Goal: Task Accomplishment & Management: Complete application form

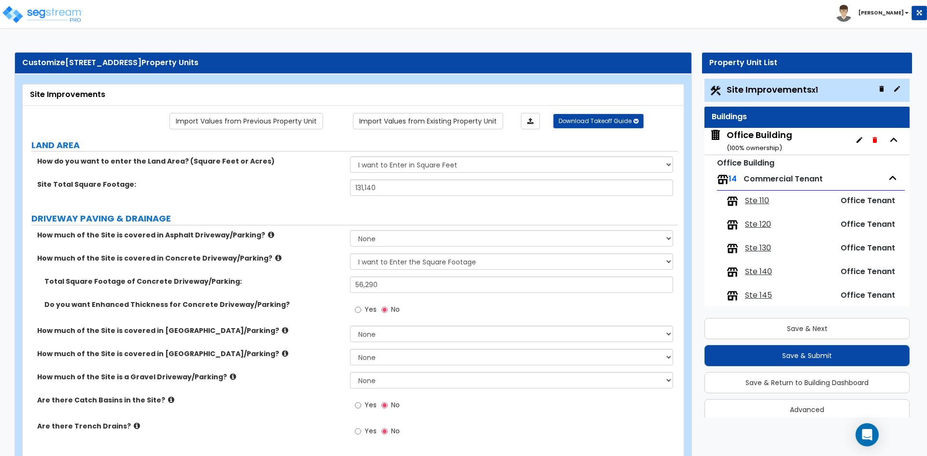
select select "2"
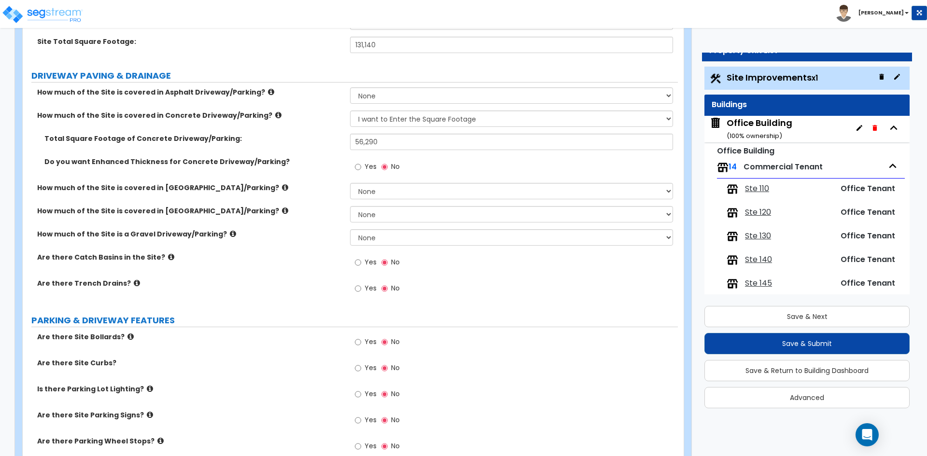
scroll to position [145, 0]
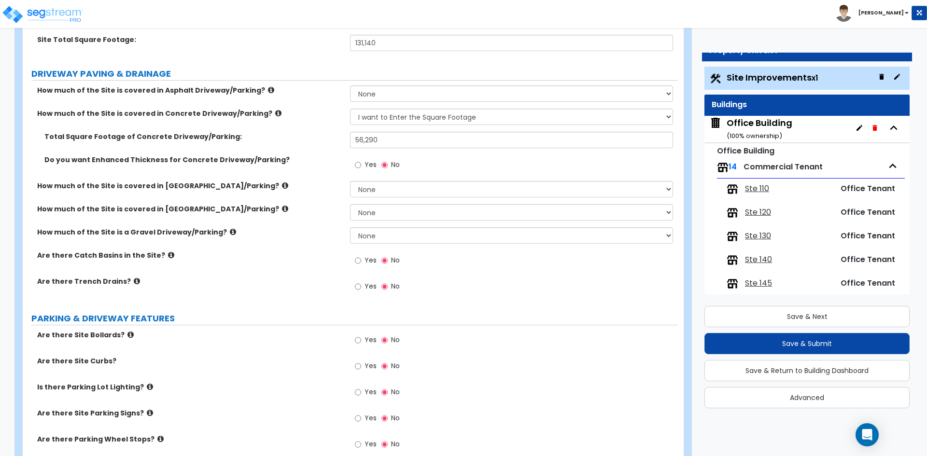
click at [339, 290] on div "Are there Trench Drains? Yes No" at bounding box center [350, 290] width 655 height 26
click at [295, 283] on label "Are there Trench Drains?" at bounding box center [190, 282] width 306 height 10
click at [357, 258] on input "Yes" at bounding box center [358, 260] width 6 height 11
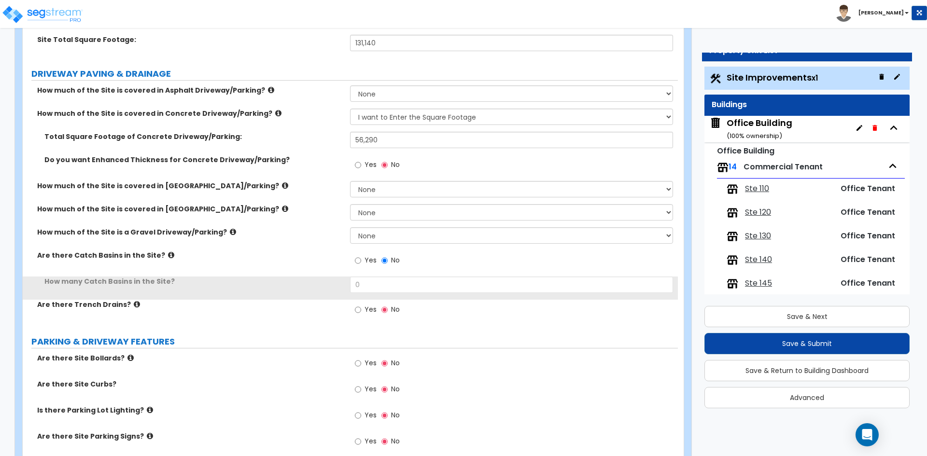
click at [390, 294] on div "How many Catch Basins in the Site? 0" at bounding box center [350, 288] width 655 height 23
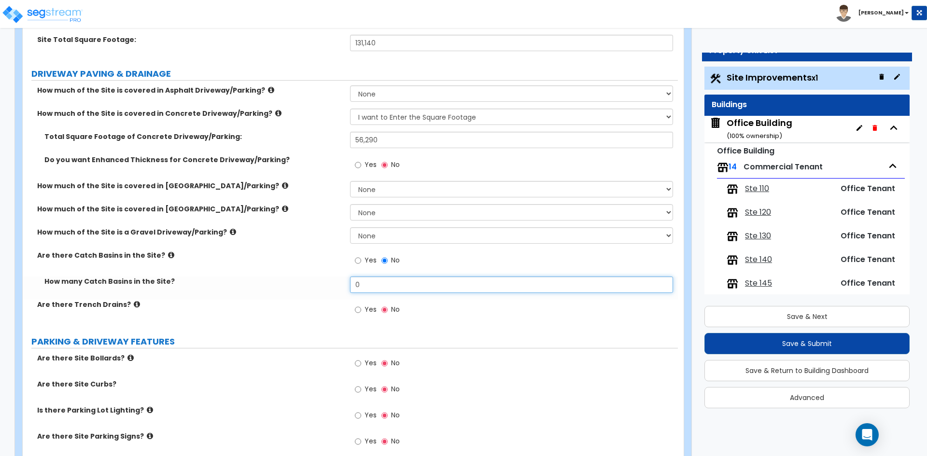
click at [391, 289] on input "0" at bounding box center [511, 285] width 322 height 16
type input "1"
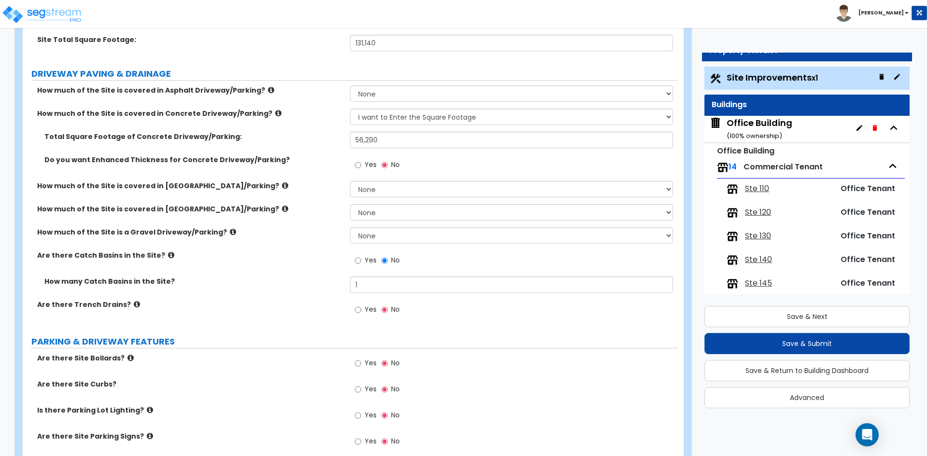
click at [215, 271] on div "Are there Catch Basins in the Site? Yes No" at bounding box center [350, 264] width 655 height 26
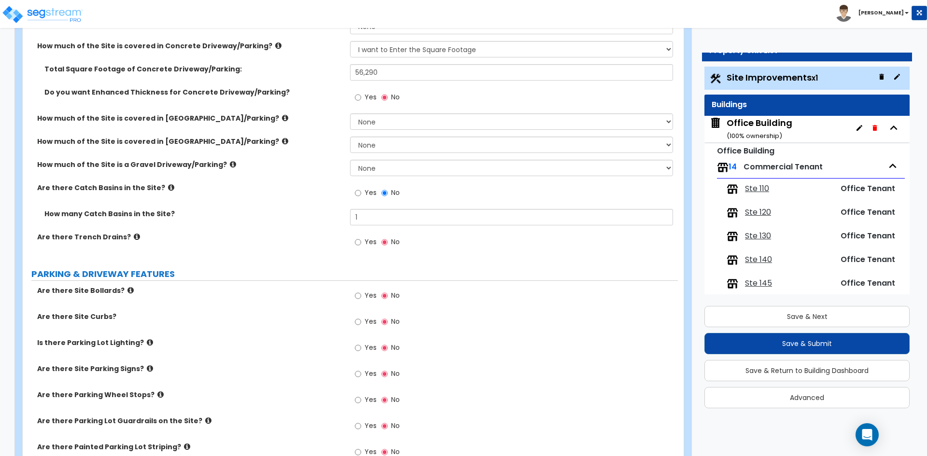
scroll to position [241, 0]
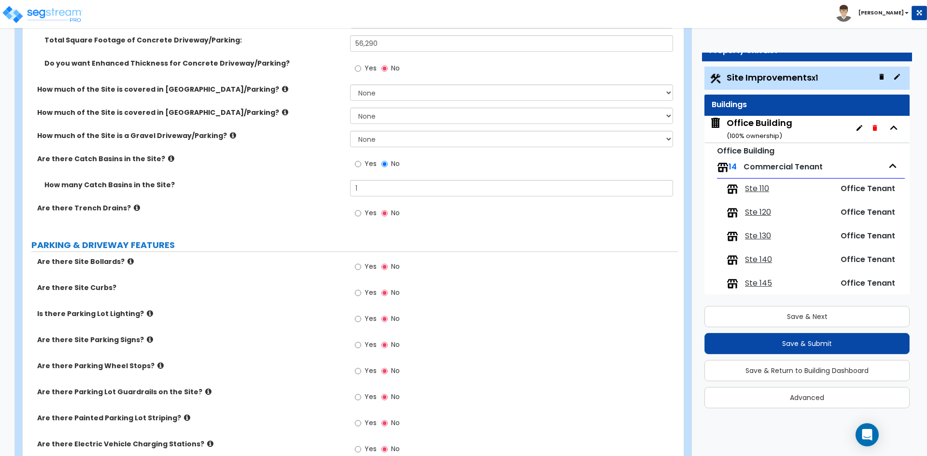
click at [363, 291] on label "Yes" at bounding box center [366, 294] width 22 height 16
click at [361, 291] on input "Yes" at bounding box center [358, 293] width 6 height 11
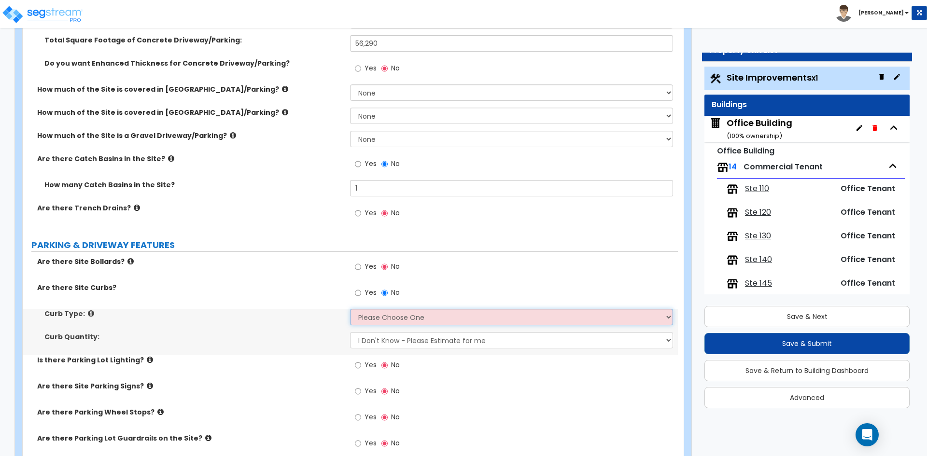
click at [377, 322] on select "Please Choose One Curb (Only) Curb & Gutter Asphalt Berm" at bounding box center [511, 317] width 322 height 16
select select "1"
click at [350, 309] on select "Please Choose One Curb (Only) Curb & Gutter Asphalt Berm" at bounding box center [511, 317] width 322 height 16
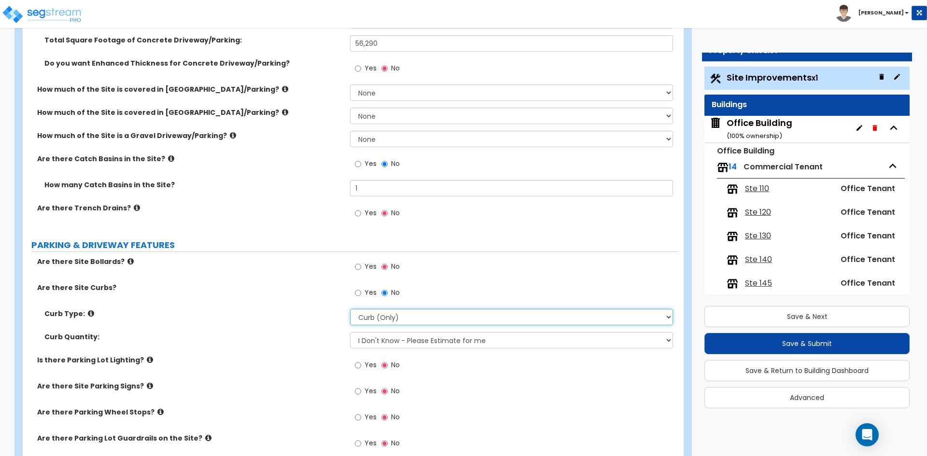
scroll to position [290, 0]
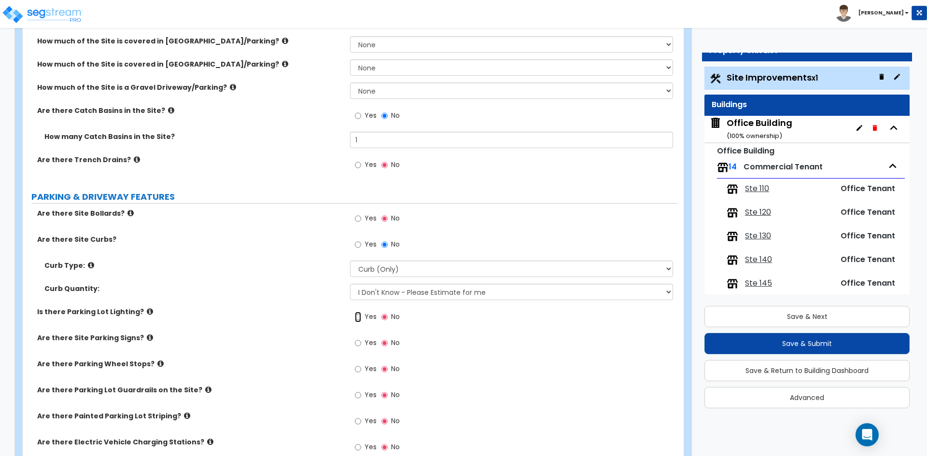
click at [360, 317] on input "Yes" at bounding box center [358, 317] width 6 height 11
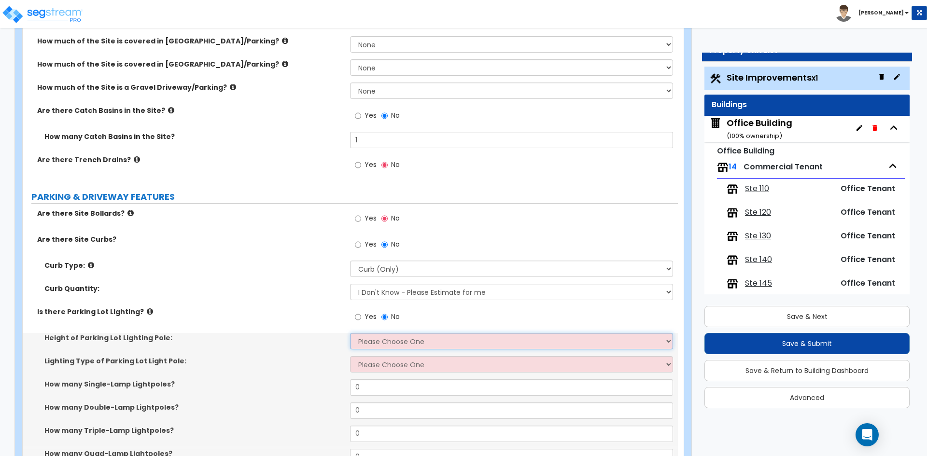
click at [396, 339] on select "Please Choose One 20' high 30' high 40' high" at bounding box center [511, 341] width 322 height 16
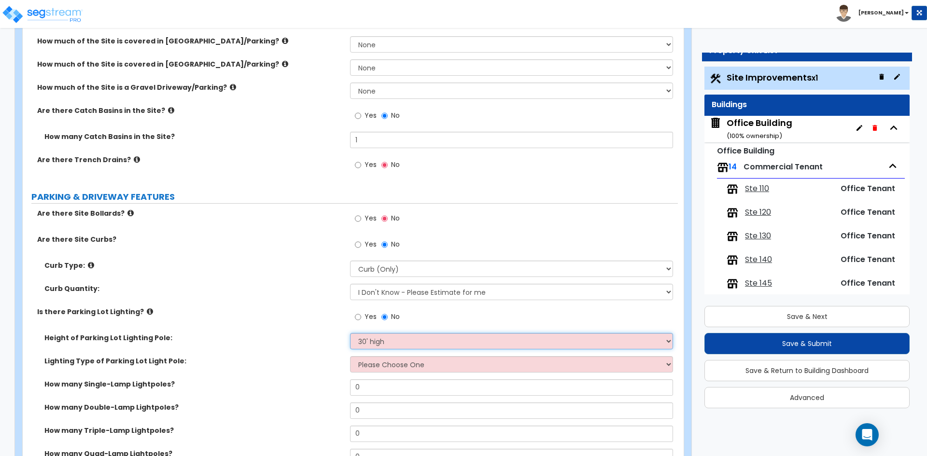
click at [350, 333] on select "Please Choose One 20' high 30' high 40' high" at bounding box center [511, 341] width 322 height 16
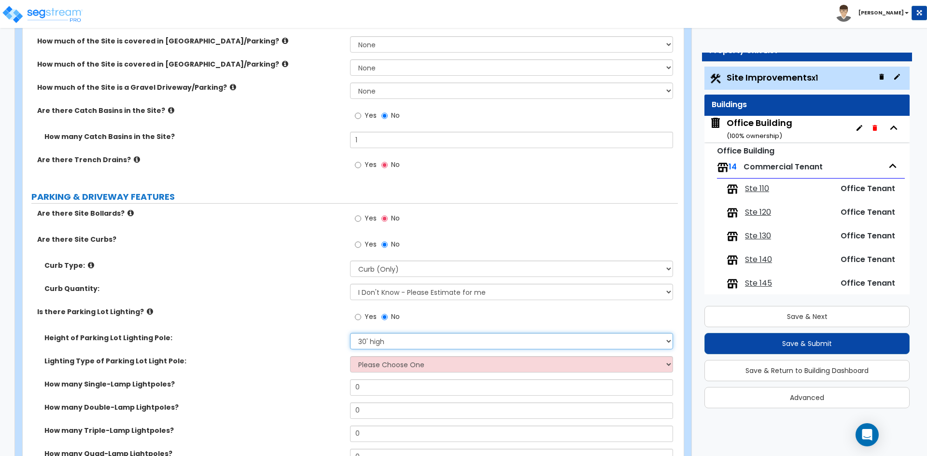
click at [382, 339] on select "Please Choose One 20' high 30' high 40' high" at bounding box center [511, 341] width 322 height 16
select select "1"
click at [350, 333] on select "Please Choose One 20' high 30' high 40' high" at bounding box center [511, 341] width 322 height 16
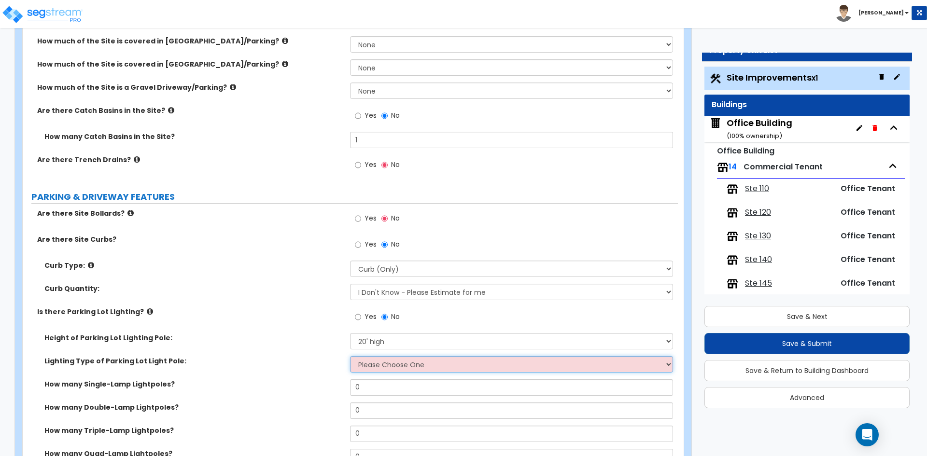
click at [377, 368] on select "Please Choose One LED Metal Halide High Pressure Sodium Please Choose for me" at bounding box center [511, 364] width 322 height 16
select select "1"
click at [350, 356] on select "Please Choose One LED Metal Halide High Pressure Sodium Please Choose for me" at bounding box center [511, 364] width 322 height 16
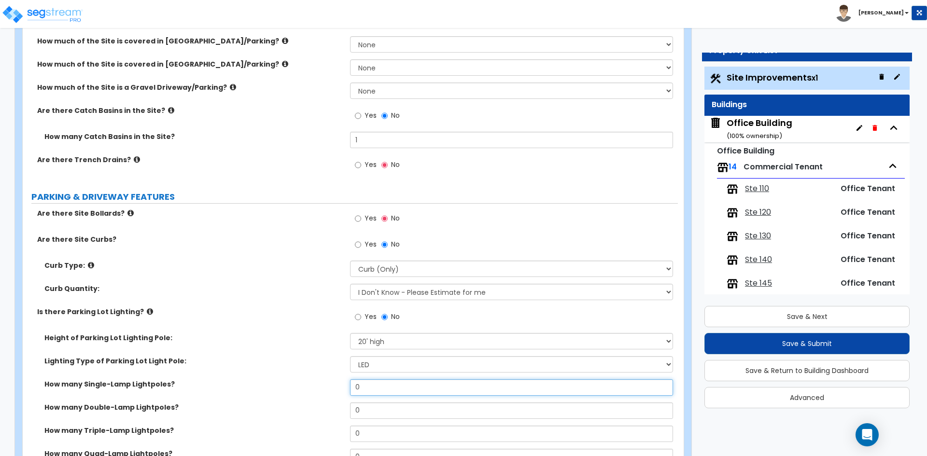
click at [379, 387] on input "0" at bounding box center [511, 387] width 322 height 16
type input "7"
click at [243, 363] on label "Lighting Type of Parking Lot Light Pole:" at bounding box center [193, 361] width 298 height 10
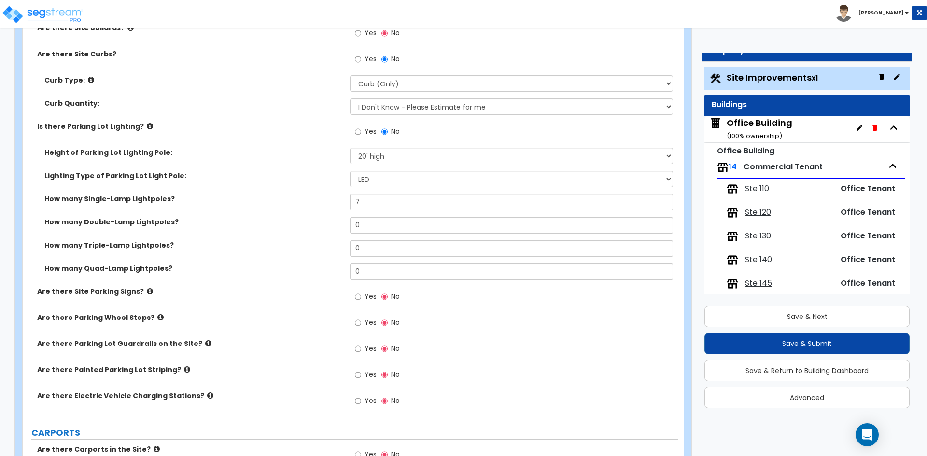
scroll to position [483, 0]
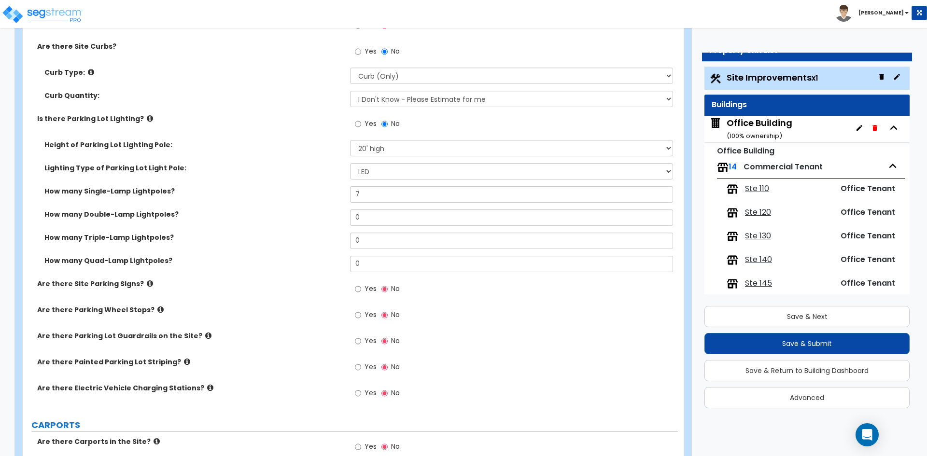
click at [363, 288] on label "Yes" at bounding box center [366, 290] width 22 height 16
click at [361, 288] on input "Yes" at bounding box center [358, 289] width 6 height 11
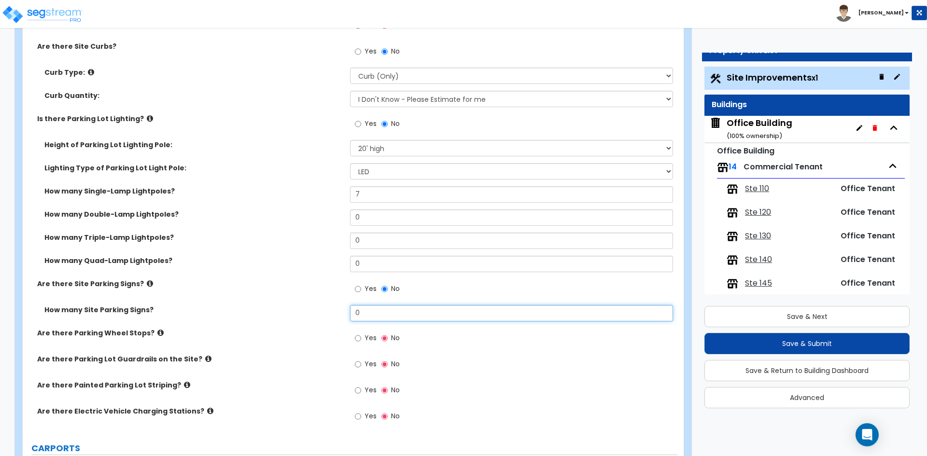
click at [379, 310] on input "0" at bounding box center [511, 313] width 322 height 16
type input "7"
click at [209, 306] on label "How many Site Parking Signs?" at bounding box center [193, 310] width 298 height 10
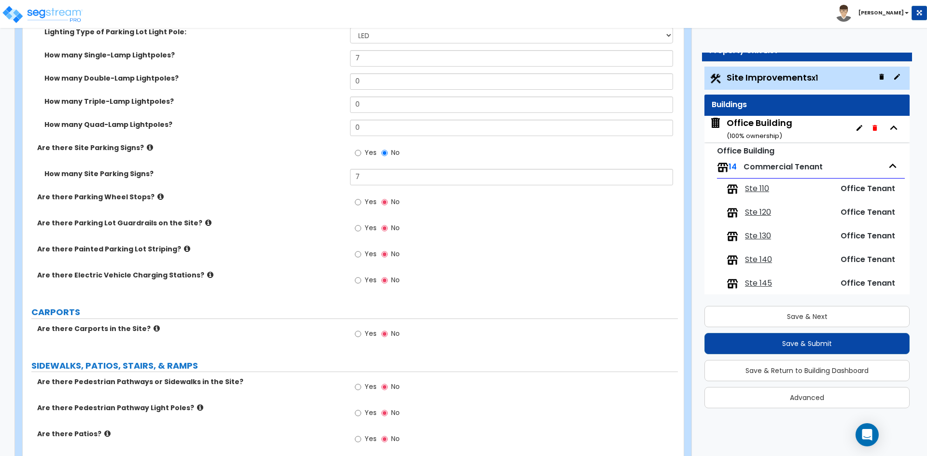
scroll to position [628, 0]
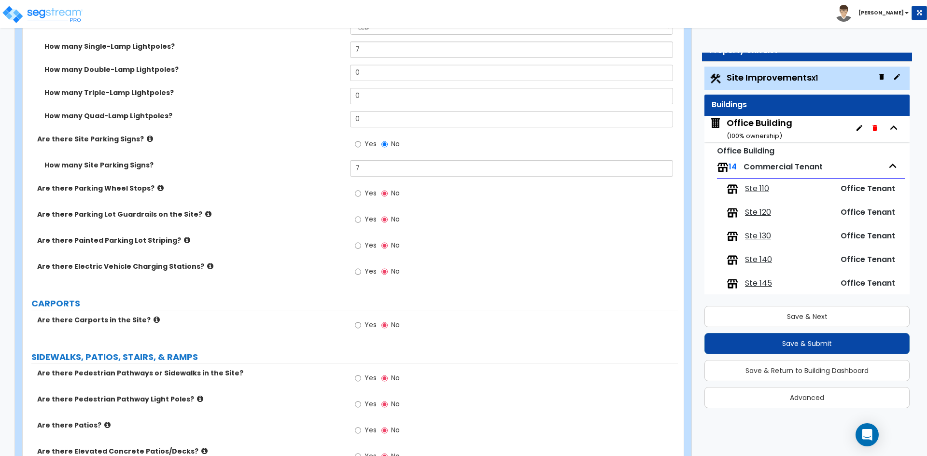
click at [370, 250] on span "Yes" at bounding box center [370, 245] width 12 height 10
click at [361, 250] on input "Yes" at bounding box center [358, 245] width 6 height 11
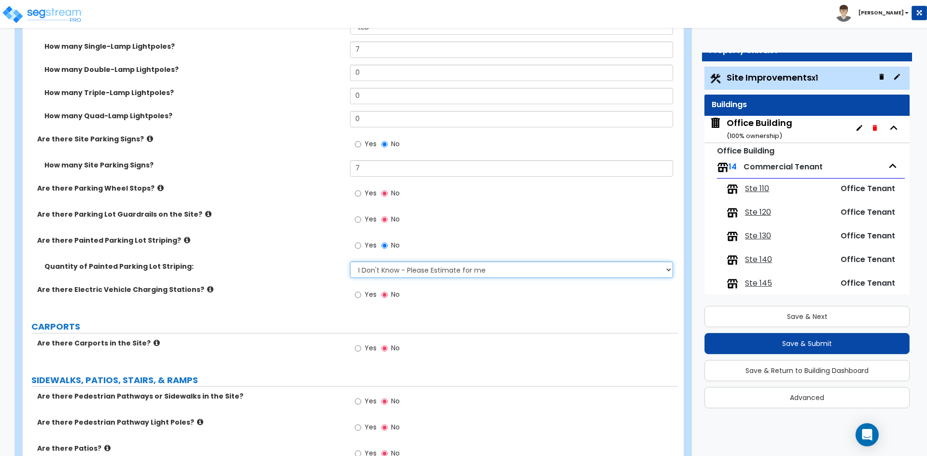
click at [482, 275] on select "I Don't Know - Please Estimate for me I Want to Enter the Number of Parking Spa…" at bounding box center [511, 270] width 322 height 16
select select "1"
click at [350, 262] on select "I Don't Know - Please Estimate for me I Want to Enter the Number of Parking Spa…" at bounding box center [511, 270] width 322 height 16
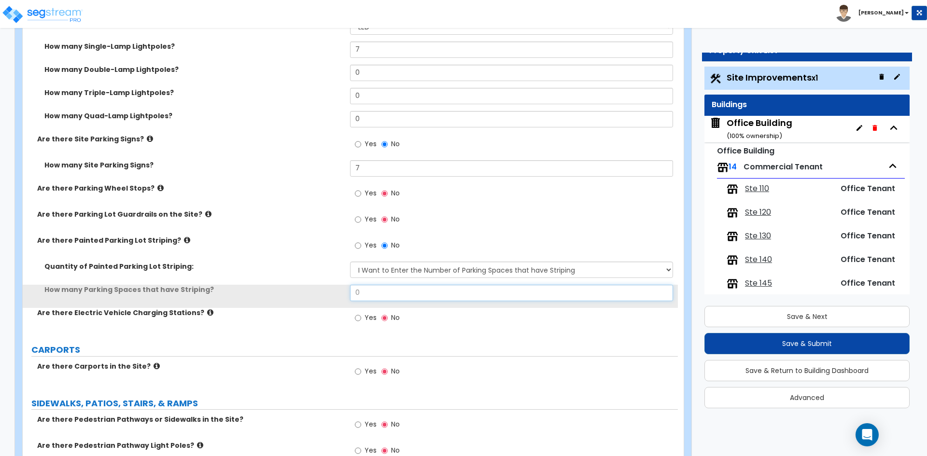
click at [430, 291] on input "0" at bounding box center [511, 293] width 322 height 16
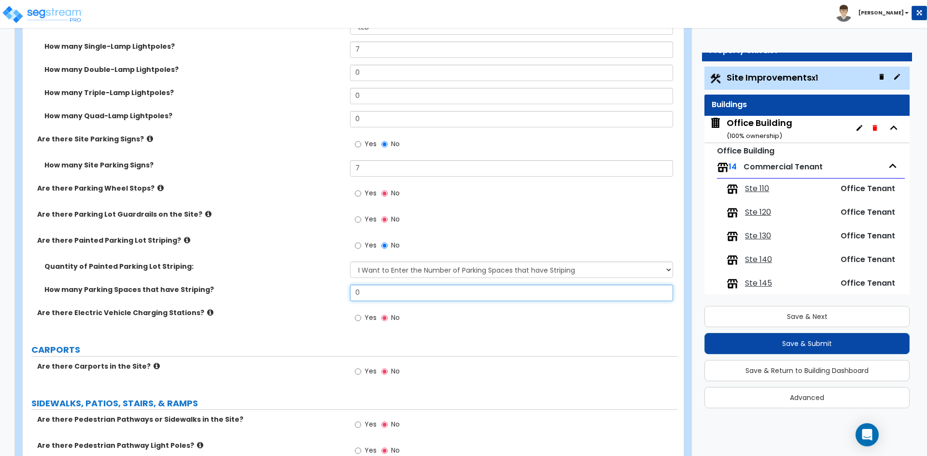
type input "4"
type input "163"
click at [279, 300] on div "How many Parking Spaces that have Striping? 163" at bounding box center [350, 296] width 655 height 23
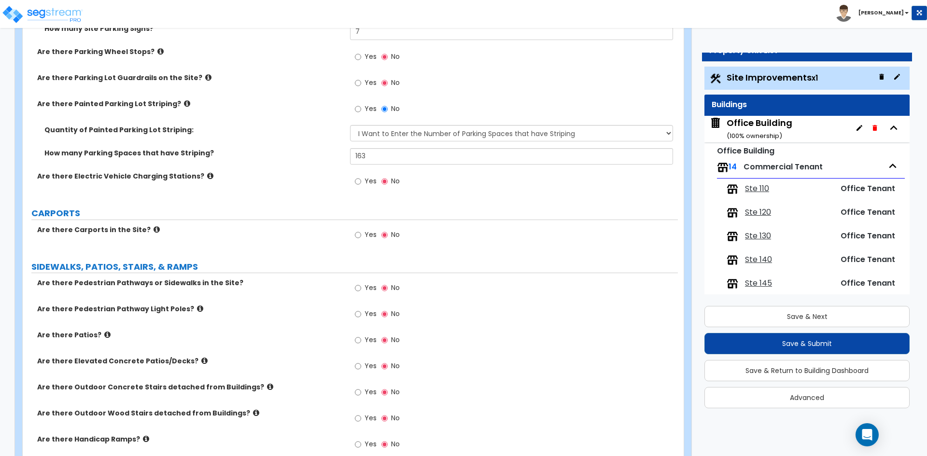
scroll to position [772, 0]
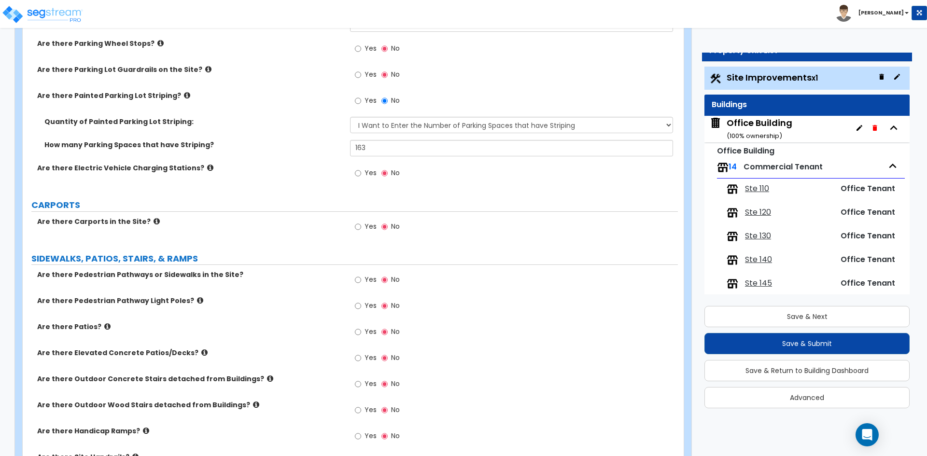
click at [372, 281] on span "Yes" at bounding box center [370, 280] width 12 height 10
click at [361, 281] on input "Yes" at bounding box center [358, 280] width 6 height 11
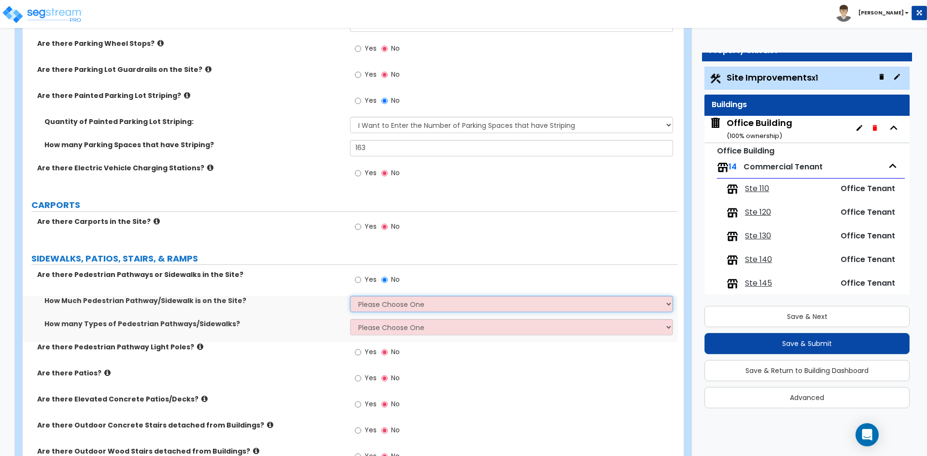
click at [382, 305] on select "Please Choose One I Don't Know, Please Estimate For Me Enter Linear Footage" at bounding box center [511, 304] width 322 height 16
select select "2"
click at [350, 296] on select "Please Choose One I Don't Know, Please Estimate For Me Enter Linear Footage" at bounding box center [511, 304] width 322 height 16
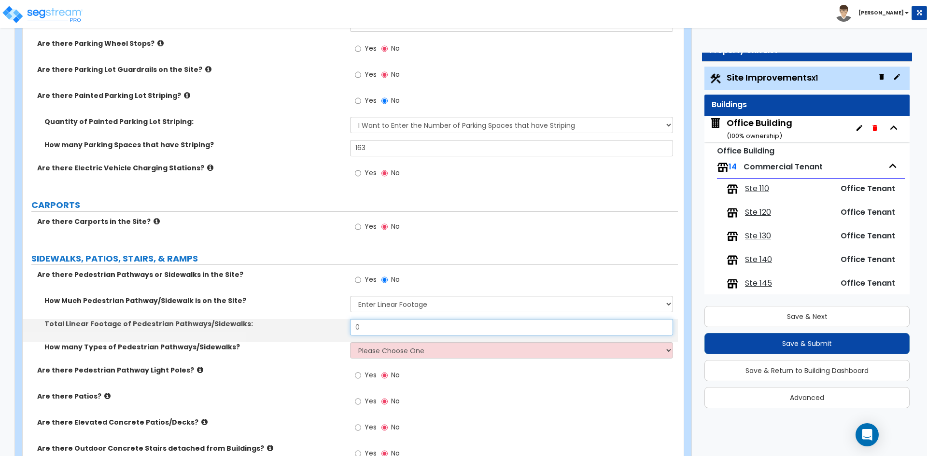
click at [365, 326] on input "0" at bounding box center [511, 327] width 322 height 16
click at [389, 330] on input "0" at bounding box center [511, 327] width 322 height 16
type input "901"
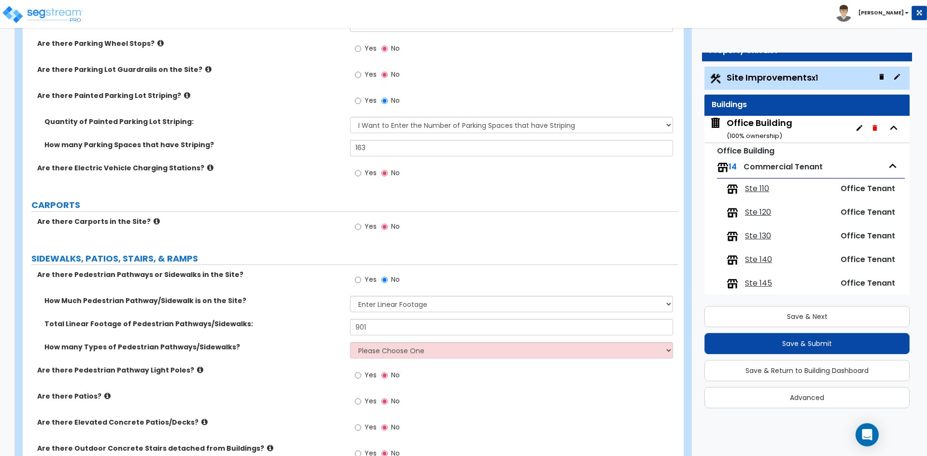
click at [415, 362] on div "How many Types of Pedestrian Pathways/Sidewalks? Please Choose One 1 2 3" at bounding box center [350, 353] width 655 height 23
click at [418, 352] on select "Please Choose One 1 2 3" at bounding box center [511, 350] width 322 height 16
select select "1"
click at [350, 342] on select "Please Choose One 1 2 3" at bounding box center [511, 350] width 322 height 16
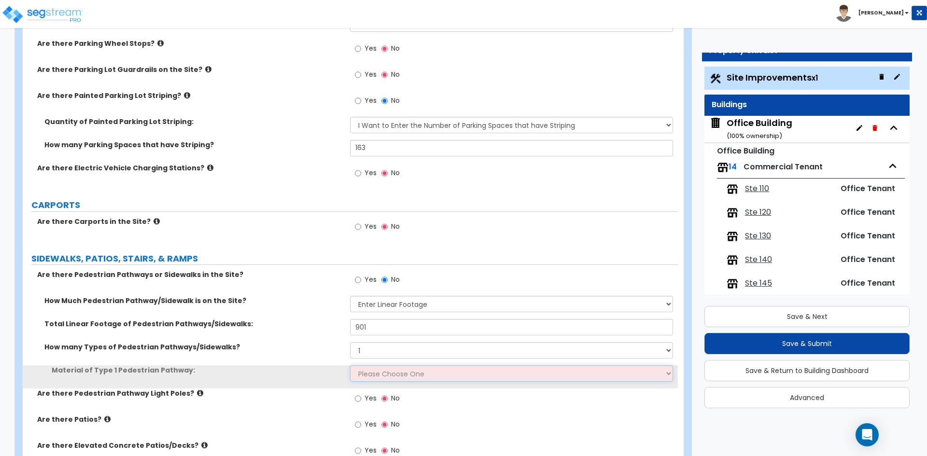
click at [383, 379] on select "Please Choose One Bare Concrete Stamped Concrete Brick Pavers Stone Pavers Wood…" at bounding box center [511, 373] width 322 height 16
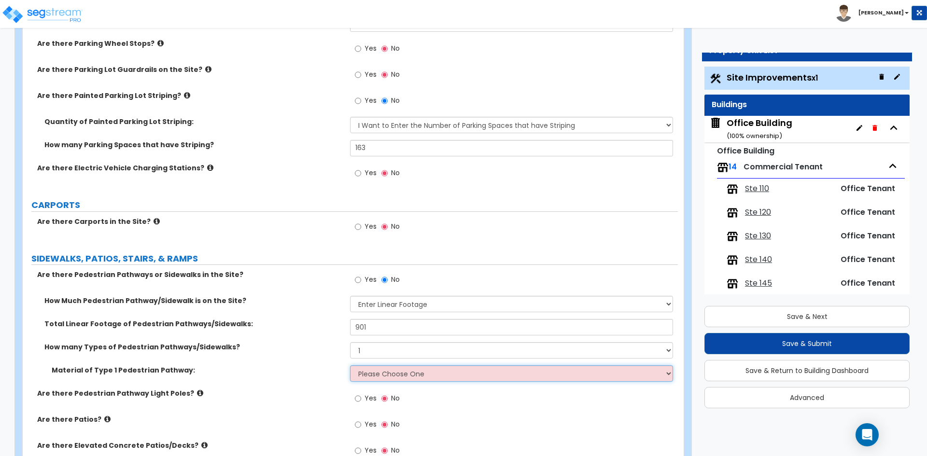
select select "1"
click at [350, 365] on select "Please Choose One Bare Concrete Stamped Concrete Brick Pavers Stone Pavers Wood…" at bounding box center [511, 373] width 322 height 16
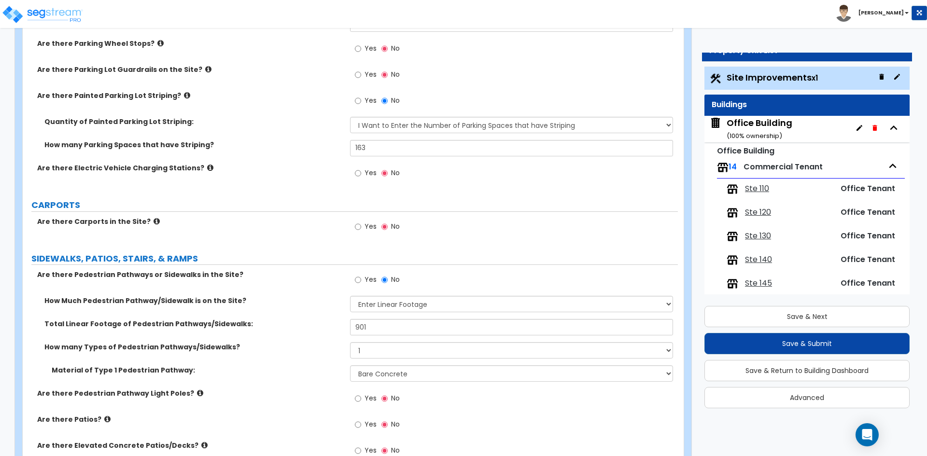
click at [310, 330] on div "Total Linear Footage of Pedestrian Pathways/Sidewalks: 901" at bounding box center [350, 330] width 655 height 23
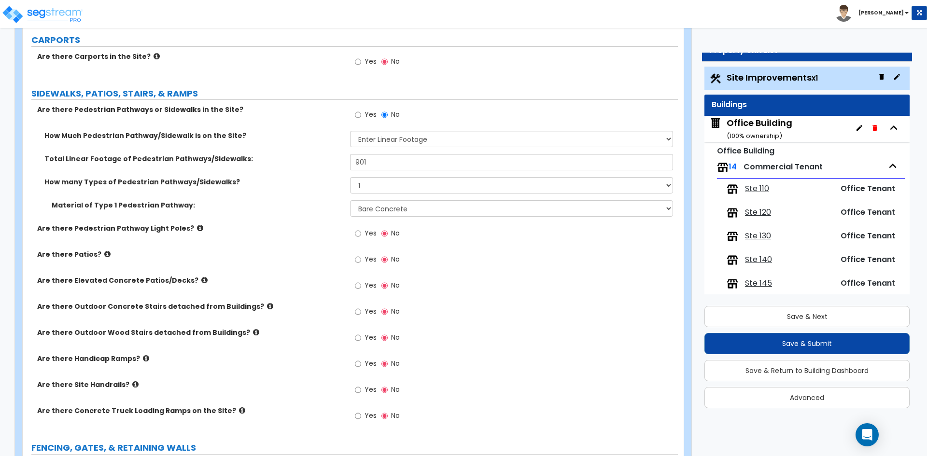
scroll to position [965, 0]
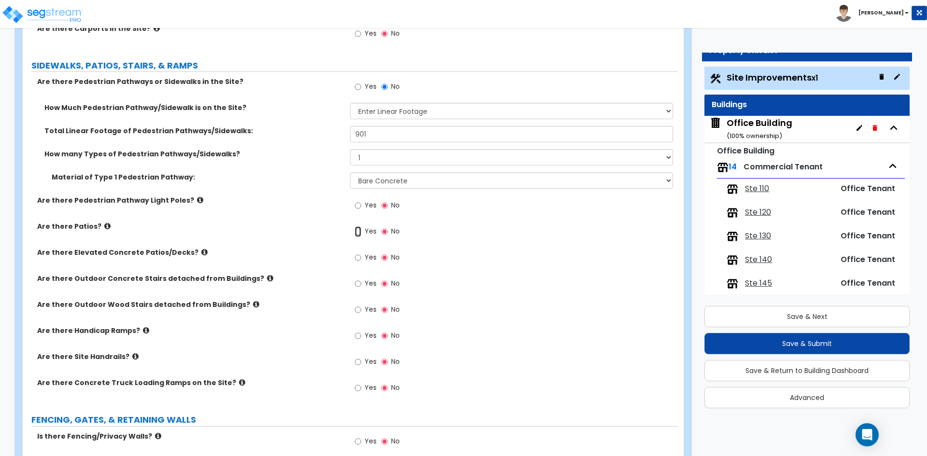
click at [361, 229] on input "Yes" at bounding box center [358, 231] width 6 height 11
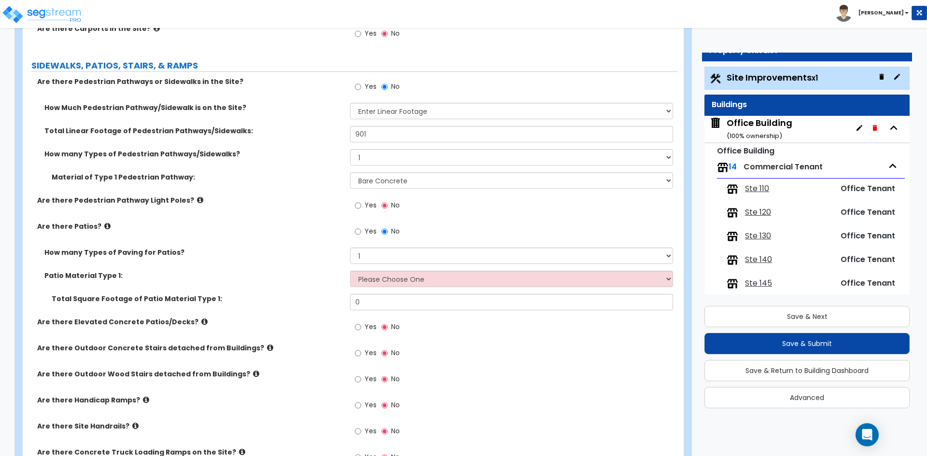
click at [362, 203] on label "Yes" at bounding box center [366, 206] width 22 height 16
click at [361, 203] on input "Yes" at bounding box center [358, 205] width 6 height 11
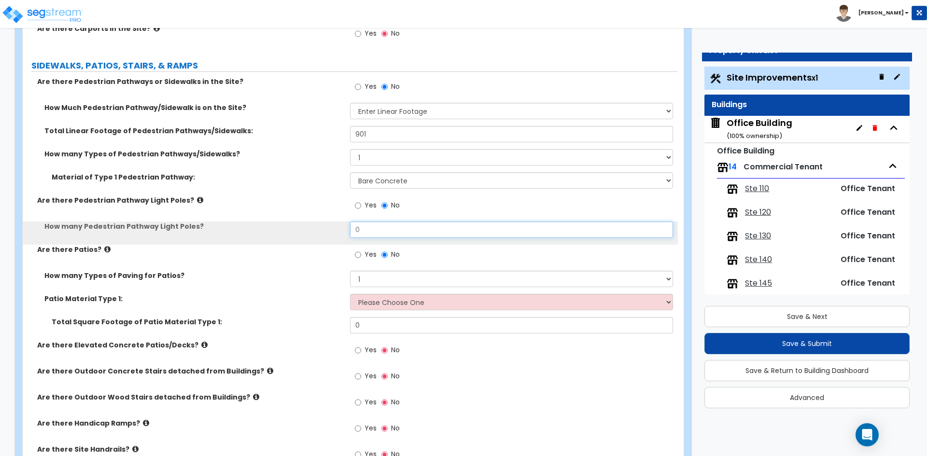
click at [378, 223] on input "0" at bounding box center [511, 230] width 322 height 16
type input "6"
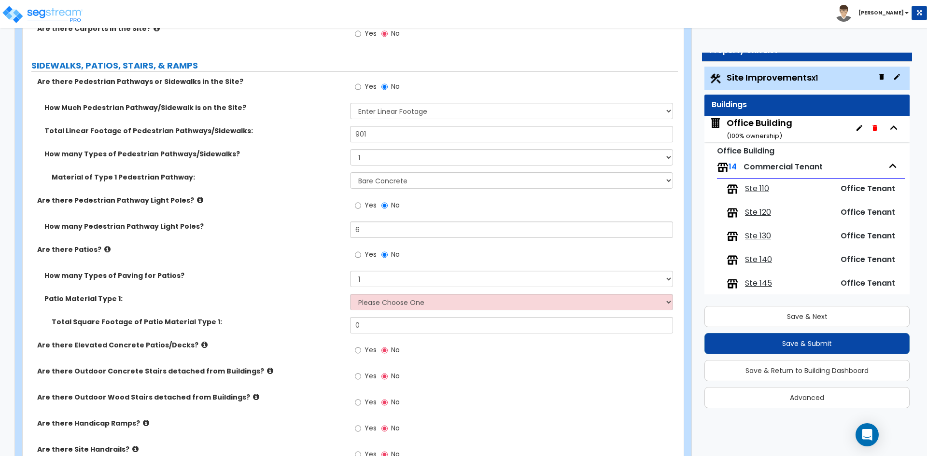
click at [313, 241] on div "How many Pedestrian Pathway Light Poles? 6" at bounding box center [350, 233] width 655 height 23
click at [386, 307] on select "Please Choose One Bare Concrete Stamped Concrete Brick Pavers Stone Pavers Tile…" at bounding box center [511, 302] width 322 height 16
select select "1"
click at [350, 294] on select "Please Choose One Bare Concrete Stamped Concrete Brick Pavers Stone Pavers Tile…" at bounding box center [511, 302] width 322 height 16
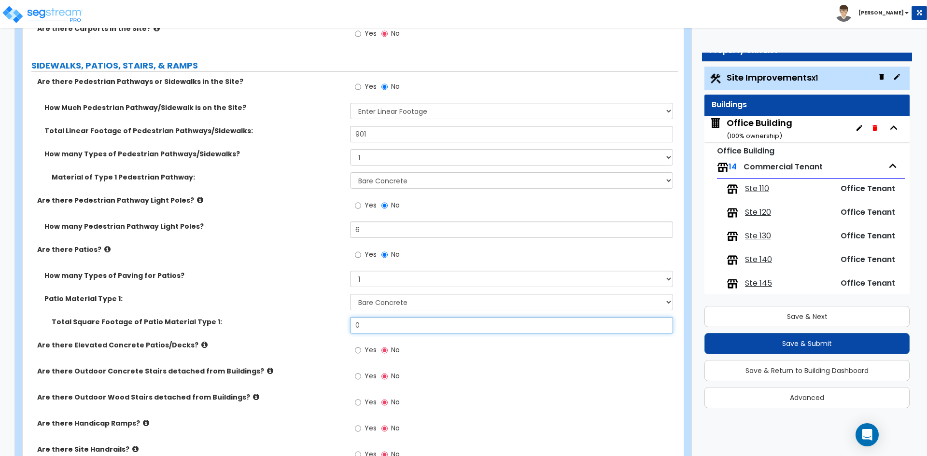
click at [371, 331] on input "0" at bounding box center [511, 325] width 322 height 16
type input "377"
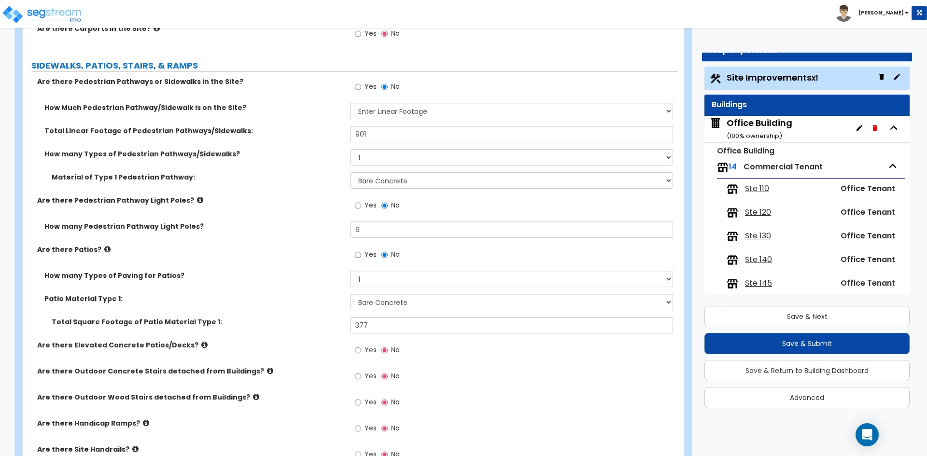
click at [323, 331] on div "Total Square Footage of Patio Material Type 1: 377" at bounding box center [350, 328] width 655 height 23
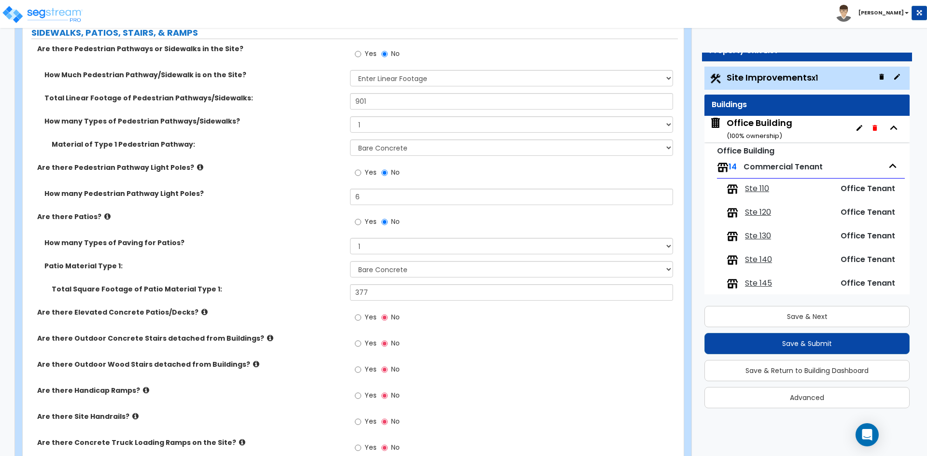
scroll to position [1014, 0]
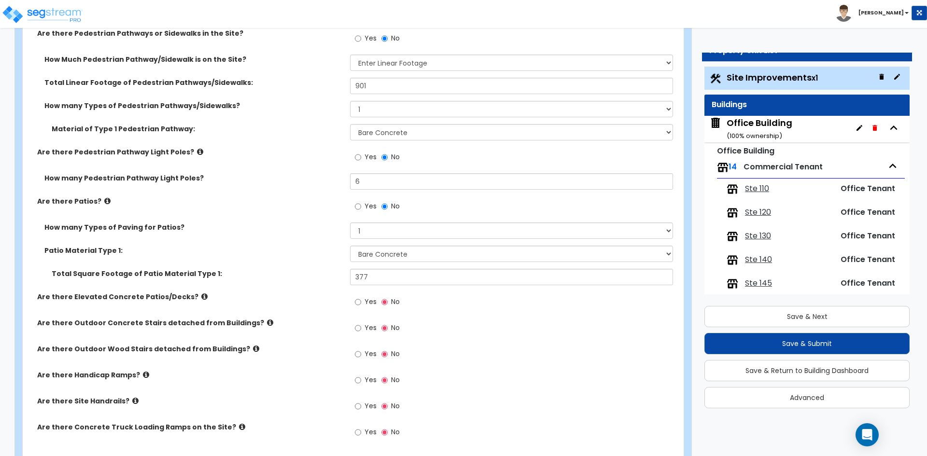
click at [350, 378] on div "Yes No" at bounding box center [377, 381] width 55 height 22
click at [365, 380] on span "Yes" at bounding box center [370, 380] width 12 height 10
click at [361, 380] on input "Yes" at bounding box center [358, 380] width 6 height 11
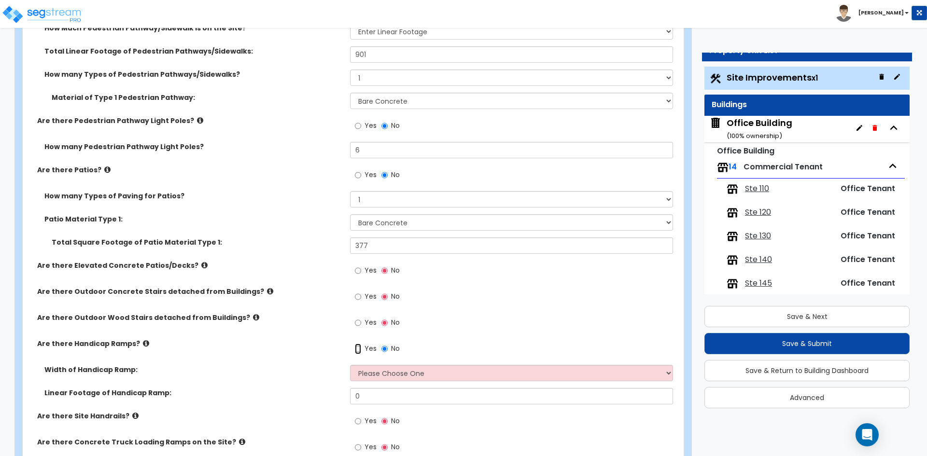
scroll to position [1062, 0]
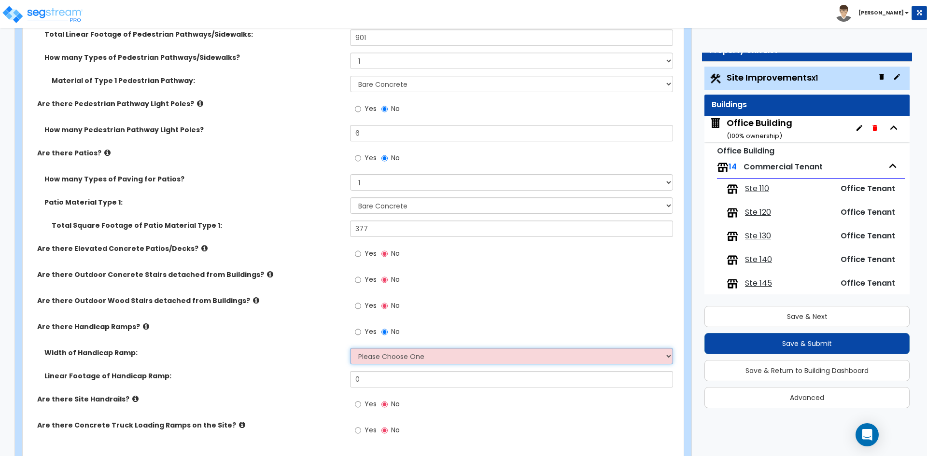
click at [414, 356] on select "Please Choose One 3' width 5' width" at bounding box center [511, 356] width 322 height 16
select select "2"
click at [350, 348] on select "Please Choose One 3' width 5' width" at bounding box center [511, 356] width 322 height 16
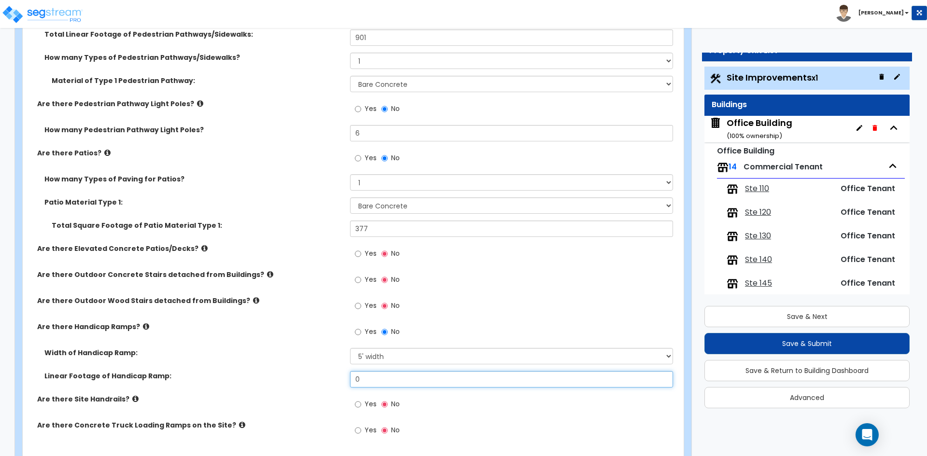
click at [381, 380] on input "0" at bounding box center [511, 379] width 322 height 16
type input "85"
click at [319, 360] on div "Width of Handicap Ramp: Please Choose One 3' width 5' width" at bounding box center [350, 359] width 655 height 23
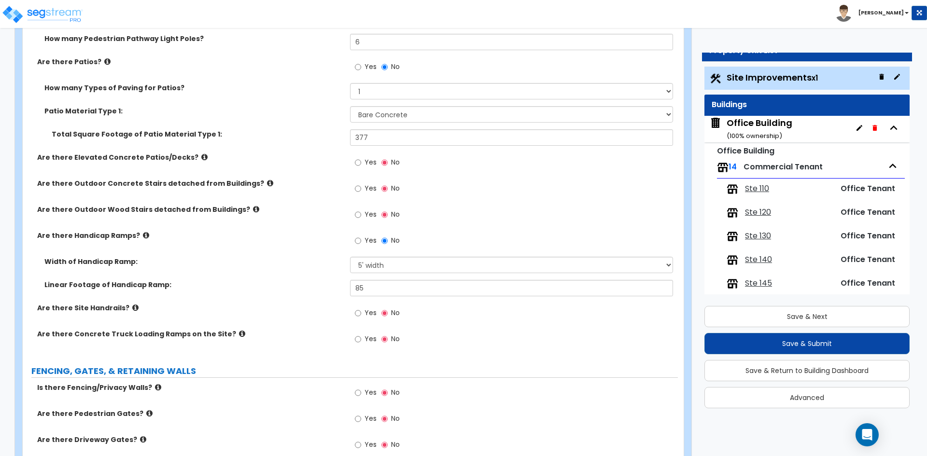
scroll to position [1158, 0]
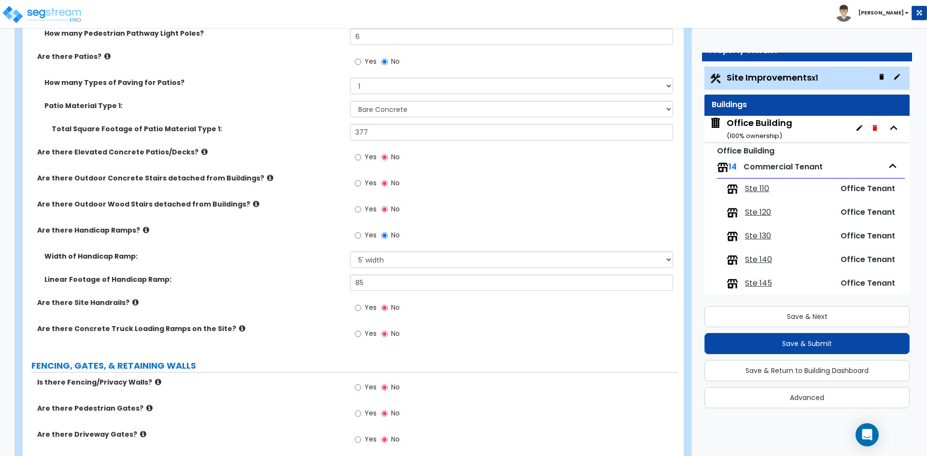
click at [366, 306] on span "Yes" at bounding box center [370, 308] width 12 height 10
click at [361, 306] on input "Yes" at bounding box center [358, 308] width 6 height 11
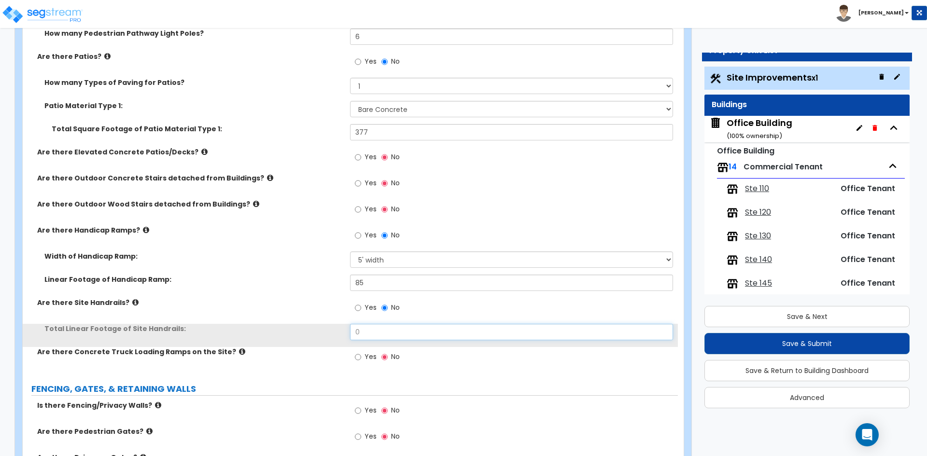
click at [382, 331] on input "0" at bounding box center [511, 332] width 322 height 16
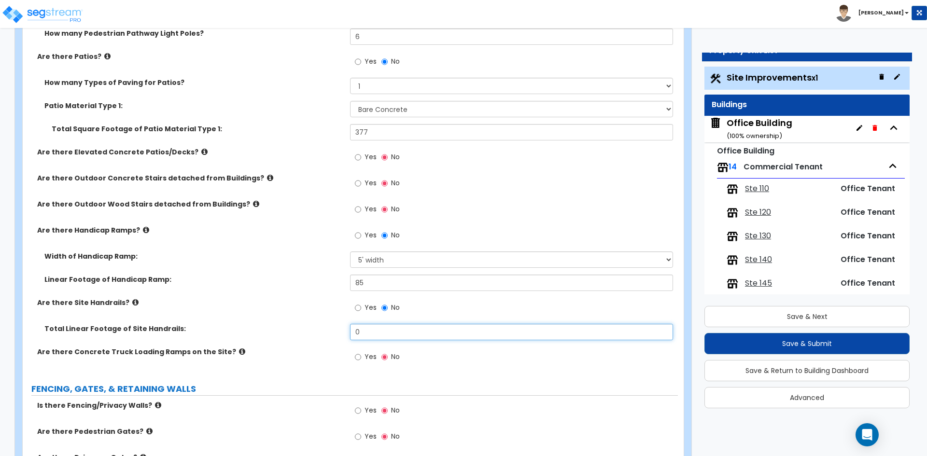
click at [363, 334] on input "0" at bounding box center [511, 332] width 322 height 16
type input "85"
click at [279, 286] on div "Linear Footage of Handicap Ramp: 85" at bounding box center [350, 286] width 655 height 23
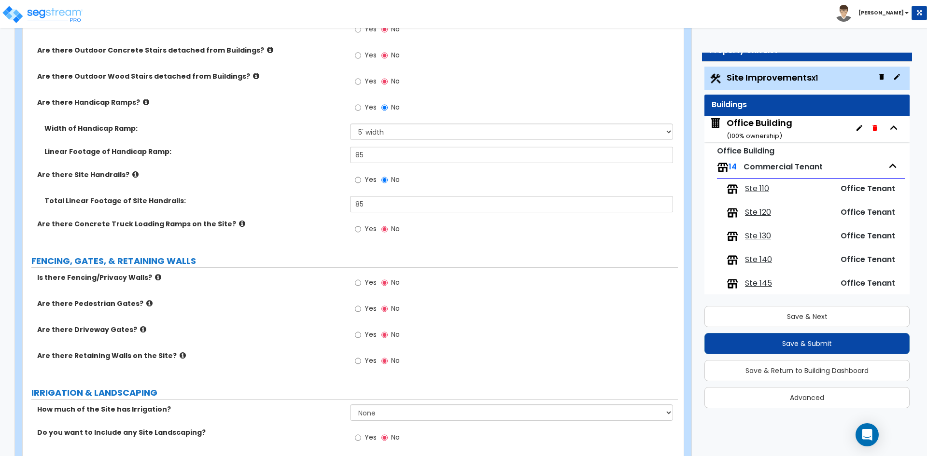
scroll to position [1303, 0]
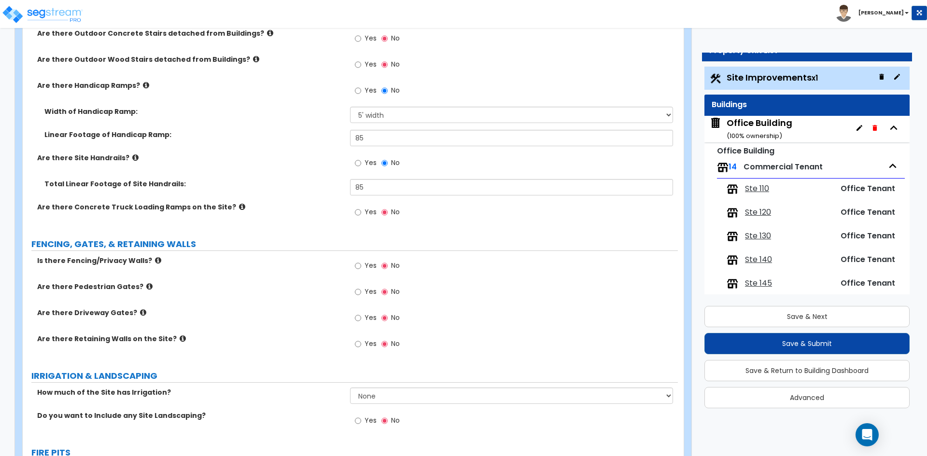
click at [364, 343] on span "Yes" at bounding box center [370, 344] width 12 height 10
click at [361, 343] on input "Yes" at bounding box center [358, 344] width 6 height 11
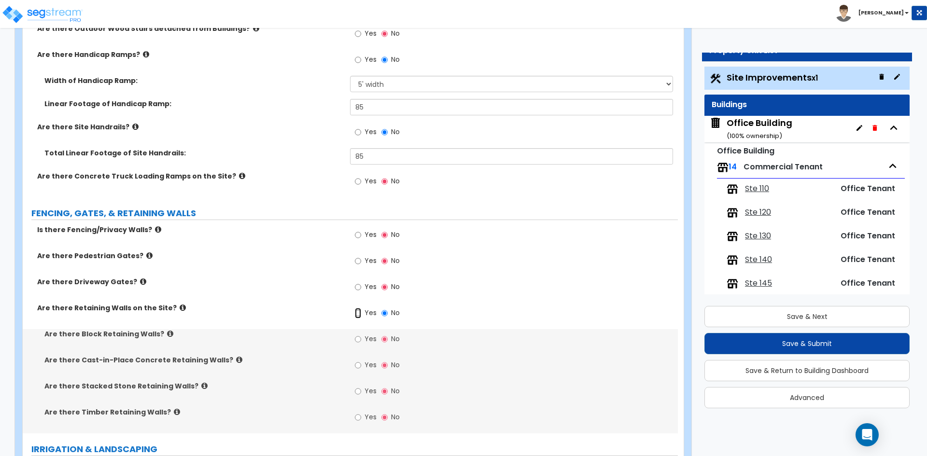
scroll to position [1352, 0]
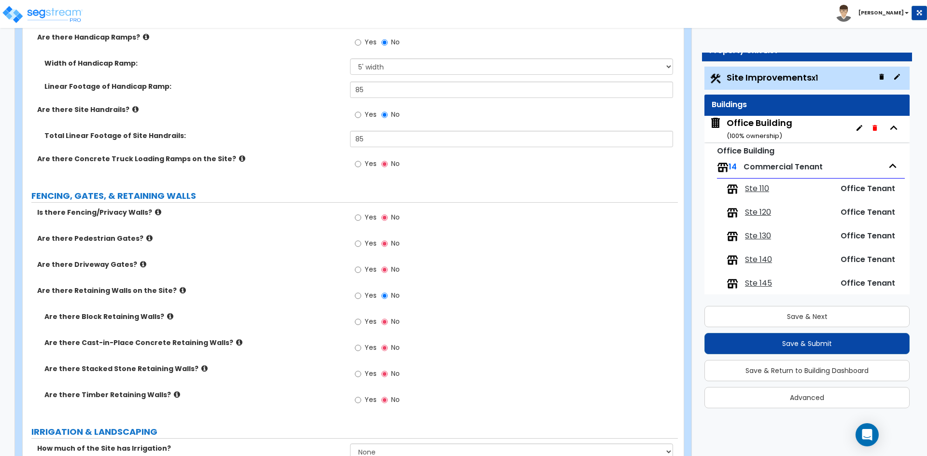
click at [371, 348] on span "Yes" at bounding box center [370, 348] width 12 height 10
click at [361, 348] on input "Yes" at bounding box center [358, 348] width 6 height 11
radio input "true"
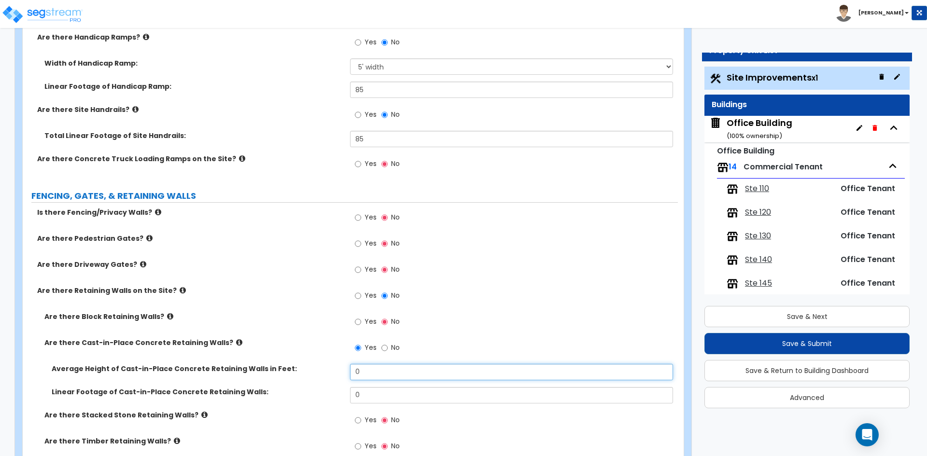
click at [370, 373] on input "0" at bounding box center [511, 372] width 322 height 16
type input "5"
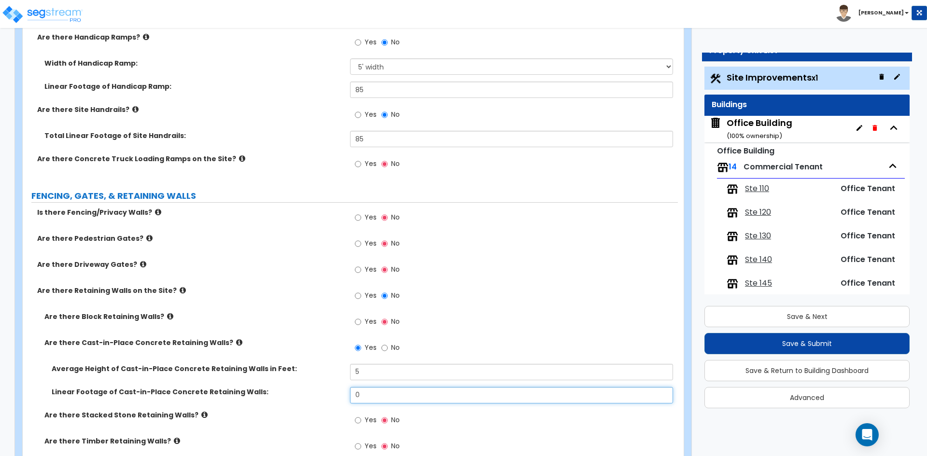
click at [379, 394] on input "0" at bounding box center [511, 395] width 322 height 16
type input "517"
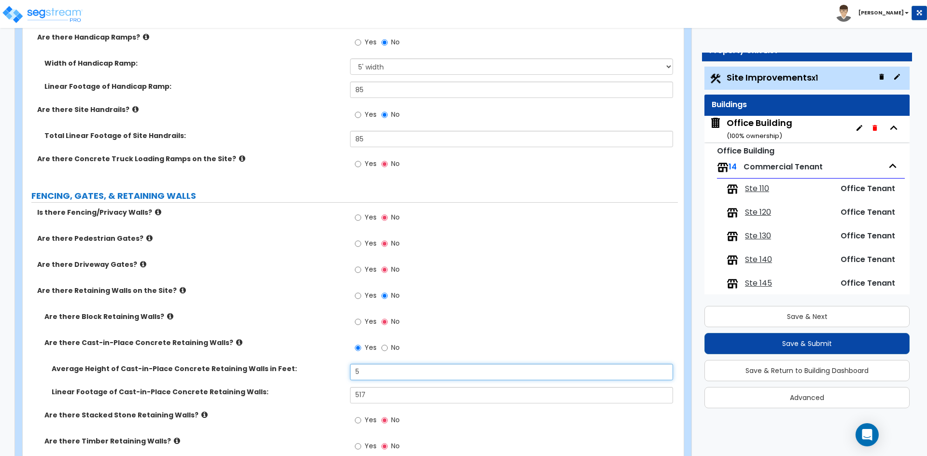
click at [397, 375] on input "5" at bounding box center [511, 372] width 322 height 16
type input "4"
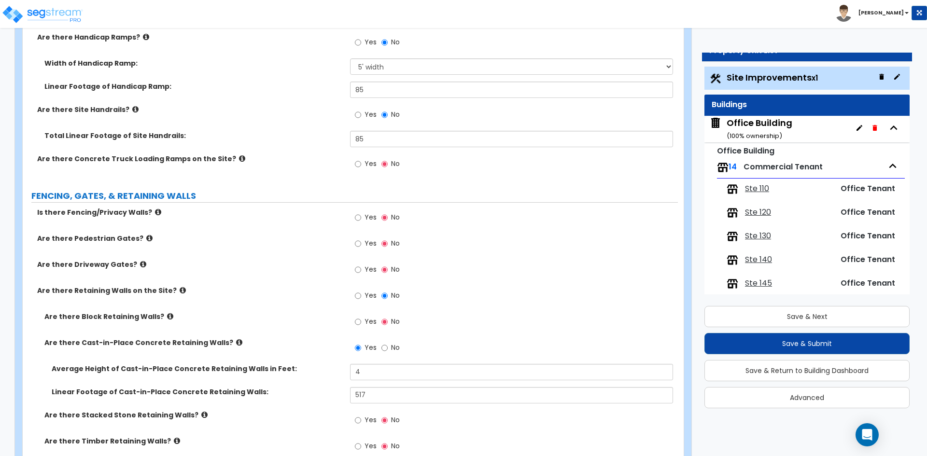
click at [350, 325] on div "Yes No" at bounding box center [377, 323] width 55 height 22
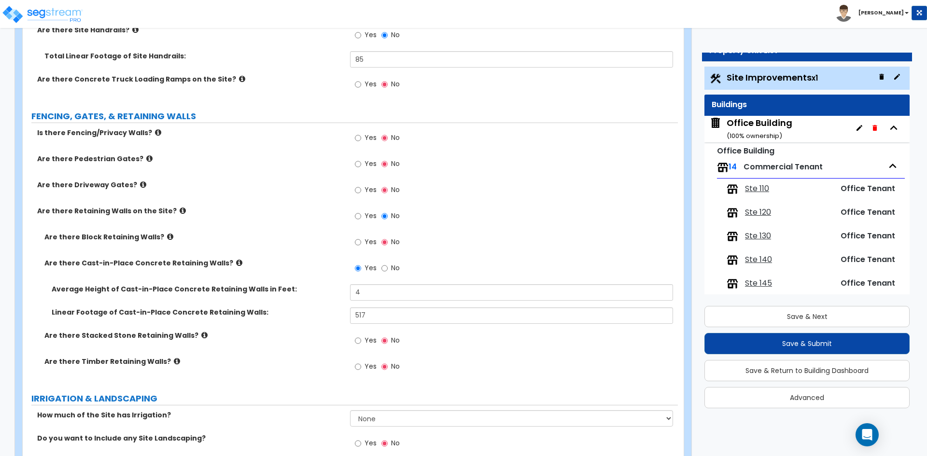
scroll to position [1448, 0]
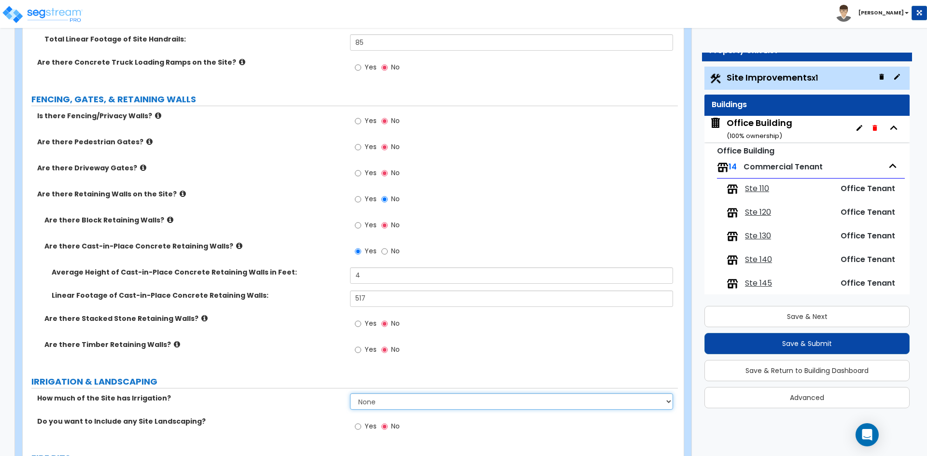
click at [367, 406] on select "None I want to Enter an Approximate Percentage I want to Enter the Square Foota…" at bounding box center [511, 401] width 322 height 16
select select "2"
click at [350, 393] on select "None I want to Enter an Approximate Percentage I want to Enter the Square Foota…" at bounding box center [511, 401] width 322 height 16
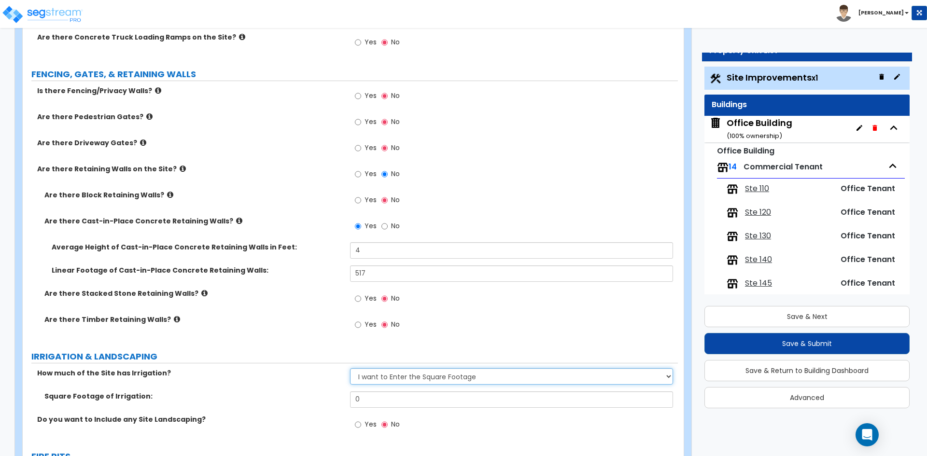
scroll to position [1496, 0]
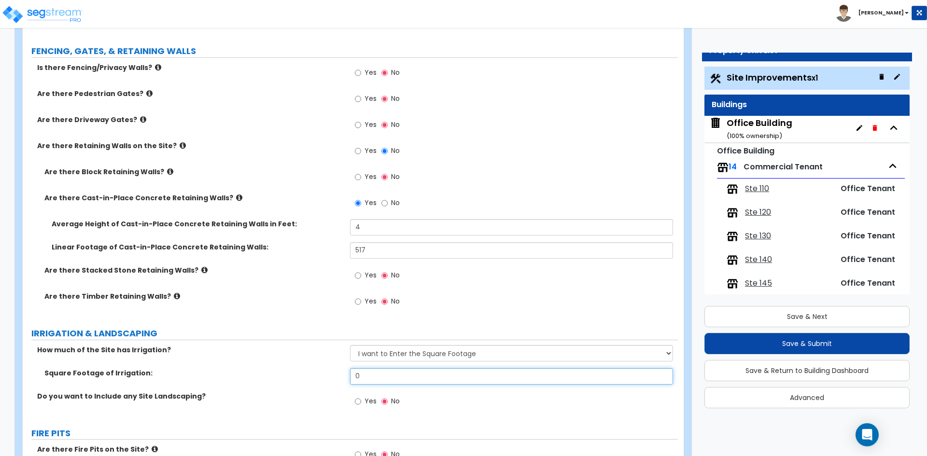
click at [371, 373] on input "0" at bounding box center [511, 376] width 322 height 16
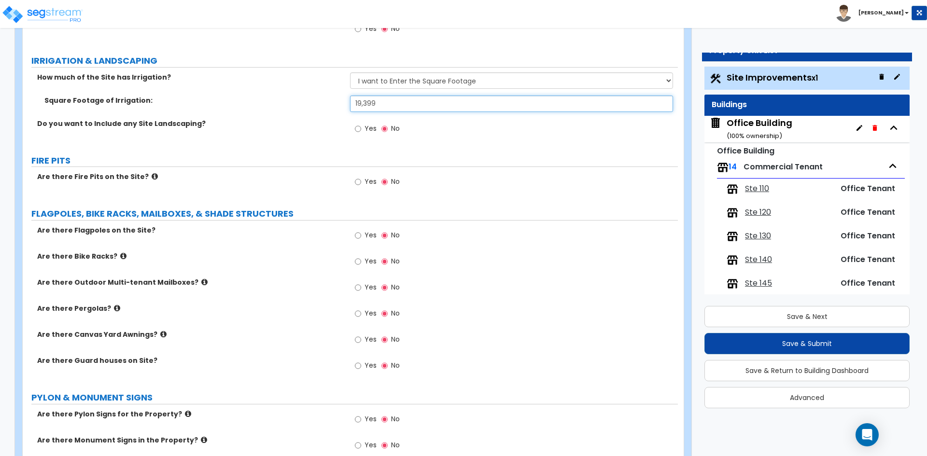
scroll to position [1786, 0]
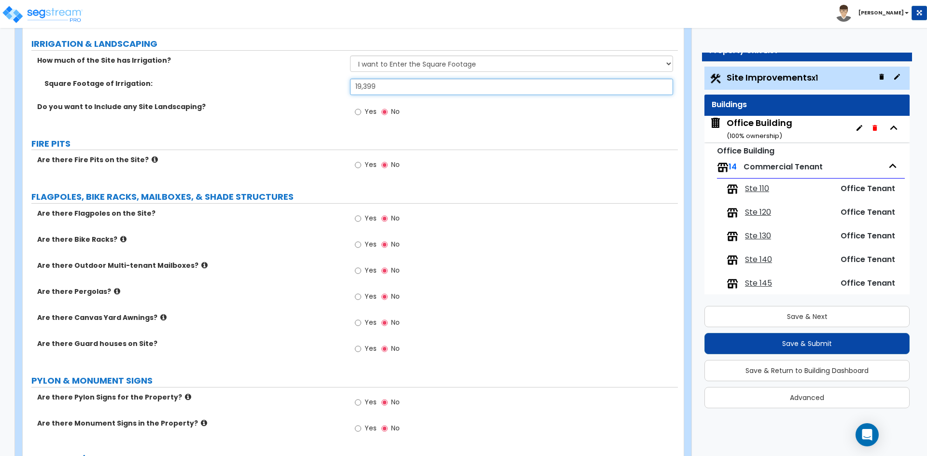
type input "19,399"
click at [365, 432] on span "Yes" at bounding box center [370, 428] width 12 height 10
click at [361, 432] on input "Yes" at bounding box center [358, 428] width 6 height 11
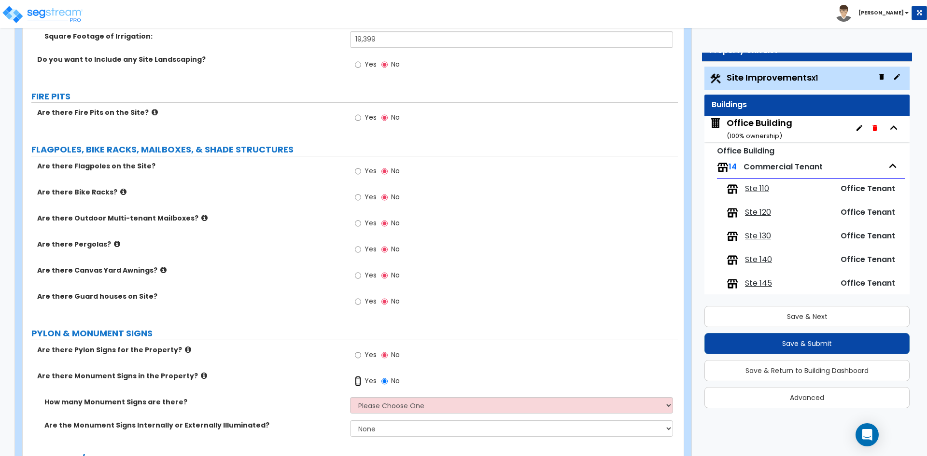
scroll to position [1883, 0]
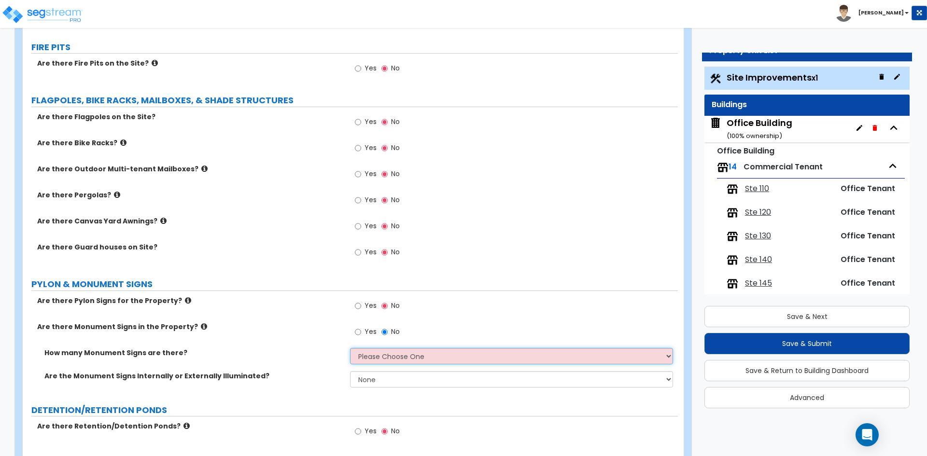
click at [401, 361] on select "Please Choose One 1 2 3" at bounding box center [511, 356] width 322 height 16
select select "1"
click at [350, 348] on select "Please Choose One 1 2 3" at bounding box center [511, 356] width 322 height 16
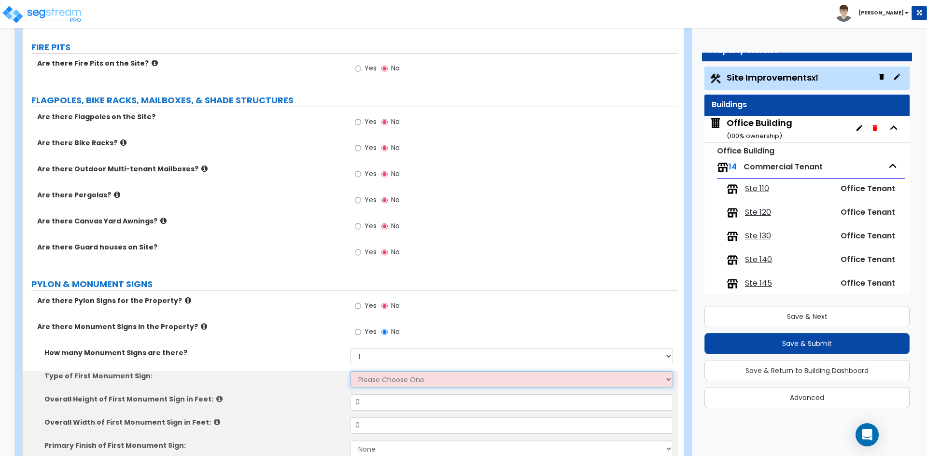
click at [380, 383] on select "Please Choose One Flat Signboard on top of a Base Flat Signboard attached to a …" at bounding box center [511, 379] width 322 height 16
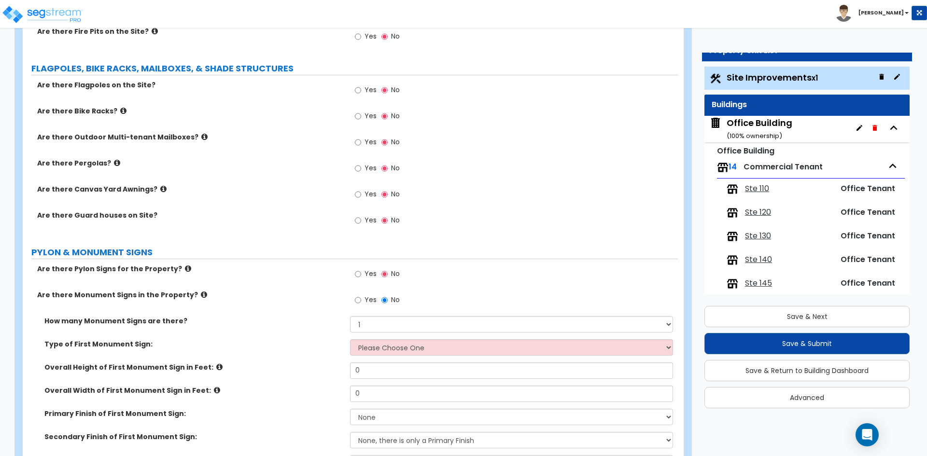
scroll to position [1931, 0]
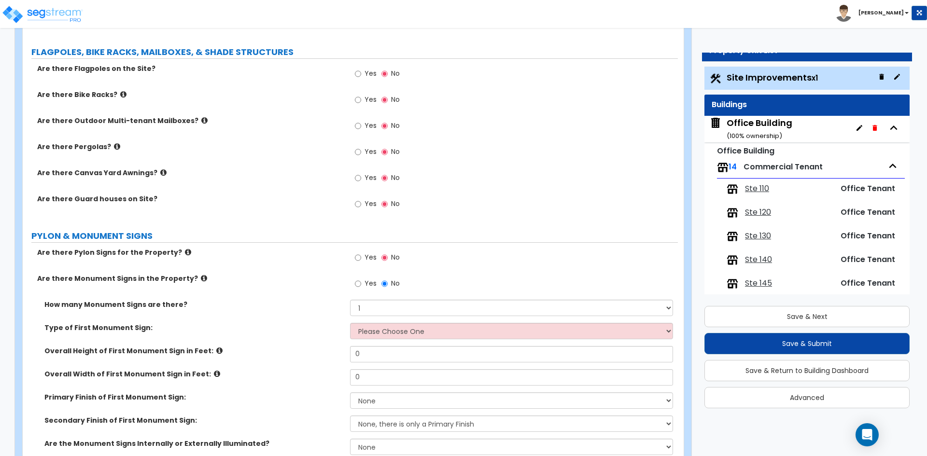
drag, startPoint x: 236, startPoint y: 319, endPoint x: 256, endPoint y: 322, distance: 20.6
click at [236, 320] on div "How many Monument Signs are there? Please Choose One 1 2 3" at bounding box center [350, 311] width 655 height 23
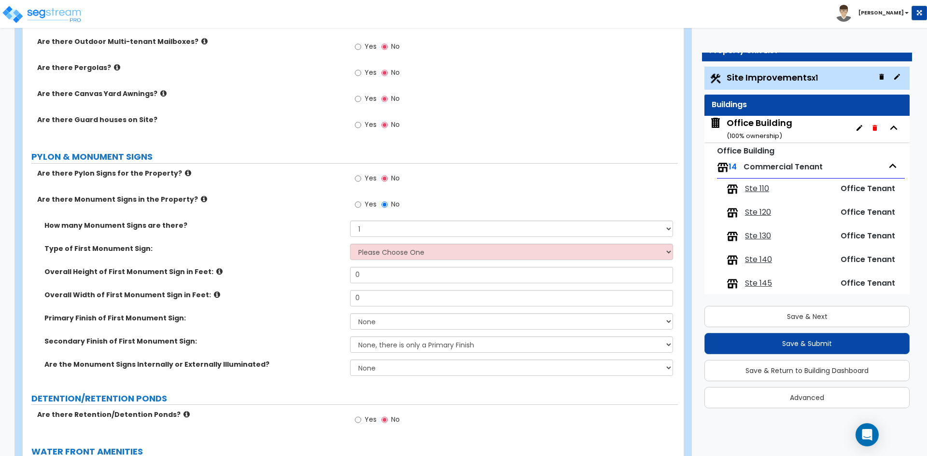
scroll to position [2027, 0]
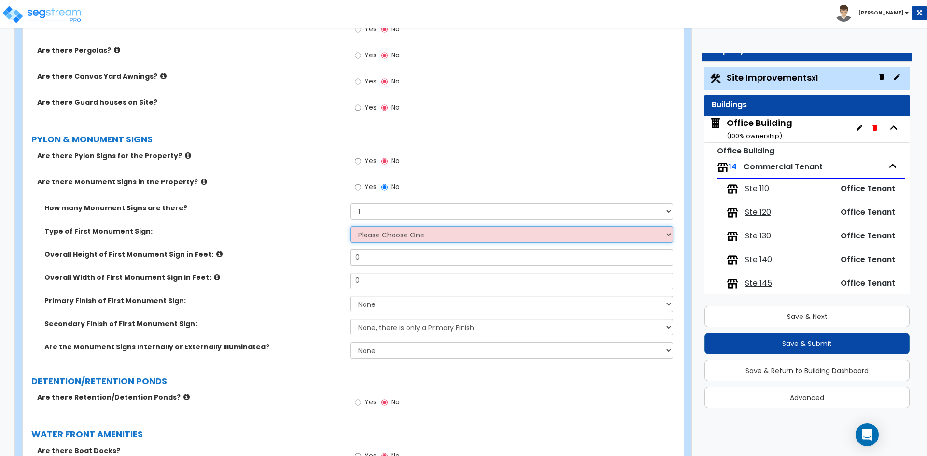
click at [409, 236] on select "Please Choose One Flat Signboard on top of a Base Flat Signboard attached to a …" at bounding box center [511, 234] width 322 height 16
select select "1"
click at [350, 226] on select "Please Choose One Flat Signboard on top of a Base Flat Signboard attached to a …" at bounding box center [511, 234] width 322 height 16
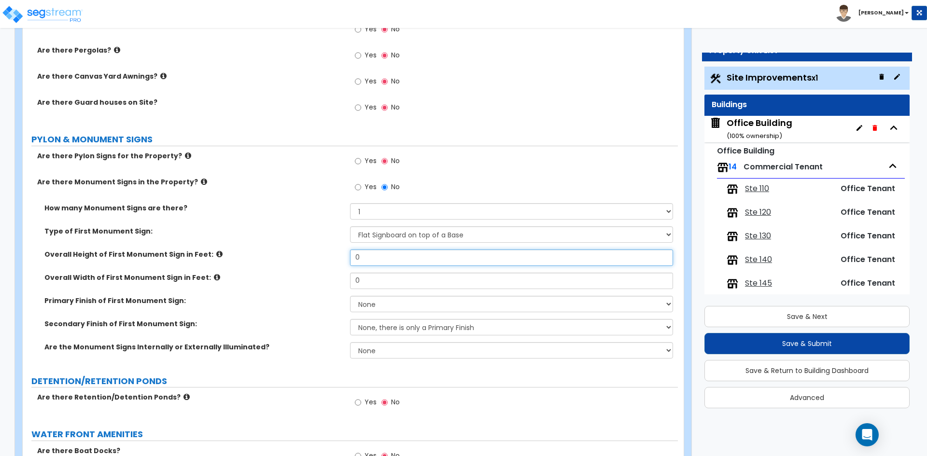
click at [376, 258] on input "0" at bounding box center [511, 258] width 322 height 16
click at [381, 251] on input "0" at bounding box center [511, 258] width 322 height 16
type input "10"
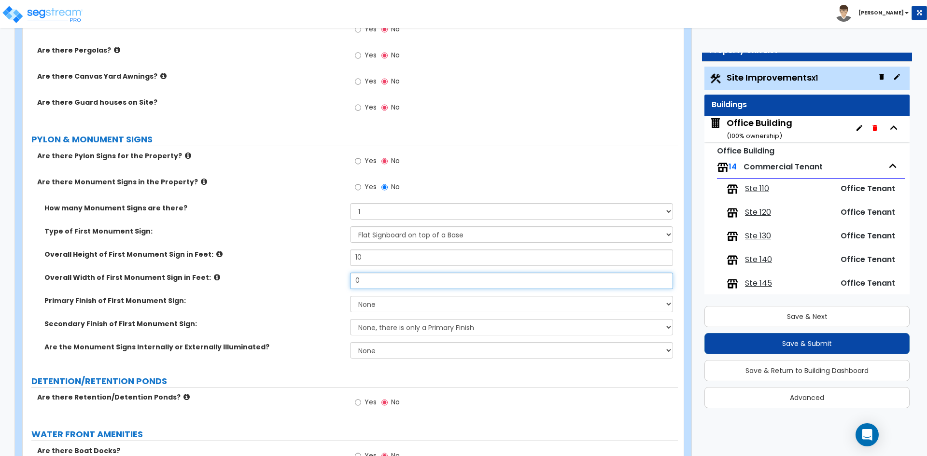
click at [377, 281] on input "0" at bounding box center [511, 281] width 322 height 16
type input "7.1"
click at [259, 280] on label "Overall Width of First Monument Sign in Feet:" at bounding box center [193, 278] width 298 height 10
click at [366, 308] on select "None Paint/Stucco Finish Brick Finish Stone Finish Metal Composite Finish Vinyl…" at bounding box center [511, 304] width 322 height 16
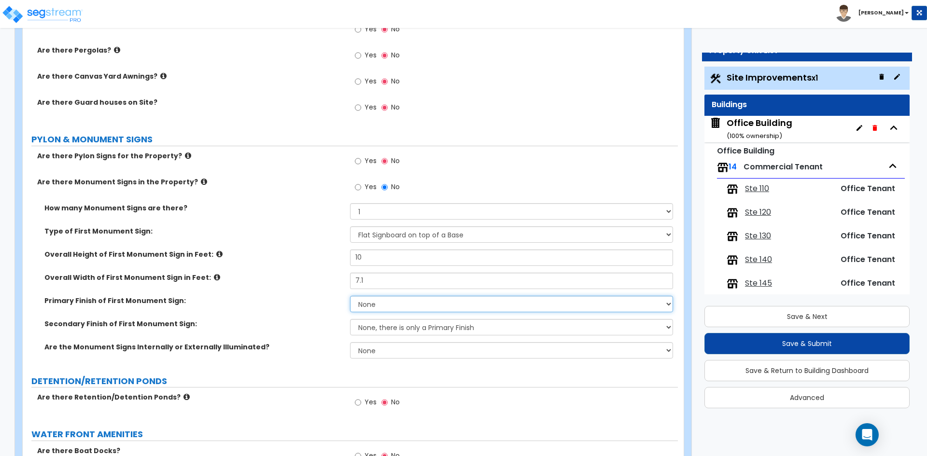
select select "4"
click at [350, 296] on select "None Paint/Stucco Finish Brick Finish Stone Finish Metal Composite Finish Vinyl…" at bounding box center [511, 304] width 322 height 16
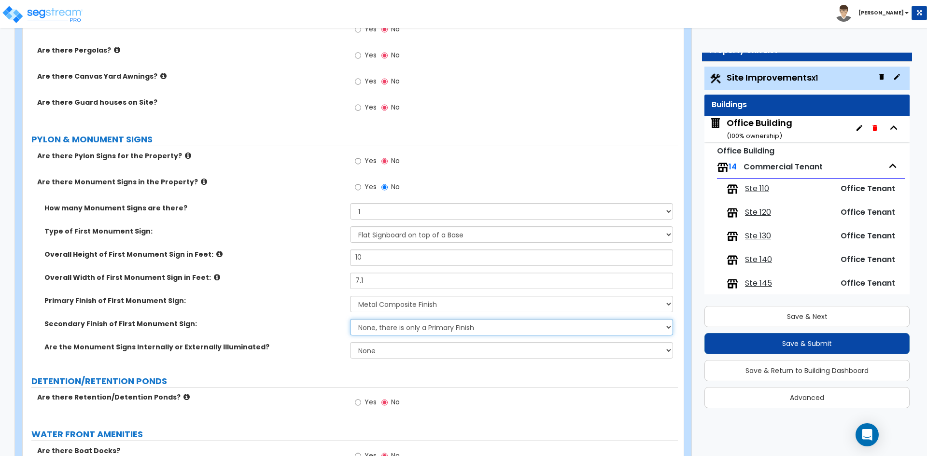
click at [370, 325] on select "None, there is only a Primary Finish Paint/Stucco Finish Brick Finish Stone Fin…" at bounding box center [511, 327] width 322 height 16
click at [366, 327] on select "None, there is only a Primary Finish Paint/Stucco Finish Brick Finish Stone Fin…" at bounding box center [511, 327] width 322 height 16
click at [377, 354] on select "None Internally Illuminated Externally Illuminated" at bounding box center [511, 350] width 322 height 16
select select "1"
click at [350, 342] on select "None Internally Illuminated Externally Illuminated" at bounding box center [511, 350] width 322 height 16
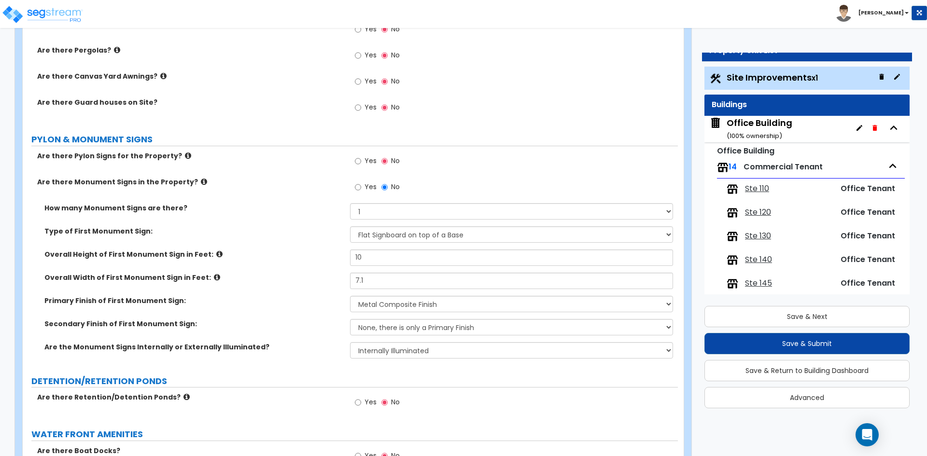
click at [301, 359] on div "Are the Monument Signs Internally or Externally Illuminated? None Internally Il…" at bounding box center [350, 353] width 655 height 23
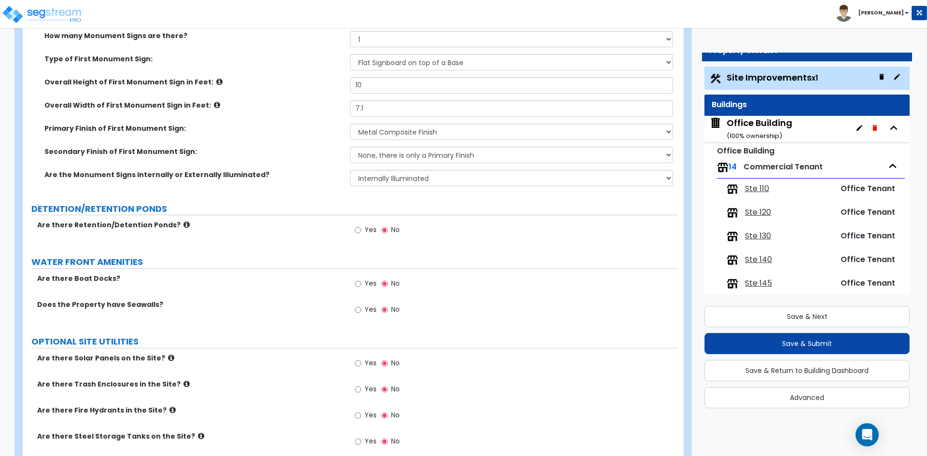
scroll to position [2220, 0]
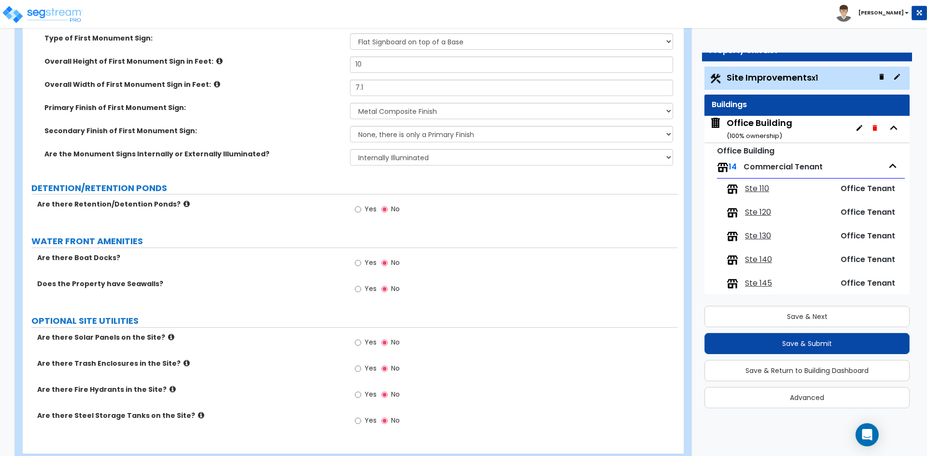
click at [369, 366] on span "Yes" at bounding box center [370, 368] width 12 height 10
click at [361, 366] on input "Yes" at bounding box center [358, 368] width 6 height 11
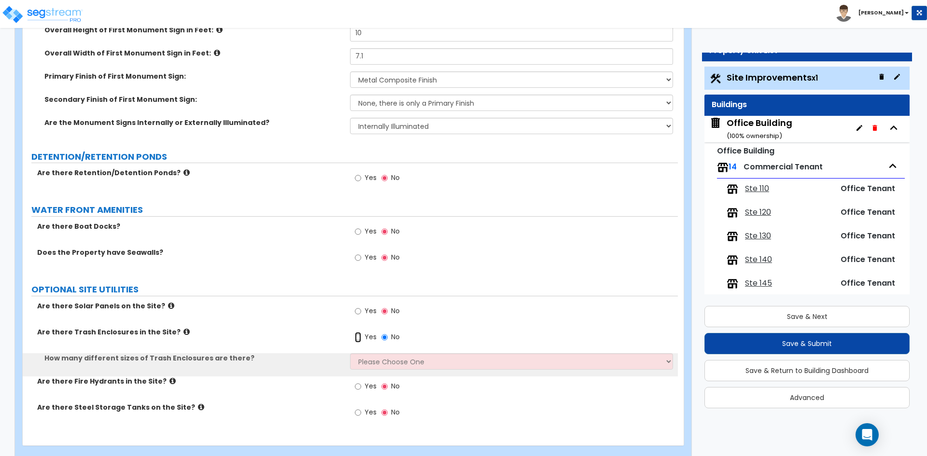
scroll to position [2269, 0]
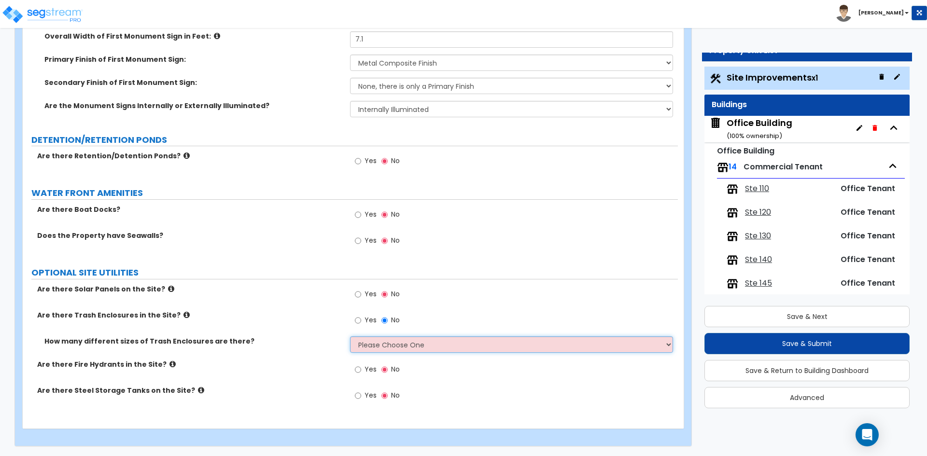
click at [381, 344] on select "Please Choose One 1 2 3" at bounding box center [511, 344] width 322 height 16
select select "1"
click at [350, 336] on select "Please Choose One 1 2 3" at bounding box center [511, 344] width 322 height 16
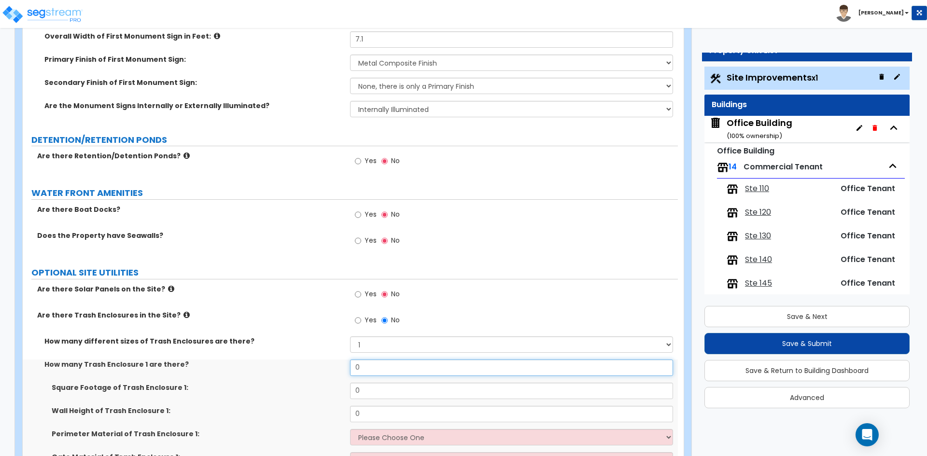
click at [369, 362] on input "0" at bounding box center [511, 368] width 322 height 16
type input "1"
click at [383, 392] on input "0" at bounding box center [511, 391] width 322 height 16
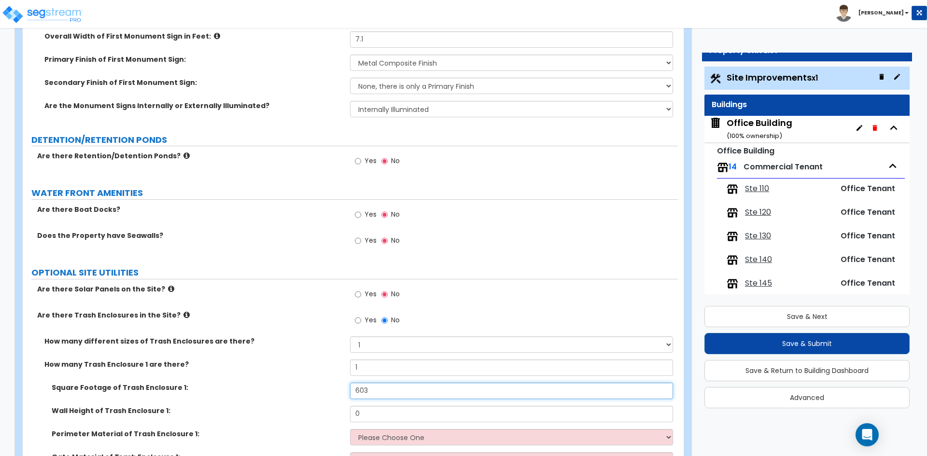
type input "603"
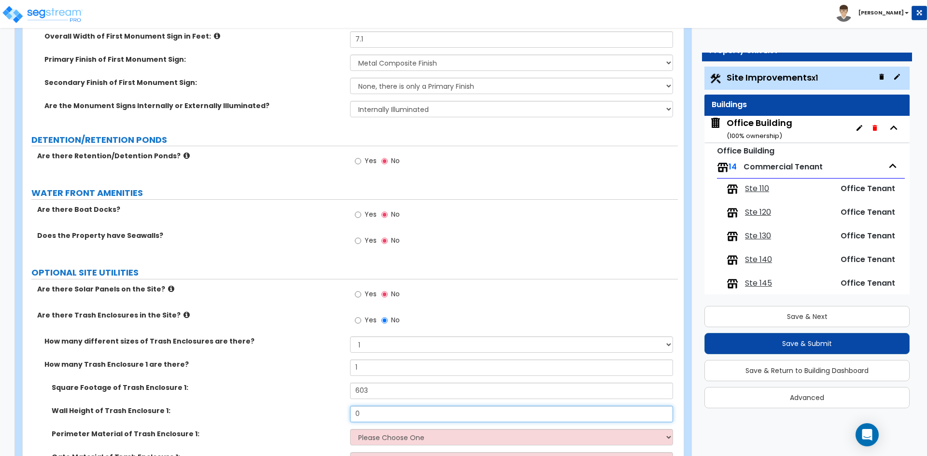
click at [369, 418] on input "0" at bounding box center [511, 414] width 322 height 16
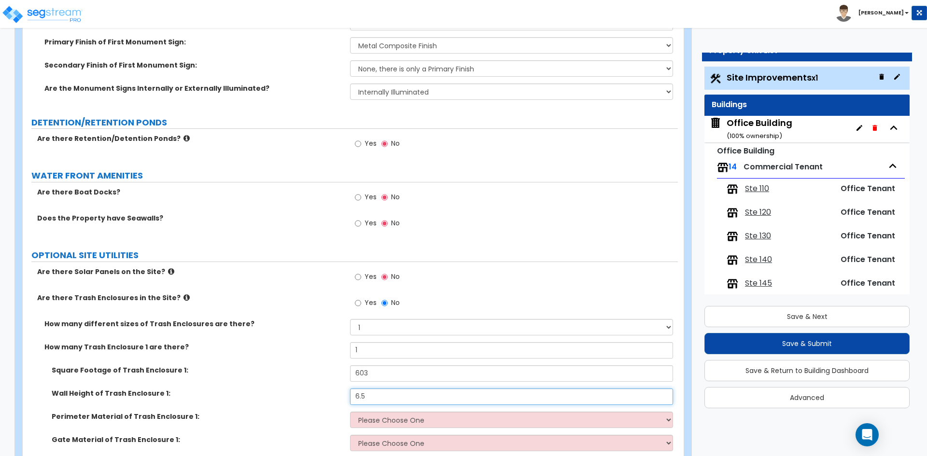
scroll to position [2317, 0]
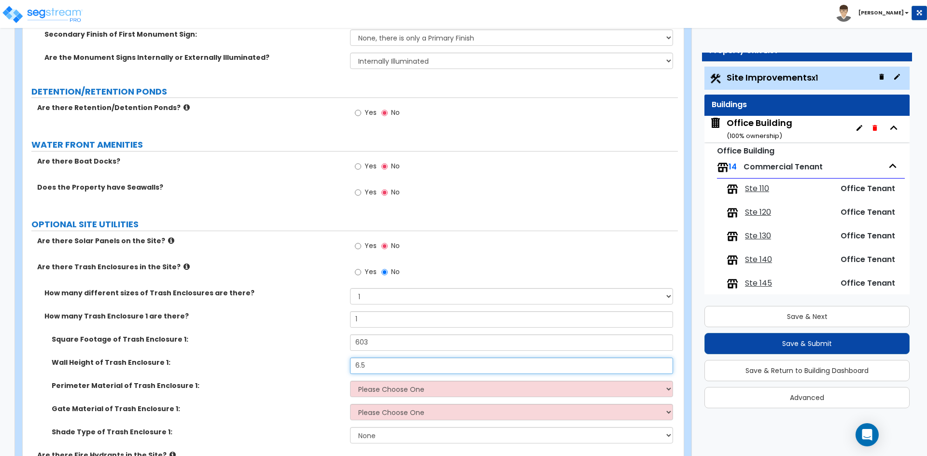
type input "6.5"
click at [391, 383] on select "Please Choose One Chain Link Wood Metal CMU" at bounding box center [511, 389] width 322 height 16
select select "4"
click at [350, 381] on select "Please Choose One Chain Link Wood Metal CMU" at bounding box center [511, 389] width 322 height 16
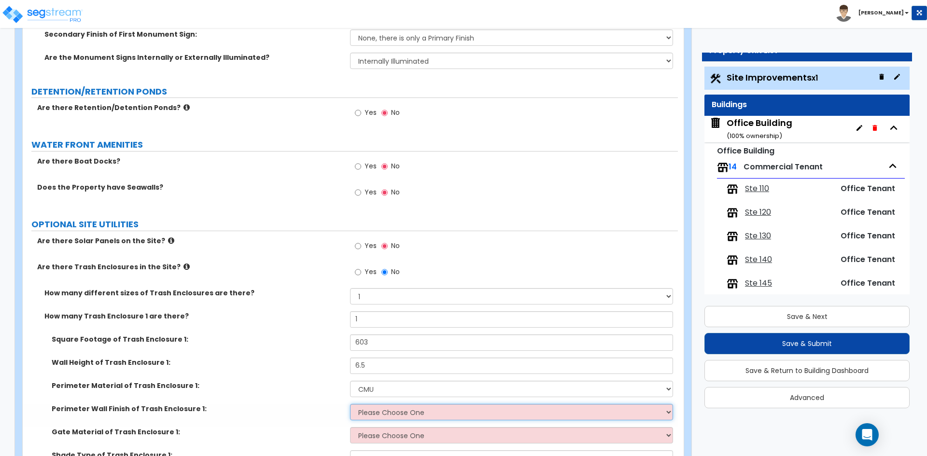
click at [376, 412] on select "Please Choose One Stone Veneer Brick Veneer Stucco Paint" at bounding box center [511, 412] width 322 height 16
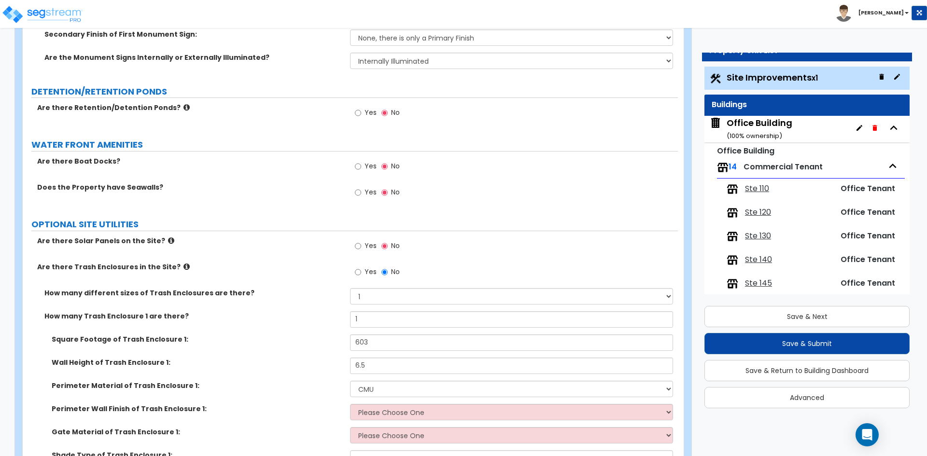
click at [326, 348] on div "Square Footage of Trash Enclosure 1: 603" at bounding box center [350, 346] width 655 height 23
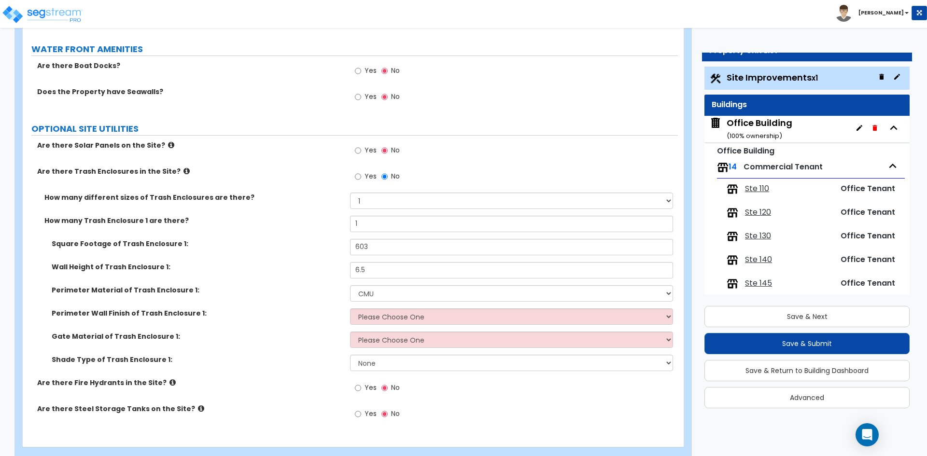
scroll to position [2414, 0]
click at [373, 341] on select "Please Choose One Wood Metal" at bounding box center [511, 339] width 322 height 16
select select "1"
click at [350, 331] on select "Please Choose One Wood Metal" at bounding box center [511, 339] width 322 height 16
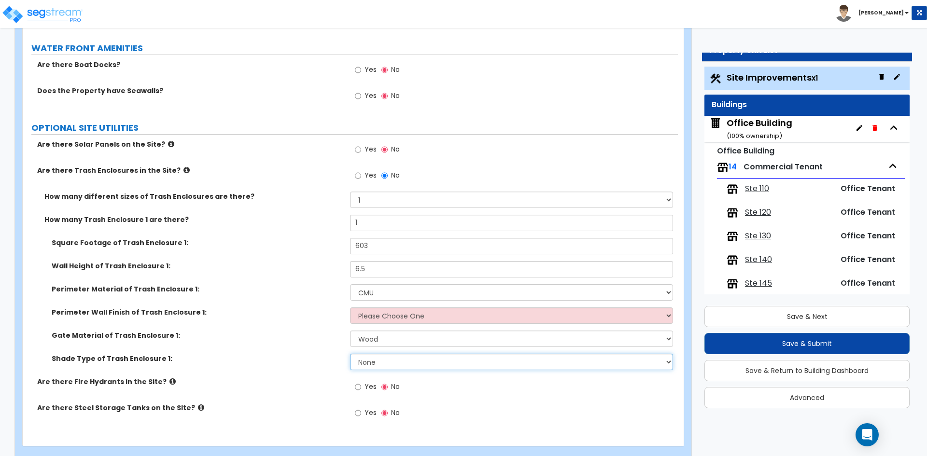
click at [378, 363] on select "None Roof Pergola" at bounding box center [511, 362] width 322 height 16
click at [297, 359] on label "Shade Type of Trash Enclosure 1:" at bounding box center [197, 359] width 291 height 10
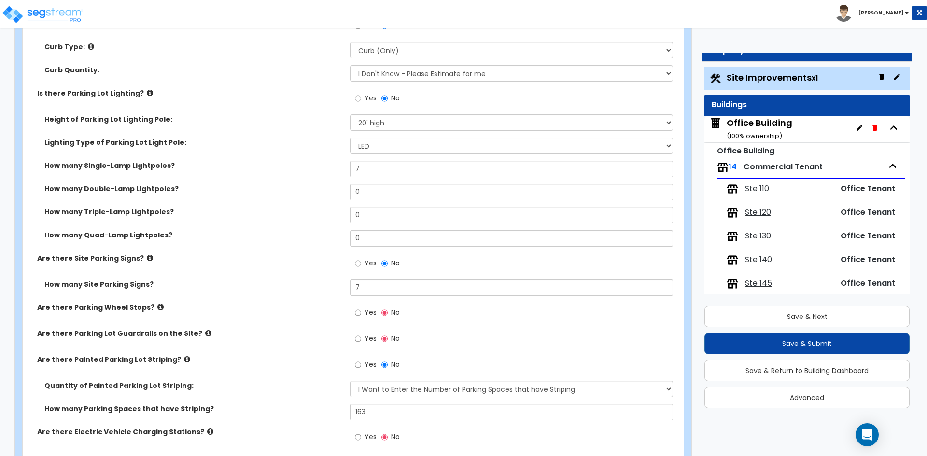
scroll to position [434, 0]
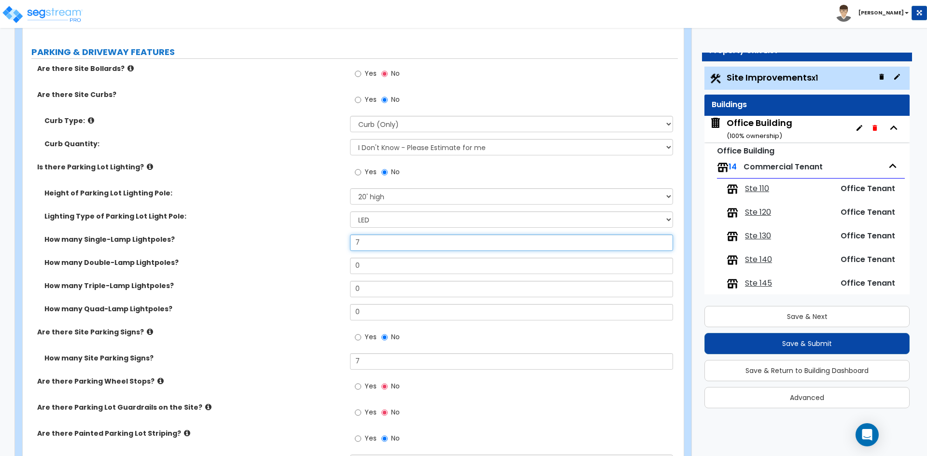
click at [369, 242] on input "7" at bounding box center [511, 243] width 322 height 16
type input "8"
click at [156, 255] on div "How many Single-Lamp Lightpoles? 8" at bounding box center [350, 246] width 655 height 23
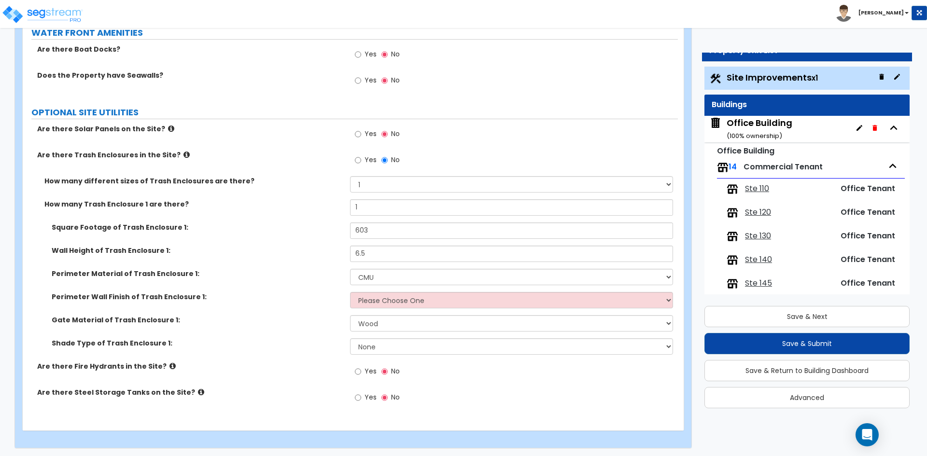
scroll to position [2431, 0]
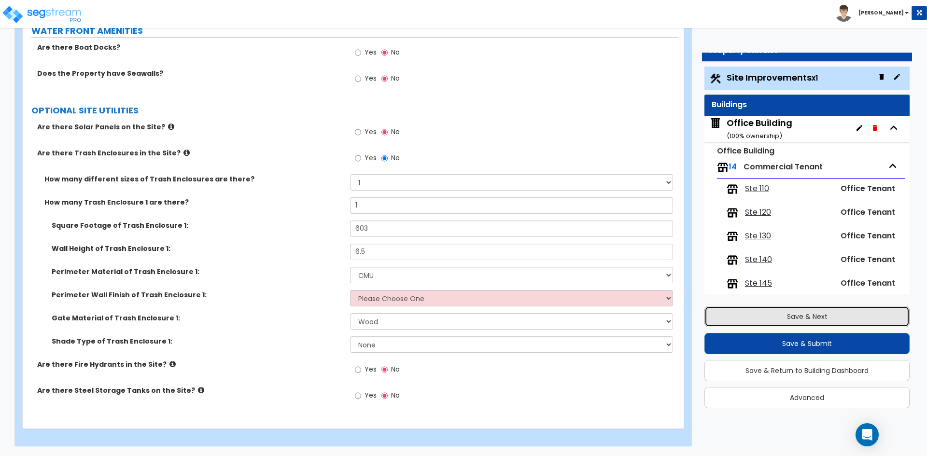
click at [756, 324] on button "Save & Next" at bounding box center [806, 316] width 205 height 21
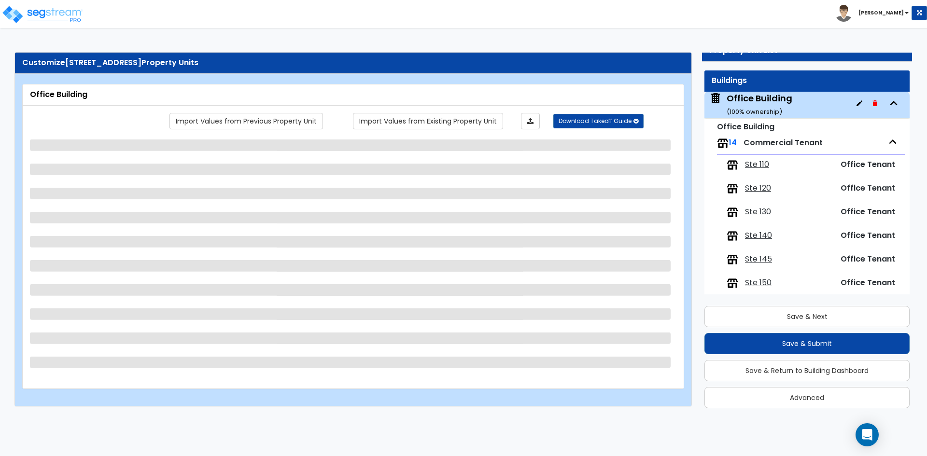
scroll to position [49, 0]
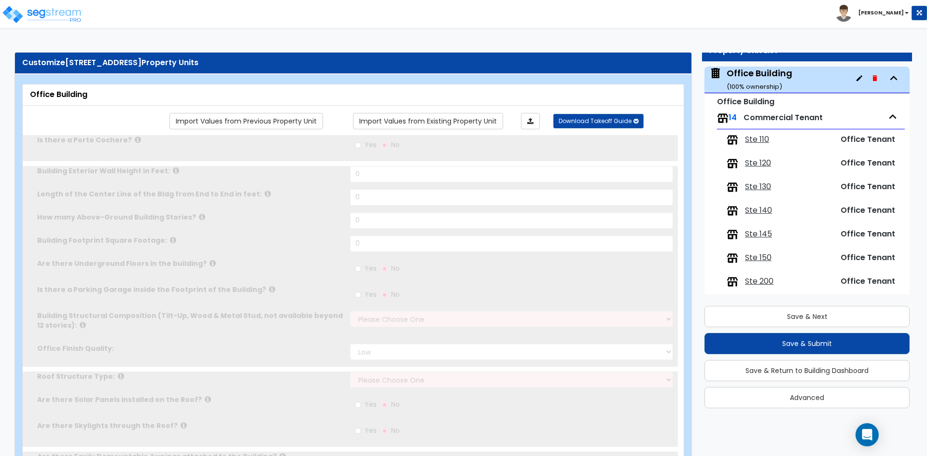
type input "1"
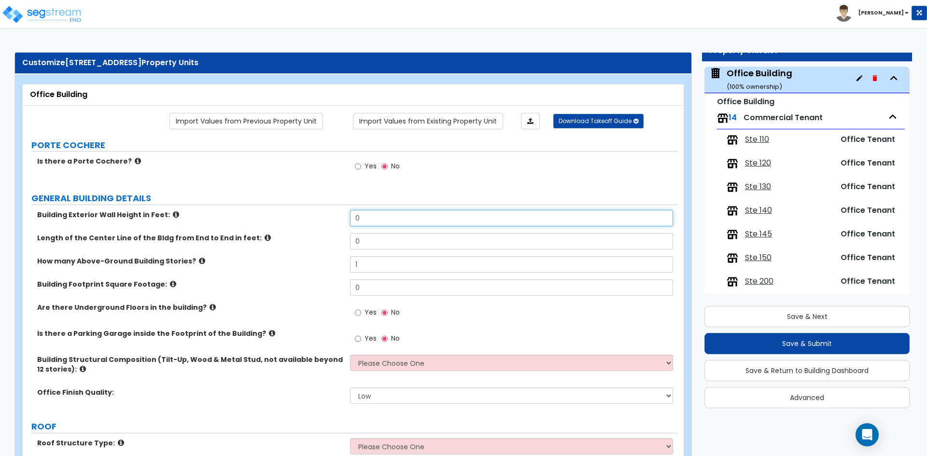
click at [384, 225] on input "0" at bounding box center [511, 218] width 322 height 16
type input "30"
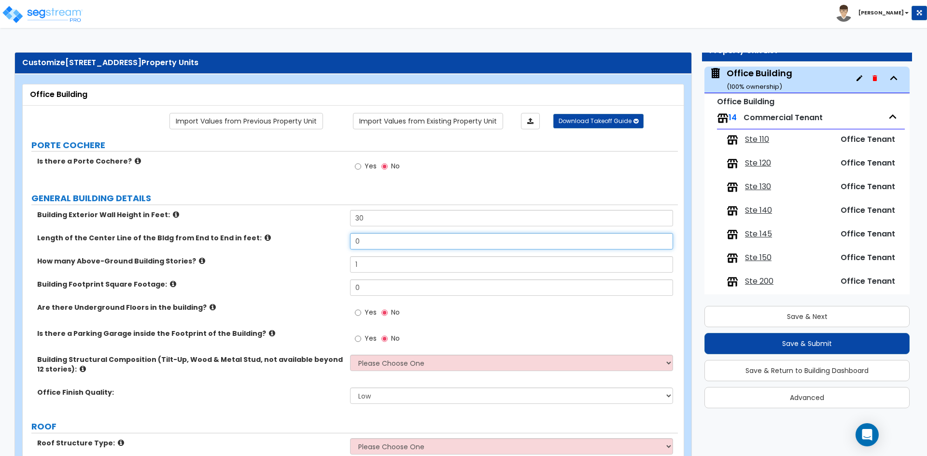
click at [374, 240] on input "0" at bounding box center [511, 241] width 322 height 16
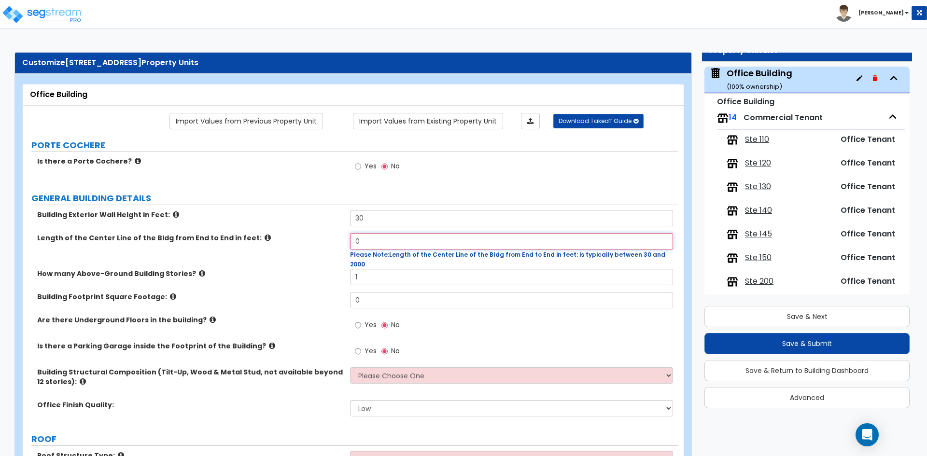
click at [371, 241] on input "0" at bounding box center [511, 241] width 322 height 16
type input "176"
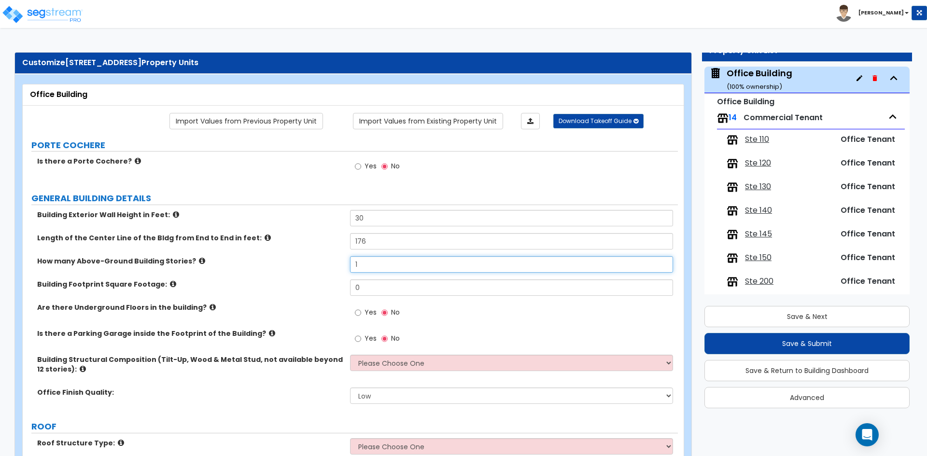
click at [367, 271] on input "1" at bounding box center [511, 264] width 322 height 16
click at [367, 269] on input "1" at bounding box center [511, 264] width 322 height 16
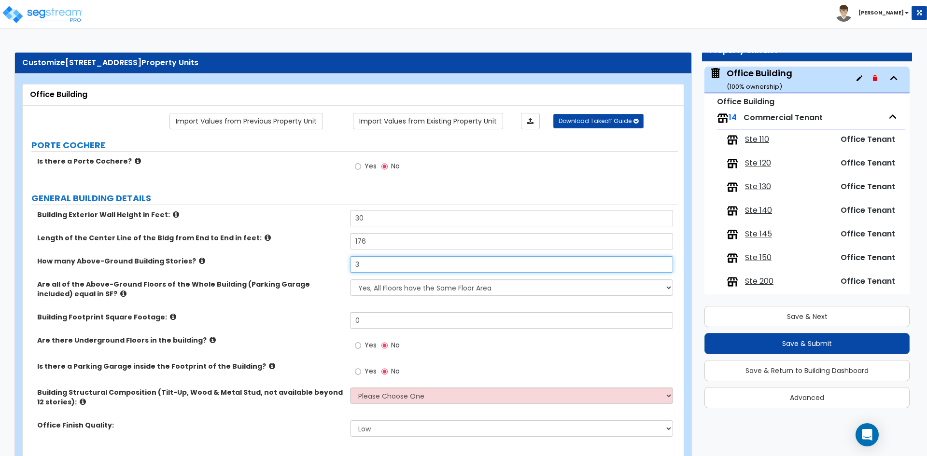
type input "3"
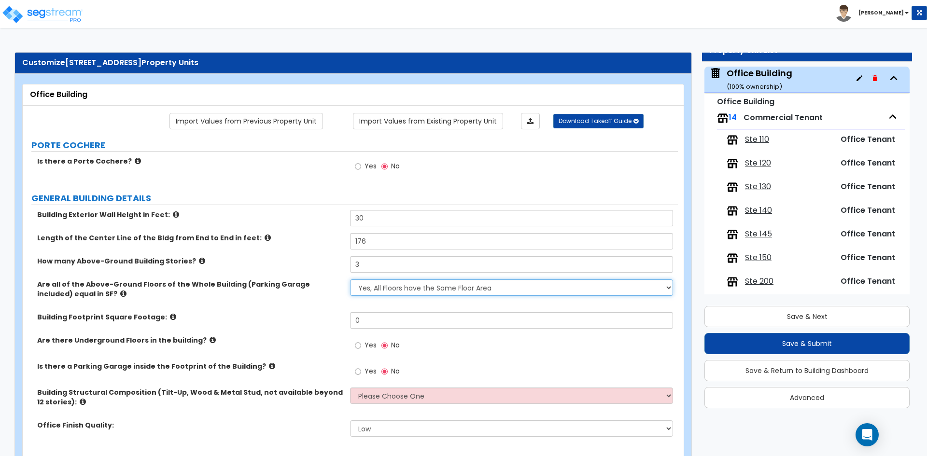
click at [394, 287] on select "Yes, All Floors have the Same Floor Area No, Not All Floor Areas are the Same" at bounding box center [511, 287] width 322 height 16
select select "1"
click at [350, 279] on select "Yes, All Floors have the Same Floor Area No, Not All Floor Areas are the Same" at bounding box center [511, 287] width 322 height 16
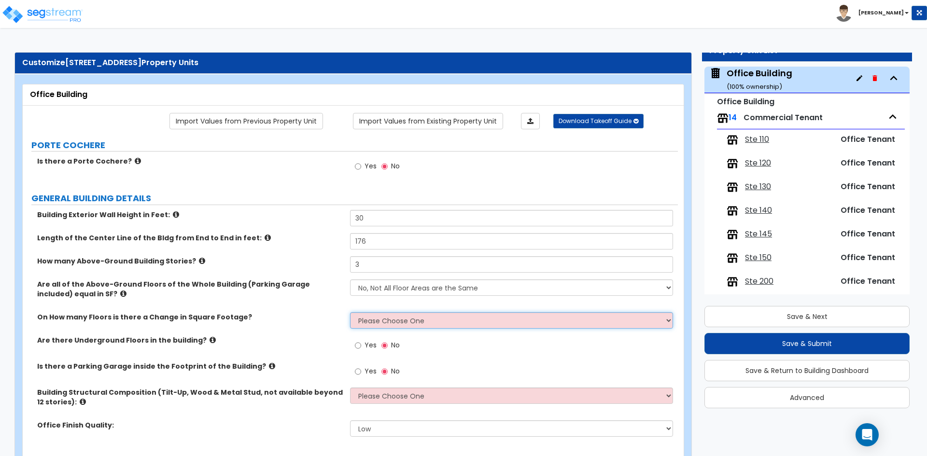
click at [378, 321] on select "Please Choose One 1 2 3 4 5" at bounding box center [511, 320] width 322 height 16
select select "3"
click at [350, 312] on select "Please Choose One 1 2 3 4 5" at bounding box center [511, 320] width 322 height 16
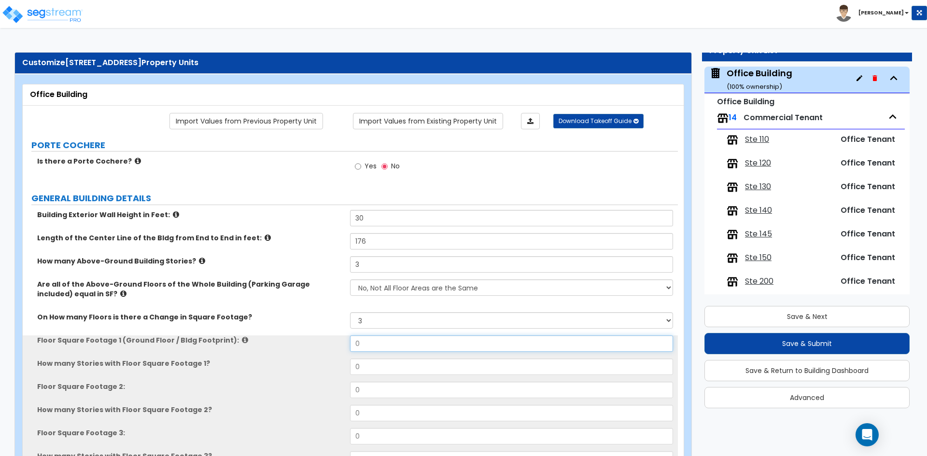
click at [382, 337] on input "0" at bounding box center [511, 343] width 322 height 16
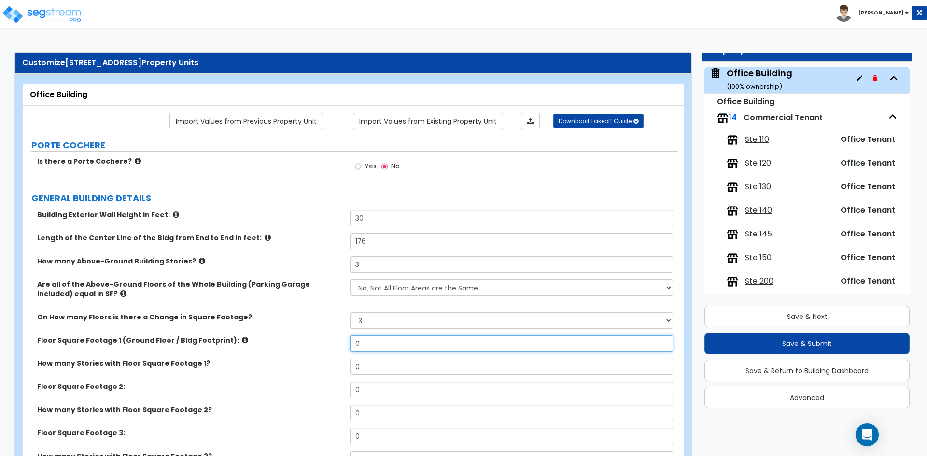
click at [380, 340] on input "0" at bounding box center [511, 343] width 322 height 16
type input "13,674"
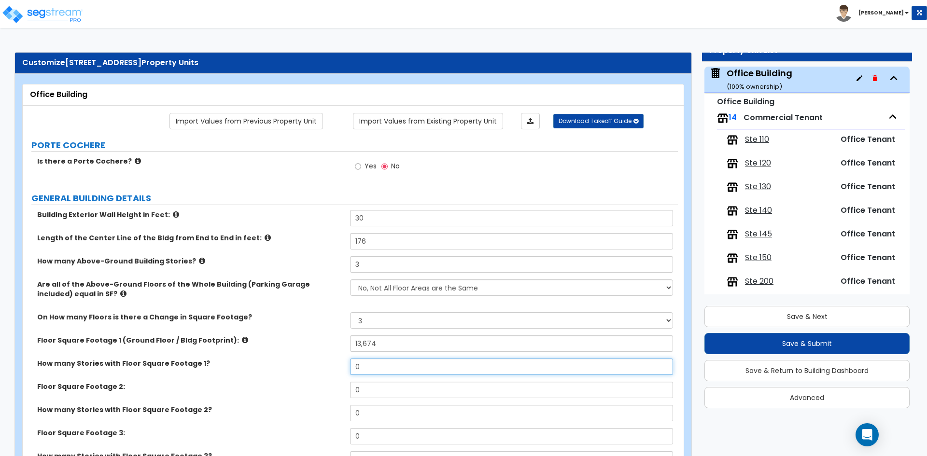
click at [374, 367] on input "0" at bounding box center [511, 367] width 322 height 16
type input "1"
click at [371, 379] on div "How many Stories with Floor Square Footage 1? 1" at bounding box center [350, 370] width 655 height 23
click at [373, 385] on input "0" at bounding box center [511, 390] width 322 height 16
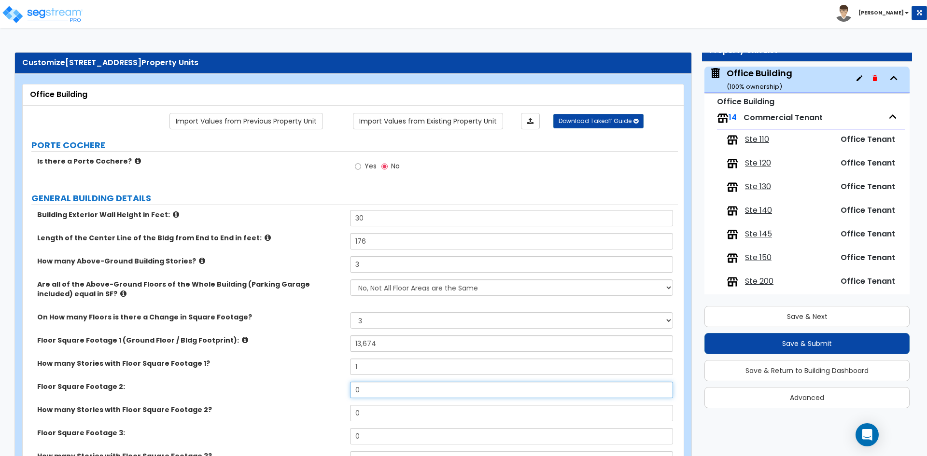
click at [373, 385] on input "0" at bounding box center [511, 390] width 322 height 16
type input "13,041"
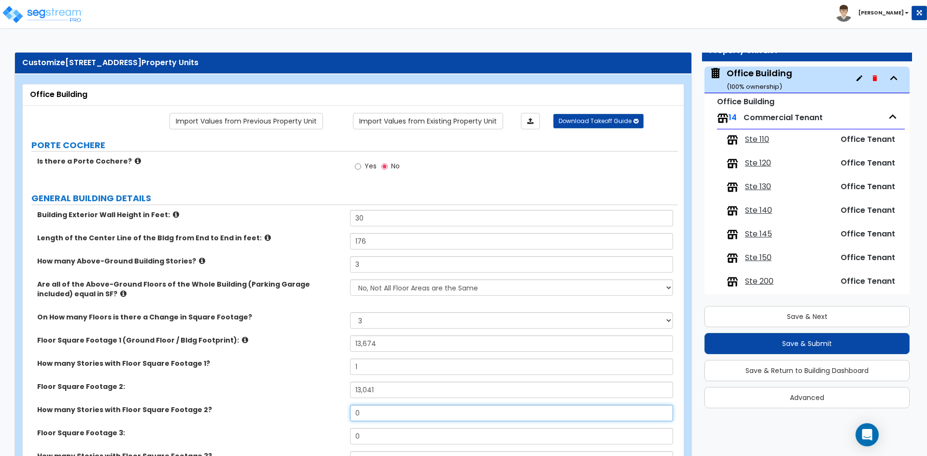
click at [365, 411] on input "0" at bounding box center [511, 413] width 322 height 16
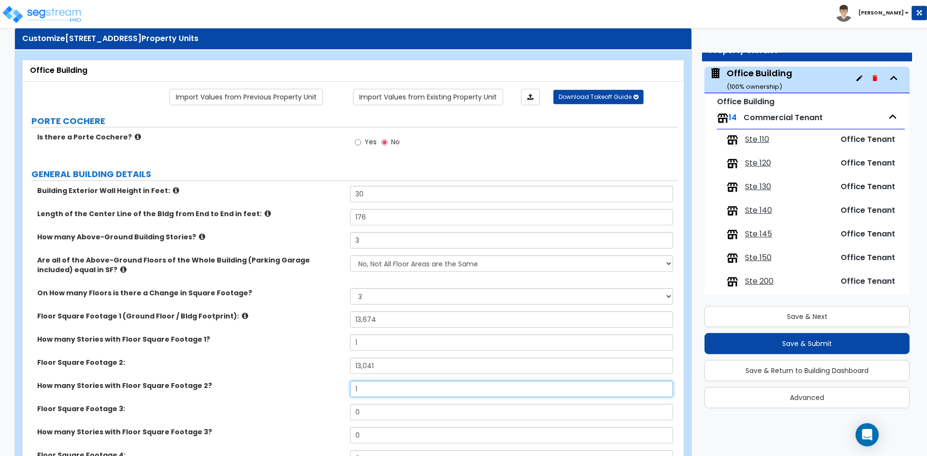
scroll to position [48, 0]
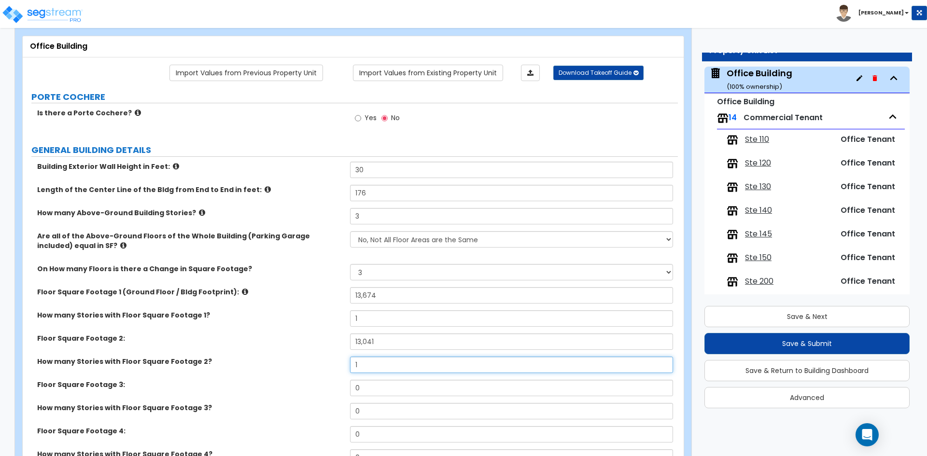
type input "1"
click at [370, 388] on input "0" at bounding box center [511, 388] width 322 height 16
type input "13,497"
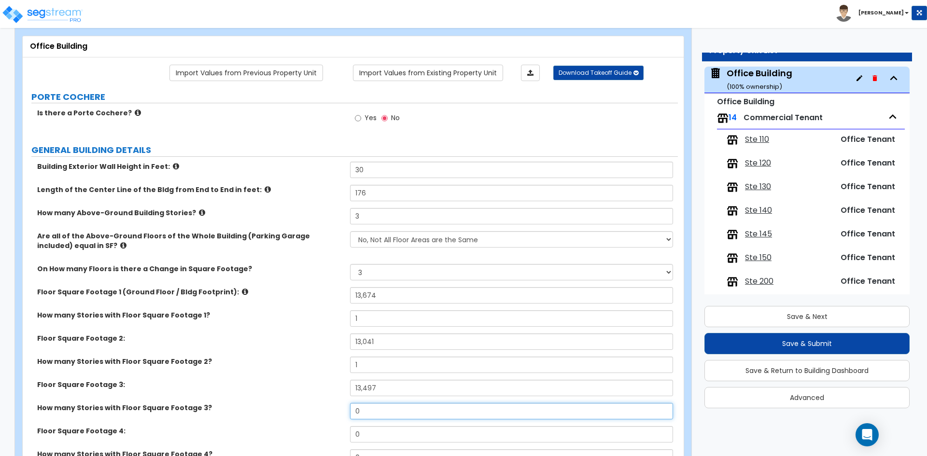
click at [371, 408] on input "0" at bounding box center [511, 411] width 322 height 16
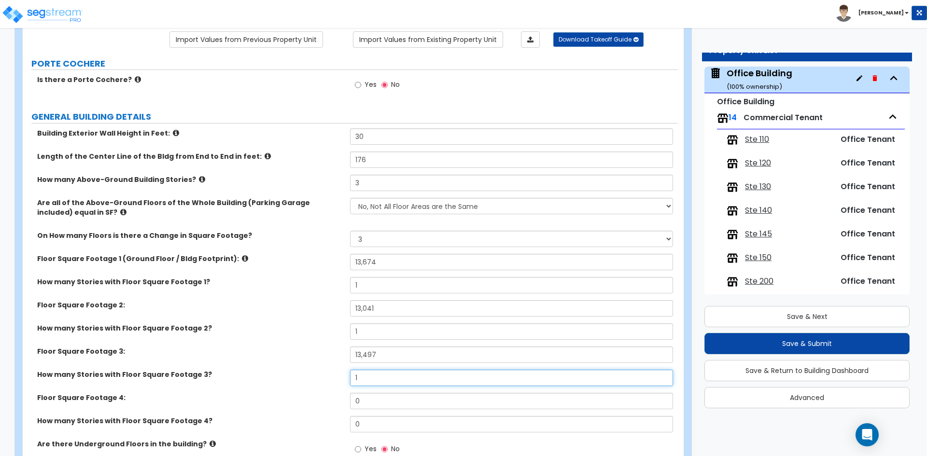
scroll to position [97, 0]
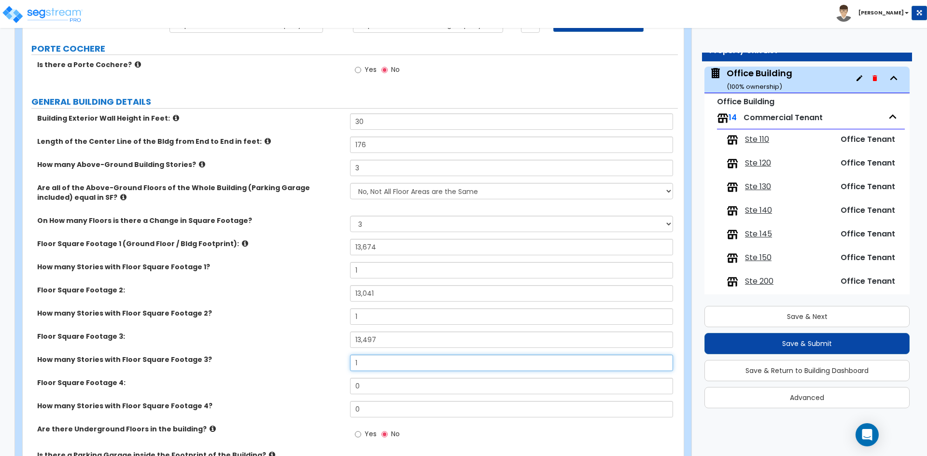
type input "1"
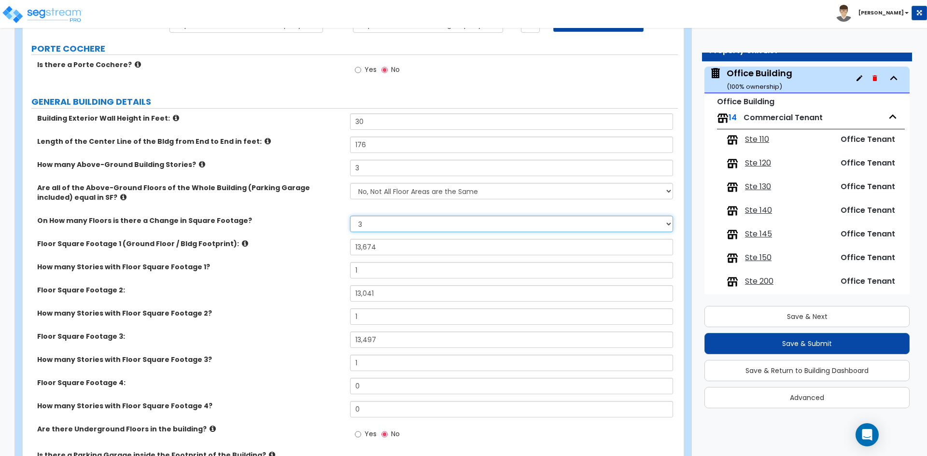
click at [375, 221] on select "Please Choose One 1 2 3 4 5" at bounding box center [511, 224] width 322 height 16
select select "2"
click at [350, 216] on select "Please Choose One 1 2 3 4 5" at bounding box center [511, 224] width 322 height 16
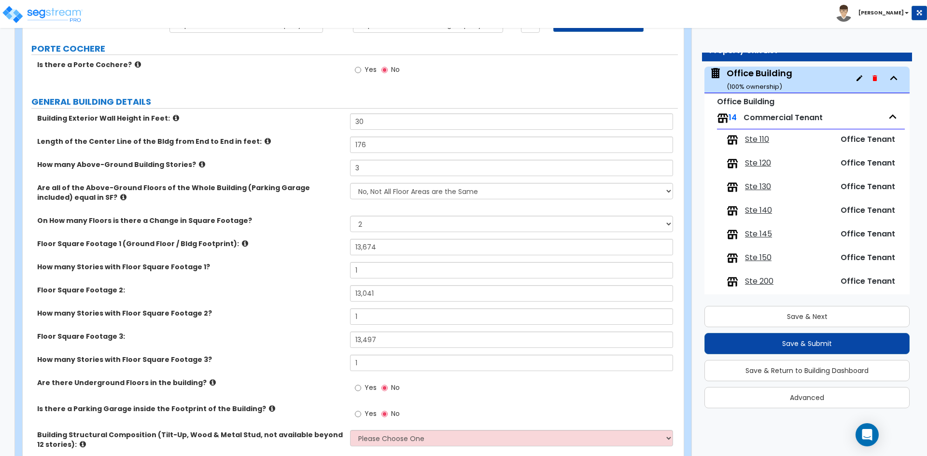
click at [284, 266] on label "How many Stories with Floor Square Footage 1?" at bounding box center [190, 267] width 306 height 10
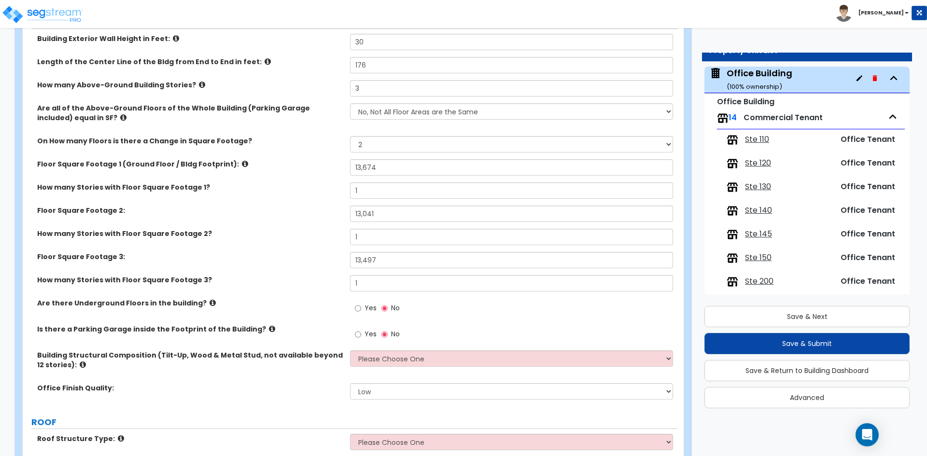
scroll to position [193, 0]
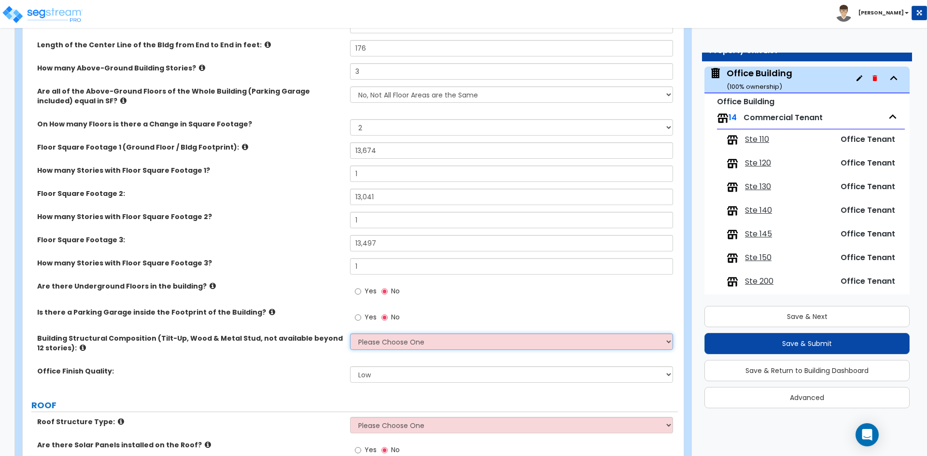
click at [421, 343] on select "Please Choose One Tilt-up Wall Construction Reinforced Concrete Structural Stee…" at bounding box center [511, 342] width 322 height 16
select select "3"
click at [350, 334] on select "Please Choose One Tilt-up Wall Construction Reinforced Concrete Structural Stee…" at bounding box center [511, 342] width 322 height 16
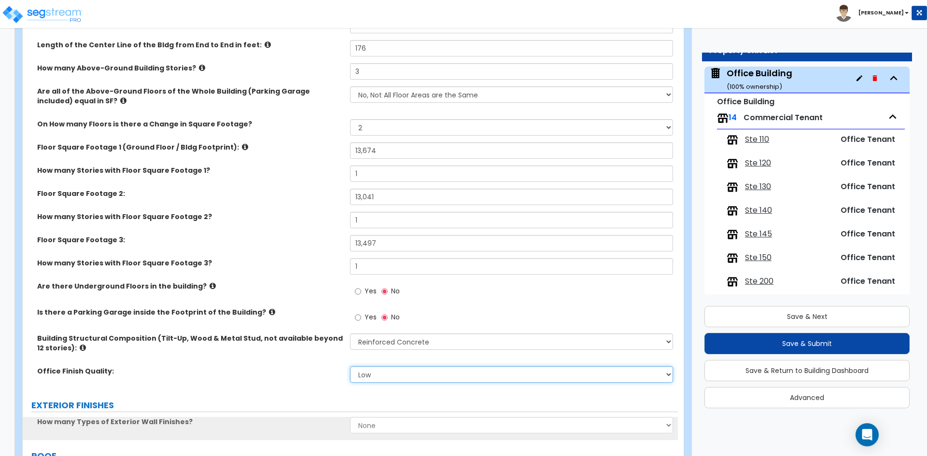
click at [371, 378] on select "Low Average High" at bounding box center [511, 374] width 322 height 16
select select "1"
click at [350, 366] on select "Low Average High" at bounding box center [511, 374] width 322 height 16
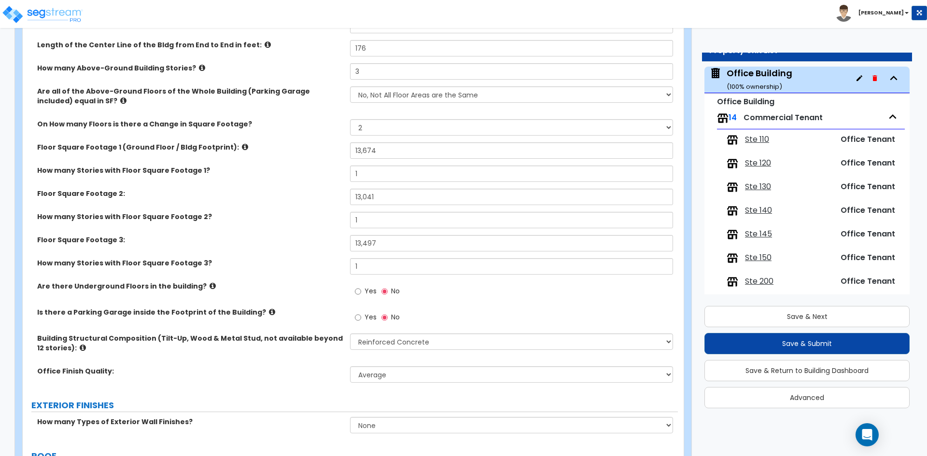
click at [274, 380] on div "Office Finish Quality: Low Average High" at bounding box center [350, 377] width 655 height 23
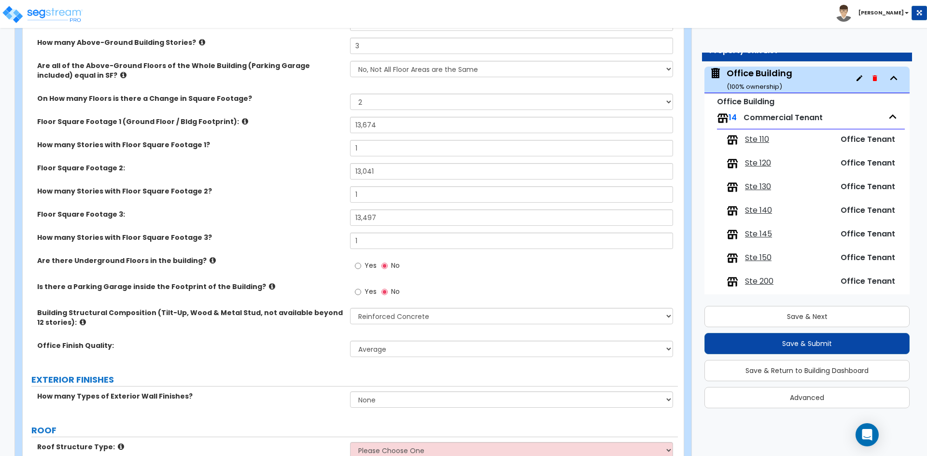
scroll to position [241, 0]
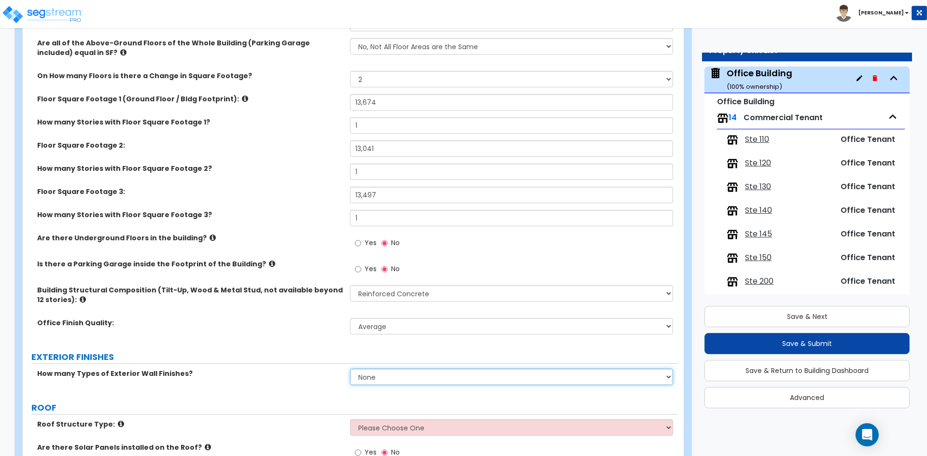
click at [387, 372] on select "None 1 2 3" at bounding box center [511, 377] width 322 height 16
select select "1"
click at [350, 369] on select "None 1 2 3" at bounding box center [511, 377] width 322 height 16
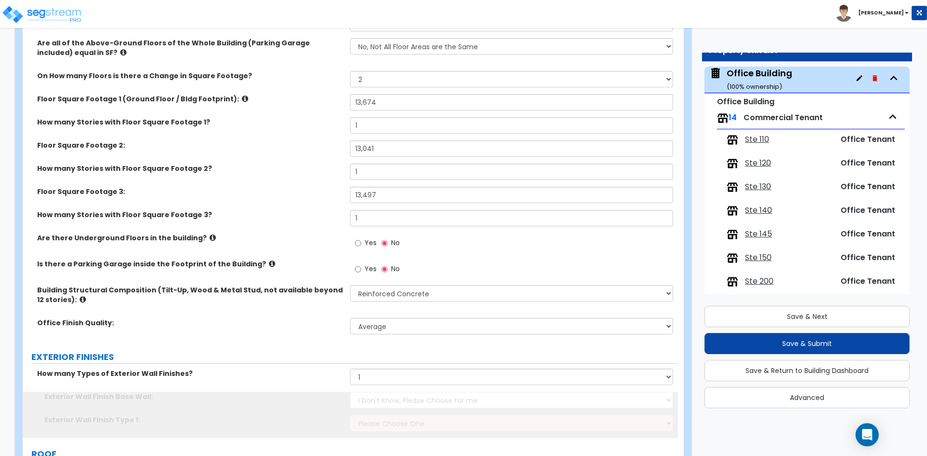
click at [283, 389] on div "How many Types of Exterior Wall Finishes? None 1 2 3" at bounding box center [350, 380] width 655 height 23
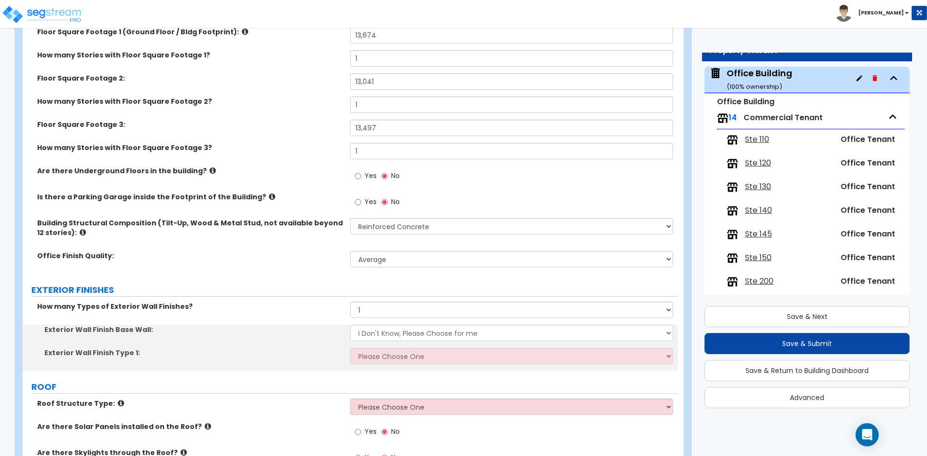
scroll to position [338, 0]
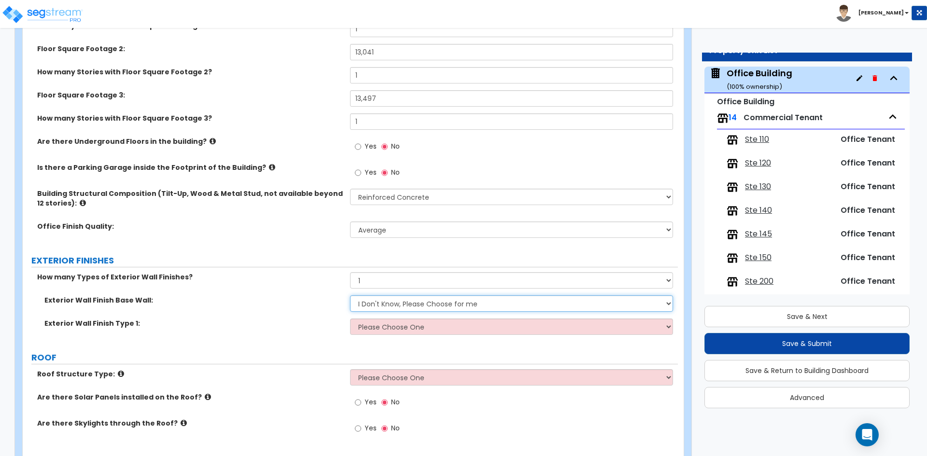
click at [425, 303] on select "I Don't Know, Please Choose for me Concrete Masonry Units (CMU) Cast-in-Place C…" at bounding box center [511, 303] width 322 height 16
select select "2"
click at [350, 295] on select "I Don't Know, Please Choose for me Concrete Masonry Units (CMU) Cast-in-Place C…" at bounding box center [511, 303] width 322 height 16
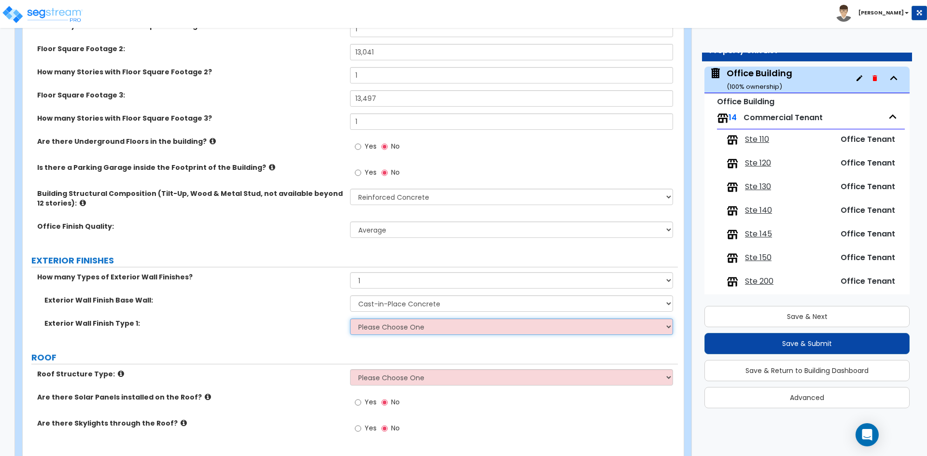
click at [393, 335] on select "Please Choose One No Finish/Shared Wall No Wall Brick Veneer Stone Veneer Wood …" at bounding box center [511, 327] width 322 height 16
select select "13"
click at [350, 319] on select "Please Choose One No Finish/Shared Wall No Wall Brick Veneer Stone Veneer Wood …" at bounding box center [511, 327] width 322 height 16
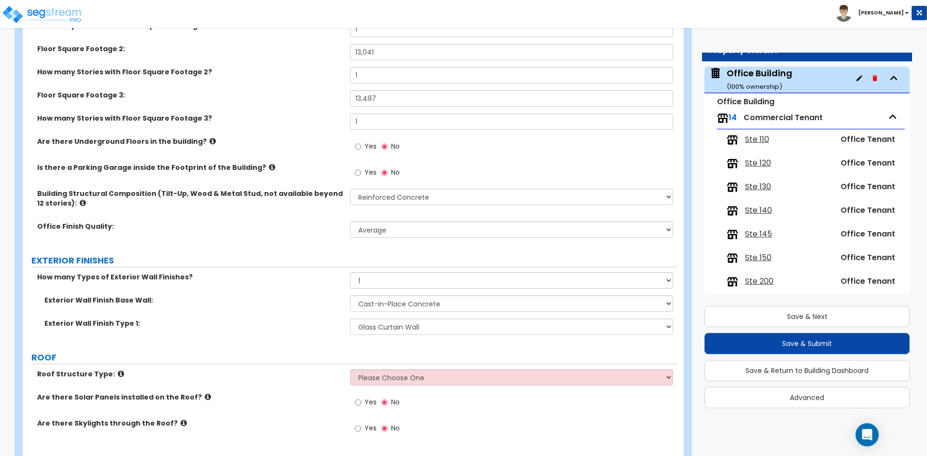
click at [297, 312] on div "Exterior Wall Finish Base Wall: I Don't Know, Please Choose for me Concrete Mas…" at bounding box center [350, 306] width 655 height 23
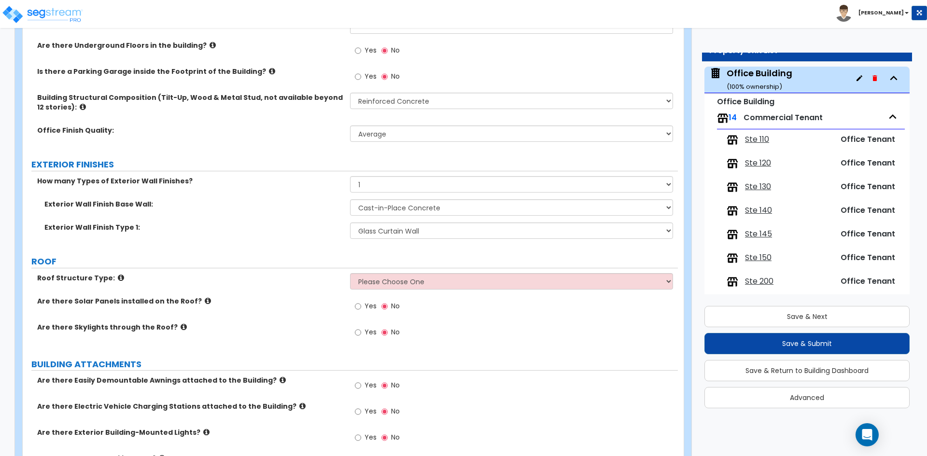
scroll to position [434, 0]
click at [385, 278] on select "Please Choose One [PERSON_NAME] Roof Flat Roof Hybrid [PERSON_NAME] & Flat Roof" at bounding box center [511, 281] width 322 height 16
select select "2"
click at [350, 273] on select "Please Choose One [PERSON_NAME] Roof Flat Roof Hybrid [PERSON_NAME] & Flat Roof" at bounding box center [511, 281] width 322 height 16
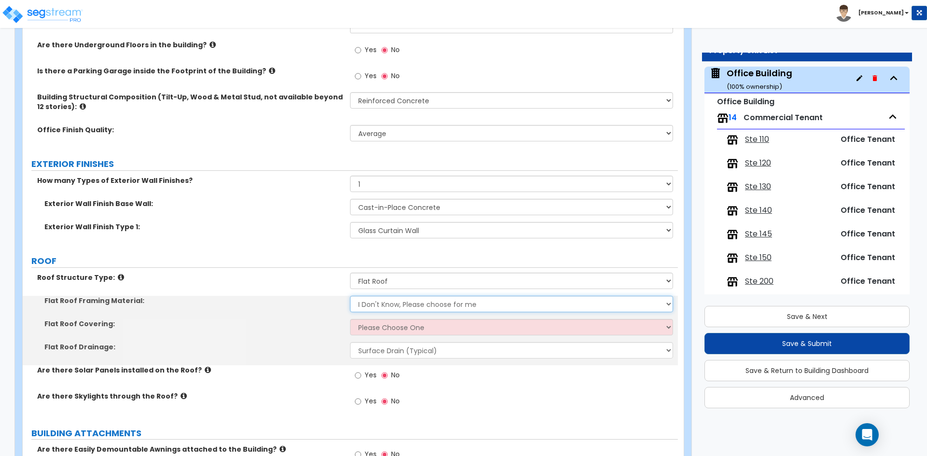
click at [380, 305] on select "I Don't Know, Please choose for me Metal Wood Concrete" at bounding box center [511, 304] width 322 height 16
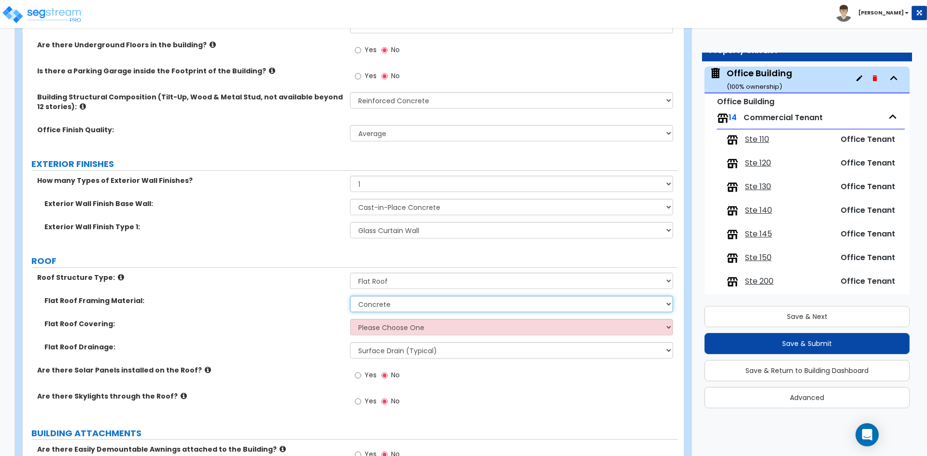
click at [350, 296] on select "I Don't Know, Please choose for me Metal Wood Concrete" at bounding box center [511, 304] width 322 height 16
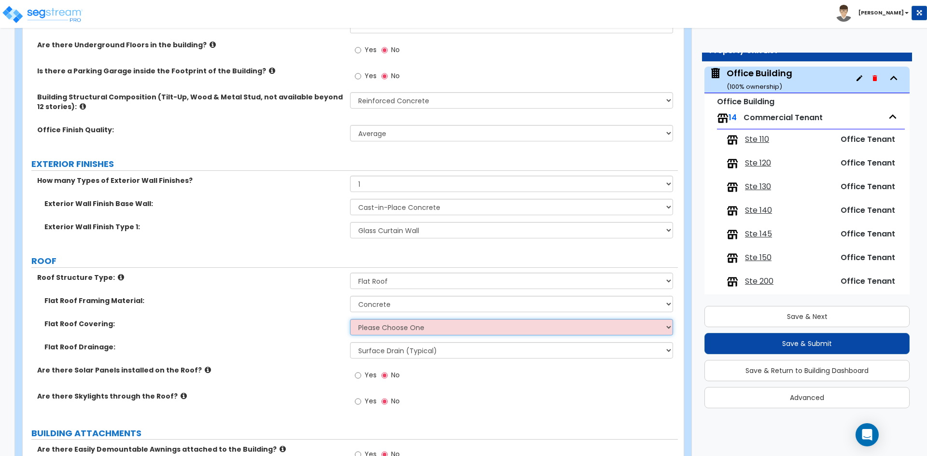
click at [368, 330] on select "Please Choose One Rolled Asphalt PVC Membrane Plastic (EPDM) Membrane Asphalt F…" at bounding box center [511, 327] width 322 height 16
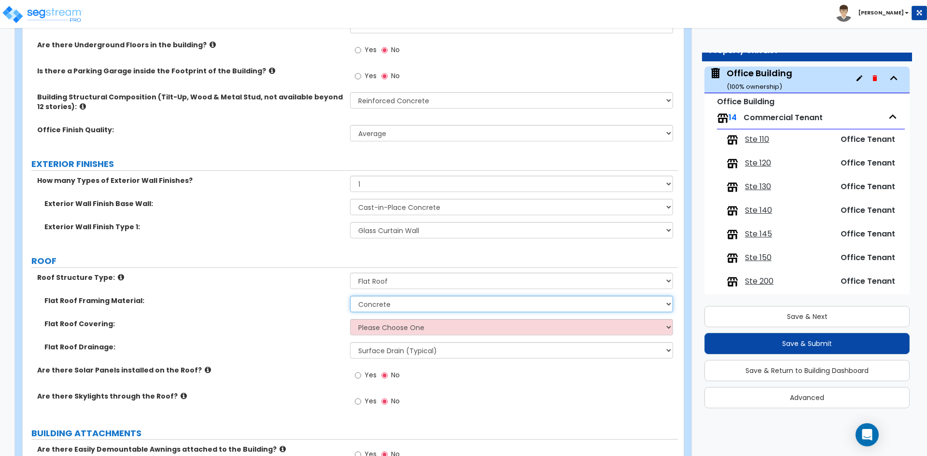
click at [370, 310] on select "I Don't Know, Please choose for me Metal Wood Concrete" at bounding box center [511, 304] width 322 height 16
select select "1"
click at [350, 296] on select "I Don't Know, Please choose for me Metal Wood Concrete" at bounding box center [511, 304] width 322 height 16
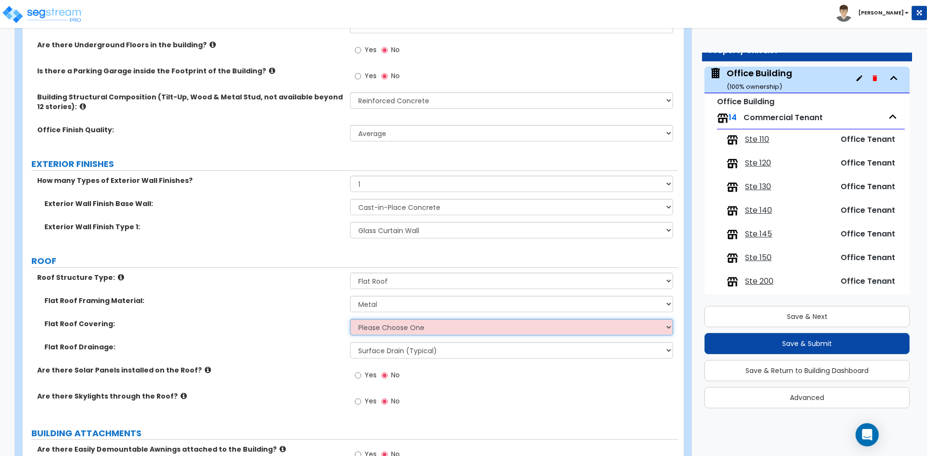
click at [373, 332] on select "Please Choose One Rolled Asphalt PVC Membrane Plastic (EPDM) Membrane Asphalt F…" at bounding box center [511, 327] width 322 height 16
select select "3"
click at [350, 319] on select "Please Choose One Rolled Asphalt PVC Membrane Plastic (EPDM) Membrane Asphalt F…" at bounding box center [511, 327] width 322 height 16
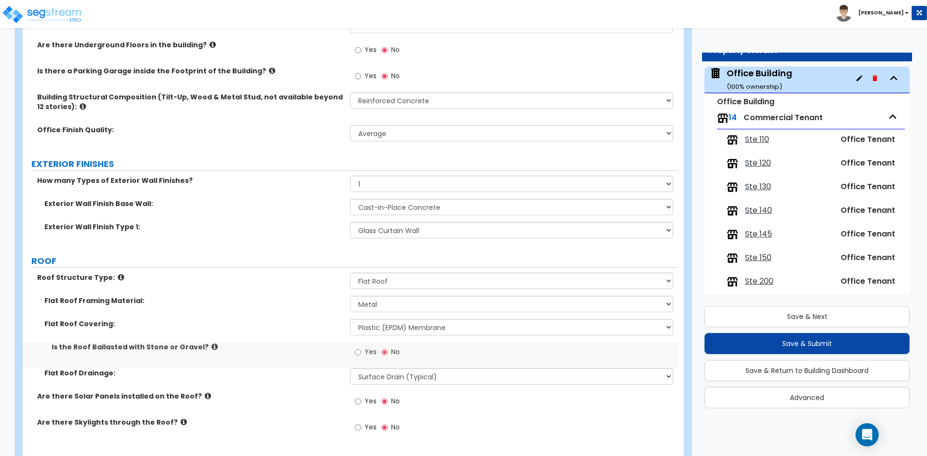
click at [292, 353] on div "Is the Roof Ballasted with Stone or Gravel? Yes No" at bounding box center [350, 355] width 655 height 26
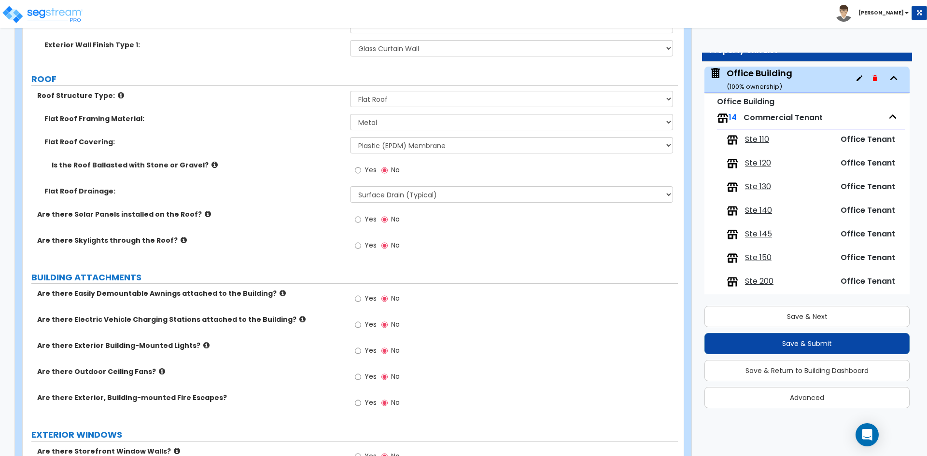
scroll to position [628, 0]
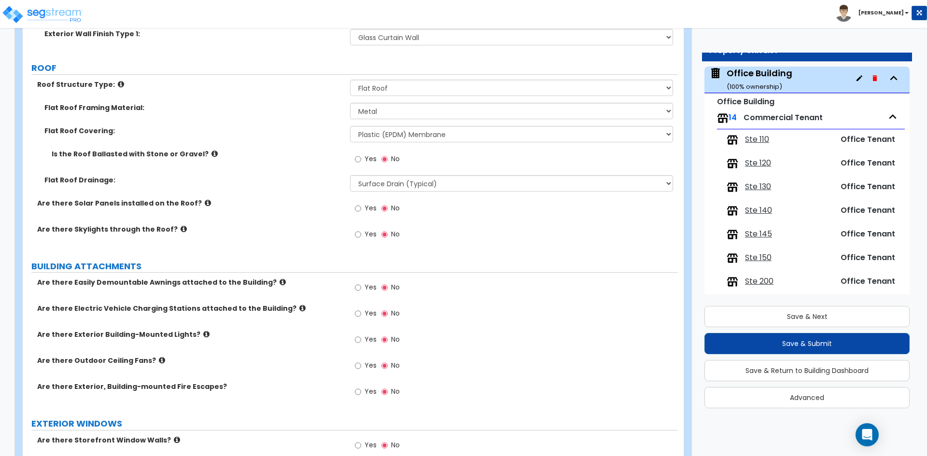
click at [273, 218] on div "Are there Solar Panels installed on the Roof? Yes No" at bounding box center [350, 211] width 655 height 26
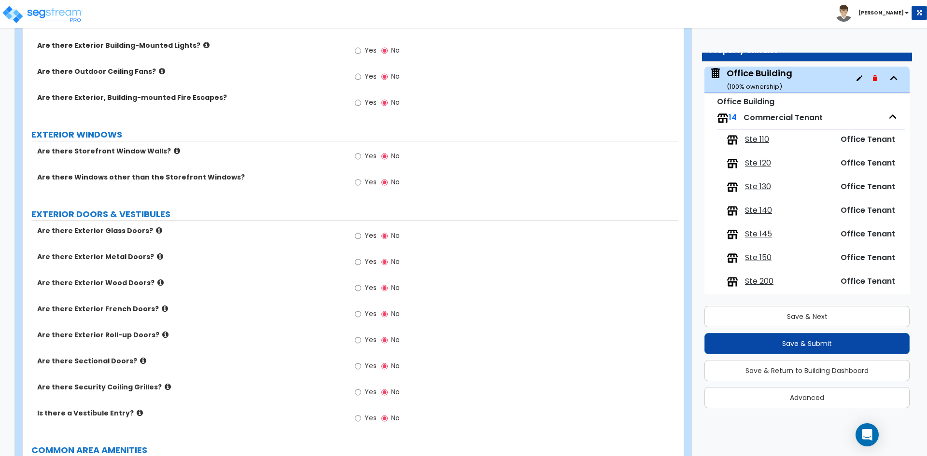
scroll to position [917, 0]
click at [367, 234] on span "Yes" at bounding box center [370, 235] width 12 height 10
click at [361, 234] on input "Yes" at bounding box center [358, 235] width 6 height 11
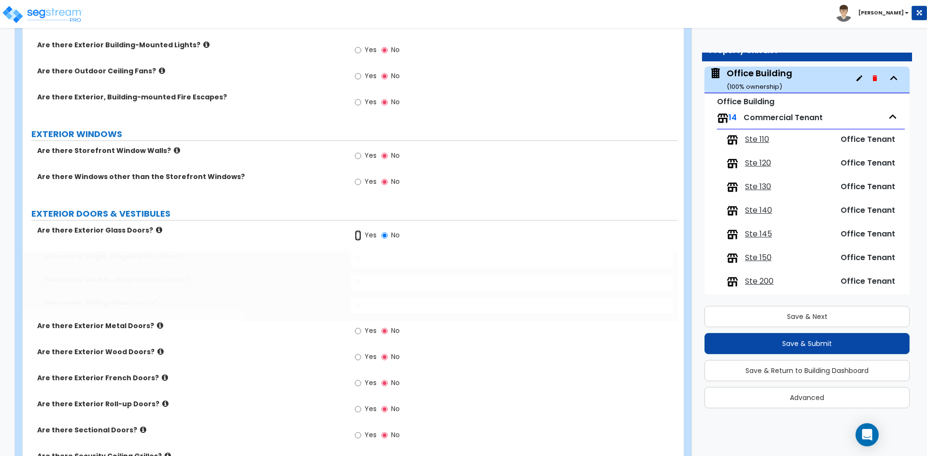
radio input "true"
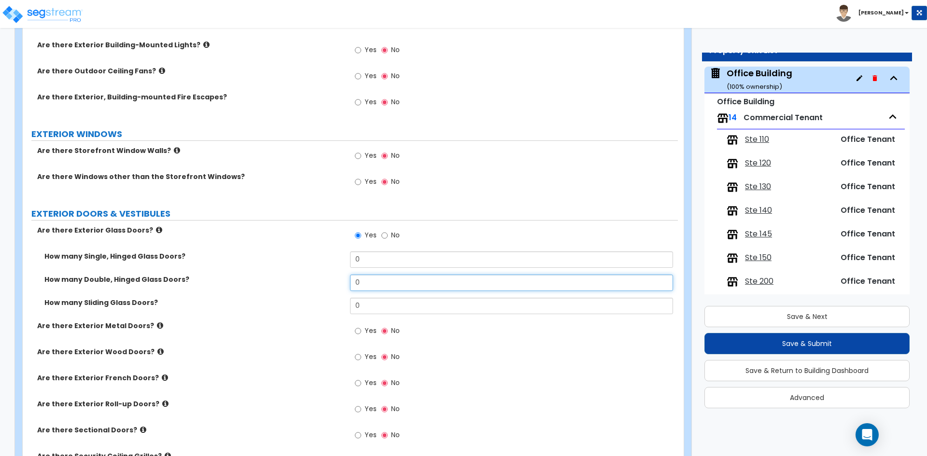
click at [378, 281] on input "0" at bounding box center [511, 283] width 322 height 16
type input "2"
click at [397, 251] on div "Are there Exterior Glass Doors? Yes No How many Single, Hinged Glass Doors? 0 H…" at bounding box center [350, 364] width 641 height 278
click at [397, 260] on input "0" at bounding box center [511, 259] width 322 height 16
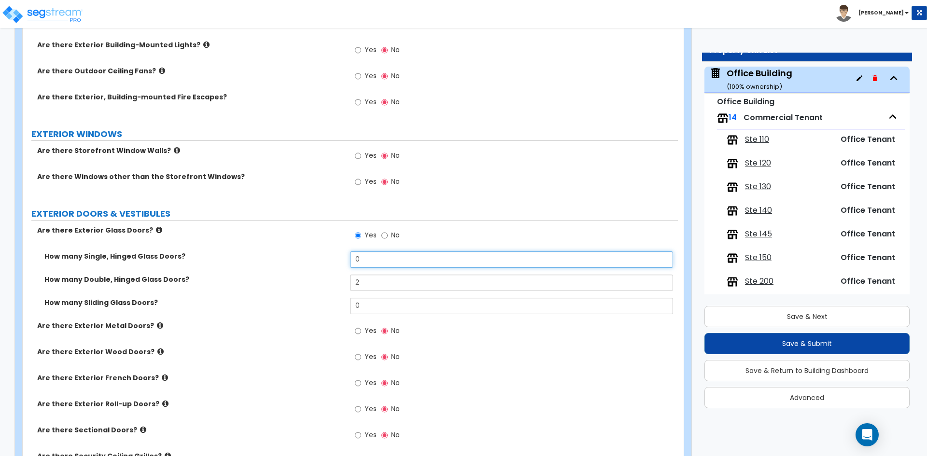
click at [397, 260] on input "0" at bounding box center [511, 259] width 322 height 16
type input "4"
click at [283, 273] on div "How many Single, Hinged Glass Doors? 4" at bounding box center [350, 262] width 655 height 23
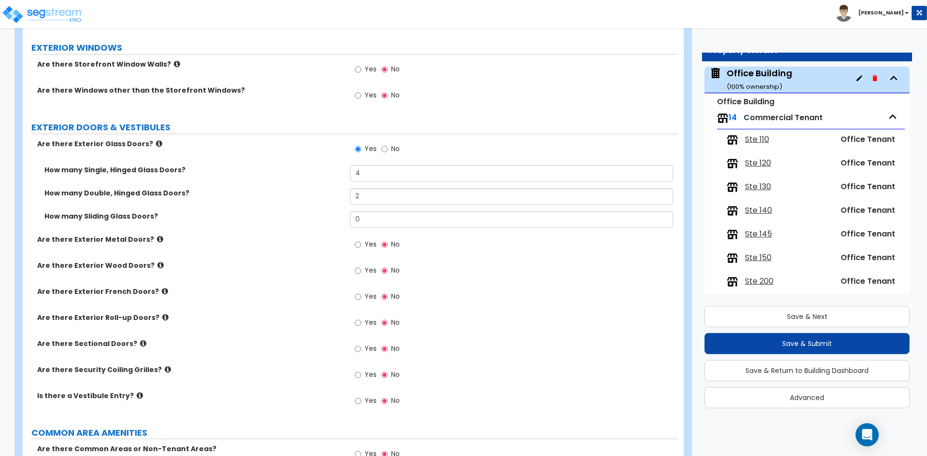
scroll to position [1014, 0]
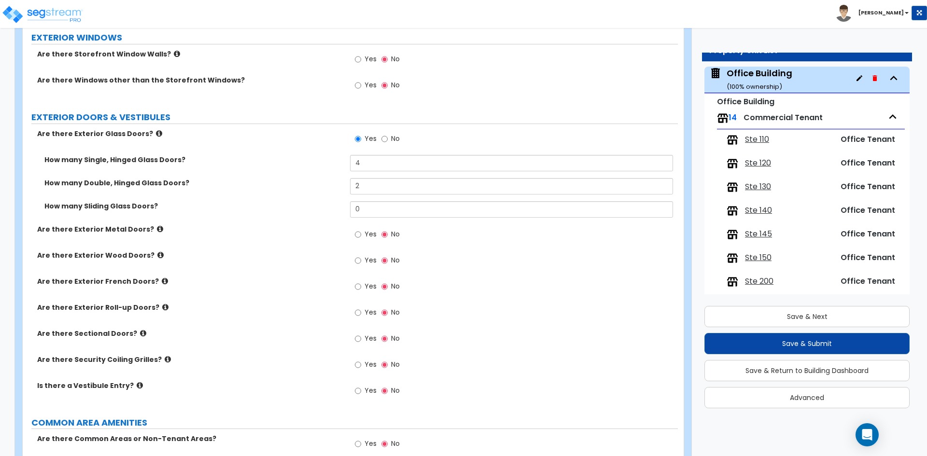
click at [364, 393] on span "Yes" at bounding box center [370, 391] width 12 height 10
click at [361, 393] on input "Yes" at bounding box center [358, 391] width 6 height 11
radio input "true"
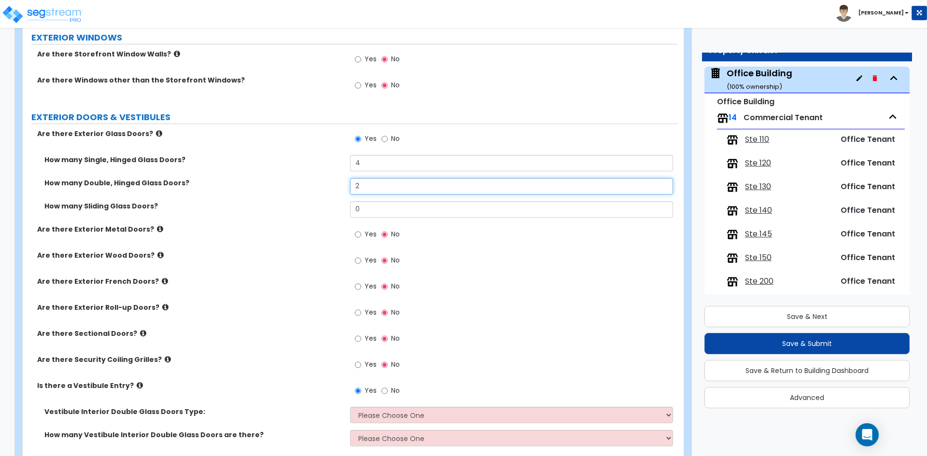
click at [369, 188] on input "2" at bounding box center [511, 186] width 322 height 16
click at [268, 296] on div "Are there Exterior French Doors? Yes No" at bounding box center [350, 290] width 655 height 26
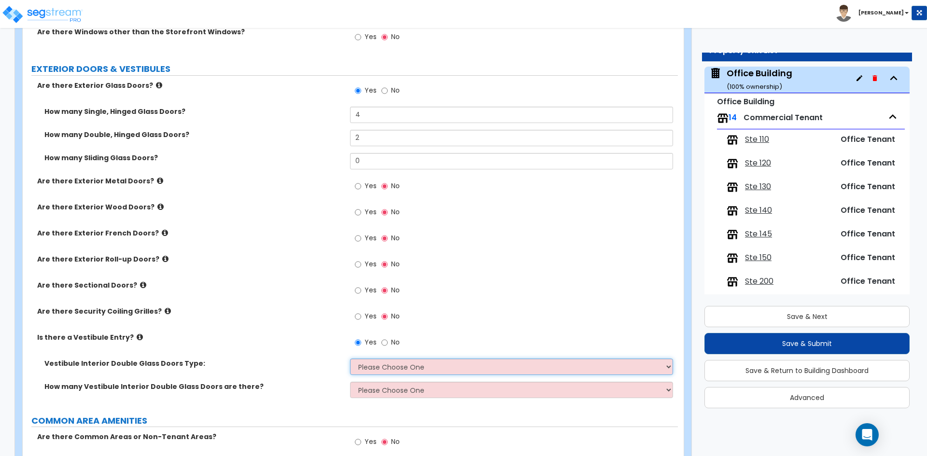
click at [373, 361] on select "Please Choose One Hinged Sliding" at bounding box center [511, 367] width 322 height 16
select select "1"
click at [350, 359] on select "Please Choose One Hinged Sliding" at bounding box center [511, 367] width 322 height 16
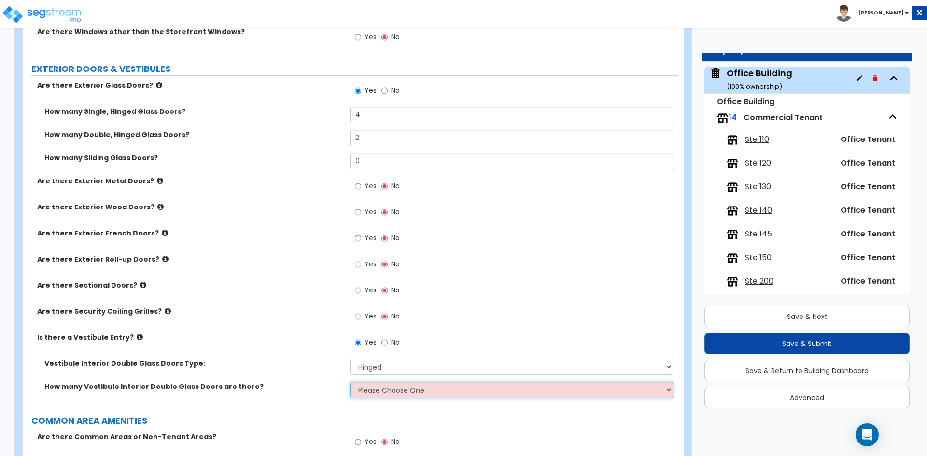
click at [376, 393] on select "Please Choose One 1 2 3" at bounding box center [511, 390] width 322 height 16
select select "2"
click at [350, 382] on select "Please Choose One 1 2 3" at bounding box center [511, 390] width 322 height 16
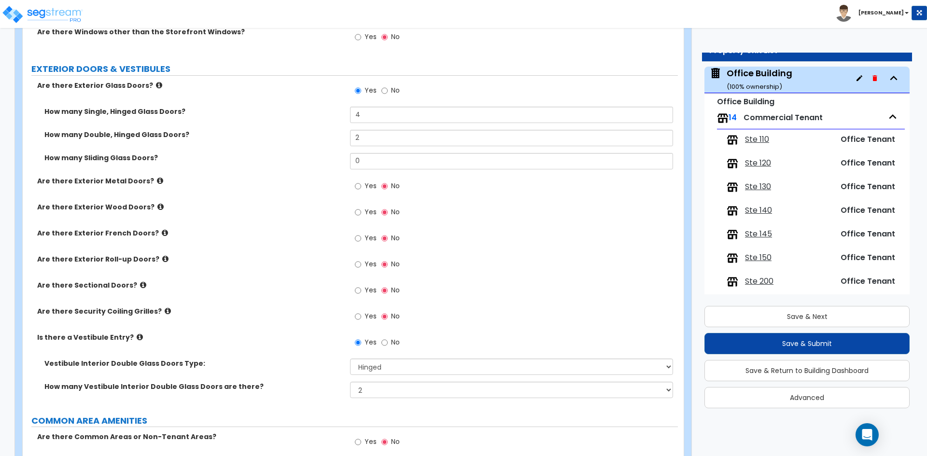
click at [305, 357] on div "Is there a Vestibule Entry? Yes No" at bounding box center [350, 346] width 655 height 26
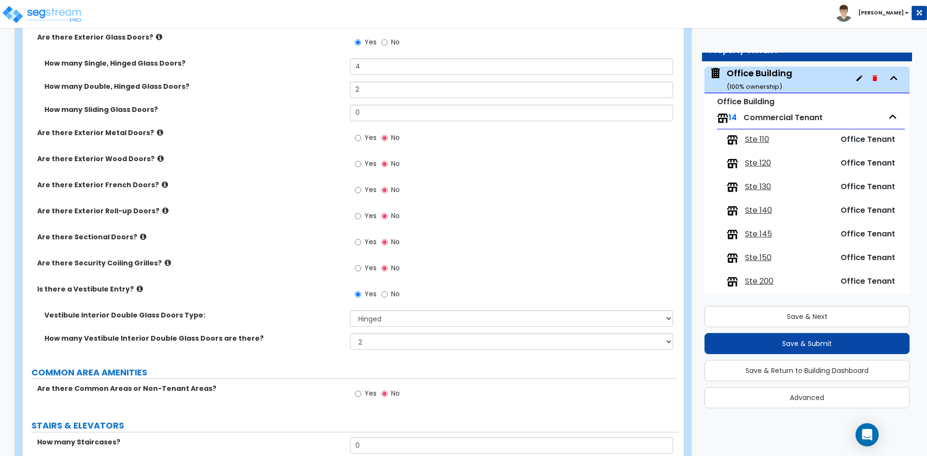
click at [372, 398] on span "Yes" at bounding box center [370, 394] width 12 height 10
click at [361, 398] on input "Yes" at bounding box center [358, 394] width 6 height 11
radio input "true"
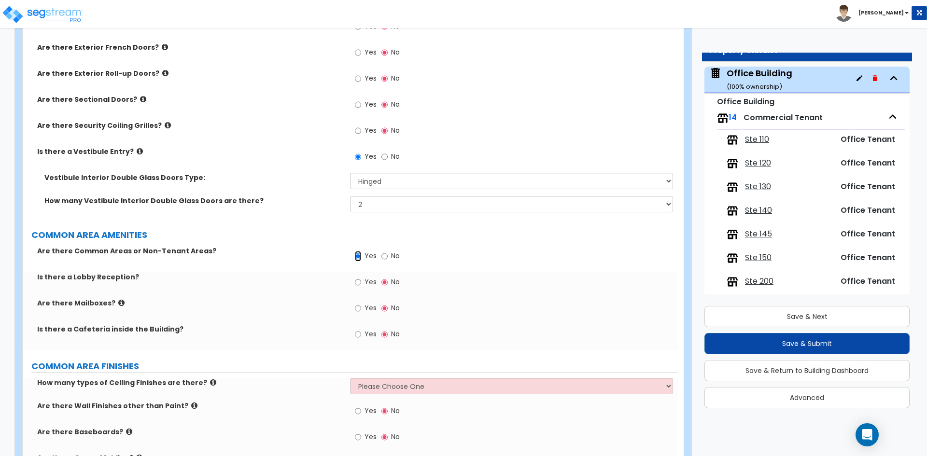
scroll to position [1255, 0]
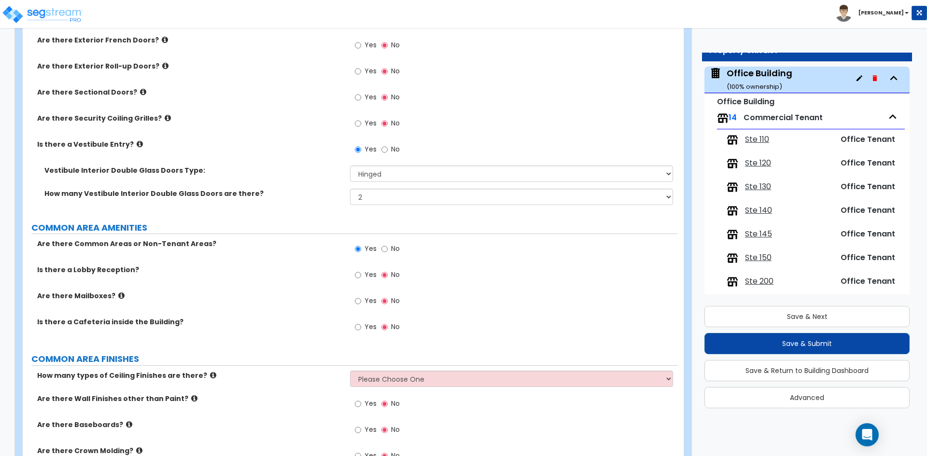
click at [371, 277] on span "Yes" at bounding box center [370, 275] width 12 height 10
click at [361, 277] on input "Yes" at bounding box center [358, 275] width 6 height 11
radio input "true"
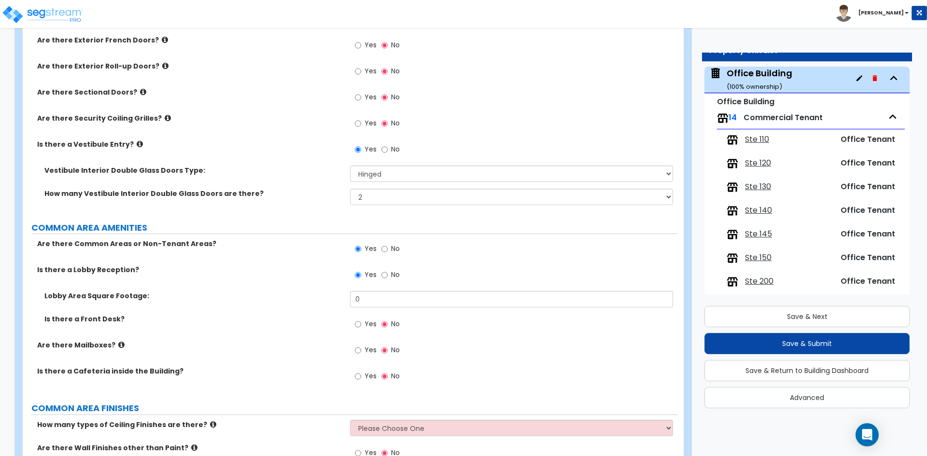
click at [389, 308] on div "Lobby Area Square Footage: 0" at bounding box center [350, 302] width 655 height 23
click at [389, 305] on input "0" at bounding box center [511, 299] width 322 height 16
type input "458"
click at [171, 281] on div "Is there a Lobby Reception? Yes No" at bounding box center [350, 278] width 655 height 26
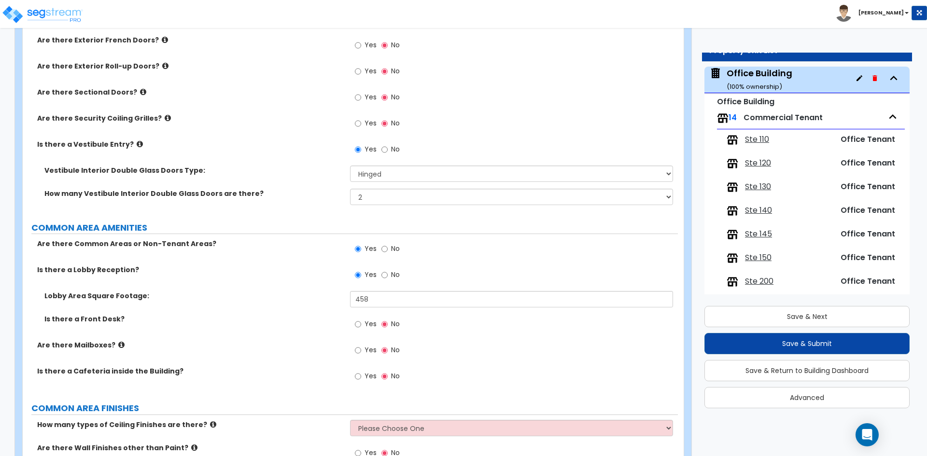
scroll to position [1303, 0]
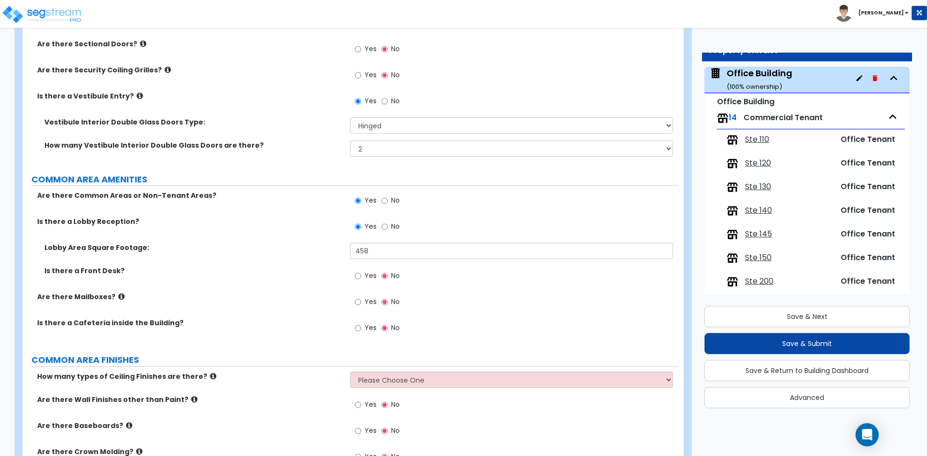
click at [369, 303] on span "Yes" at bounding box center [370, 302] width 12 height 10
click at [361, 303] on input "Yes" at bounding box center [358, 302] width 6 height 11
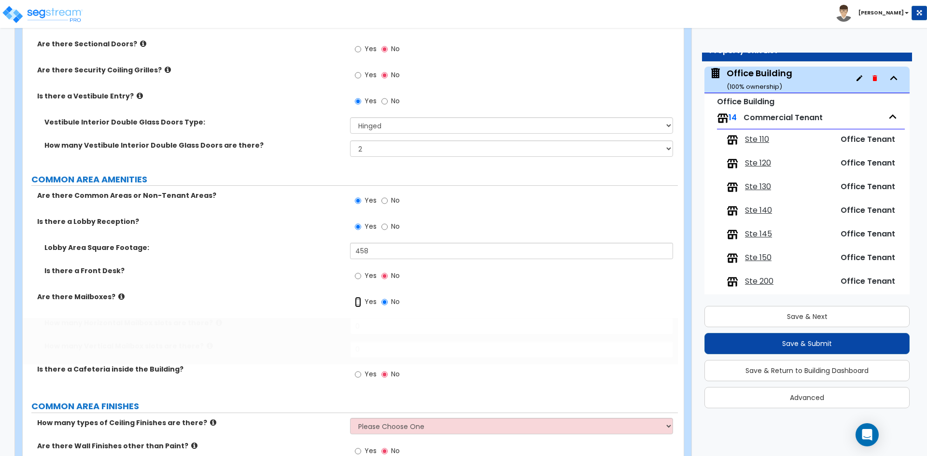
radio input "true"
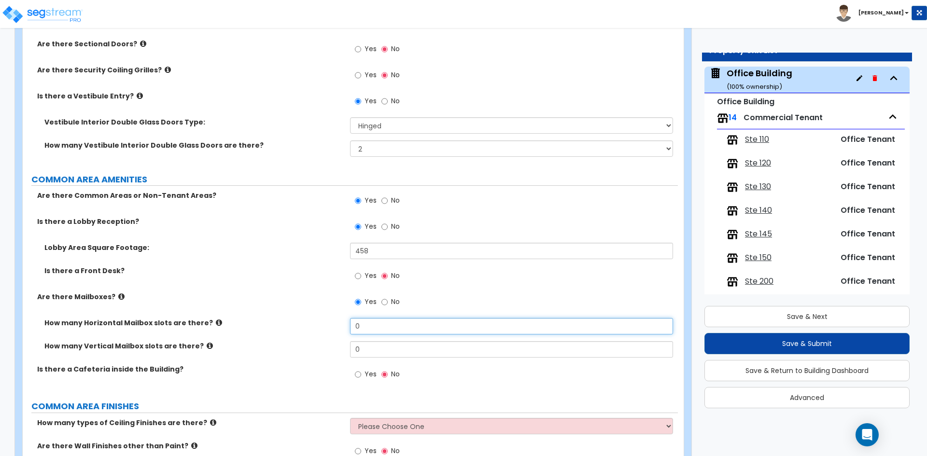
click at [374, 327] on input "0" at bounding box center [511, 326] width 322 height 16
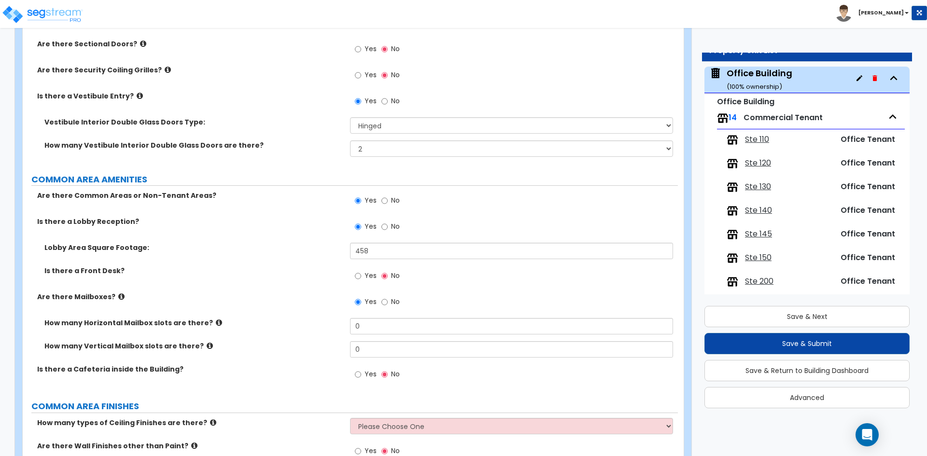
click at [216, 321] on icon at bounding box center [219, 322] width 6 height 7
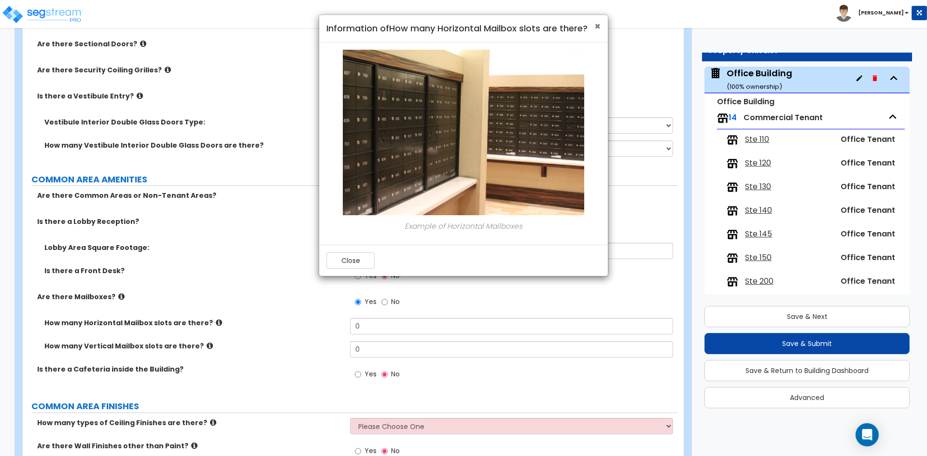
click at [596, 29] on span "×" at bounding box center [597, 26] width 6 height 14
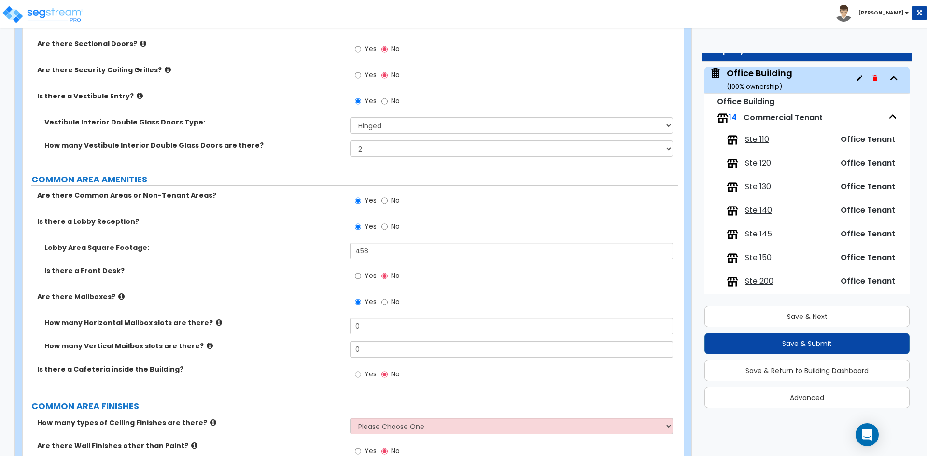
click at [207, 346] on icon at bounding box center [210, 345] width 6 height 7
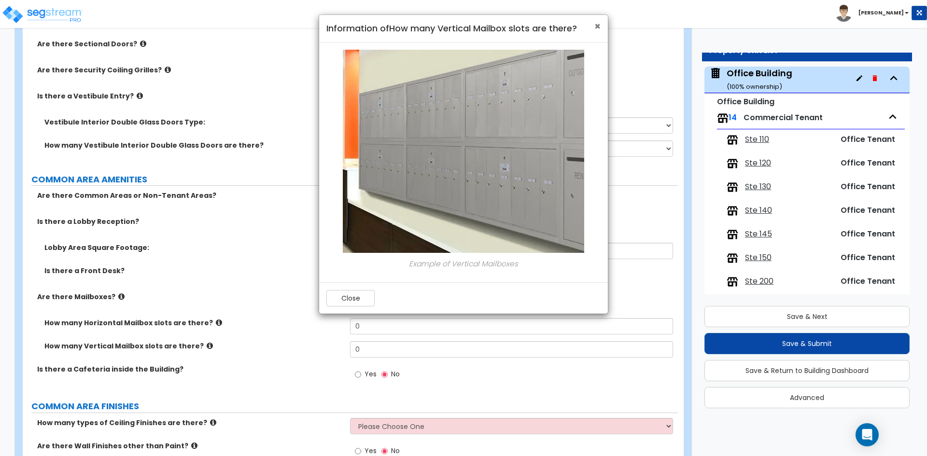
click at [597, 27] on span "×" at bounding box center [597, 26] width 6 height 14
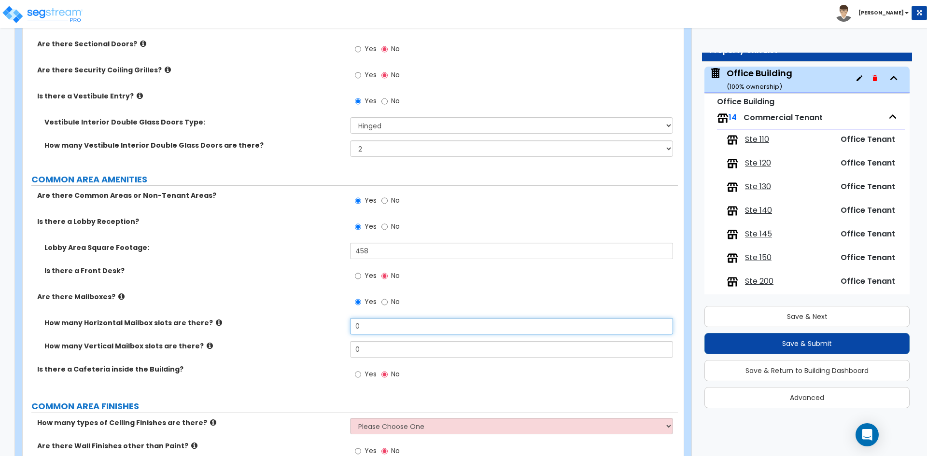
click at [372, 326] on input "0" at bounding box center [511, 326] width 322 height 16
type input "12"
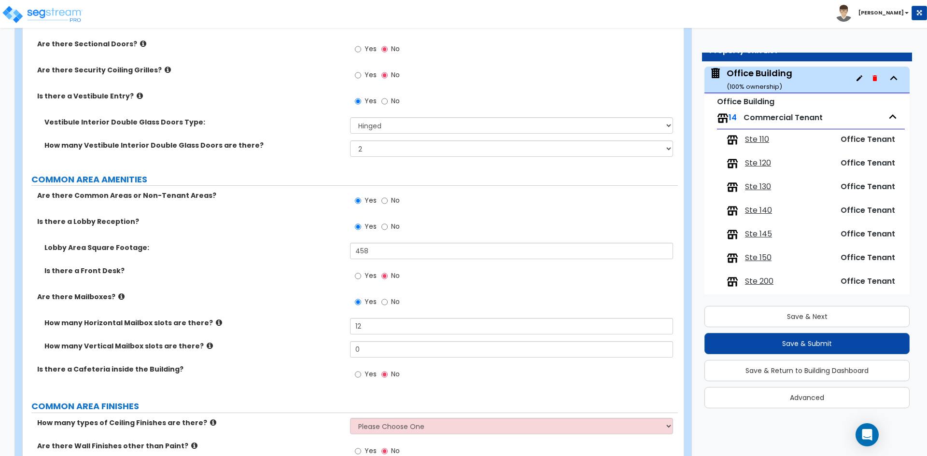
click at [308, 330] on div "How many Horizontal Mailbox slots are there? 12" at bounding box center [350, 329] width 655 height 23
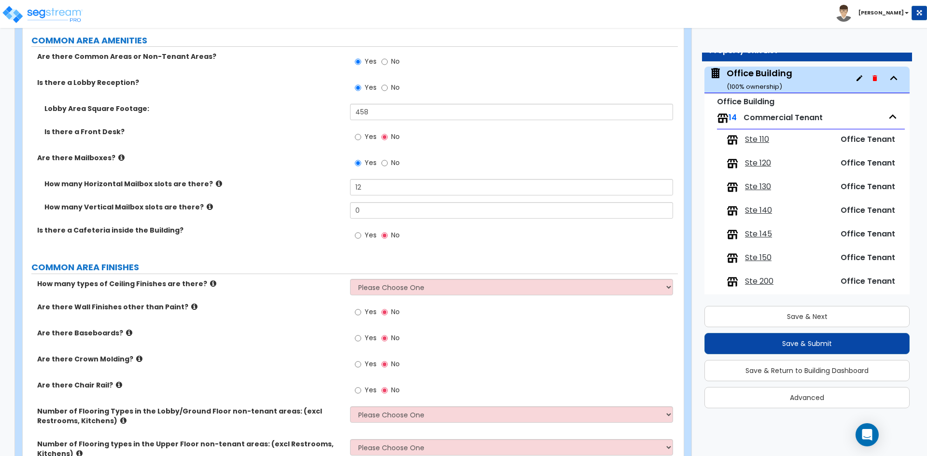
scroll to position [1448, 0]
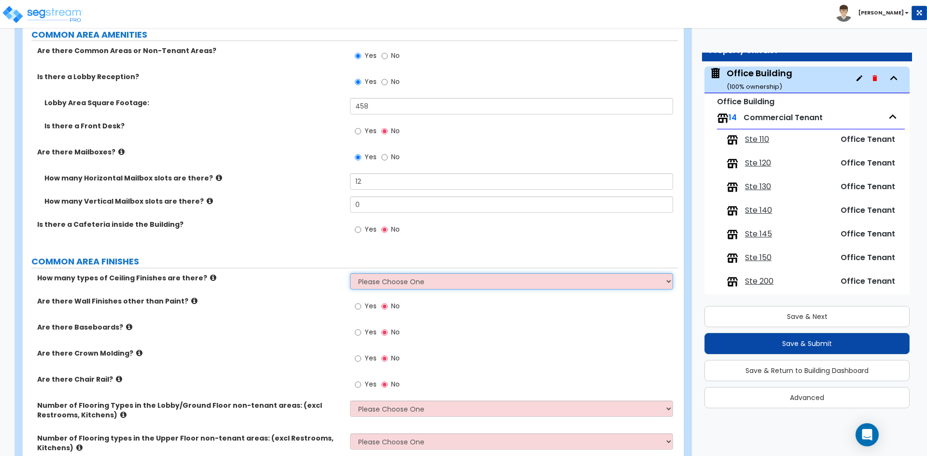
click at [362, 280] on select "Please Choose One 1 2 3" at bounding box center [511, 281] width 322 height 16
select select "1"
click at [350, 273] on select "Please Choose One 1 2 3" at bounding box center [511, 281] width 322 height 16
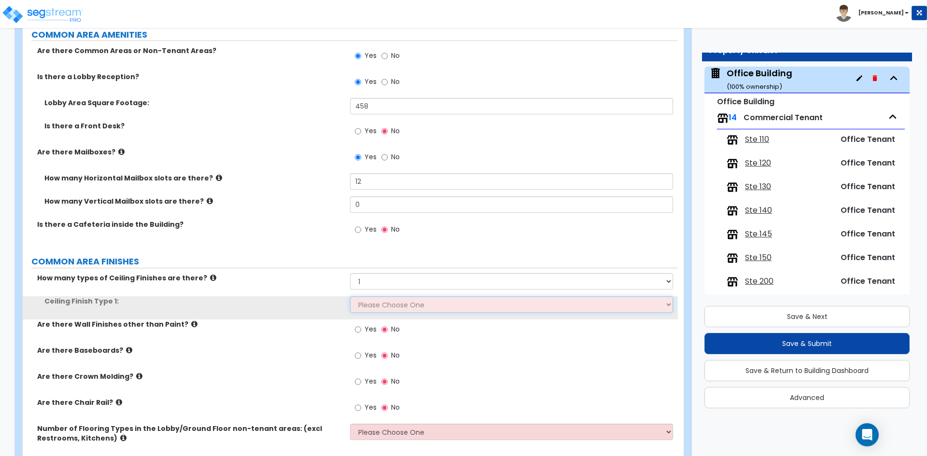
click at [369, 302] on select "Please Choose One Drop Ceiling Drywall Ceiling Open Ceiling" at bounding box center [511, 304] width 322 height 16
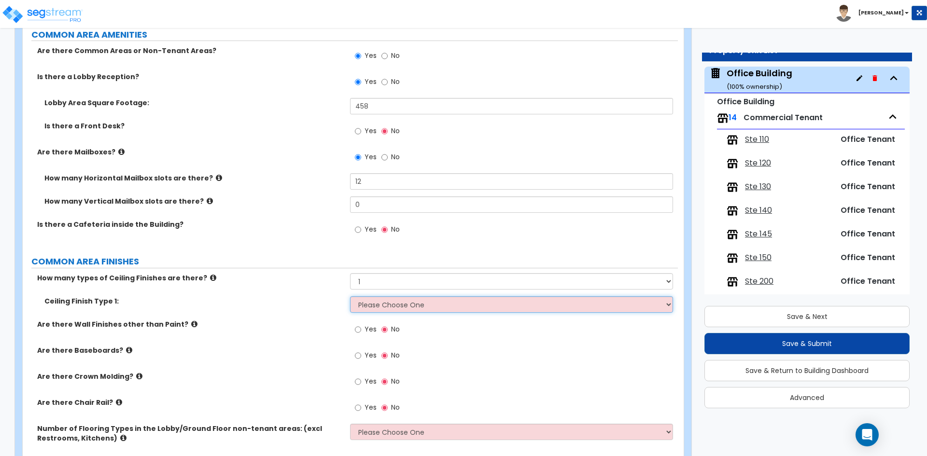
select select "1"
click at [350, 296] on select "Please Choose One Drop Ceiling Drywall Ceiling Open Ceiling" at bounding box center [511, 304] width 322 height 16
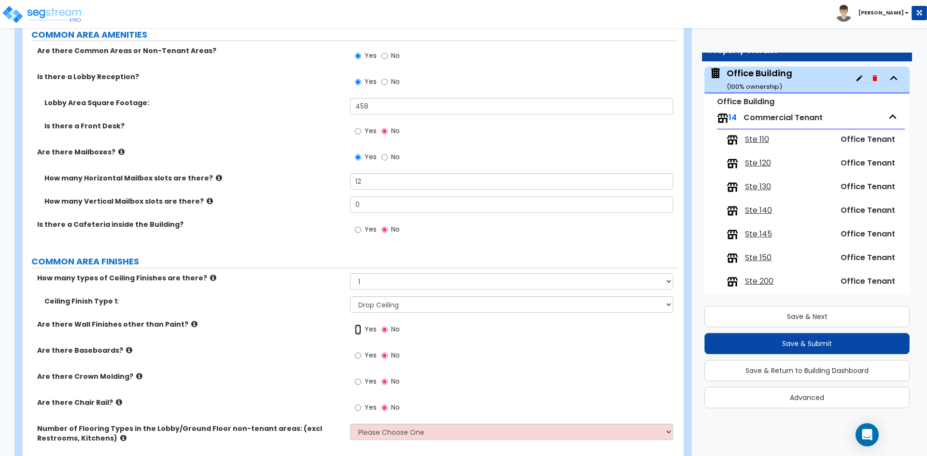
click at [360, 329] on input "Yes" at bounding box center [358, 329] width 6 height 11
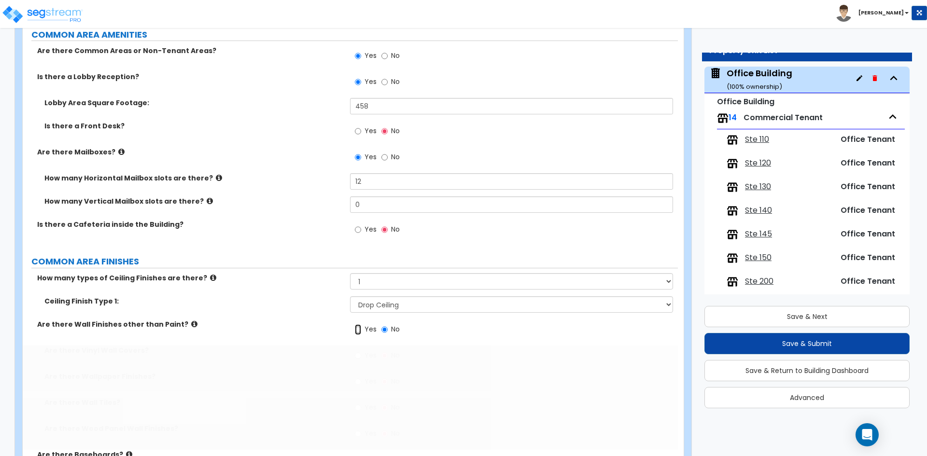
radio input "true"
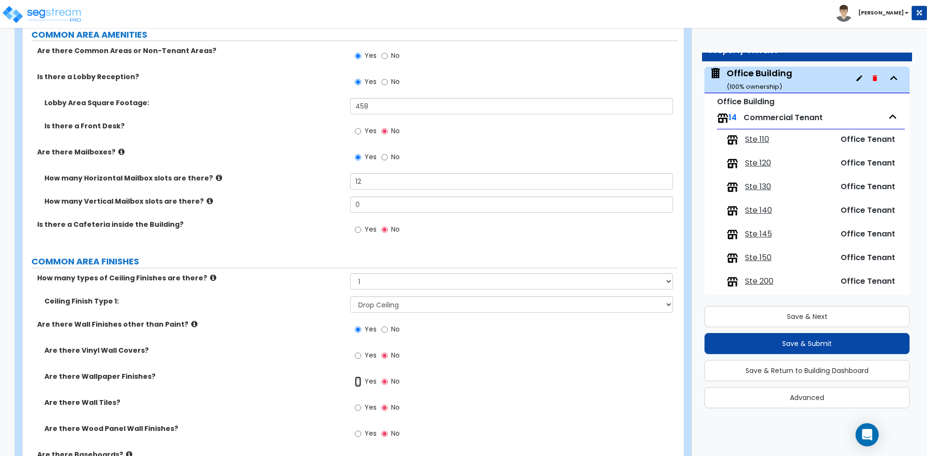
click at [359, 382] on input "Yes" at bounding box center [358, 382] width 6 height 11
radio input "true"
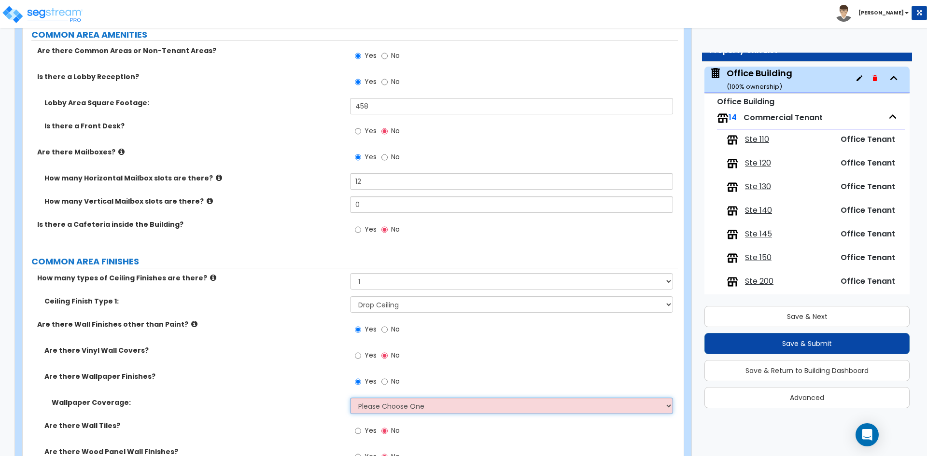
click at [380, 402] on select "Please Choose One Only a Small Portion of Walls are Covered Several Walls are C…" at bounding box center [511, 406] width 322 height 16
select select "4"
click at [350, 398] on select "Please Choose One Only a Small Portion of Walls are Covered Several Walls are C…" at bounding box center [511, 406] width 322 height 16
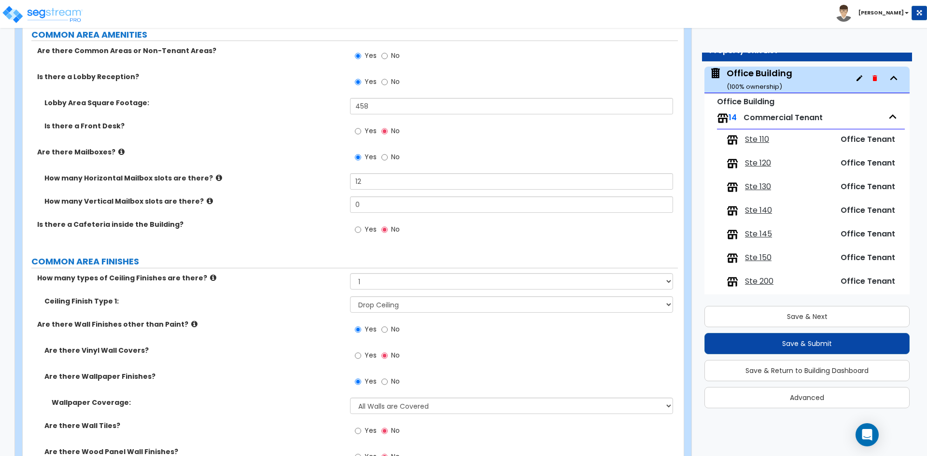
click at [294, 374] on label "Are there Wallpaper Finishes?" at bounding box center [193, 377] width 298 height 10
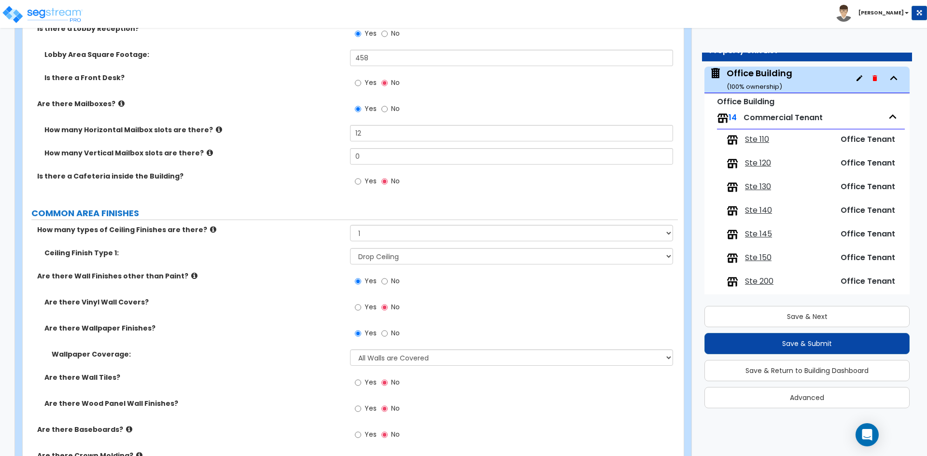
scroll to position [1545, 0]
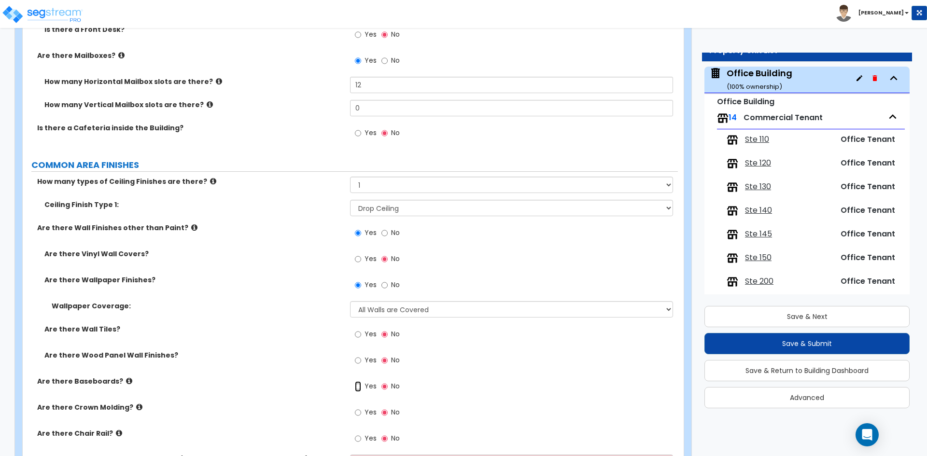
click at [355, 384] on input "Yes" at bounding box center [358, 386] width 6 height 11
radio input "true"
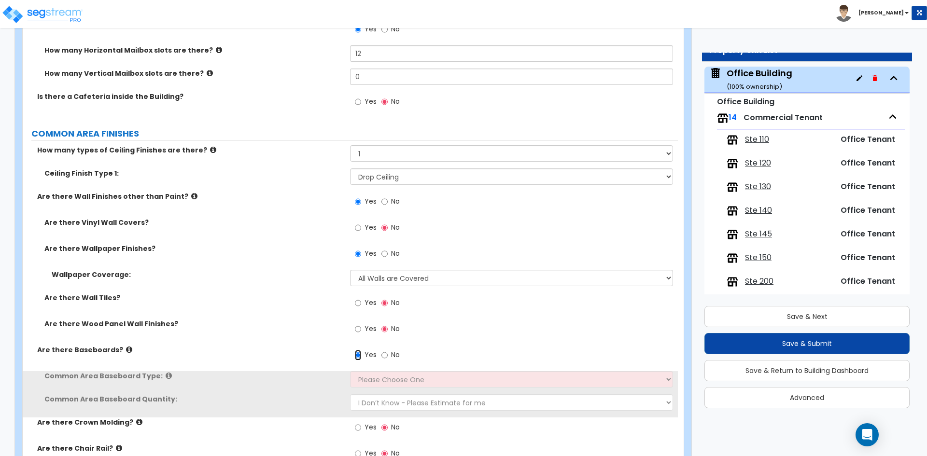
scroll to position [1593, 0]
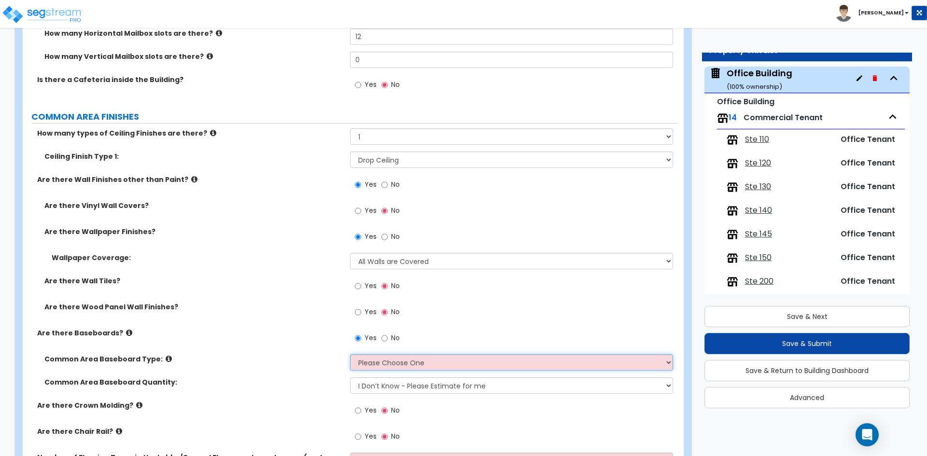
click at [366, 363] on select "Please Choose One Wood Vinyl Carpet Tile" at bounding box center [511, 362] width 322 height 16
select select "2"
click at [350, 354] on select "Please Choose One Wood Vinyl Carpet Tile" at bounding box center [511, 362] width 322 height 16
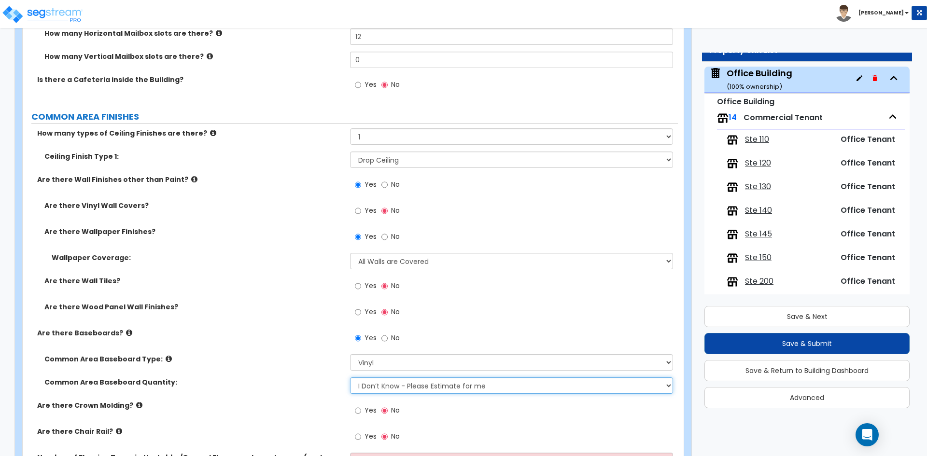
click at [385, 387] on select "I Don’t Know - Please Estimate for me I want to Enter the Linear Footage" at bounding box center [511, 385] width 322 height 16
drag, startPoint x: 385, startPoint y: 387, endPoint x: 375, endPoint y: 385, distance: 10.3
click at [385, 387] on select "I Don’t Know - Please Estimate for me I want to Enter the Linear Footage" at bounding box center [511, 385] width 322 height 16
click at [252, 375] on div "Common Area Baseboard Type: Please Choose One Wood Vinyl Carpet Tile" at bounding box center [350, 365] width 655 height 23
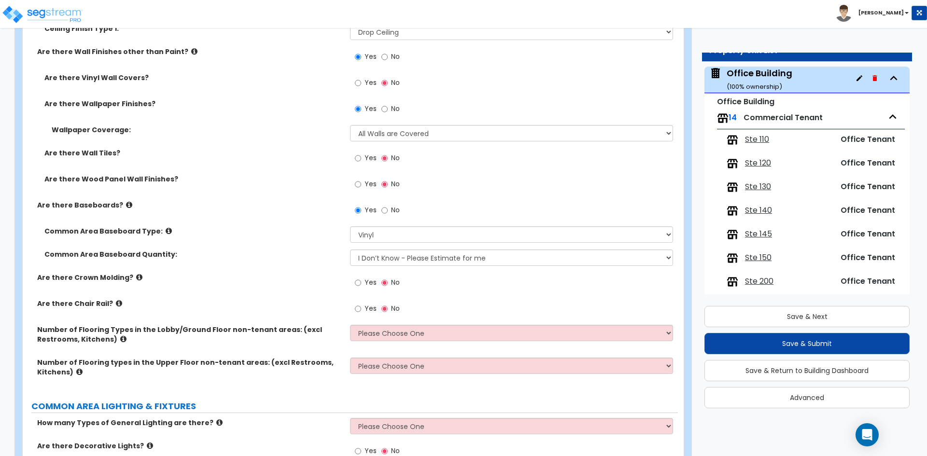
scroll to position [1738, 0]
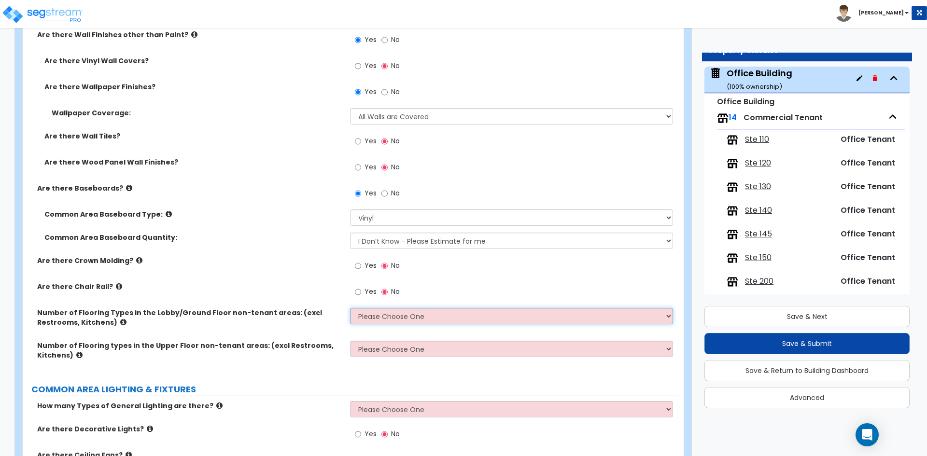
click at [374, 319] on select "Please Choose One 1 2 3 4" at bounding box center [511, 316] width 322 height 16
click at [350, 308] on select "Please Choose One 1 2 3 4" at bounding box center [511, 316] width 322 height 16
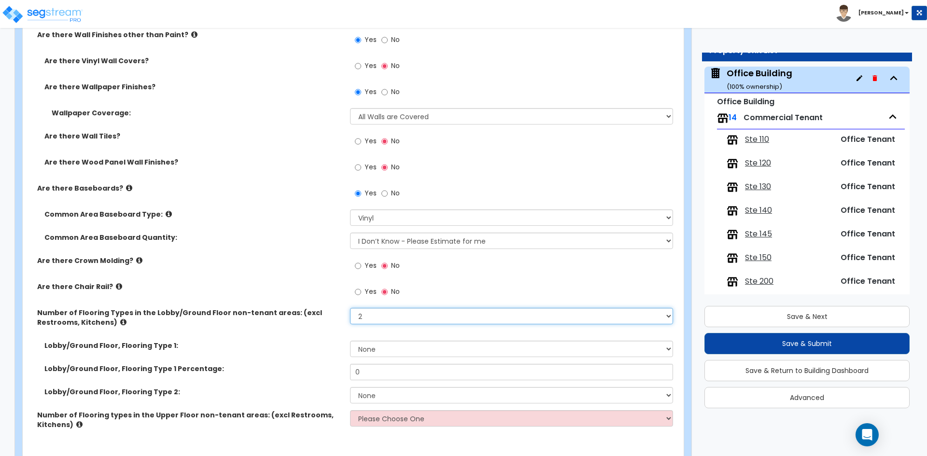
click at [384, 317] on select "Please Choose One 1 2 3 4" at bounding box center [511, 316] width 322 height 16
select select "1"
click at [350, 308] on select "Please Choose One 1 2 3 4" at bounding box center [511, 316] width 322 height 16
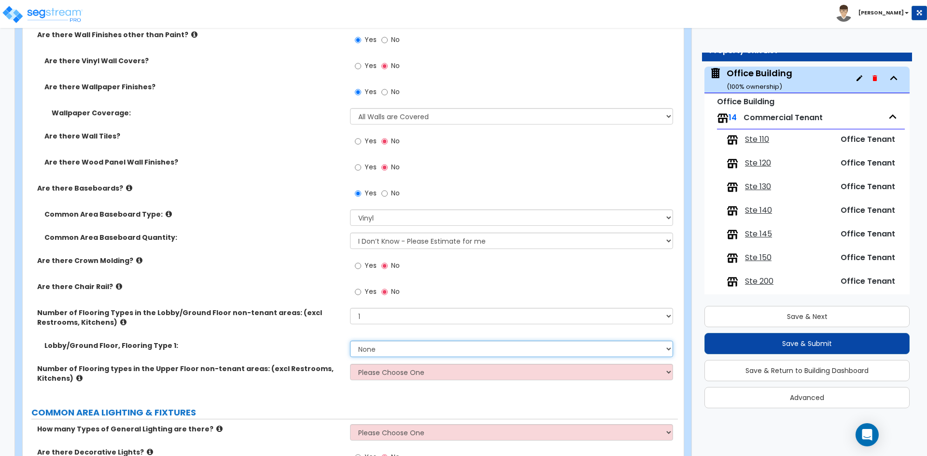
click at [365, 351] on select "None Tile Flooring Hardwood Flooring Resilient Laminate Flooring VCT Flooring S…" at bounding box center [511, 349] width 322 height 16
select select "1"
click at [350, 341] on select "None Tile Flooring Hardwood Flooring Resilient Laminate Flooring VCT Flooring S…" at bounding box center [511, 349] width 322 height 16
click at [403, 380] on select "Please Choose One 1 2 3 4" at bounding box center [511, 372] width 322 height 16
select select "1"
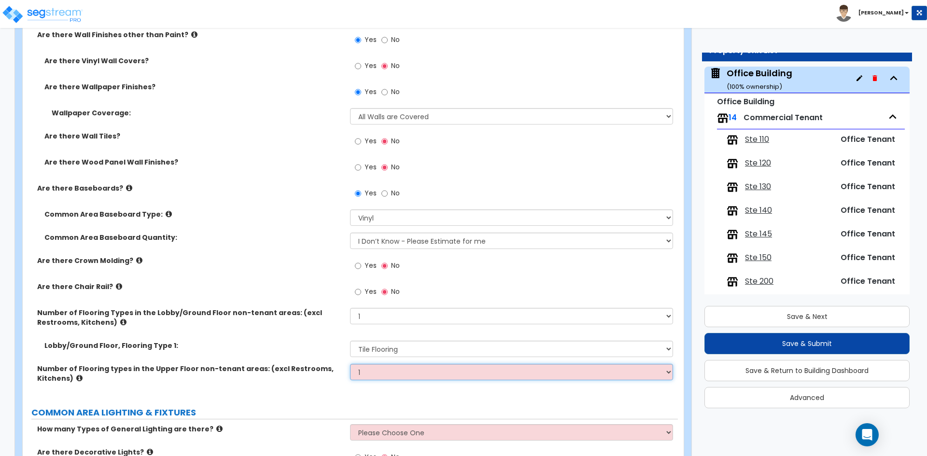
click at [350, 364] on select "Please Choose One 1 2 3 4" at bounding box center [511, 372] width 322 height 16
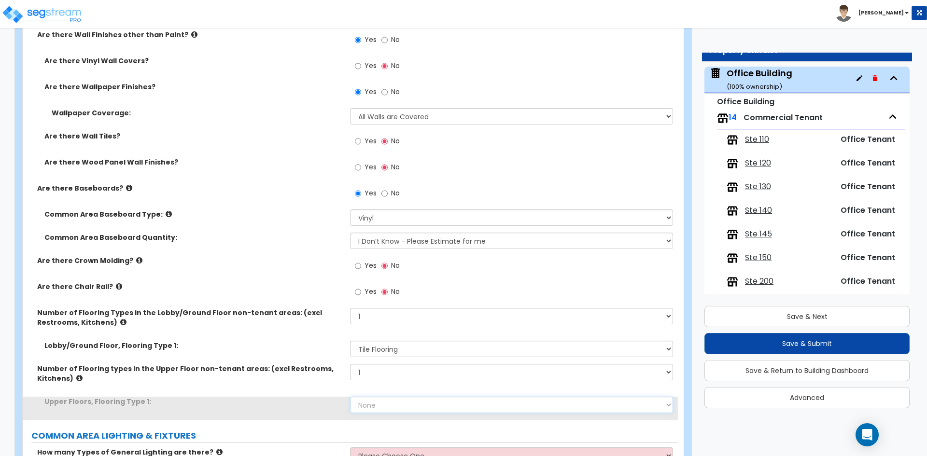
click at [375, 400] on select "None Tile Flooring Hardwood Flooring Resilient Laminate Flooring VCT Flooring S…" at bounding box center [511, 405] width 322 height 16
select select "8"
click at [350, 397] on select "None Tile Flooring Hardwood Flooring Resilient Laminate Flooring VCT Flooring S…" at bounding box center [511, 405] width 322 height 16
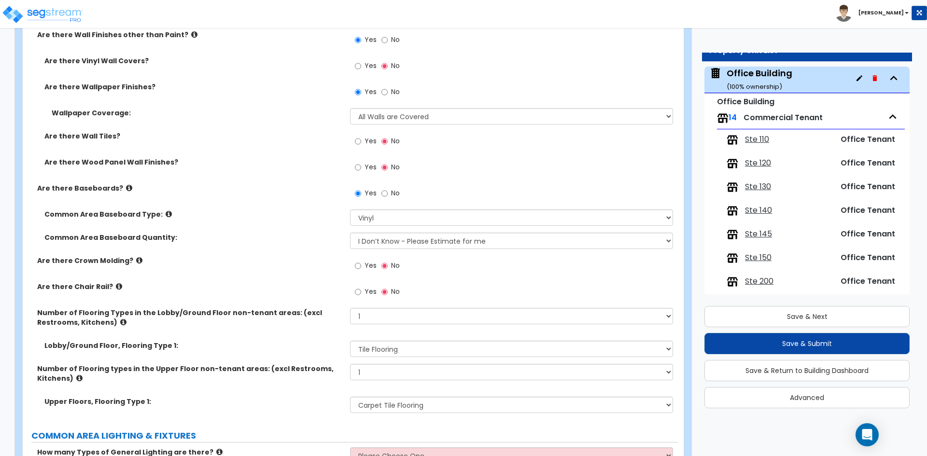
click at [292, 396] on div "Number of Flooring types in the Upper Floor non-tenant areas: (excl Restrooms, …" at bounding box center [350, 380] width 655 height 33
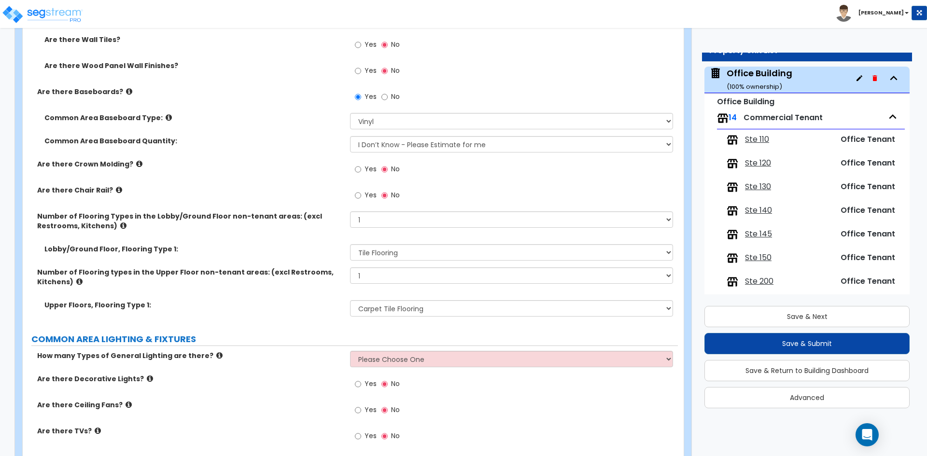
scroll to position [1883, 0]
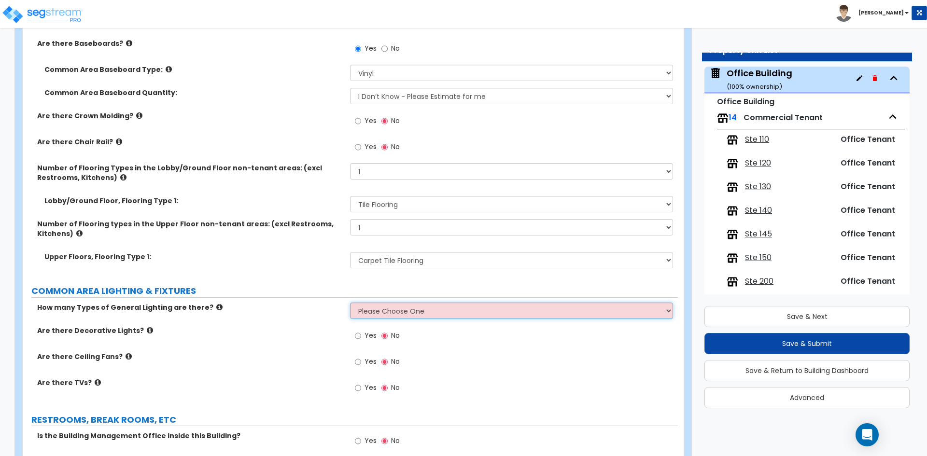
click at [405, 318] on select "Please Choose One 1 2 3" at bounding box center [511, 311] width 322 height 16
select select "1"
click at [350, 303] on select "Please Choose One 1 2 3" at bounding box center [511, 311] width 322 height 16
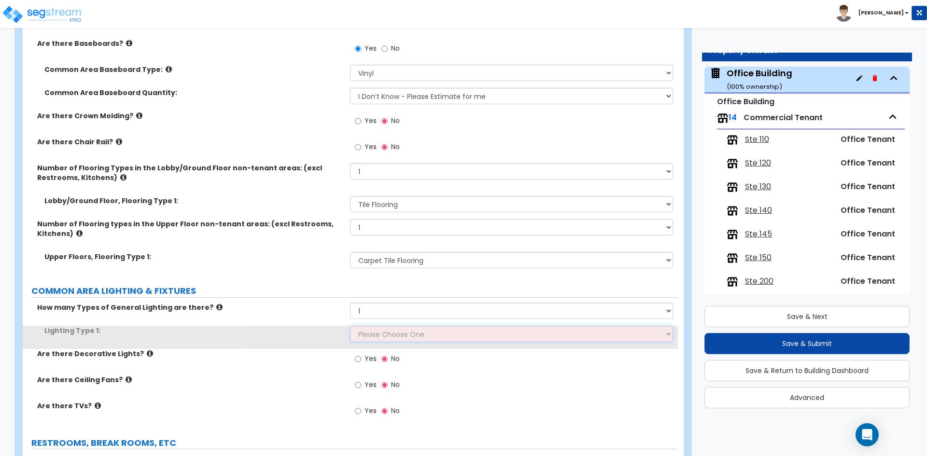
click at [385, 331] on select "Please Choose One LED Surface-Mounted LED Recessed Fluorescent Surface-Mounted …" at bounding box center [511, 334] width 322 height 16
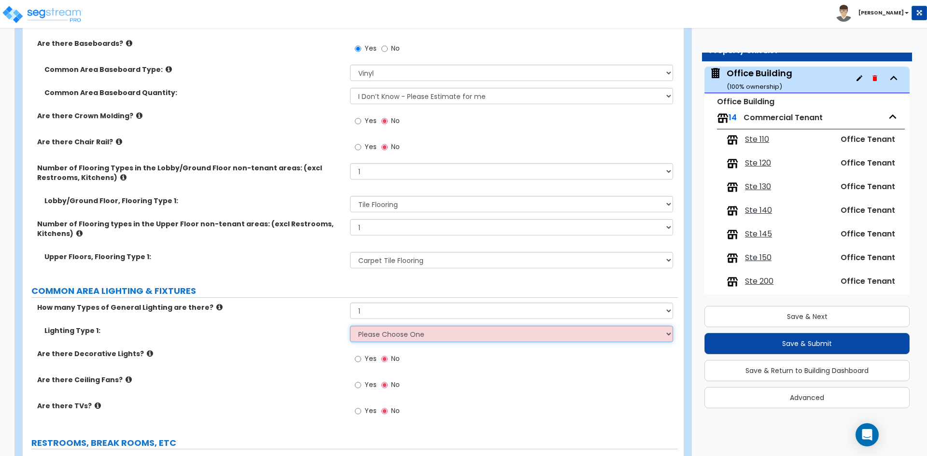
select select "4"
click at [350, 326] on select "Please Choose One LED Surface-Mounted LED Recessed Fluorescent Surface-Mounted …" at bounding box center [511, 334] width 322 height 16
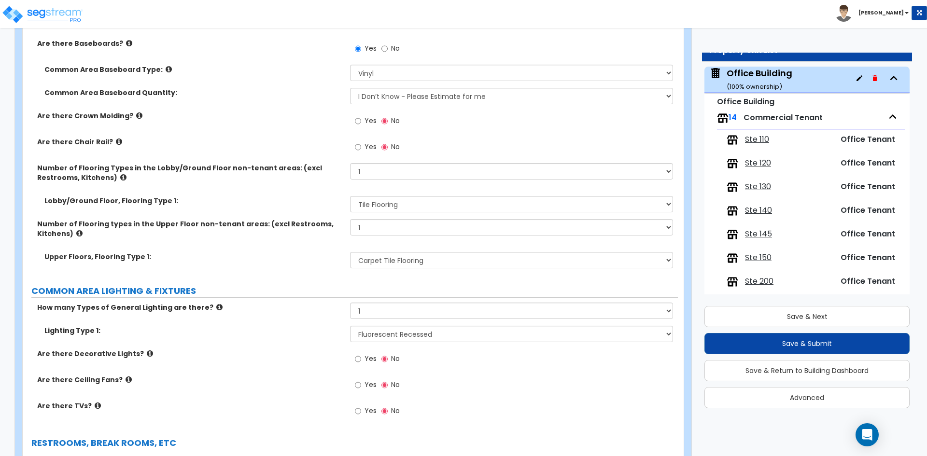
click at [292, 362] on div "Are there Decorative Lights? Yes No" at bounding box center [350, 362] width 655 height 26
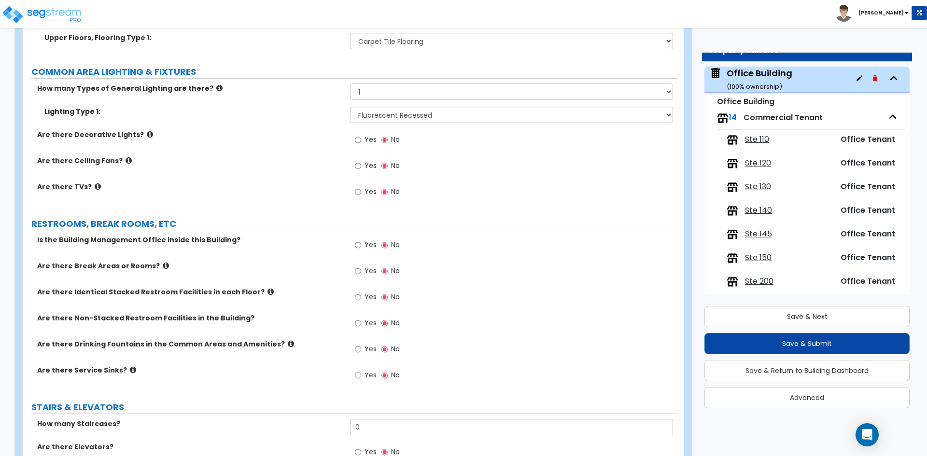
scroll to position [2124, 0]
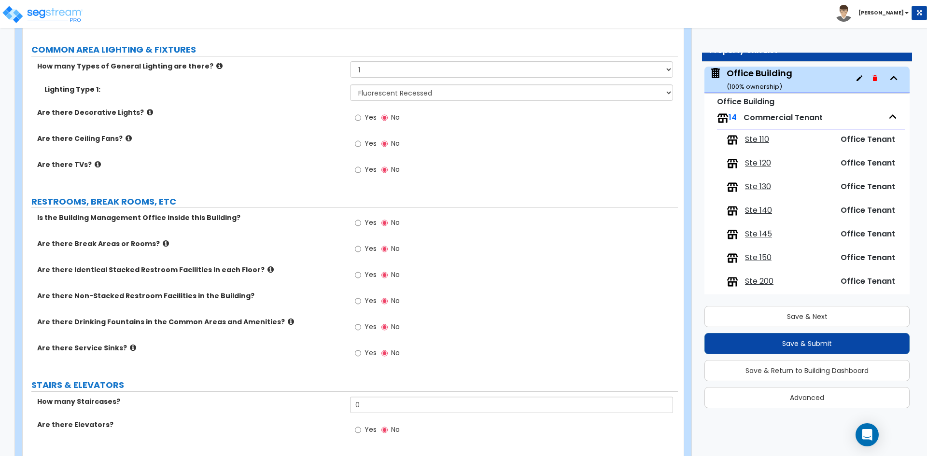
click at [368, 272] on span "Yes" at bounding box center [370, 275] width 12 height 10
click at [361, 272] on input "Yes" at bounding box center [358, 275] width 6 height 11
radio input "true"
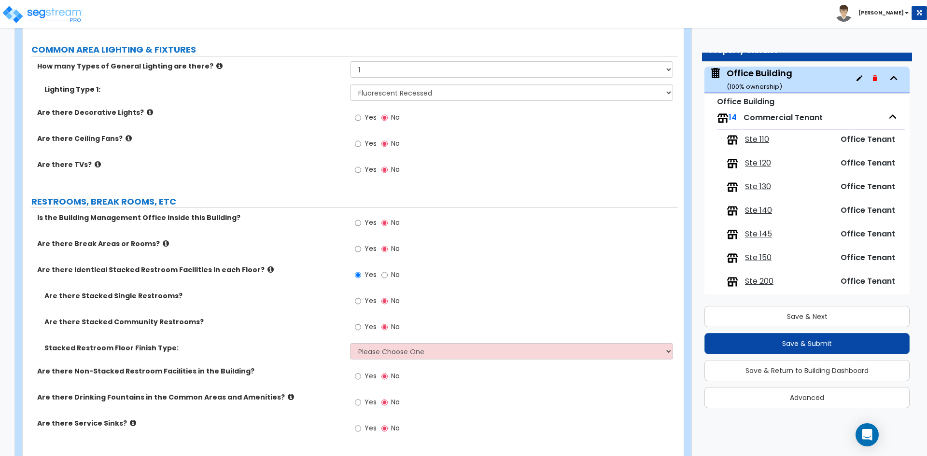
click at [371, 327] on span "Yes" at bounding box center [370, 327] width 12 height 10
click at [361, 327] on input "Yes" at bounding box center [358, 327] width 6 height 11
radio input "true"
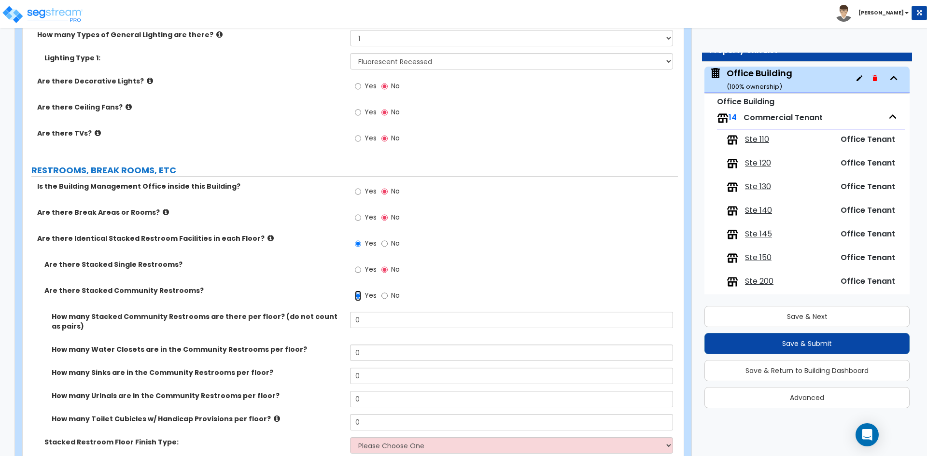
scroll to position [2172, 0]
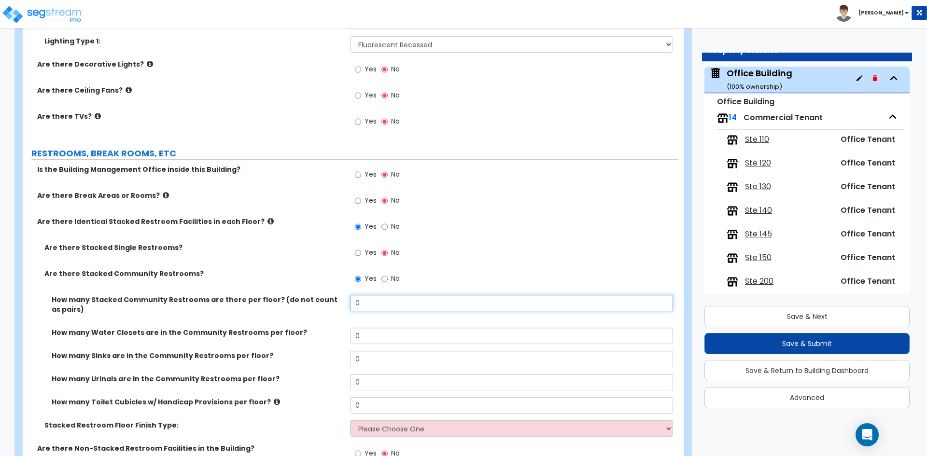
click at [365, 295] on input "0" at bounding box center [511, 303] width 322 height 16
type input "6"
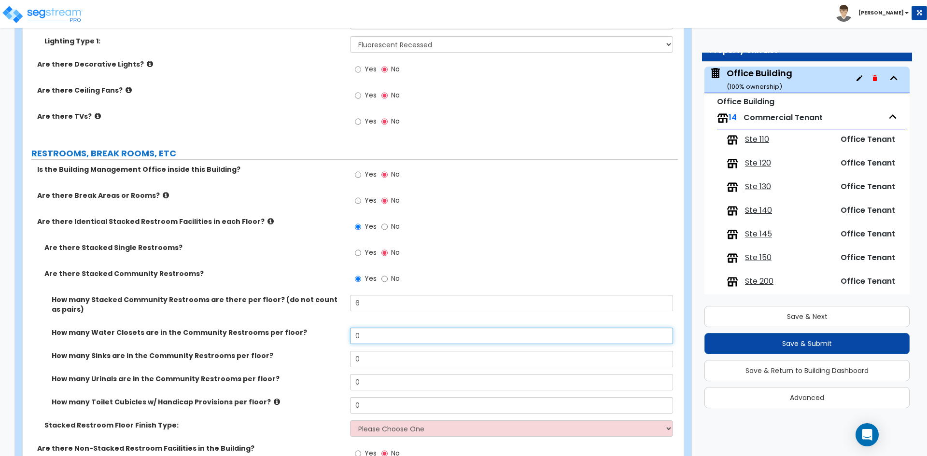
click at [387, 334] on input "0" at bounding box center [511, 336] width 322 height 16
type input "6"
click at [374, 355] on input "0" at bounding box center [511, 359] width 322 height 16
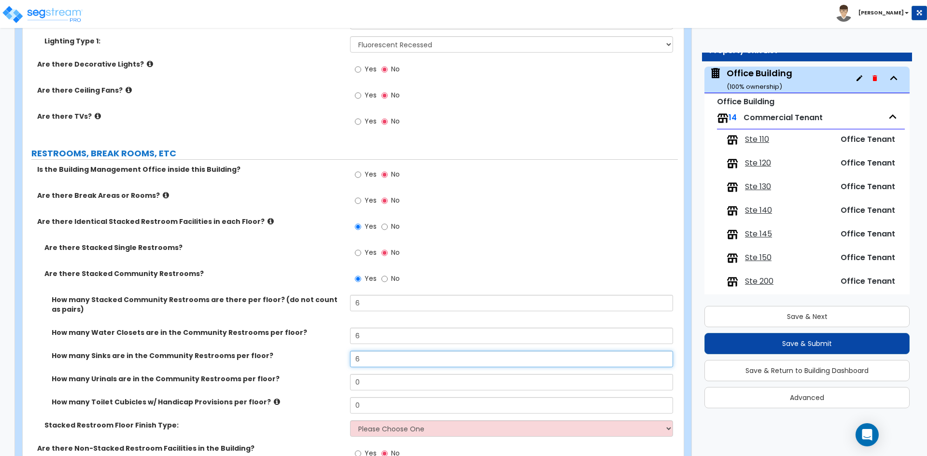
type input "6"
click at [389, 386] on input "0" at bounding box center [511, 382] width 322 height 16
click at [389, 387] on input "0" at bounding box center [511, 382] width 322 height 16
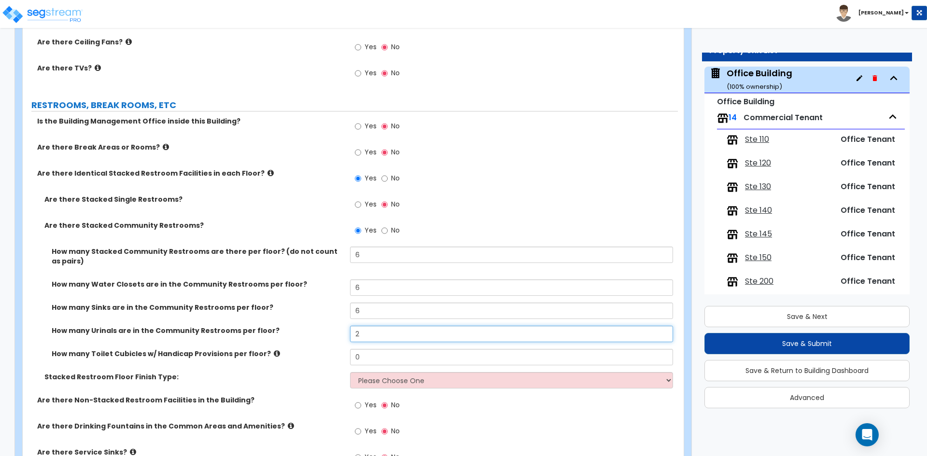
type input "2"
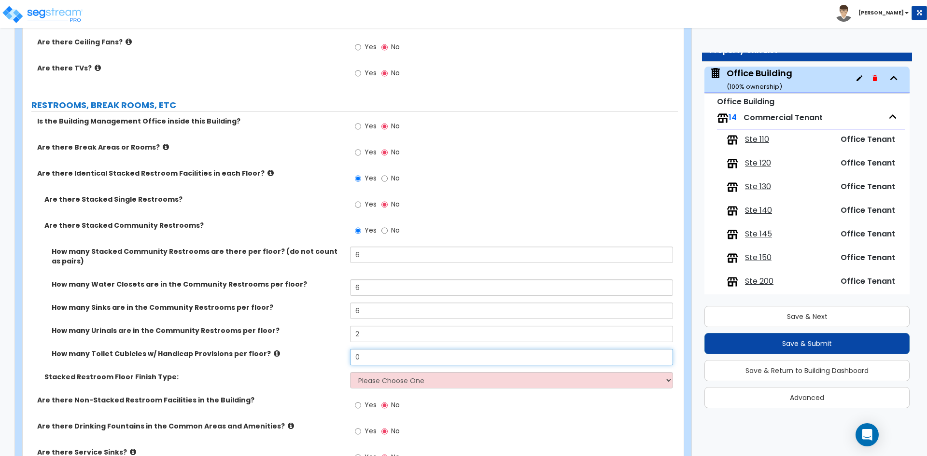
click at [387, 354] on input "0" at bounding box center [511, 357] width 322 height 16
type input "2"
click at [251, 319] on div "How many Sinks are in the Community Restrooms per floor? 6" at bounding box center [350, 314] width 655 height 23
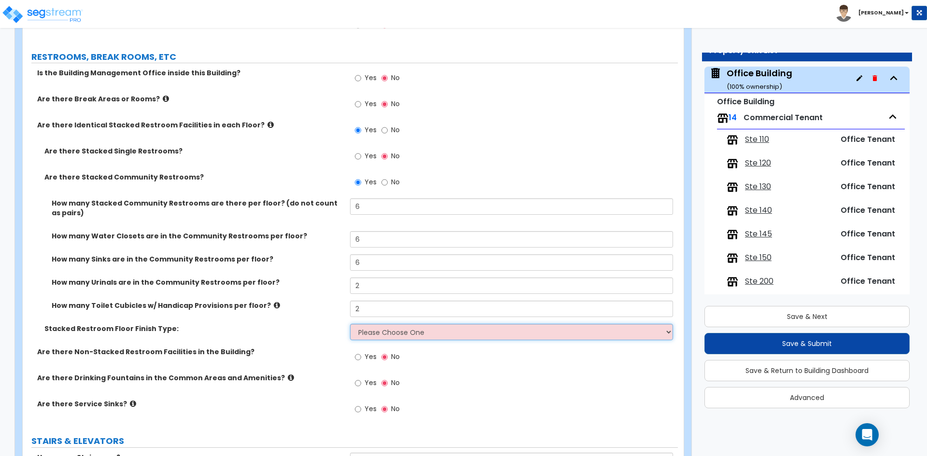
click at [413, 338] on select "Please Choose One Tile Laminate VCT Sheet Vinyl" at bounding box center [511, 332] width 322 height 16
select select "1"
click at [350, 324] on select "Please Choose One Tile Laminate VCT Sheet Vinyl" at bounding box center [511, 332] width 322 height 16
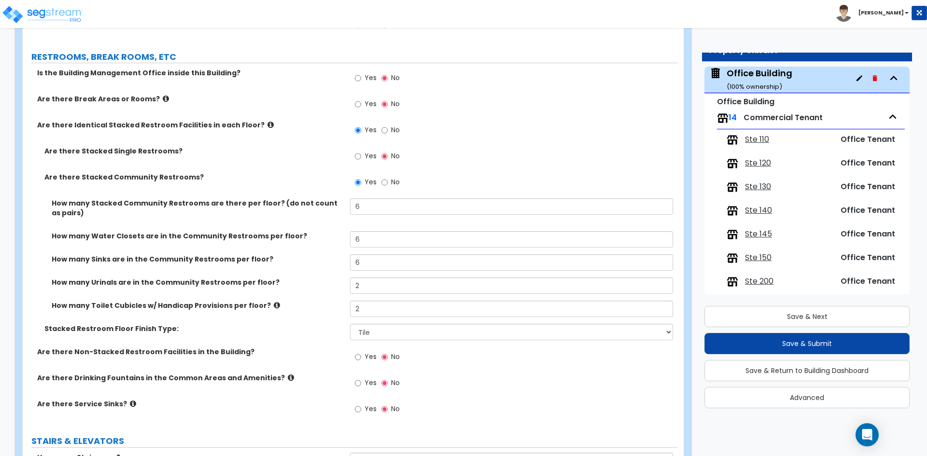
click at [286, 335] on div "Stacked Restroom Floor Finish Type: Please Choose One Tile Laminate VCT Sheet V…" at bounding box center [350, 335] width 655 height 23
click at [363, 387] on label "Yes" at bounding box center [366, 384] width 22 height 16
click at [361, 387] on input "Yes" at bounding box center [358, 383] width 6 height 11
radio input "true"
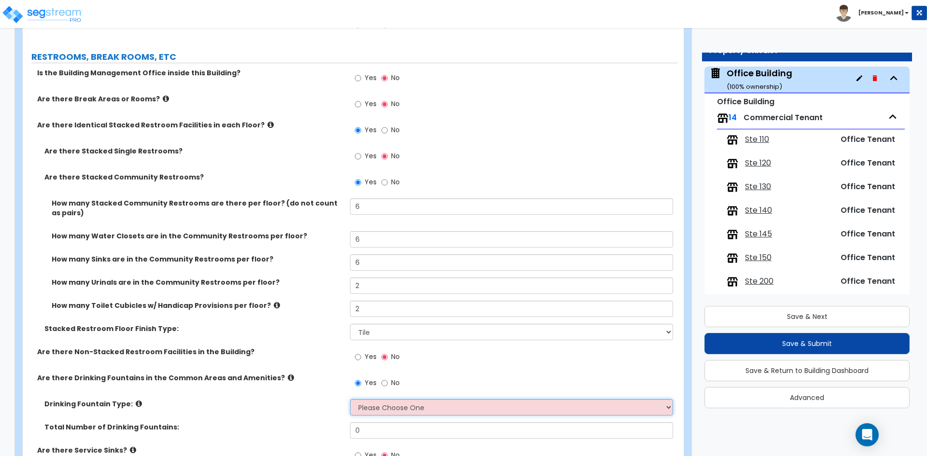
click at [404, 406] on select "Please Choose One Wall-mounted Floor-mounted" at bounding box center [511, 407] width 322 height 16
select select "1"
click at [350, 399] on select "Please Choose One Wall-mounted Floor-mounted" at bounding box center [511, 407] width 322 height 16
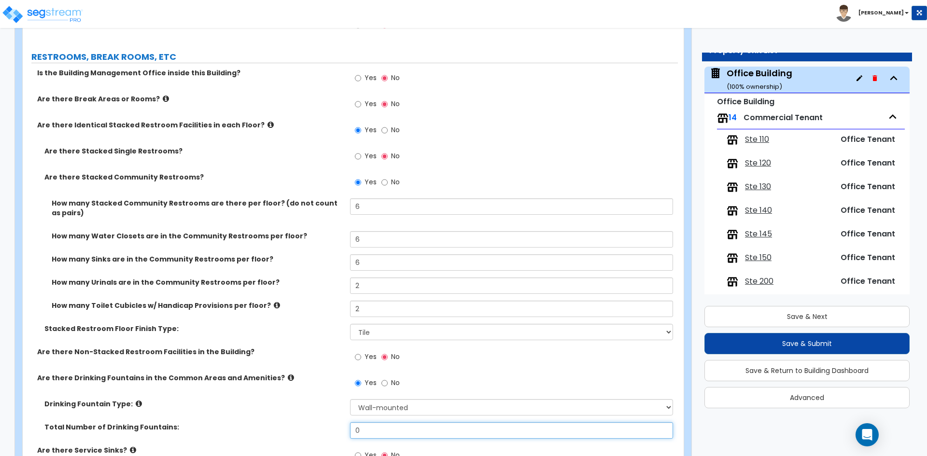
click at [381, 426] on input "0" at bounding box center [511, 430] width 322 height 16
type input "3"
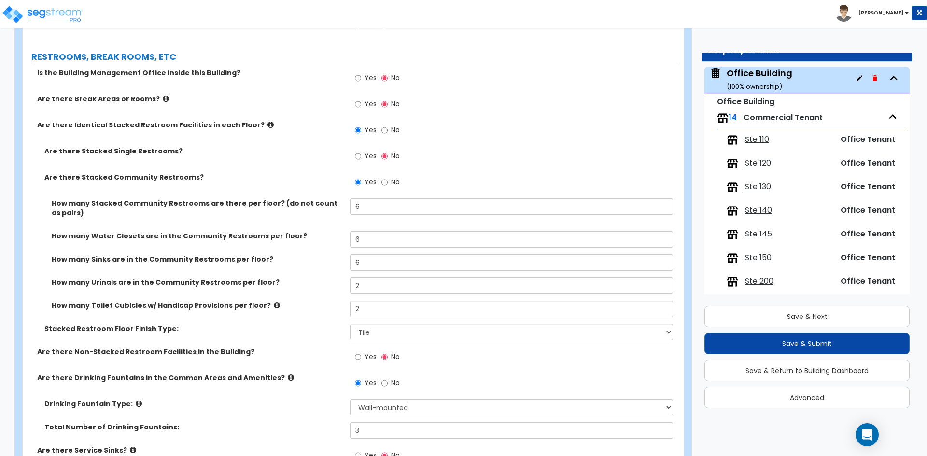
click at [277, 401] on label "Drinking Fountain Type:" at bounding box center [193, 404] width 298 height 10
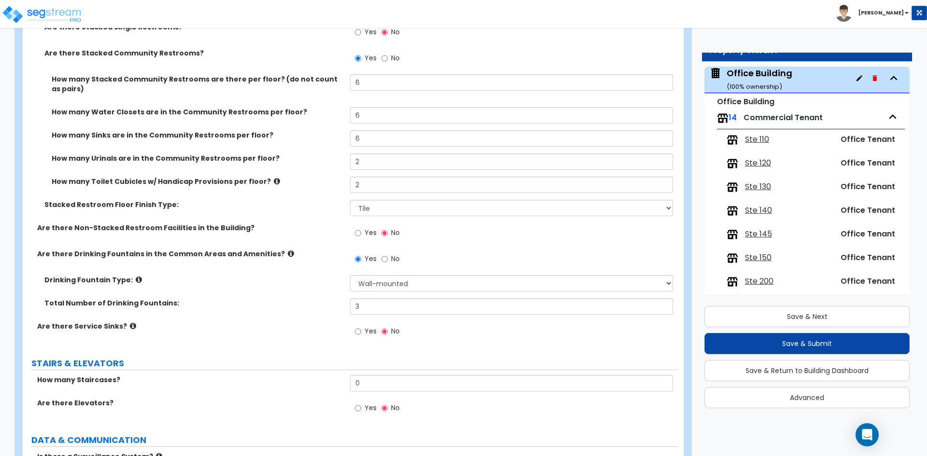
scroll to position [2414, 0]
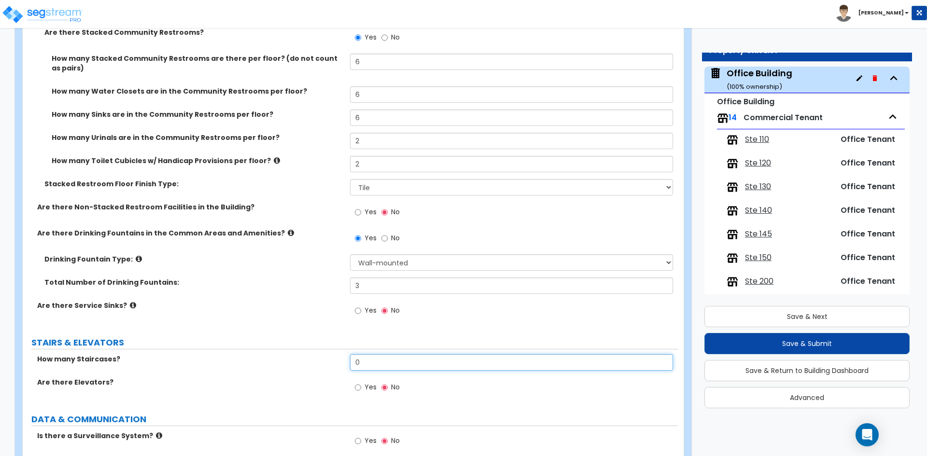
click at [446, 362] on input "0" at bounding box center [511, 362] width 322 height 16
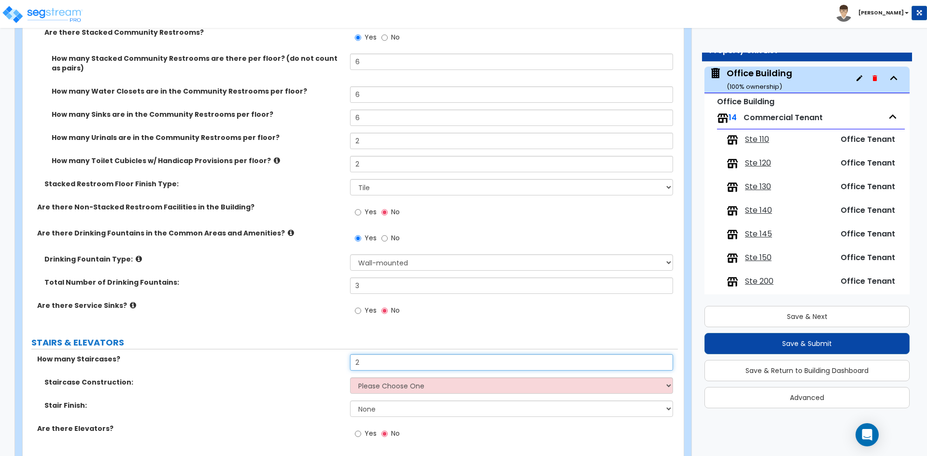
type input "2"
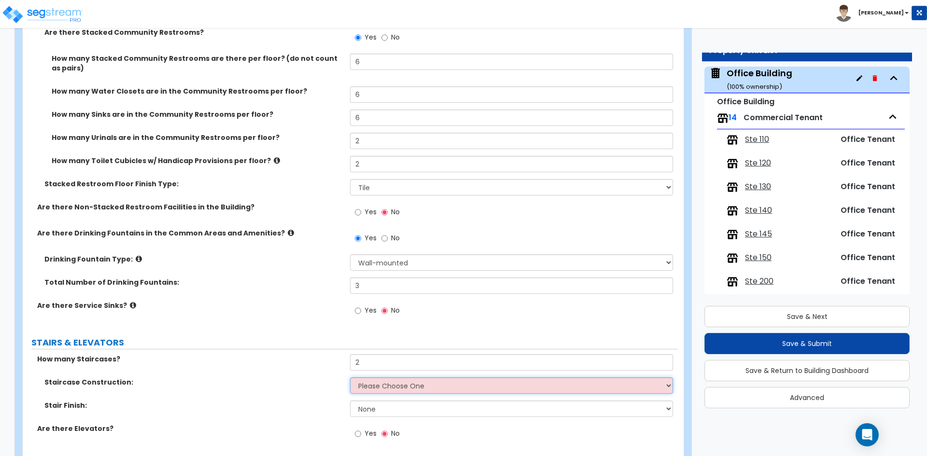
click at [401, 390] on select "Please Choose One Concrete Steel Wood Please Choose For Me" at bounding box center [511, 385] width 322 height 16
select select "2"
click at [350, 377] on select "Please Choose One Concrete Steel Wood Please Choose For Me" at bounding box center [511, 385] width 322 height 16
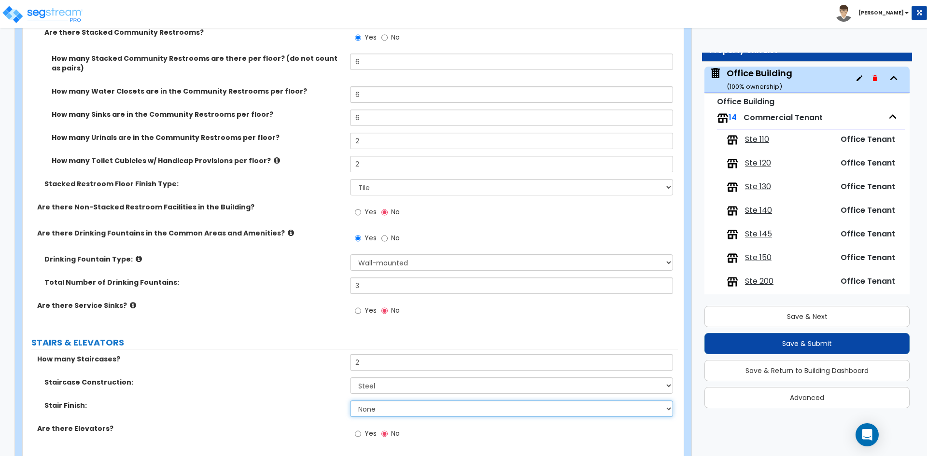
click at [385, 410] on select "None Tile Wood Laminate VCT Sheet Carpet Sheet Vinyl Carpet Tile" at bounding box center [511, 409] width 322 height 16
select select "4"
click at [350, 401] on select "None Tile Wood Laminate VCT Sheet Carpet Sheet Vinyl Carpet Tile" at bounding box center [511, 409] width 322 height 16
click at [290, 358] on label "How many Staircases?" at bounding box center [190, 359] width 306 height 10
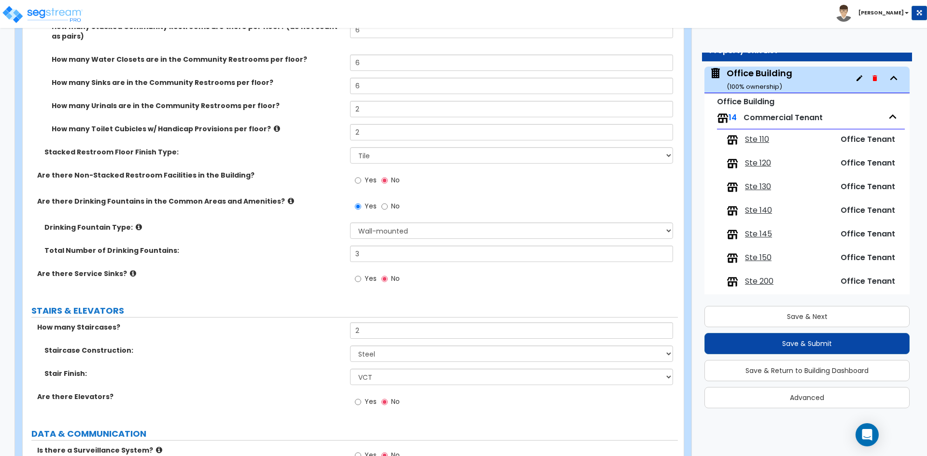
scroll to position [2462, 0]
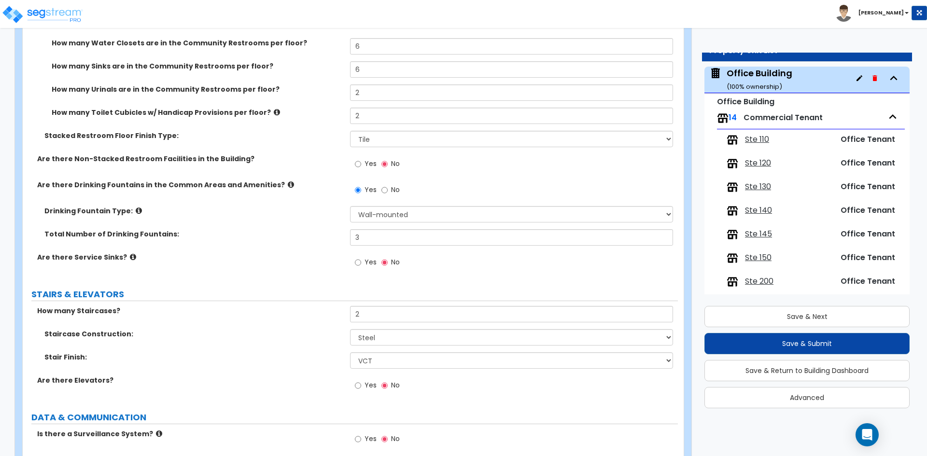
click at [369, 384] on span "Yes" at bounding box center [370, 385] width 12 height 10
click at [361, 384] on input "Yes" at bounding box center [358, 385] width 6 height 11
radio input "true"
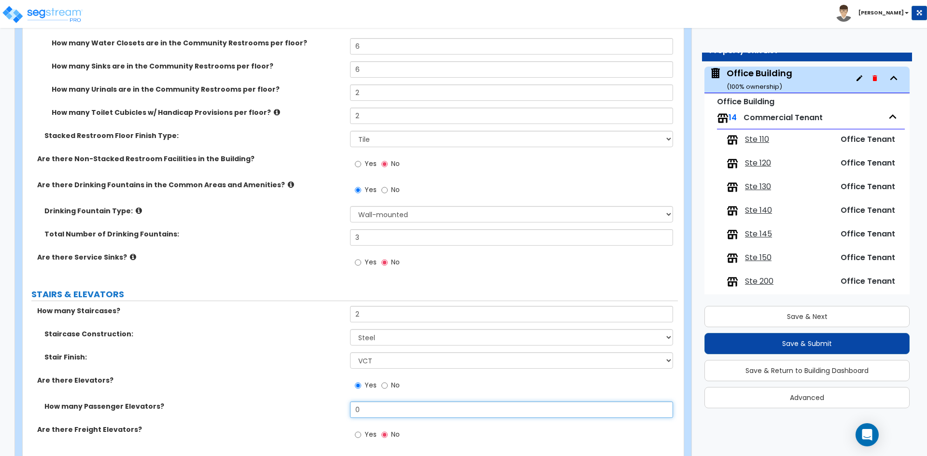
click at [379, 411] on input "0" at bounding box center [511, 410] width 322 height 16
click at [380, 411] on input "0" at bounding box center [511, 410] width 322 height 16
type input "1"
click at [183, 370] on div "Stair Finish: None Tile Wood Laminate VCT Sheet Carpet Sheet Vinyl Carpet Tile" at bounding box center [350, 363] width 655 height 23
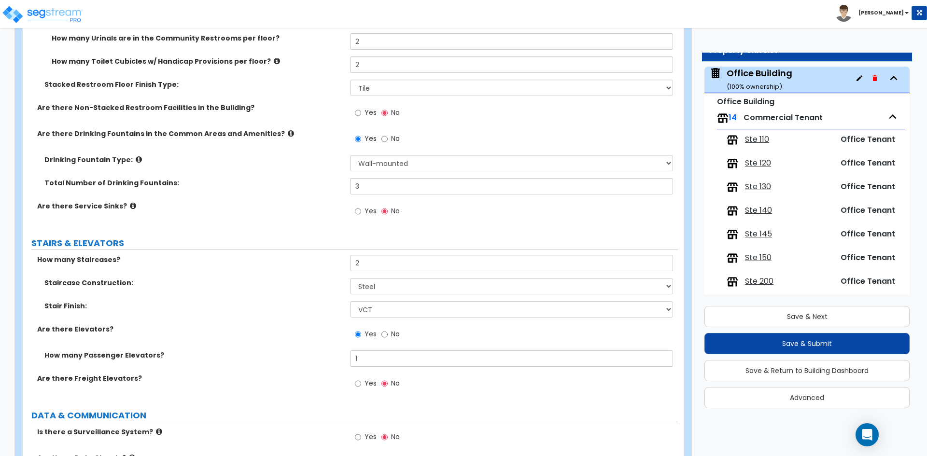
scroll to position [2607, 0]
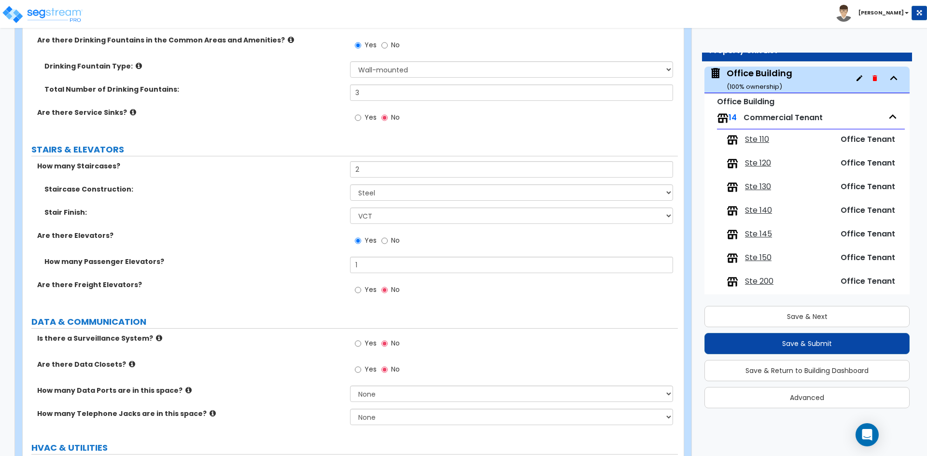
click at [372, 347] on span "Yes" at bounding box center [370, 343] width 12 height 10
click at [361, 347] on input "Yes" at bounding box center [358, 343] width 6 height 11
radio input "true"
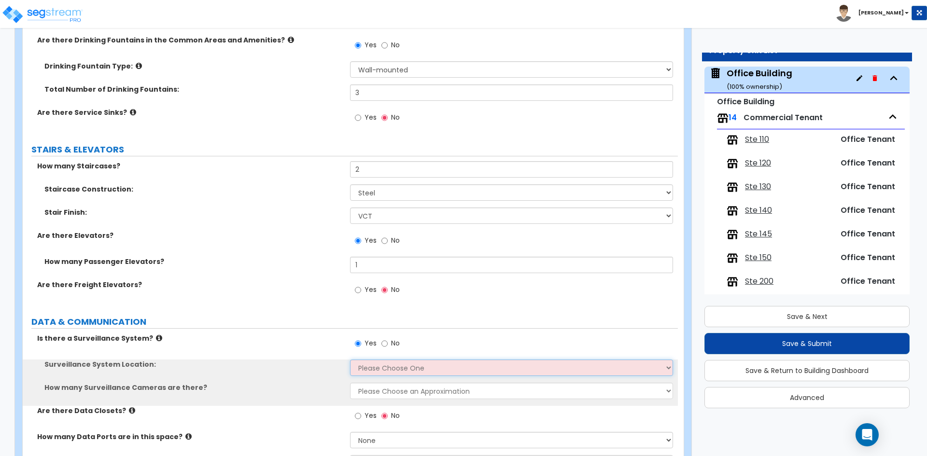
click at [372, 369] on select "Please Choose One Inside the Building Outside the Building Both Inside & Outside" at bounding box center [511, 368] width 322 height 16
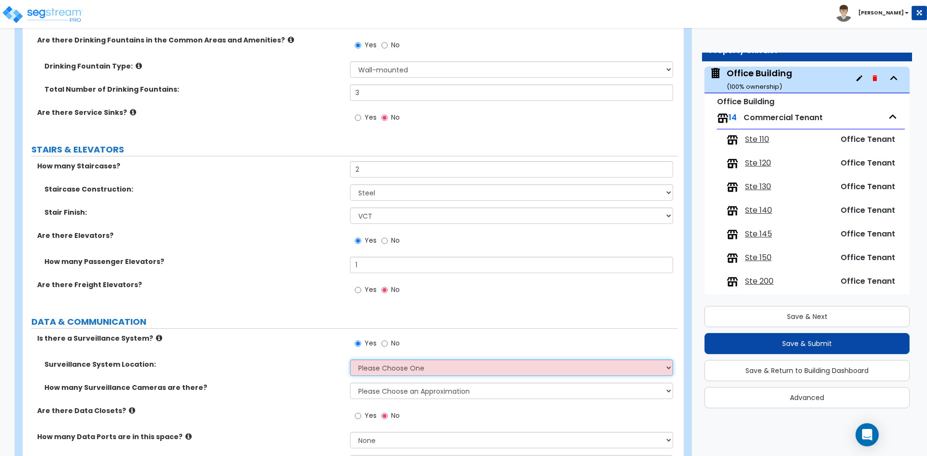
select select "1"
click at [350, 360] on select "Please Choose One Inside the Building Outside the Building Both Inside & Outside" at bounding box center [511, 368] width 322 height 16
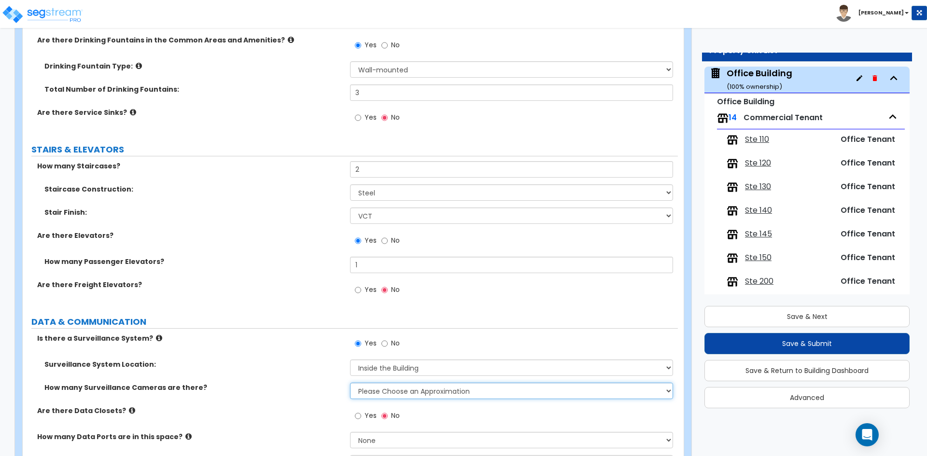
click at [387, 393] on select "Please Choose an Approximation Barely Noticed Any Noticed a Couple Frequently S…" at bounding box center [511, 391] width 322 height 16
select select "1"
click at [350, 383] on select "Please Choose an Approximation Barely Noticed Any Noticed a Couple Frequently S…" at bounding box center [511, 391] width 322 height 16
click at [279, 371] on div "Surveillance System Location: Please Choose One Inside the Building Outside the…" at bounding box center [350, 371] width 655 height 23
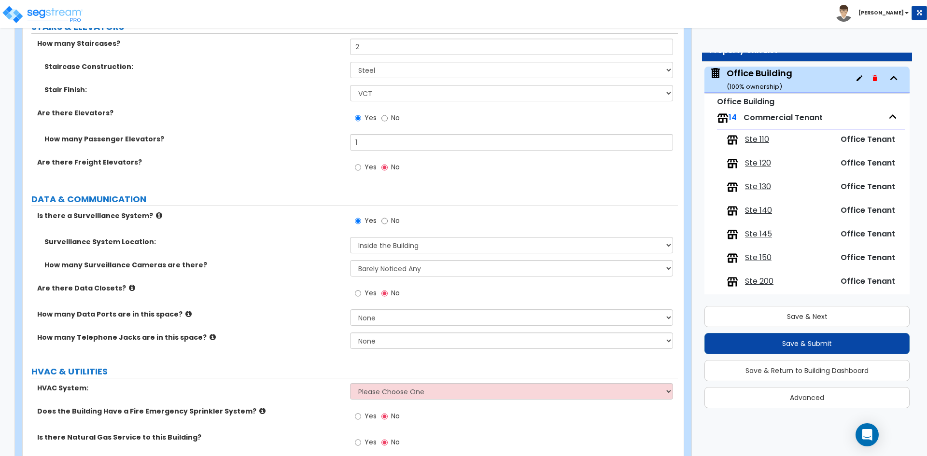
scroll to position [2751, 0]
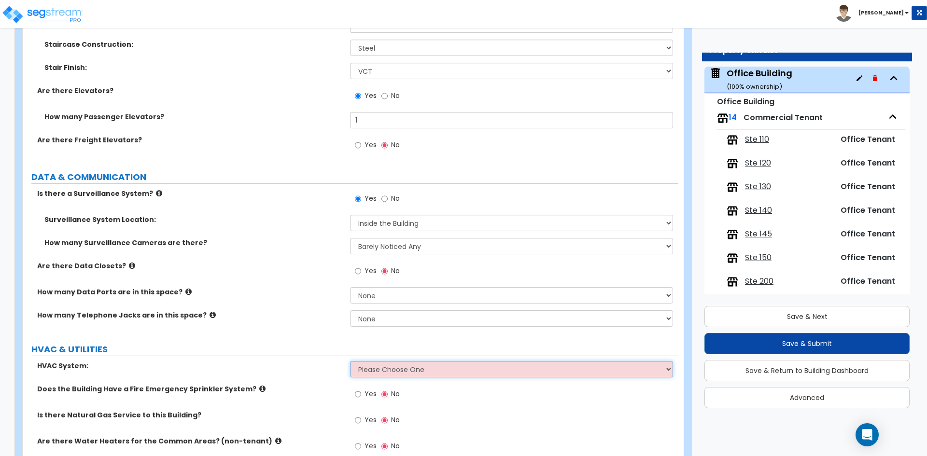
click at [403, 371] on select "Please Choose One Rooftop Unit Furnace-Condenser Forced Air Split Heating/Cooli…" at bounding box center [511, 369] width 322 height 16
select select "1"
click at [350, 361] on select "Please Choose One Rooftop Unit Furnace-Condenser Forced Air Split Heating/Cooli…" at bounding box center [511, 369] width 322 height 16
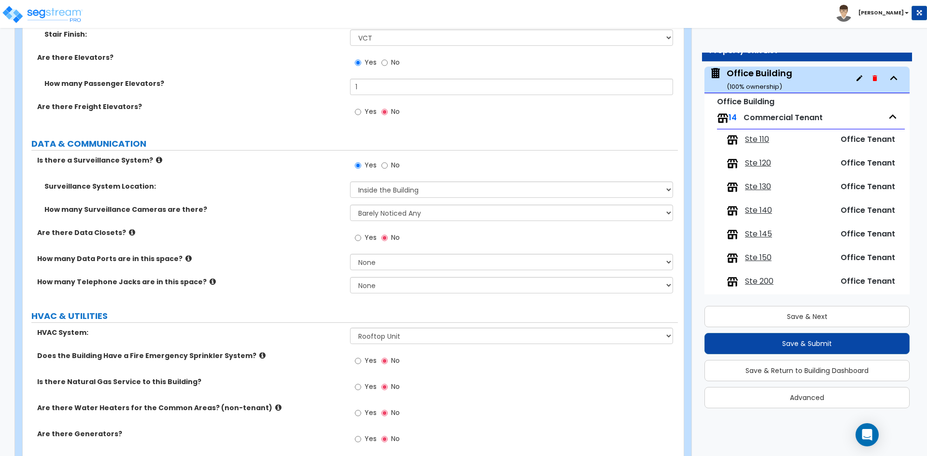
scroll to position [2800, 0]
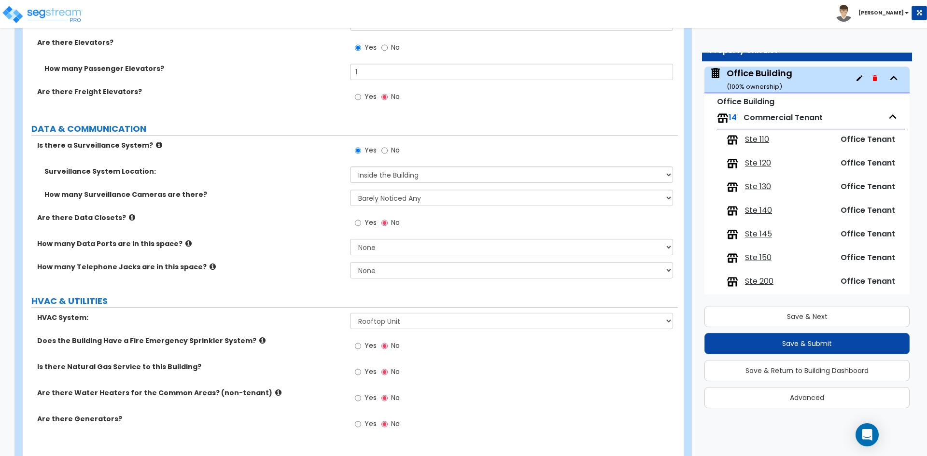
click at [371, 349] on span "Yes" at bounding box center [370, 346] width 12 height 10
click at [361, 349] on input "Yes" at bounding box center [358, 346] width 6 height 11
radio input "true"
drag, startPoint x: 367, startPoint y: 365, endPoint x: 340, endPoint y: 365, distance: 27.0
click at [364, 365] on label "Yes" at bounding box center [366, 373] width 22 height 16
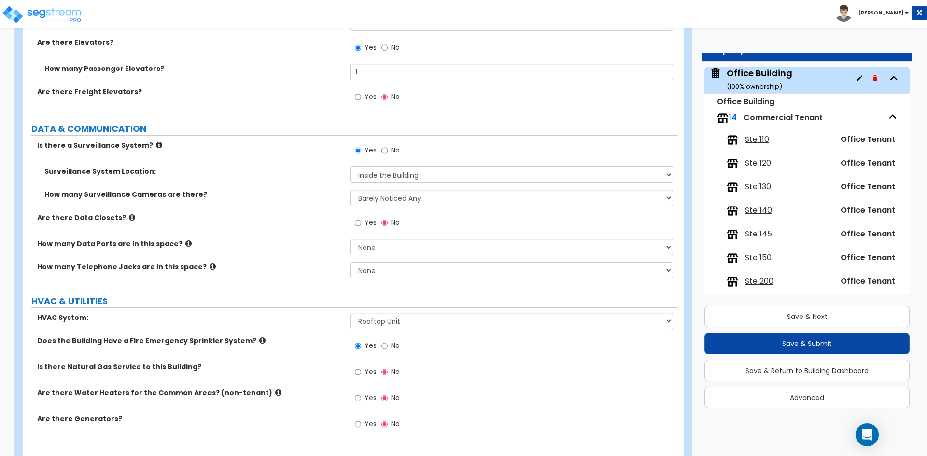
click at [368, 395] on span "Yes" at bounding box center [370, 398] width 12 height 10
click at [361, 395] on input "Yes" at bounding box center [358, 398] width 6 height 11
radio input "true"
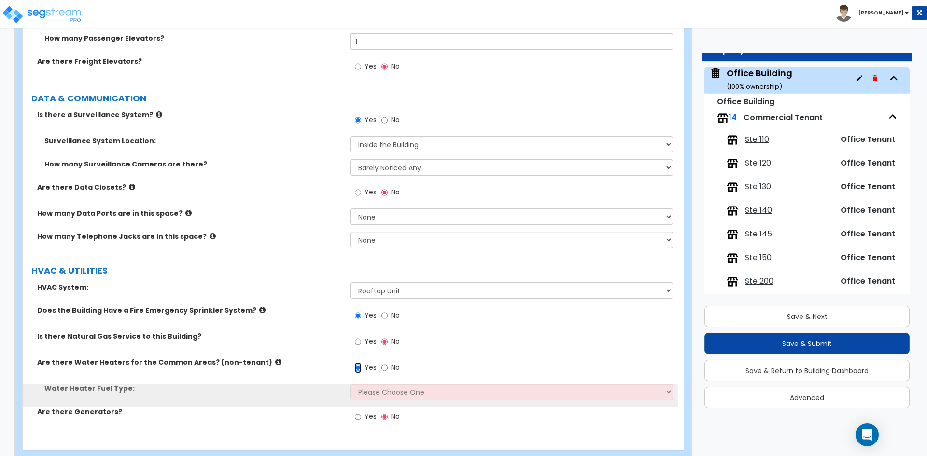
scroll to position [2851, 0]
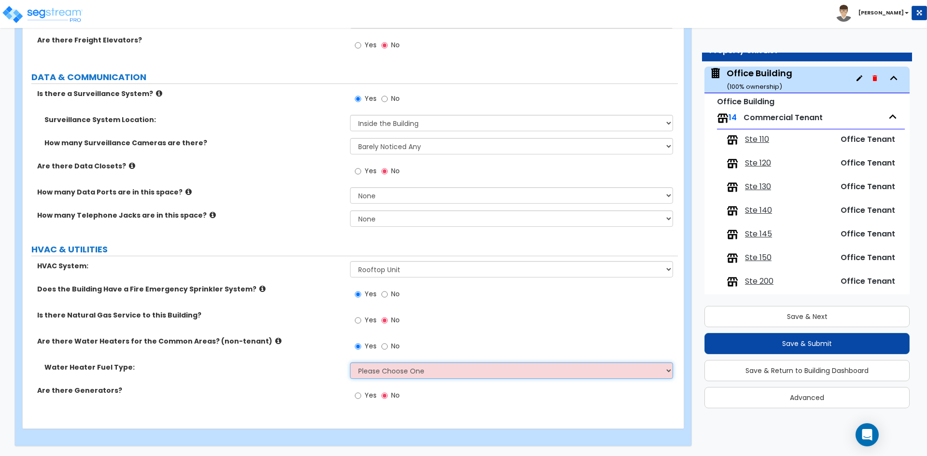
click at [381, 375] on select "Please Choose One Gas Electric" at bounding box center [511, 371] width 322 height 16
select select "1"
click at [350, 363] on select "Please Choose One Gas Electric" at bounding box center [511, 371] width 322 height 16
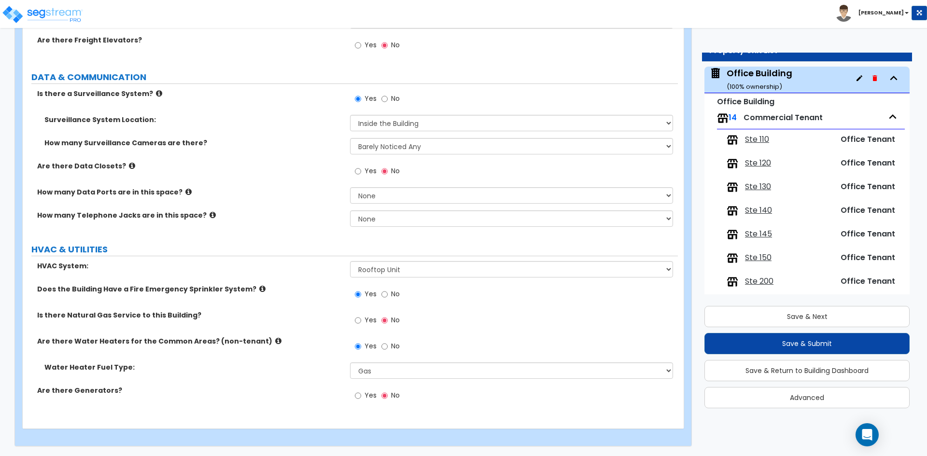
click at [252, 384] on div "Water Heater Fuel Type: Please Choose One Gas Electric" at bounding box center [350, 374] width 655 height 23
click at [389, 270] on select "Please Choose One Rooftop Unit Furnace-Condenser Forced Air Split Heating/Cooli…" at bounding box center [511, 269] width 322 height 16
click at [382, 275] on select "Please Choose One Rooftop Unit Furnace-Condenser Forced Air Split Heating/Cooli…" at bounding box center [511, 269] width 322 height 16
click at [379, 273] on select "Please Choose One Rooftop Unit Furnace-Condenser Forced Air Split Heating/Cooli…" at bounding box center [511, 269] width 322 height 16
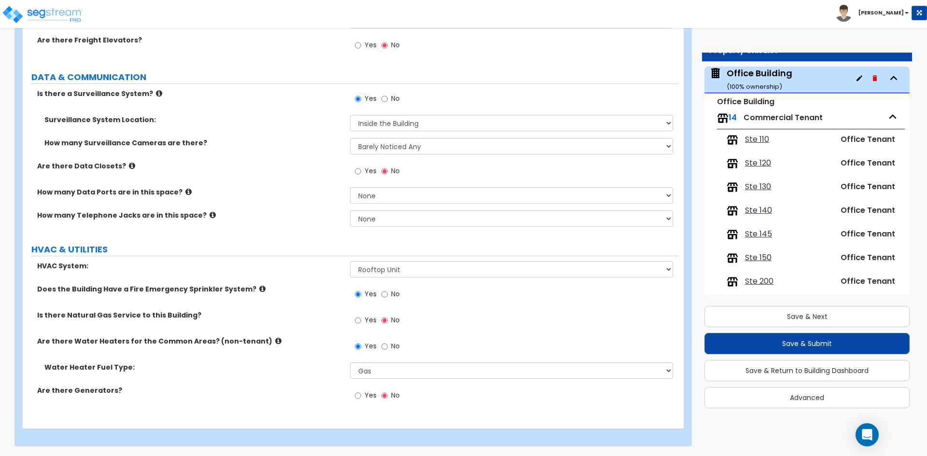
click at [306, 269] on label "HVAC System:" at bounding box center [190, 266] width 306 height 10
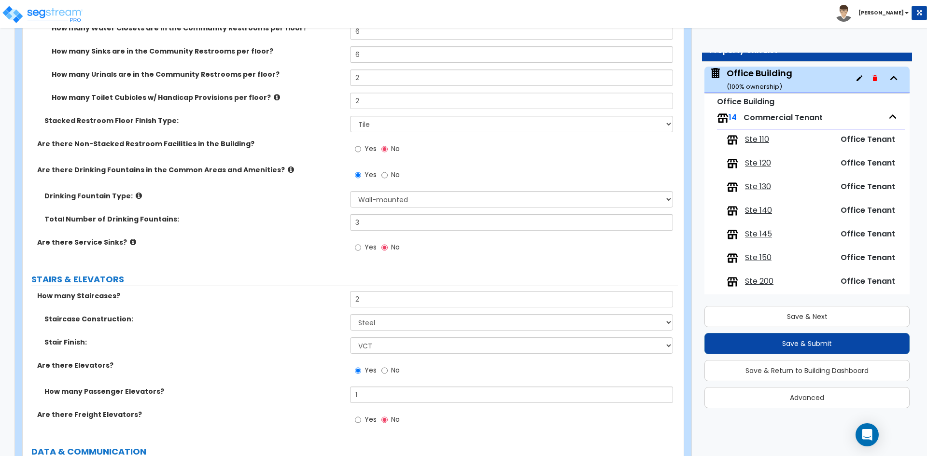
scroll to position [2465, 0]
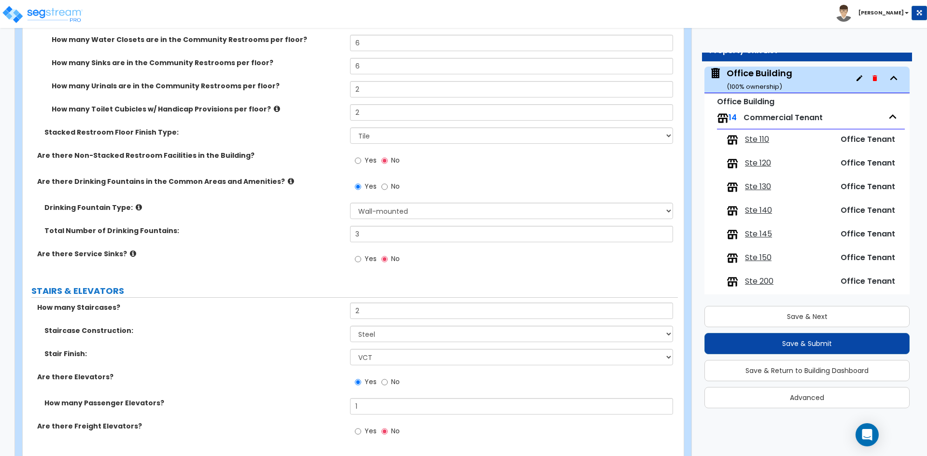
click at [269, 347] on div "Staircase Construction: Please Choose One Concrete Steel Wood Please Choose For…" at bounding box center [350, 337] width 655 height 23
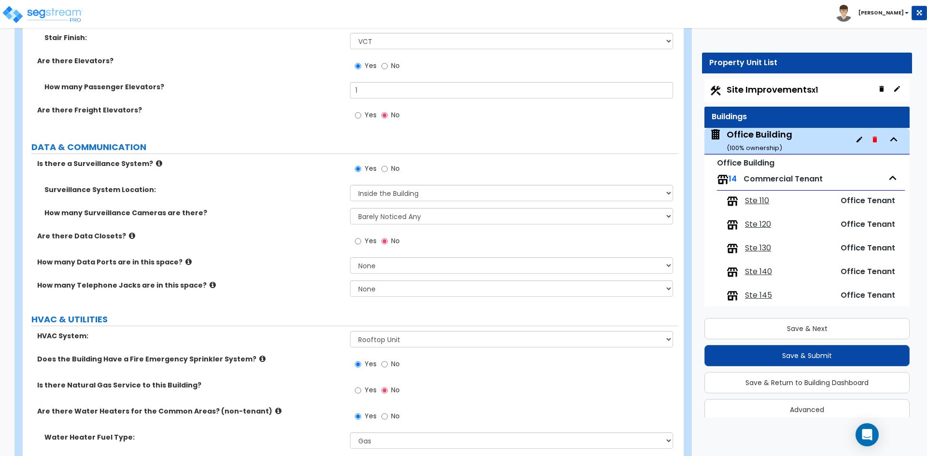
scroll to position [2803, 0]
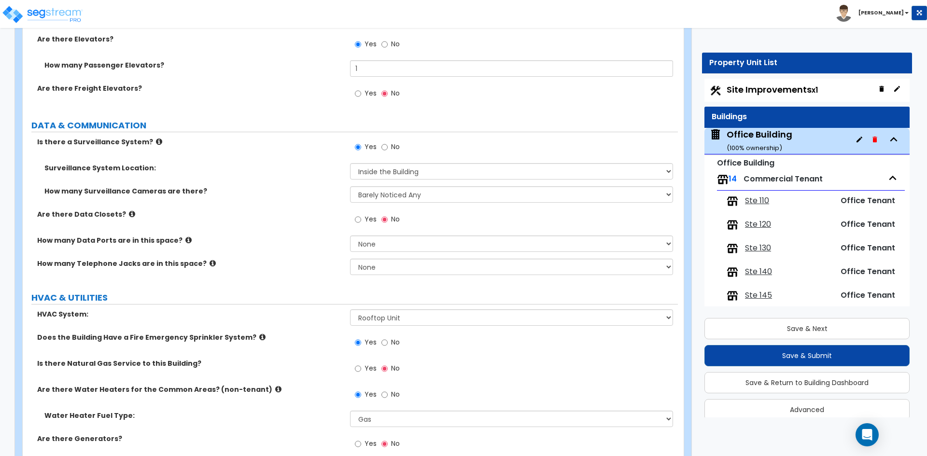
click at [648, 359] on div "Yes No" at bounding box center [513, 372] width 327 height 26
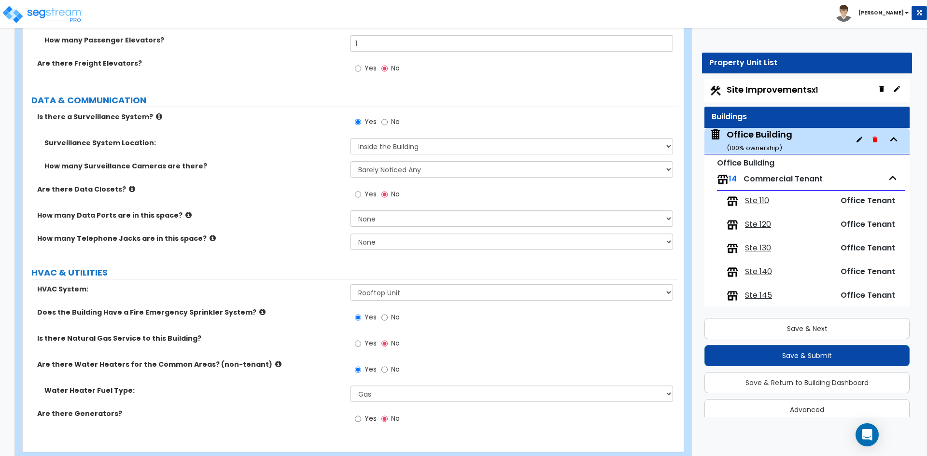
scroll to position [2851, 0]
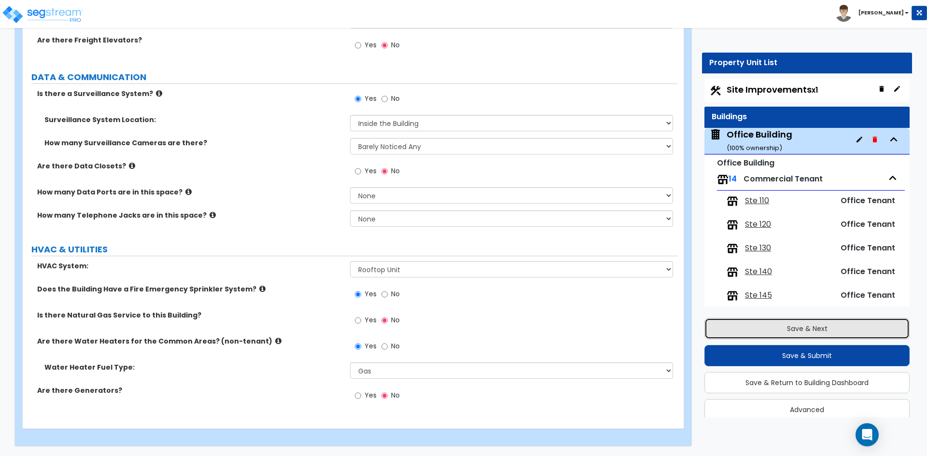
click at [785, 333] on button "Save & Next" at bounding box center [806, 328] width 205 height 21
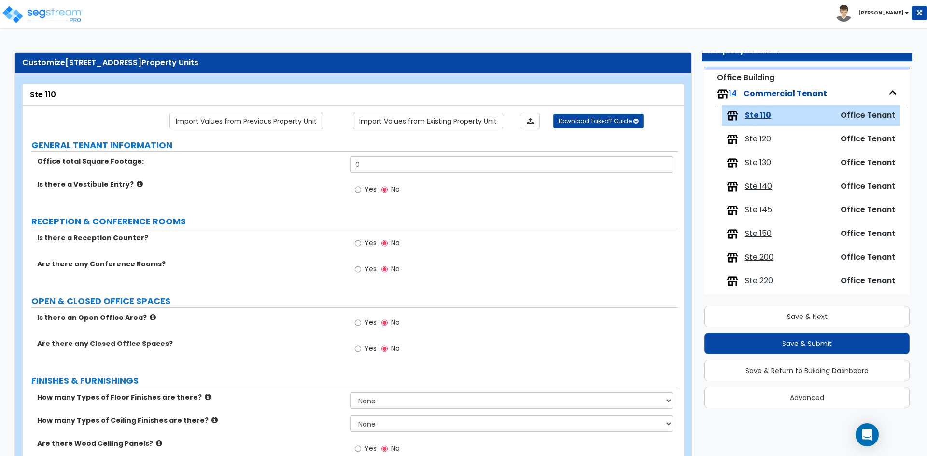
scroll to position [0, 0]
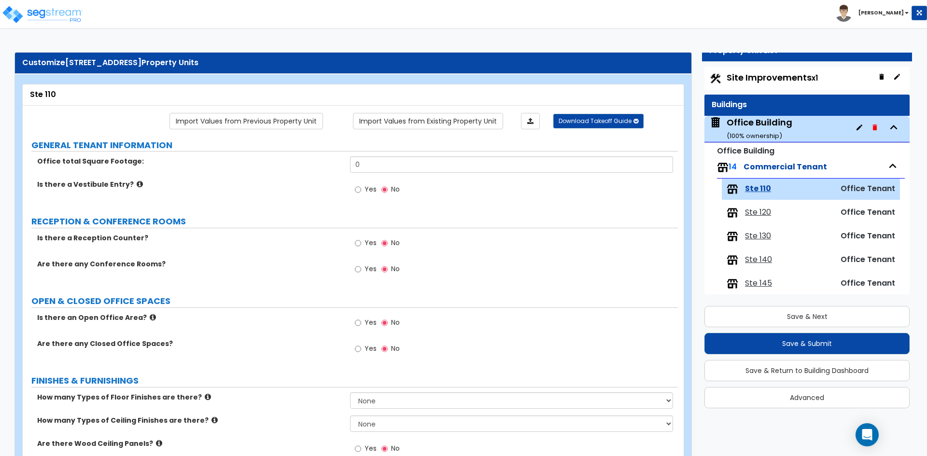
click at [763, 122] on div "Office Building ( 100 % ownership)" at bounding box center [759, 128] width 66 height 25
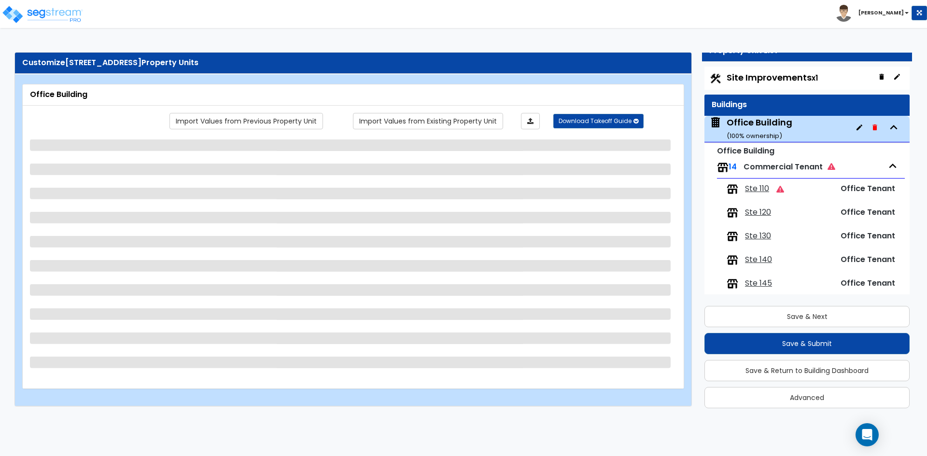
scroll to position [49, 0]
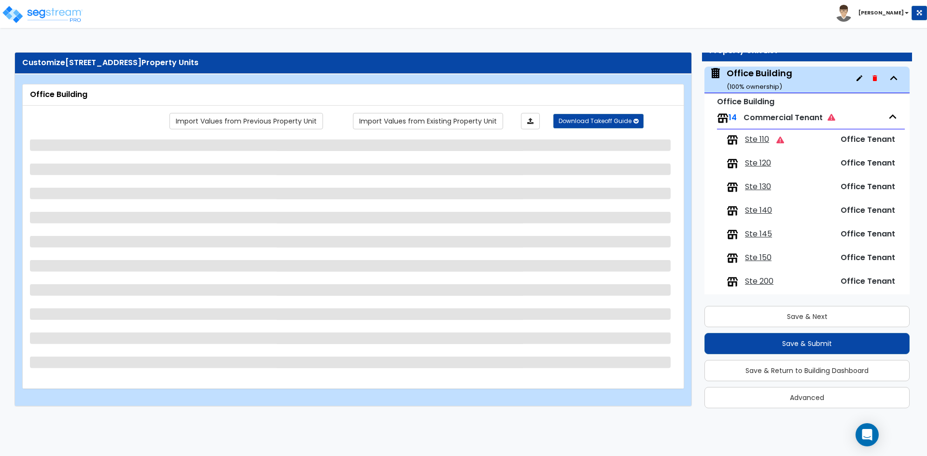
select select "1"
select select "2"
select select "3"
select select "1"
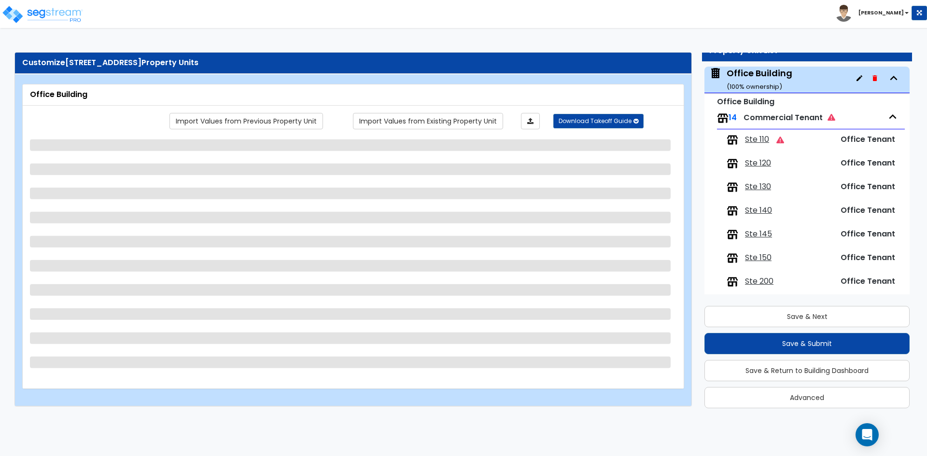
select select "2"
select select "13"
select select "2"
select select "1"
select select "3"
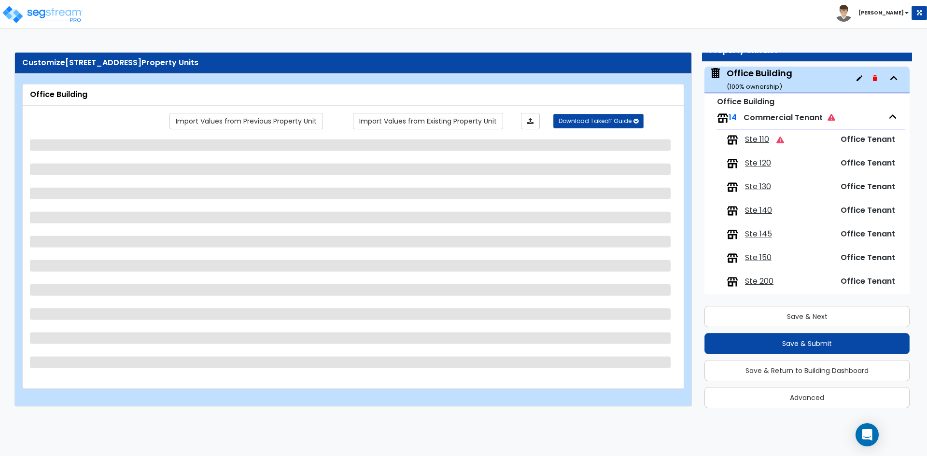
select select "2"
select select "1"
select select "4"
select select "2"
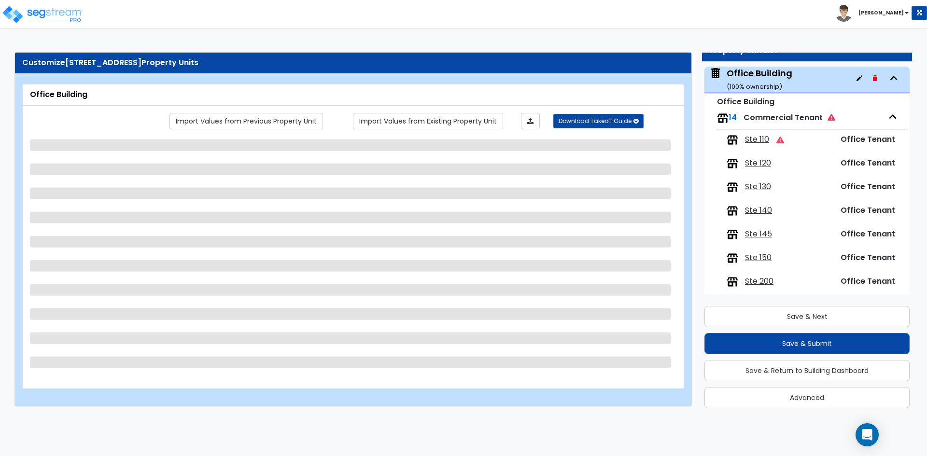
select select "1"
select select "8"
select select "1"
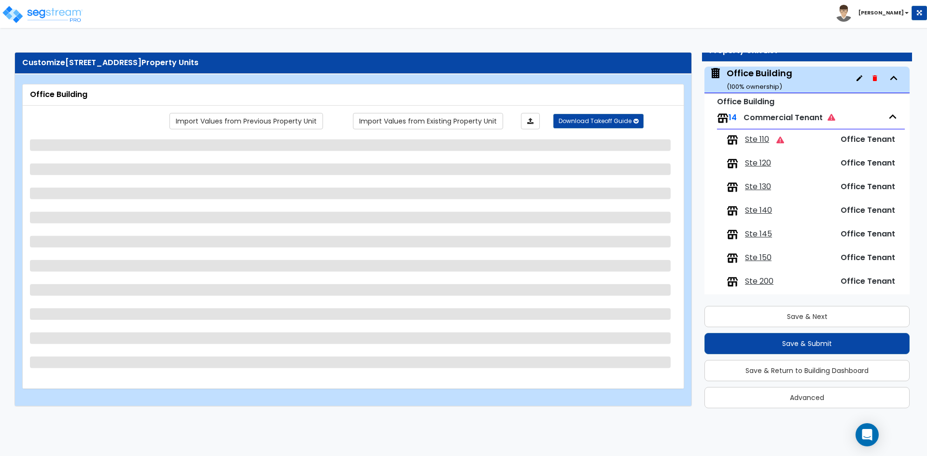
select select "4"
select select "1"
select select "2"
select select "4"
select select "1"
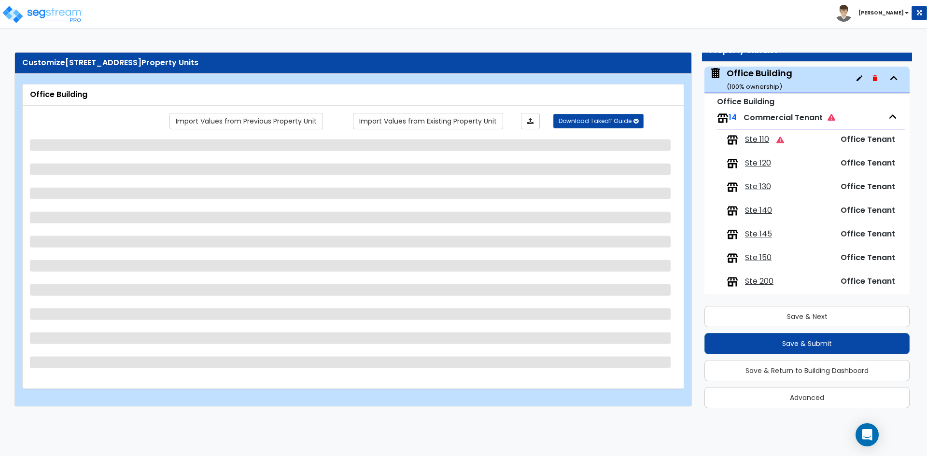
select select "1"
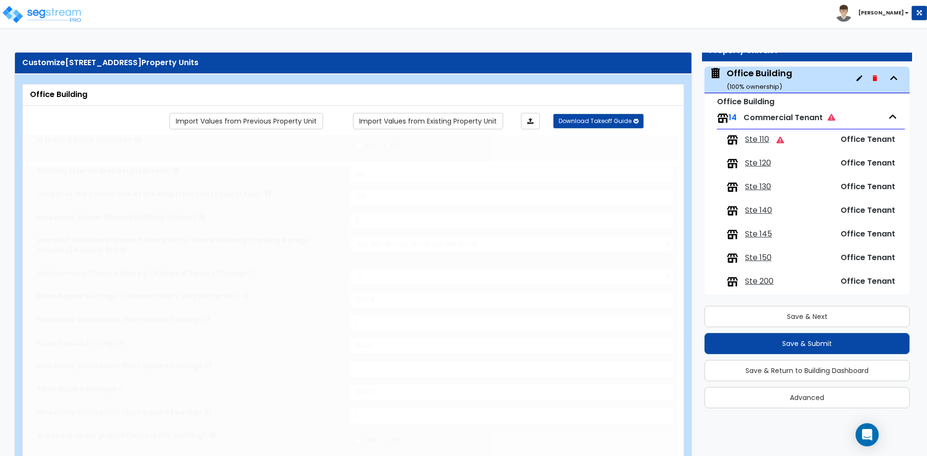
select select "1"
type input "3"
select select "1"
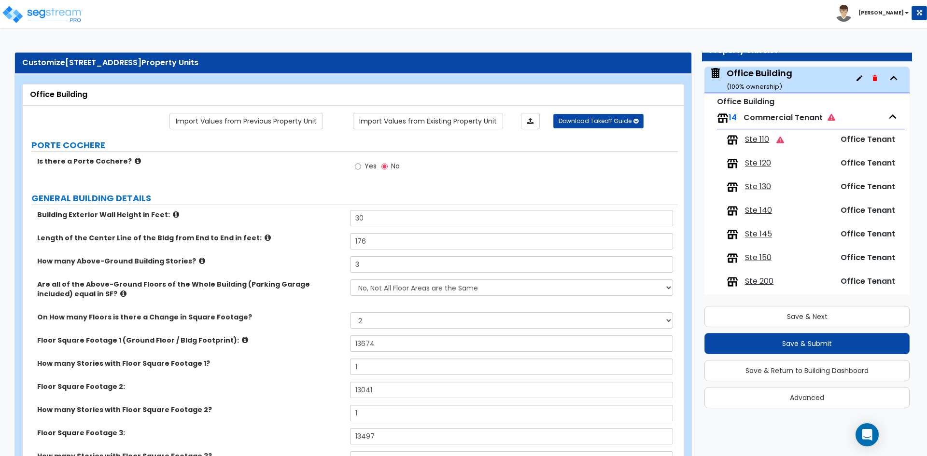
click at [310, 282] on label "Are all of the Above-Ground Floors of the Whole Building (Parking Garage includ…" at bounding box center [190, 288] width 306 height 19
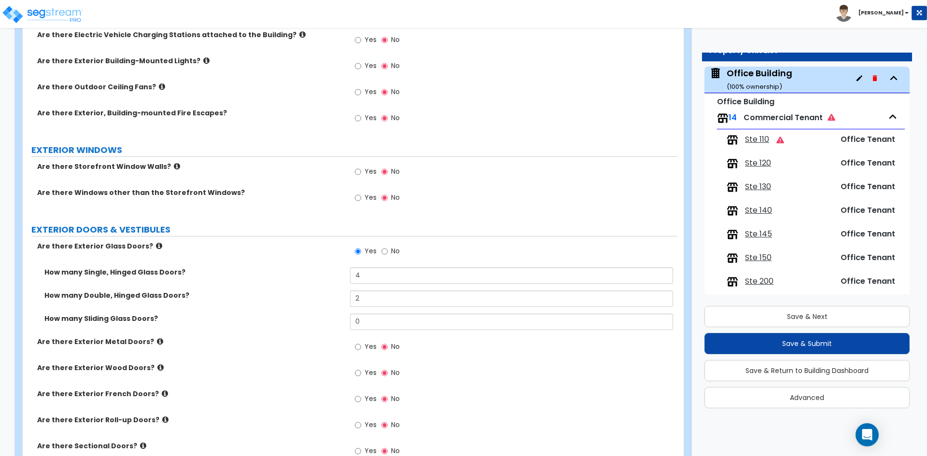
scroll to position [905, 0]
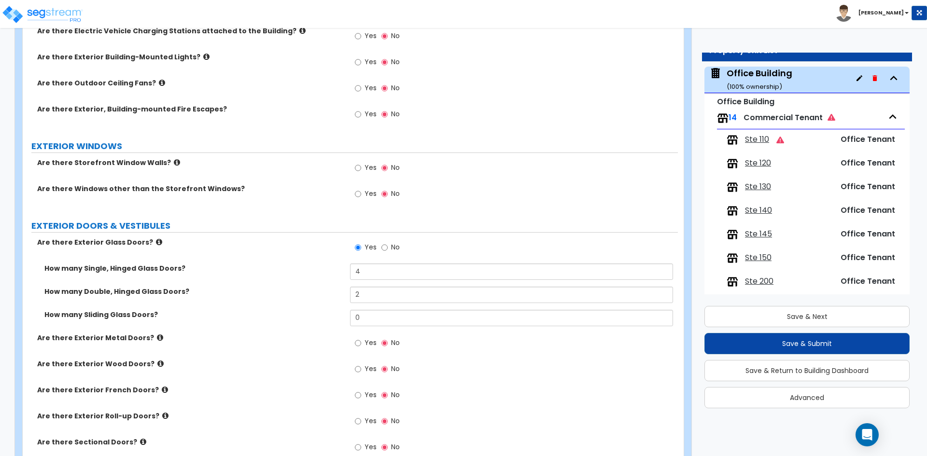
click at [368, 340] on span "Yes" at bounding box center [370, 343] width 12 height 10
click at [361, 340] on input "Yes" at bounding box center [358, 343] width 6 height 11
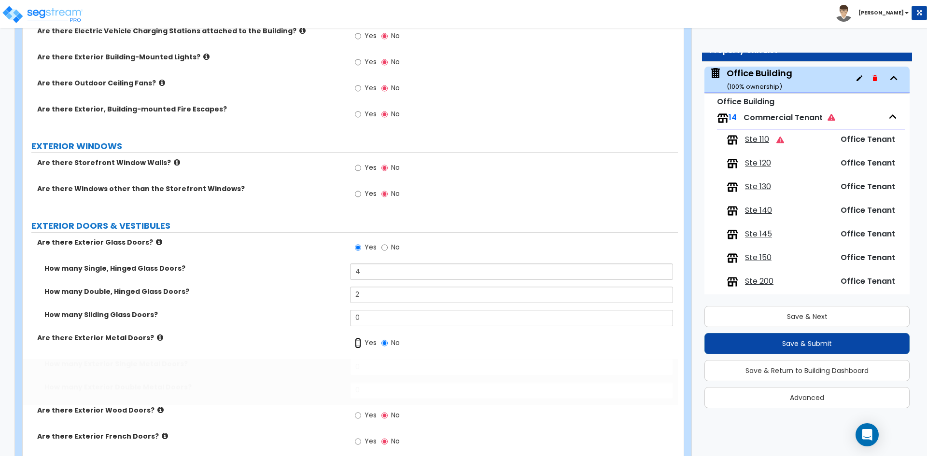
radio input "true"
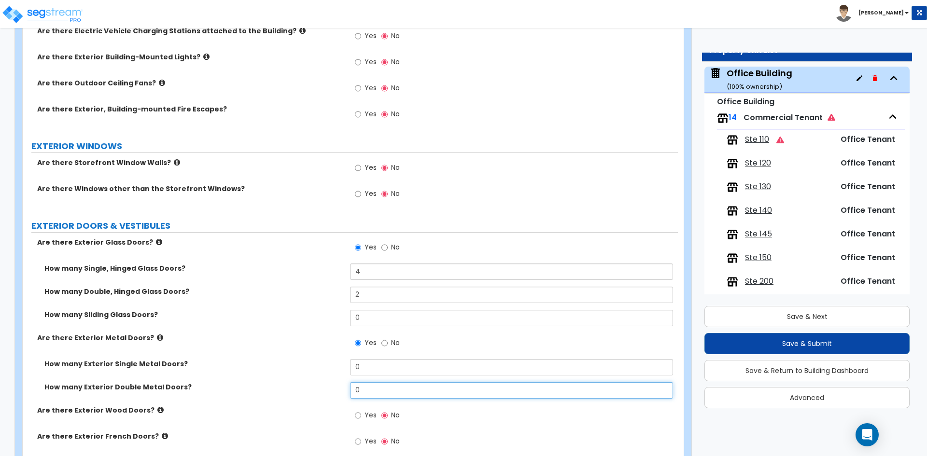
click at [412, 392] on input "0" at bounding box center [511, 390] width 322 height 16
type input "1"
click at [287, 262] on div "Are there Exterior Glass Doors? Yes No" at bounding box center [350, 250] width 655 height 26
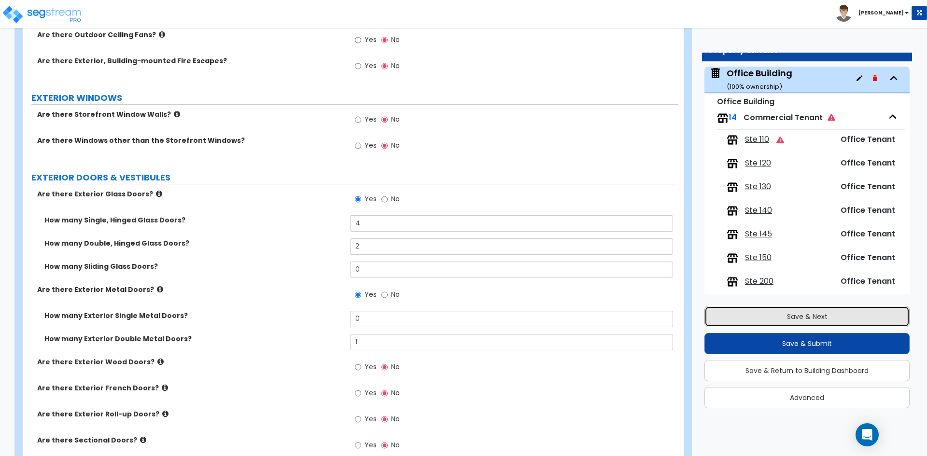
click at [796, 312] on button "Save & Next" at bounding box center [806, 316] width 205 height 21
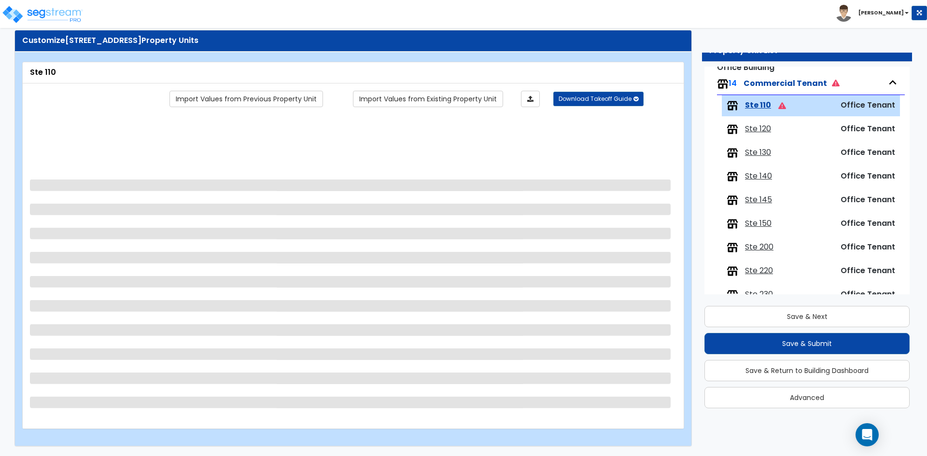
scroll to position [112, 0]
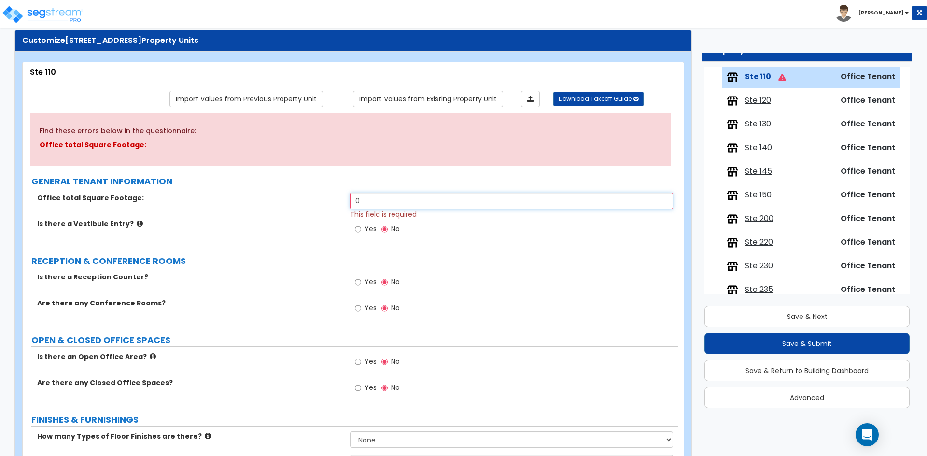
click at [407, 204] on input "0" at bounding box center [511, 201] width 322 height 16
click at [371, 207] on input "2,574" at bounding box center [511, 201] width 322 height 16
type input "2,574"
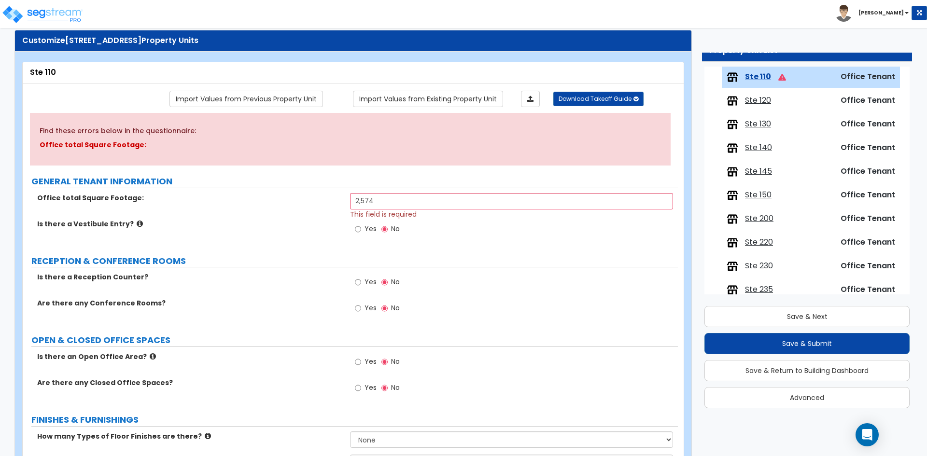
click at [285, 207] on div "Office total Square Footage: 2,574 This field is required" at bounding box center [350, 206] width 655 height 26
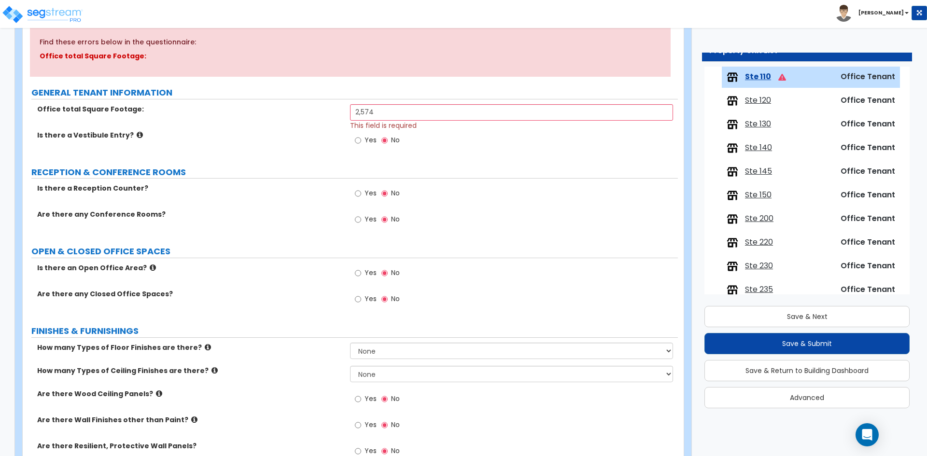
scroll to position [119, 0]
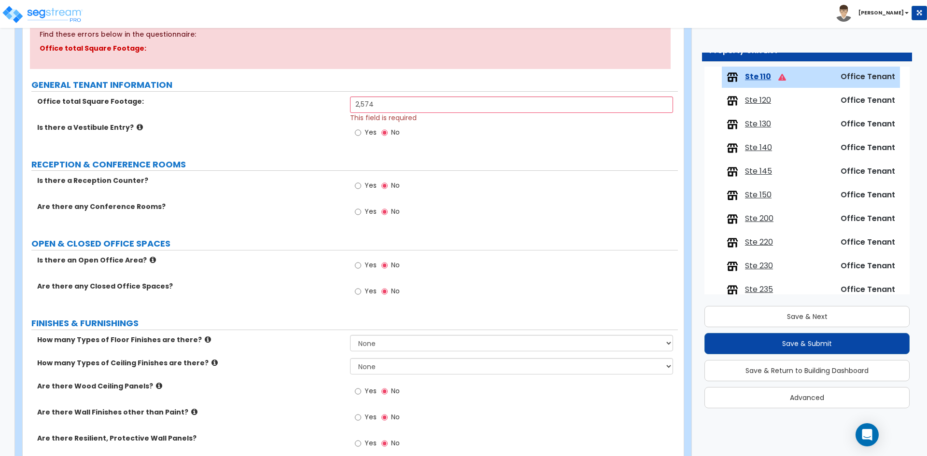
click at [366, 265] on span "Yes" at bounding box center [370, 265] width 12 height 10
click at [361, 265] on input "Yes" at bounding box center [358, 265] width 6 height 11
radio input "true"
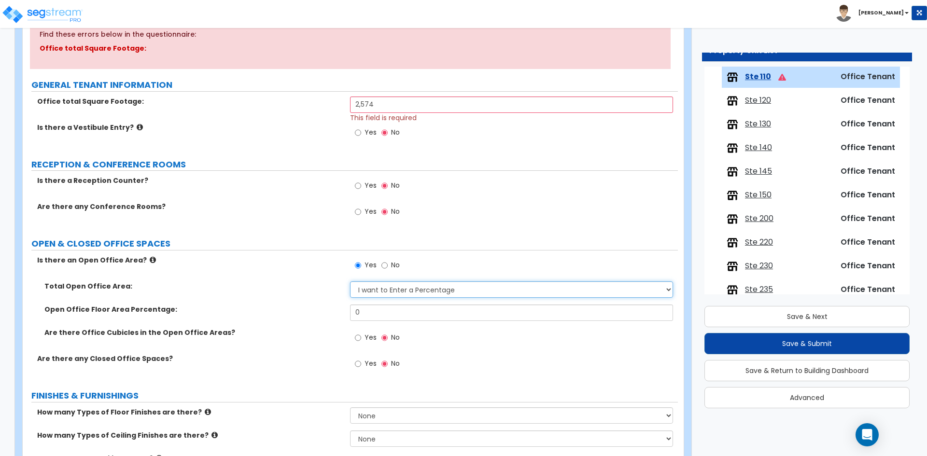
click at [415, 288] on select "I want to Enter a Percentage I want to Enter the Square Footage" at bounding box center [511, 289] width 322 height 16
select select "1"
click at [350, 281] on select "I want to Enter a Percentage I want to Enter the Square Footage" at bounding box center [511, 289] width 322 height 16
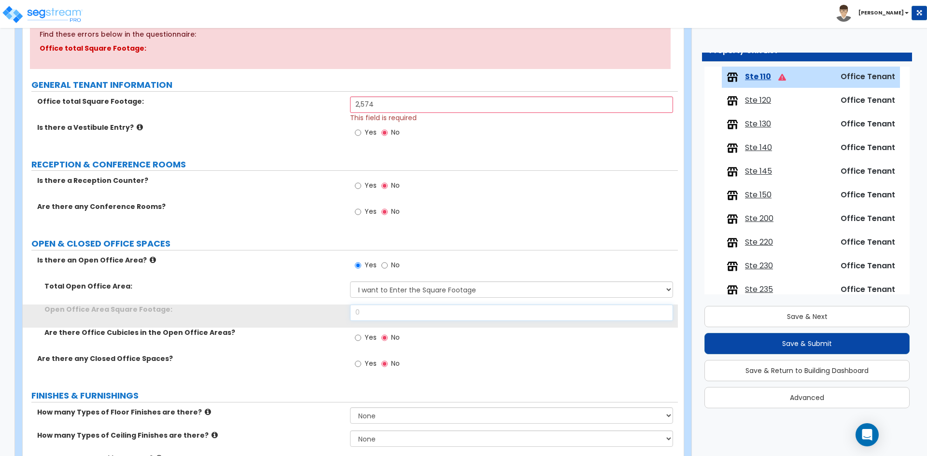
click at [402, 312] on input "0" at bounding box center [511, 313] width 322 height 16
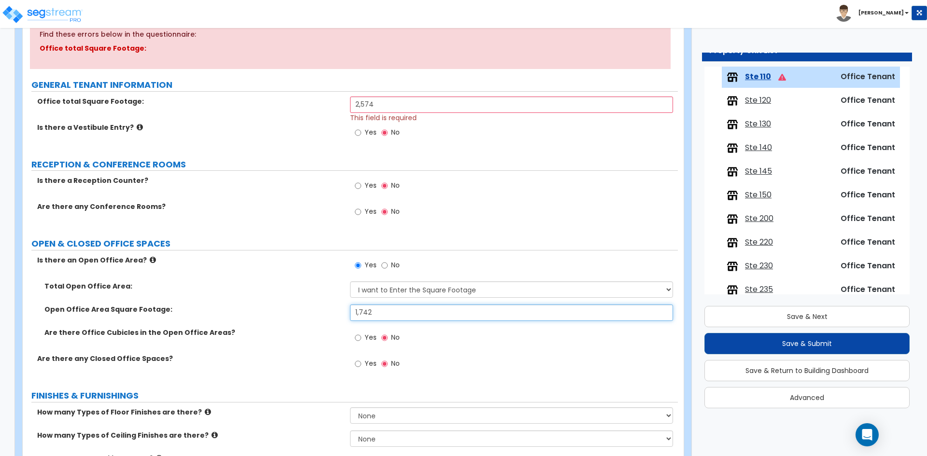
type input "1,742"
click at [234, 268] on div "Is there an Open Office Area? Yes No" at bounding box center [350, 268] width 655 height 26
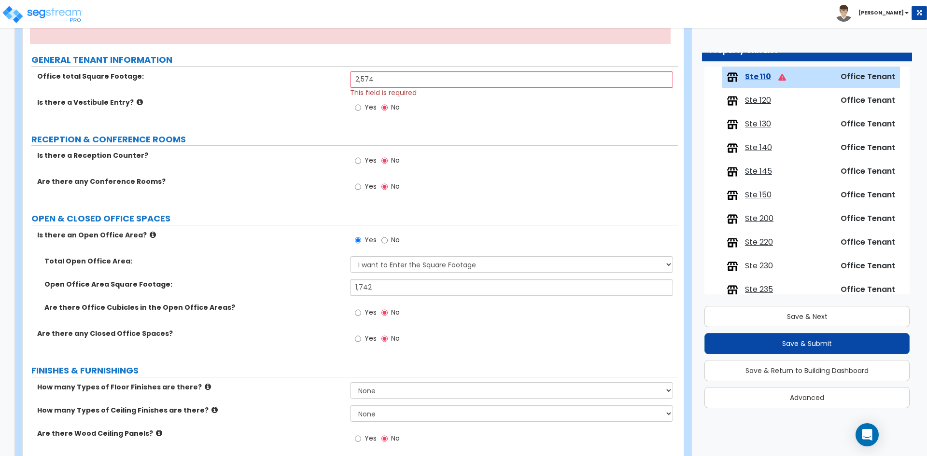
scroll to position [167, 0]
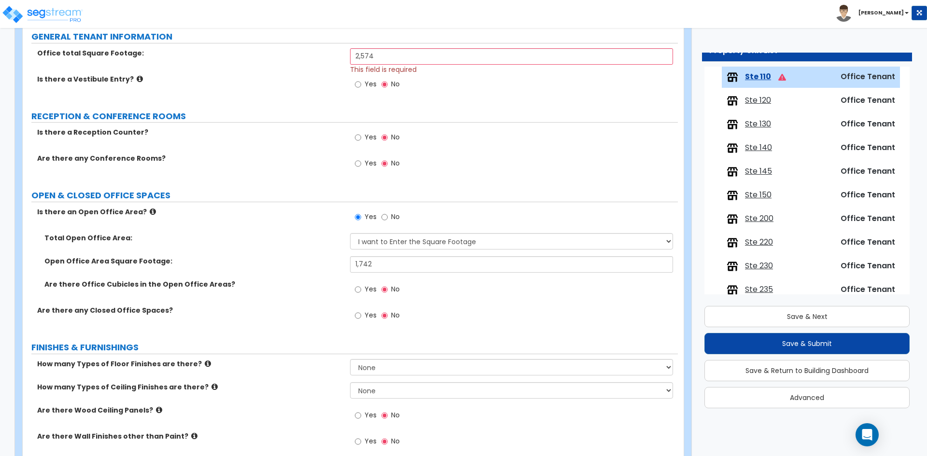
click at [363, 289] on label "Yes" at bounding box center [366, 290] width 22 height 16
click at [361, 289] on input "Yes" at bounding box center [358, 289] width 6 height 11
radio input "true"
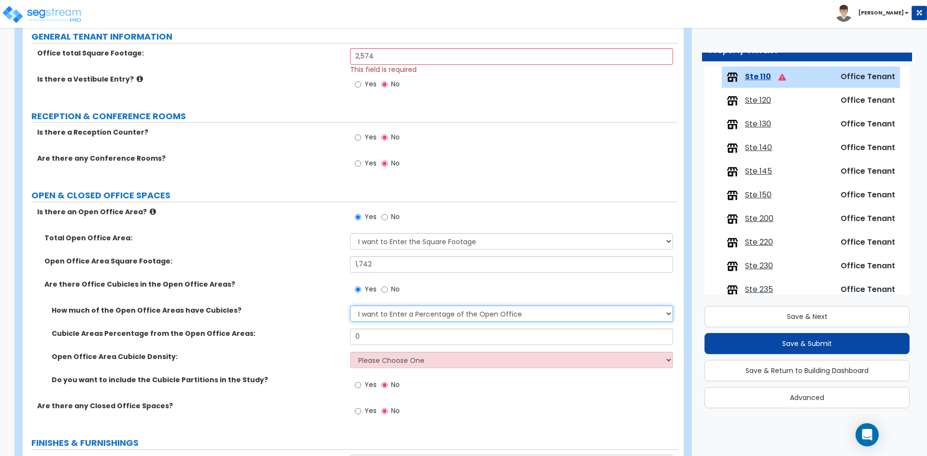
click at [407, 315] on select "I want to Enter a Percentage of the Open Office I want to enter the Square Foot…" at bounding box center [511, 314] width 322 height 16
click at [377, 345] on div "Cubicle Areas Percentage from the Open Office Areas: 0" at bounding box center [350, 340] width 655 height 23
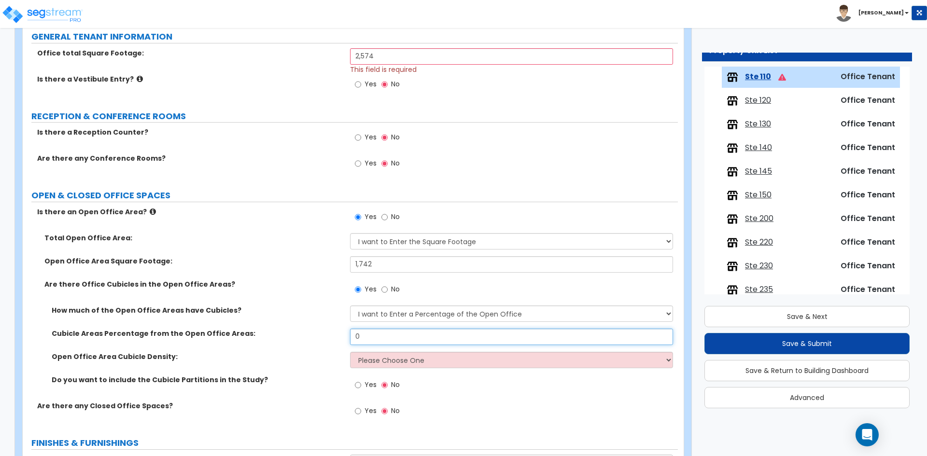
click at [377, 336] on input "0" at bounding box center [511, 337] width 322 height 16
type input "100"
click at [378, 366] on select "Please Choose One Low High I want to Enter the number of Cubicles" at bounding box center [511, 360] width 322 height 16
select select "1"
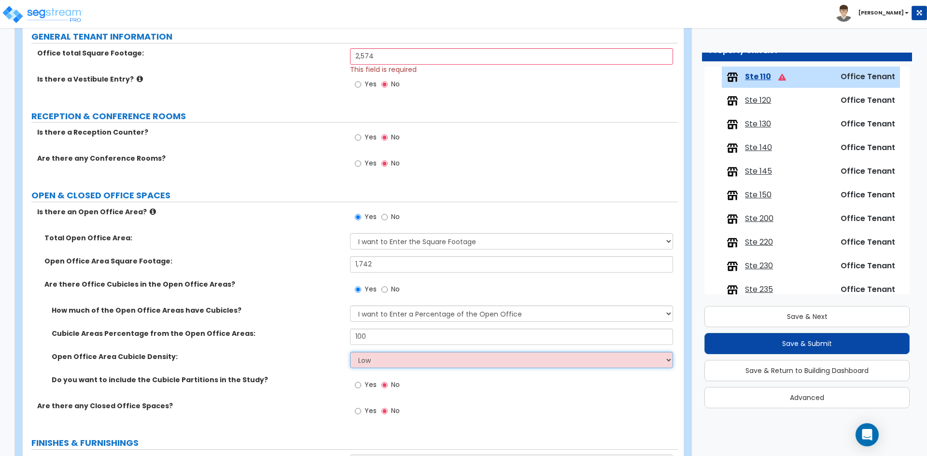
click at [350, 352] on select "Please Choose One Low High I want to Enter the number of Cubicles" at bounding box center [511, 360] width 322 height 16
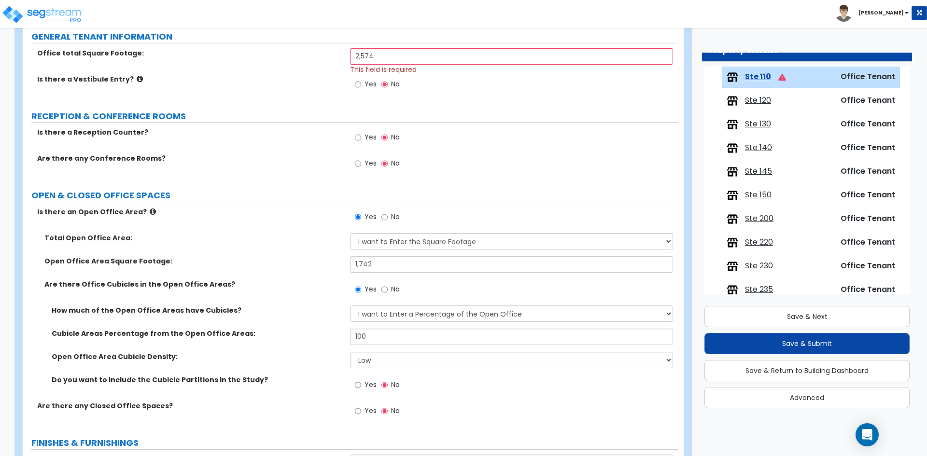
click at [300, 365] on div "Open Office Area Cubicle Density: Please Choose One Low High I want to Enter th…" at bounding box center [350, 363] width 655 height 23
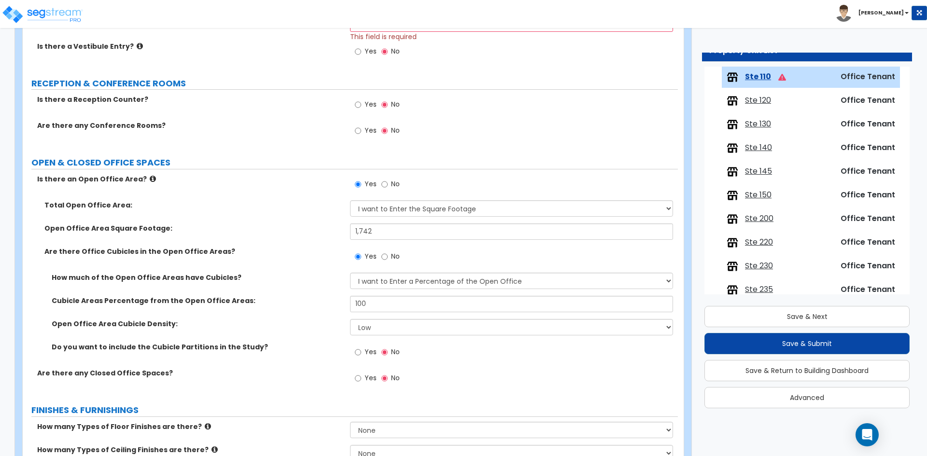
scroll to position [215, 0]
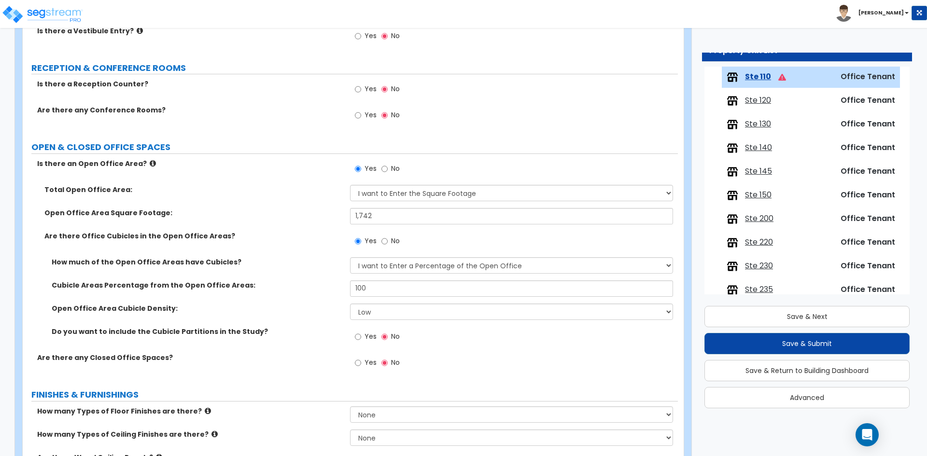
click at [371, 363] on span "Yes" at bounding box center [370, 363] width 12 height 10
click at [361, 363] on input "Yes" at bounding box center [358, 363] width 6 height 11
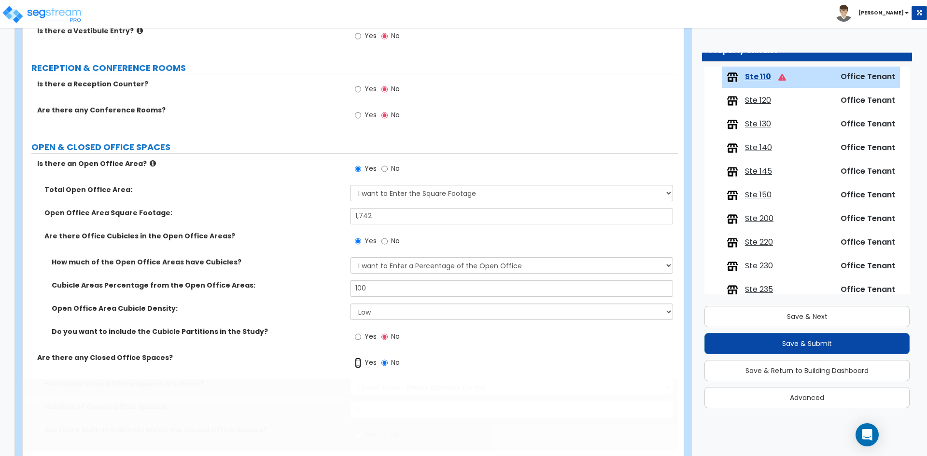
radio input "true"
select select "1"
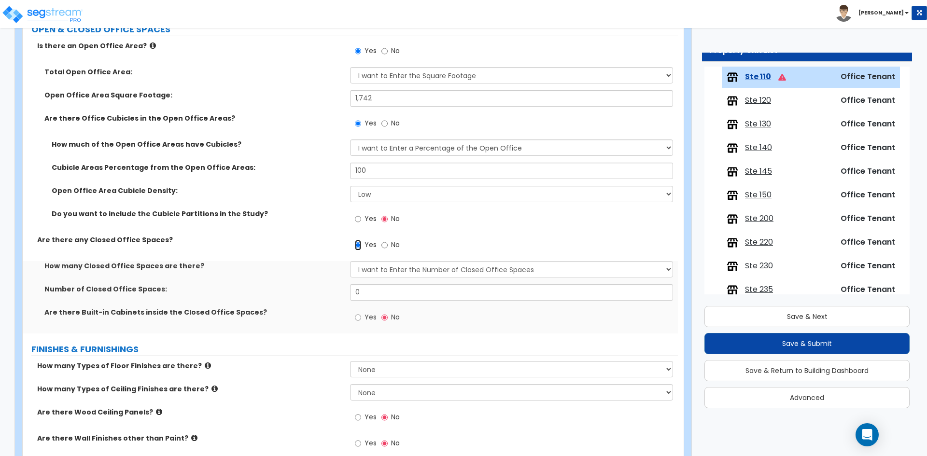
scroll to position [360, 0]
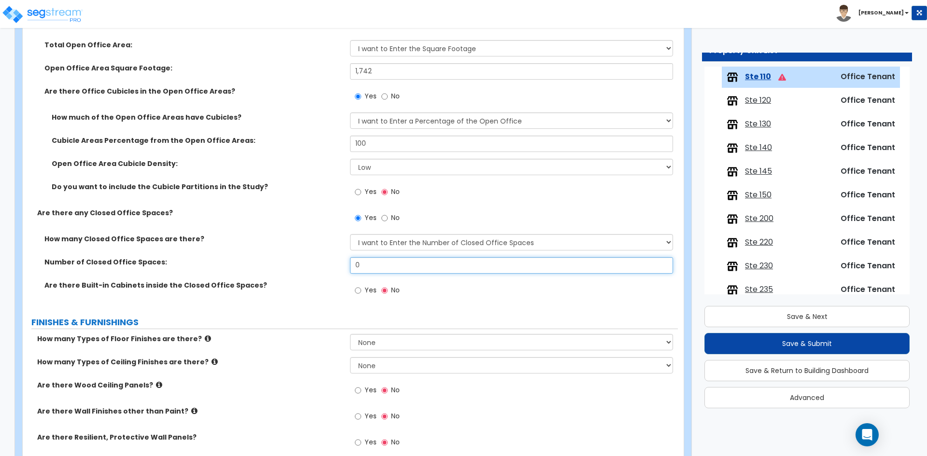
click at [401, 266] on input "0" at bounding box center [511, 265] width 322 height 16
type input "3"
click at [299, 228] on div "Are there any Closed Office Spaces? Yes No" at bounding box center [350, 221] width 655 height 26
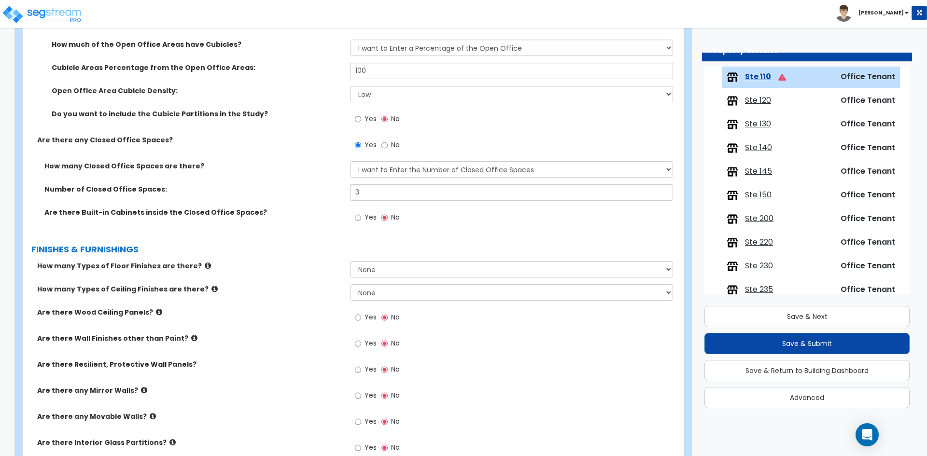
scroll to position [457, 0]
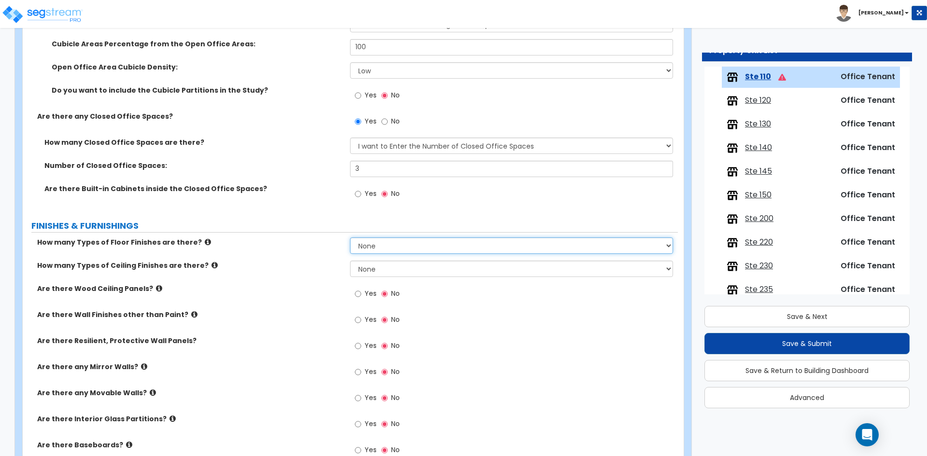
click at [404, 253] on select "None 1 2 3 4" at bounding box center [511, 245] width 322 height 16
select select "1"
click at [350, 237] on select "None 1 2 3 4" at bounding box center [511, 245] width 322 height 16
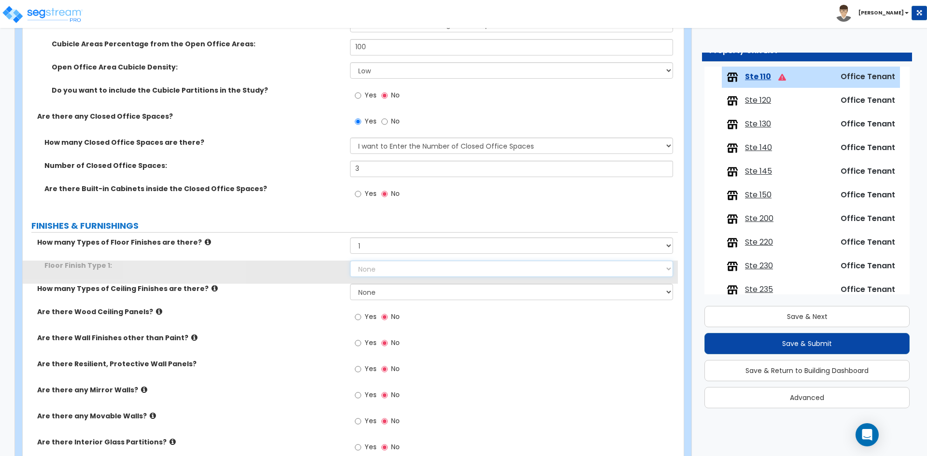
click at [388, 268] on select "None Tile Flooring Marble Flooring Hardwood Flooring Resilient Laminate Floorin…" at bounding box center [511, 269] width 322 height 16
select select "7"
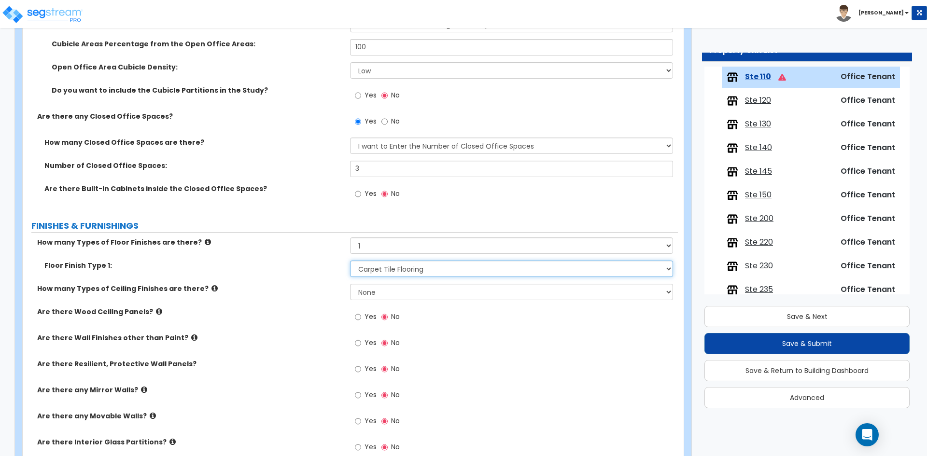
click at [350, 261] on select "None Tile Flooring Marble Flooring Hardwood Flooring Resilient Laminate Floorin…" at bounding box center [511, 269] width 322 height 16
click at [376, 292] on select "None 1 2 3" at bounding box center [511, 292] width 322 height 16
select select "1"
click at [350, 284] on select "None 1 2 3" at bounding box center [511, 292] width 322 height 16
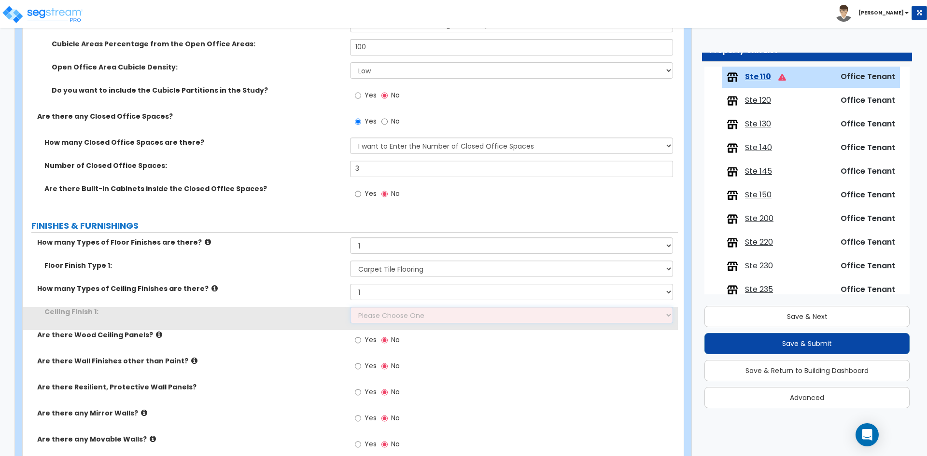
click at [375, 313] on select "Please Choose One Drop Ceiling Open Ceiling Drywall Ceiling" at bounding box center [511, 315] width 322 height 16
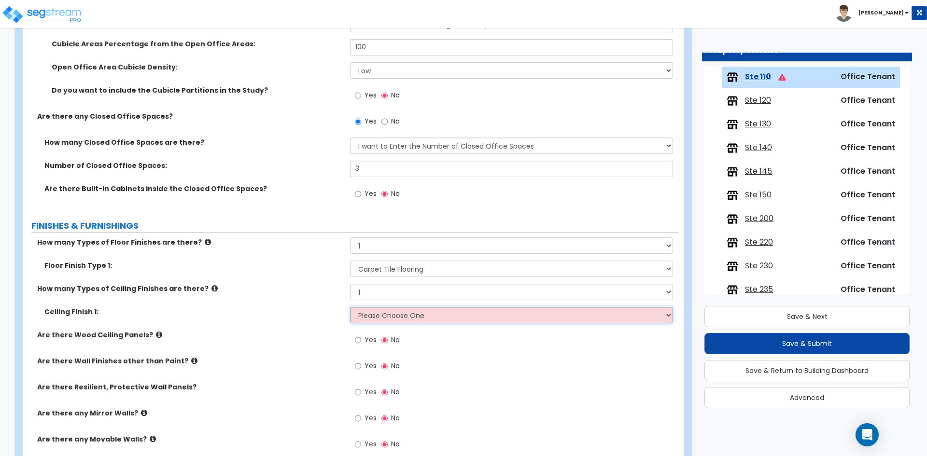
select select "1"
click at [350, 307] on select "Please Choose One Drop Ceiling Open Ceiling Drywall Ceiling" at bounding box center [511, 315] width 322 height 16
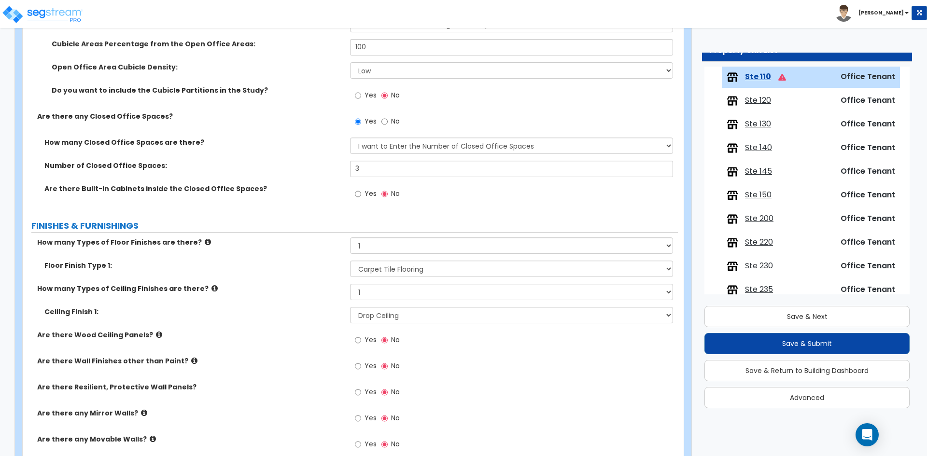
click at [261, 317] on div "Ceiling Finish 1: Please Choose One Drop Ceiling Open Ceiling Drywall Ceiling" at bounding box center [350, 318] width 655 height 23
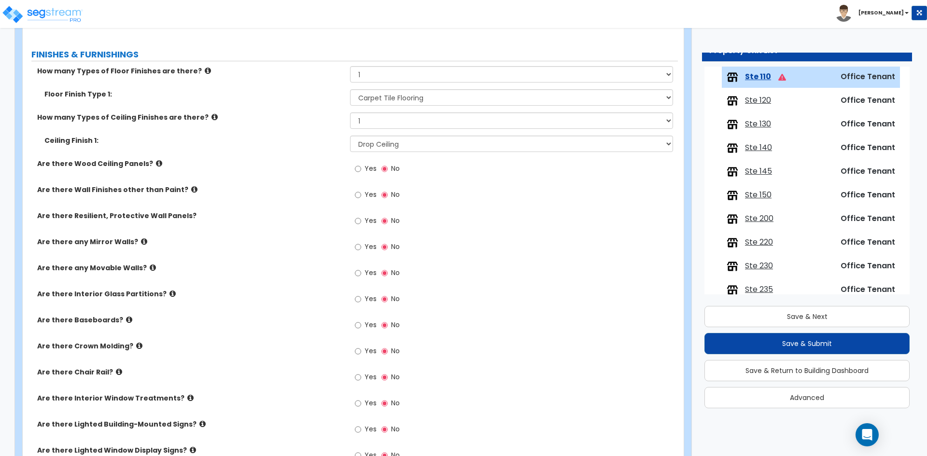
scroll to position [650, 0]
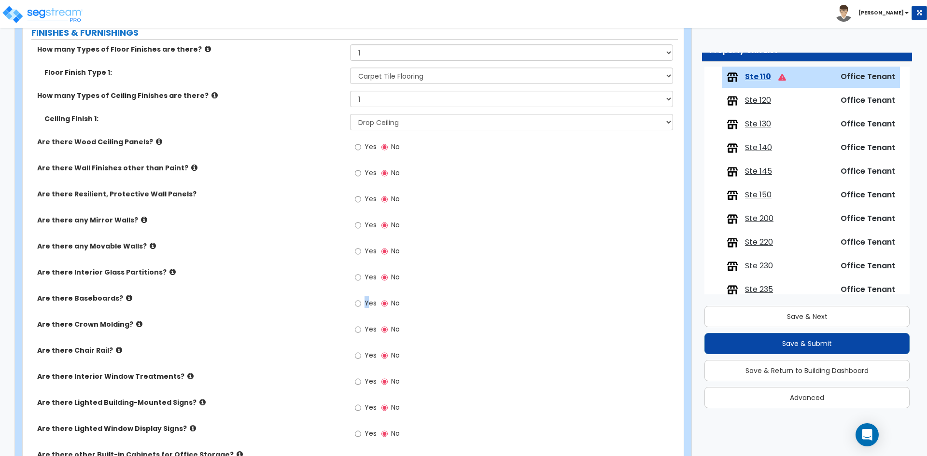
click at [367, 304] on span "Yes" at bounding box center [370, 303] width 12 height 10
click at [357, 301] on input "Yes" at bounding box center [358, 303] width 6 height 11
radio input "true"
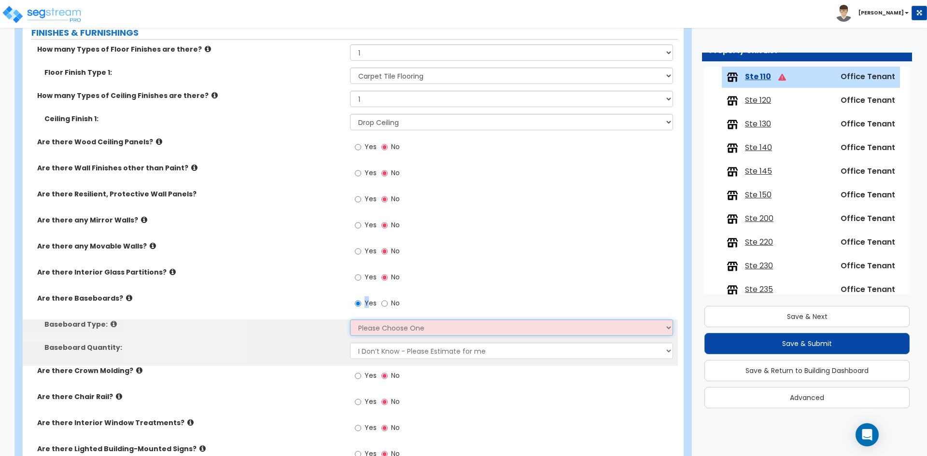
click at [367, 327] on select "Please Choose One Wood Vinyl Carpet Tile" at bounding box center [511, 328] width 322 height 16
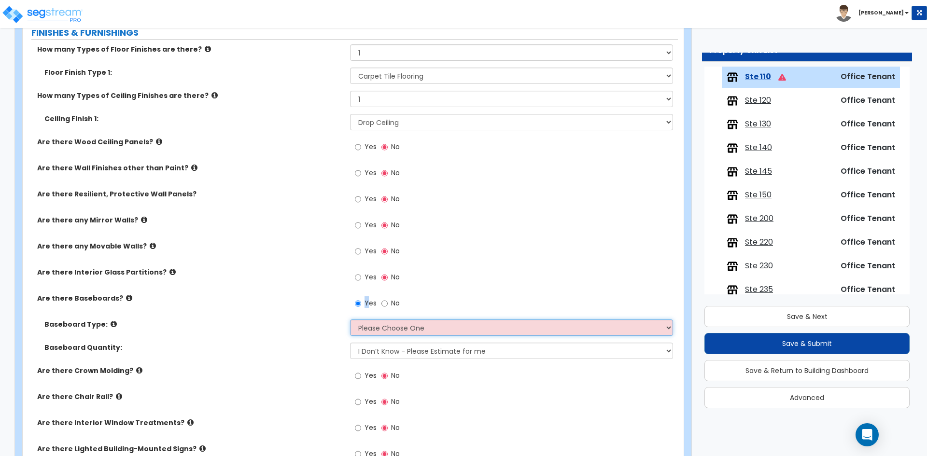
select select "2"
click at [350, 320] on select "Please Choose One Wood Vinyl Carpet Tile" at bounding box center [511, 328] width 322 height 16
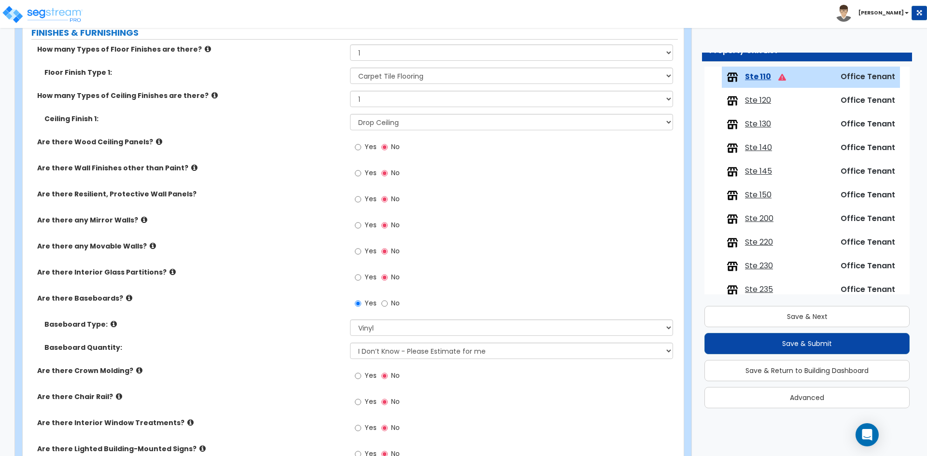
click at [311, 339] on div "Baseboard Type: Please Choose One Wood Vinyl Carpet Tile" at bounding box center [350, 331] width 655 height 23
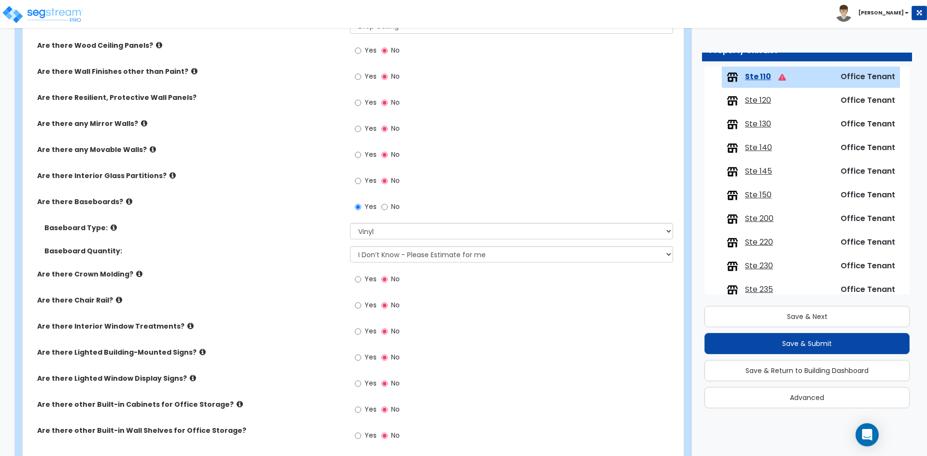
click at [364, 332] on span "Yes" at bounding box center [370, 331] width 12 height 10
click at [361, 332] on input "Yes" at bounding box center [358, 331] width 6 height 11
radio input "true"
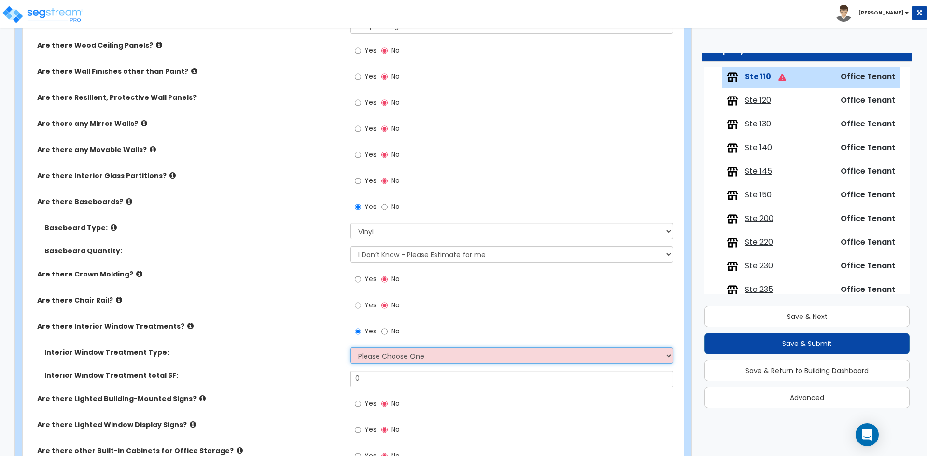
click at [372, 363] on select "Please Choose One Vertical Blinds Window Shades Venetian Blinds Wood Shutters" at bounding box center [511, 356] width 322 height 16
select select "1"
click at [350, 348] on select "Please Choose One Vertical Blinds Window Shades Venetian Blinds Wood Shutters" at bounding box center [511, 356] width 322 height 16
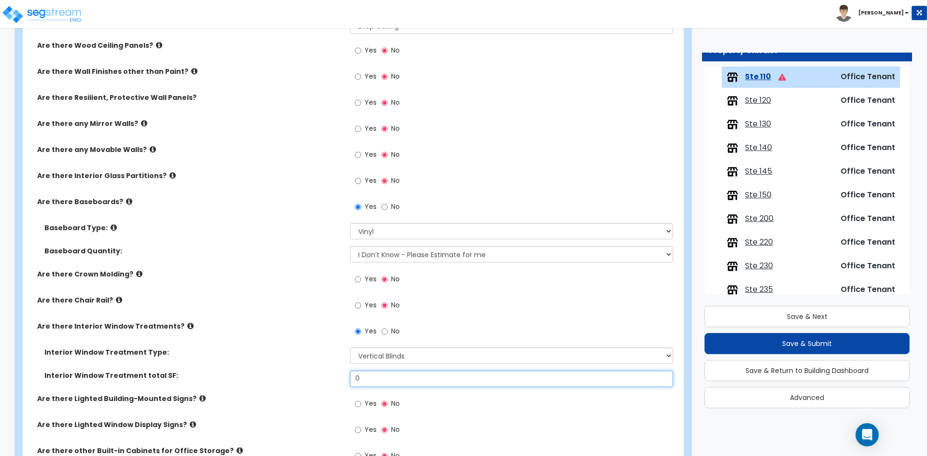
click at [371, 379] on input "0" at bounding box center [511, 379] width 322 height 16
type input "750"
click at [399, 355] on select "Please Choose One Vertical Blinds Window Shades Venetian Blinds Wood Shutters" at bounding box center [511, 356] width 322 height 16
select select "3"
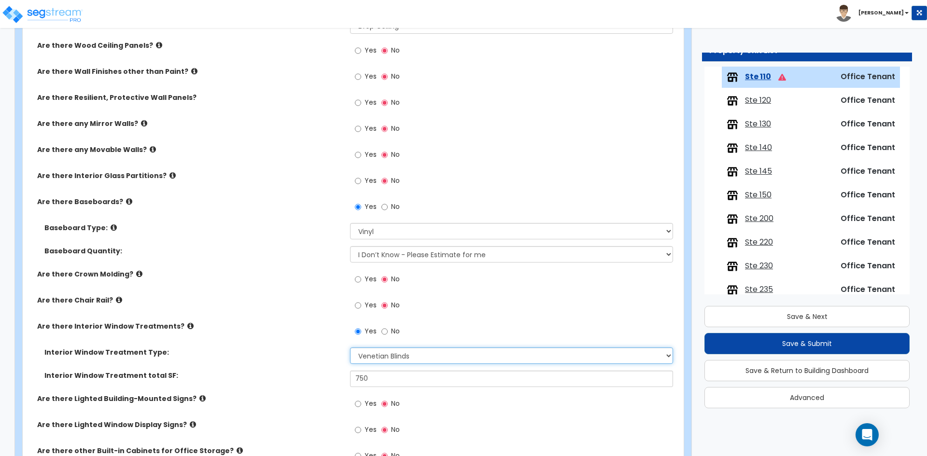
click at [350, 348] on select "Please Choose One Vertical Blinds Window Shades Venetian Blinds Wood Shutters" at bounding box center [511, 356] width 322 height 16
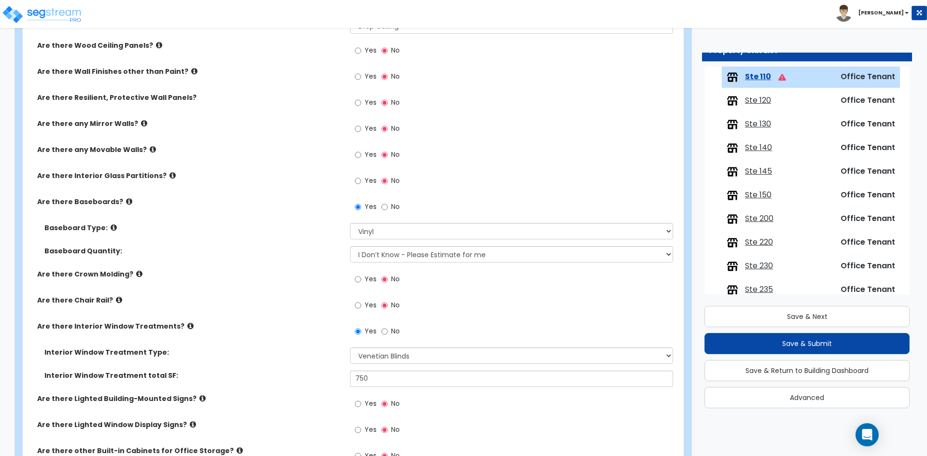
click at [293, 362] on div "Interior Window Treatment Type: Please Choose One Vertical Blinds Window Shades…" at bounding box center [350, 359] width 655 height 23
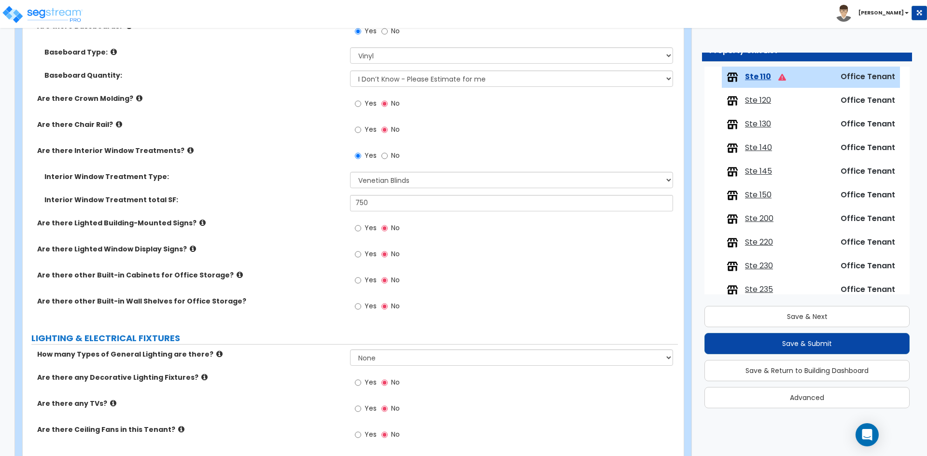
scroll to position [939, 0]
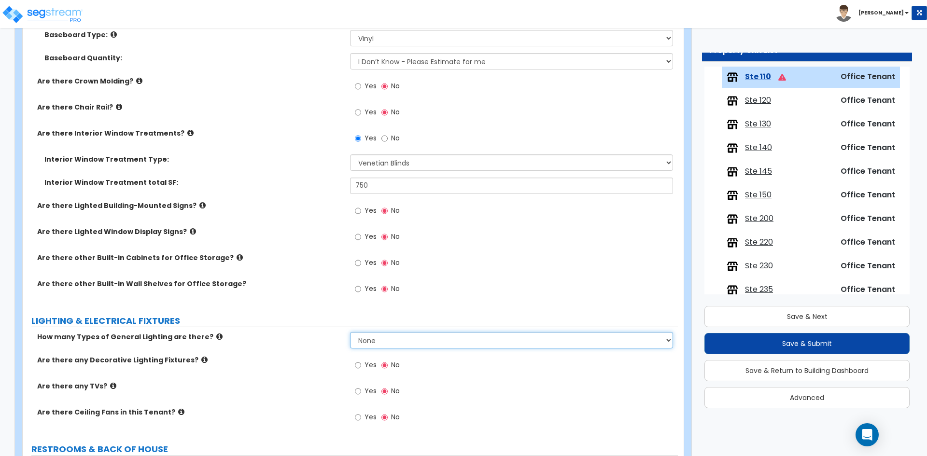
click at [388, 338] on select "None 1 2 3" at bounding box center [511, 340] width 322 height 16
select select "1"
click at [350, 332] on select "None 1 2 3" at bounding box center [511, 340] width 322 height 16
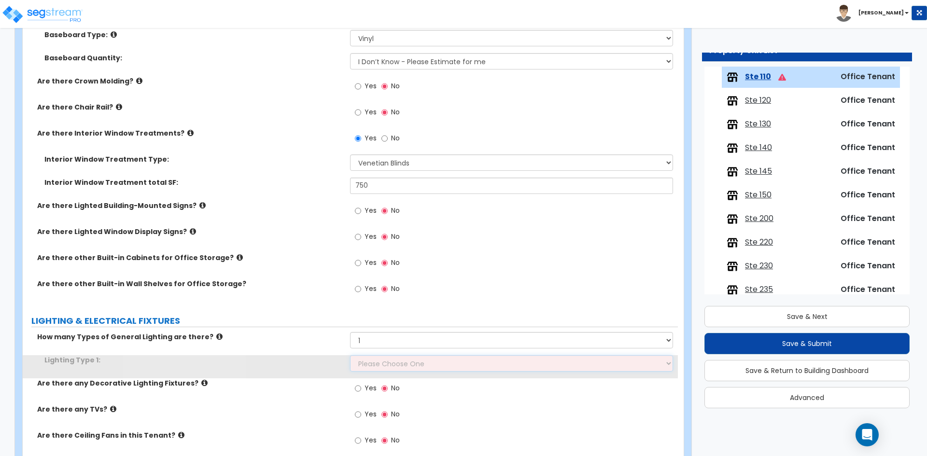
click at [377, 363] on select "Please Choose One LED Surface-Mounted LED Recessed Fluorescent Surface-Mounted …" at bounding box center [511, 363] width 322 height 16
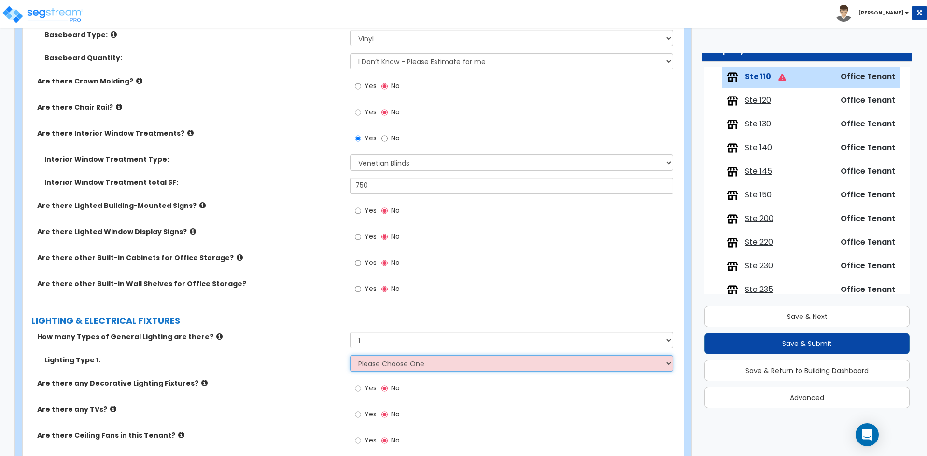
select select "4"
click at [350, 355] on select "Please Choose One LED Surface-Mounted LED Recessed Fluorescent Surface-Mounted …" at bounding box center [511, 363] width 322 height 16
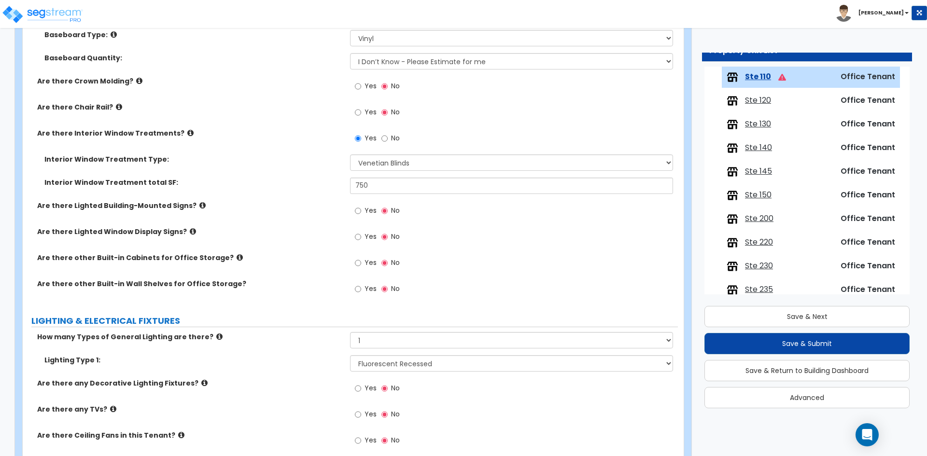
click at [289, 372] on div "Lighting Type 1: Please Choose One LED Surface-Mounted LED Recessed Fluorescent…" at bounding box center [350, 366] width 655 height 23
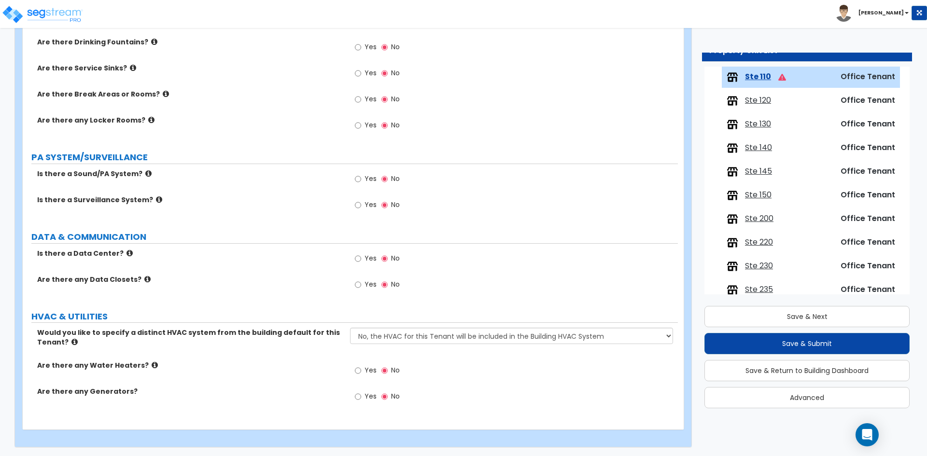
scroll to position [1413, 0]
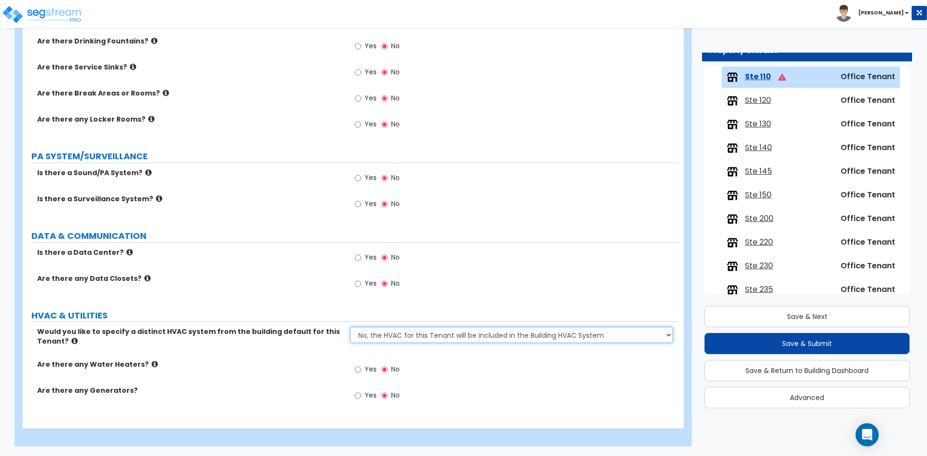
click at [405, 339] on select "No, the HVAC for this Tenant will be included in the Building HVAC System Yes, …" at bounding box center [511, 335] width 322 height 16
click at [350, 327] on select "No, the HVAC for this Tenant will be included in the Building HVAC System Yes, …" at bounding box center [511, 335] width 322 height 16
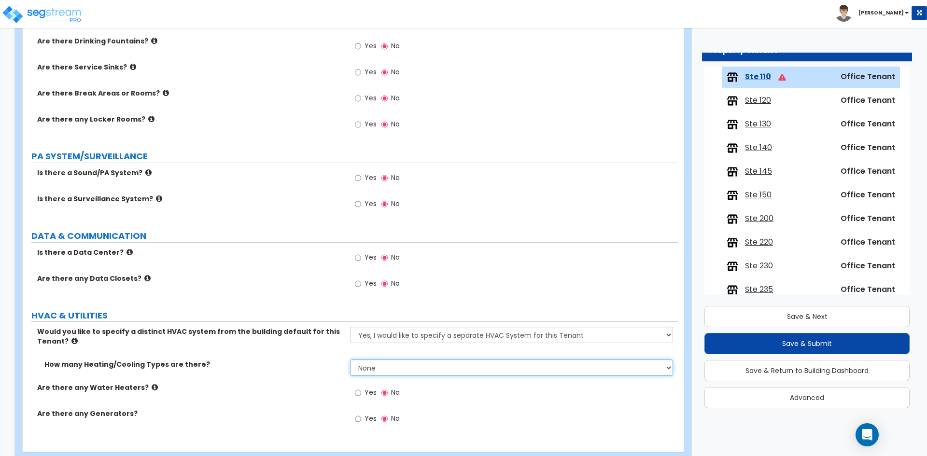
click at [364, 370] on select "None 1 2 3" at bounding box center [511, 368] width 322 height 16
drag, startPoint x: 364, startPoint y: 370, endPoint x: 367, endPoint y: 363, distance: 6.7
click at [364, 370] on select "None 1 2 3" at bounding box center [511, 368] width 322 height 16
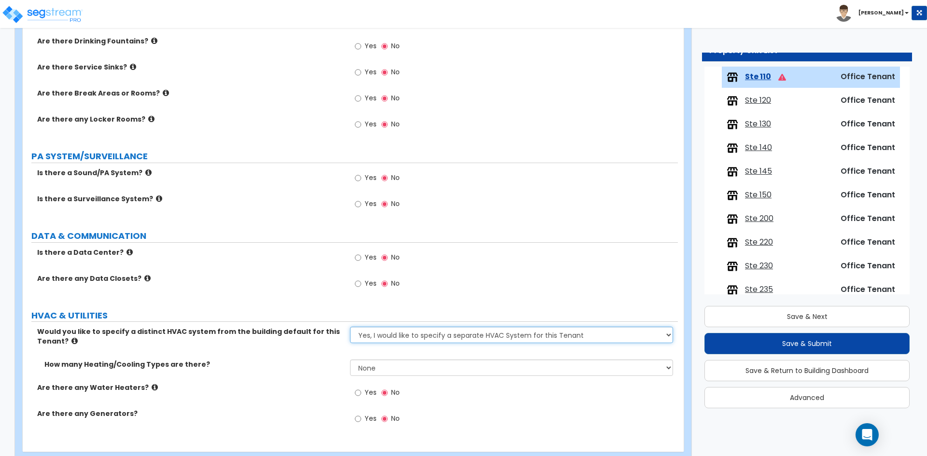
click at [380, 336] on select "No, the HVAC for this Tenant will be included in the Building HVAC System Yes, …" at bounding box center [511, 335] width 322 height 16
select select "0"
click at [350, 327] on select "No, the HVAC for this Tenant will be included in the Building HVAC System Yes, …" at bounding box center [511, 335] width 322 height 16
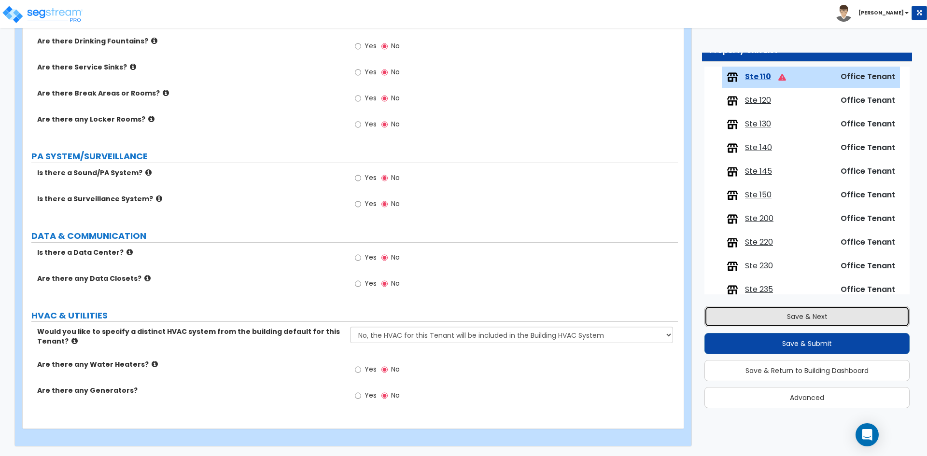
click at [778, 317] on button "Save & Next" at bounding box center [806, 316] width 205 height 21
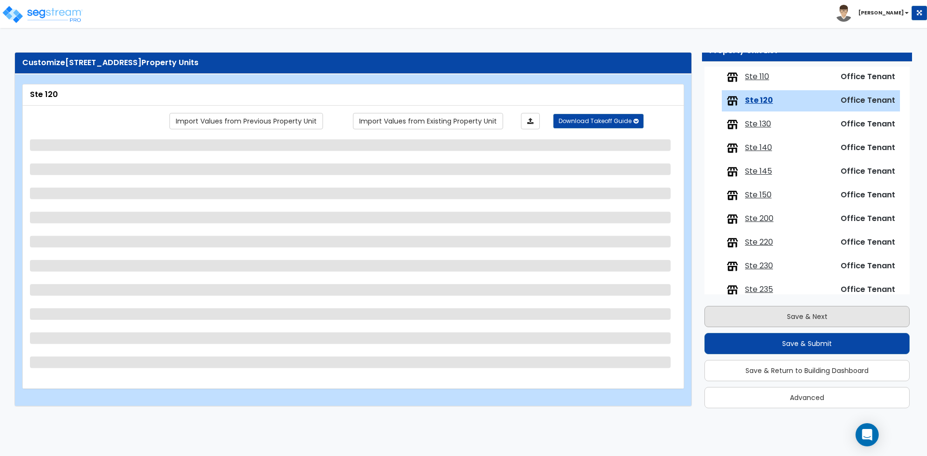
scroll to position [136, 0]
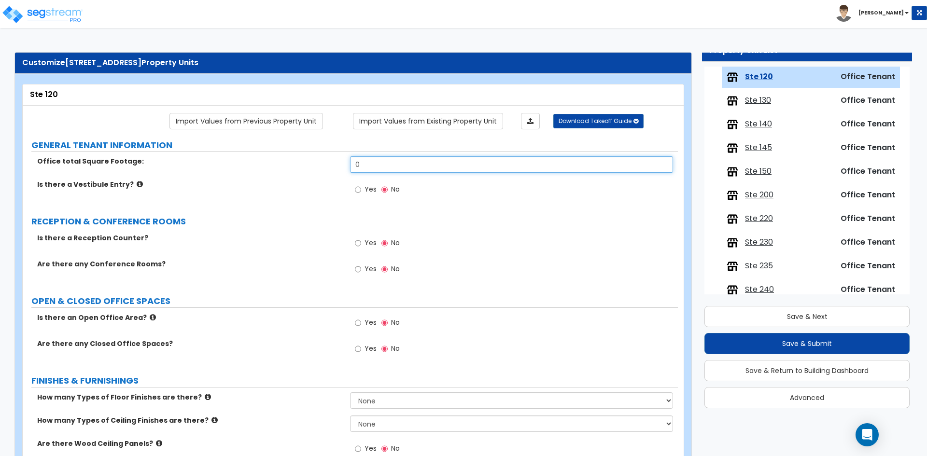
click at [400, 161] on input "0" at bounding box center [511, 164] width 322 height 16
type input "4,144"
click at [174, 204] on div "Is there a Vestibule Entry? Yes No" at bounding box center [350, 193] width 655 height 26
click at [367, 328] on label "Yes" at bounding box center [366, 324] width 22 height 16
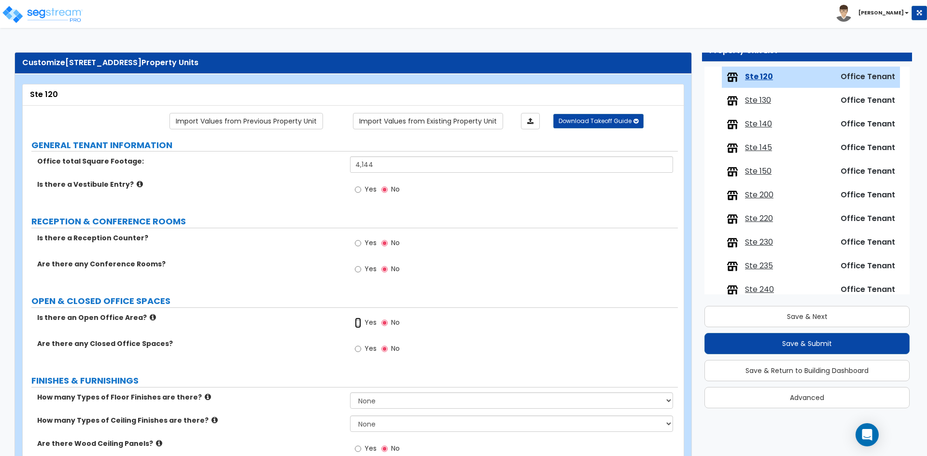
click at [361, 328] on input "Yes" at bounding box center [358, 323] width 6 height 11
radio input "true"
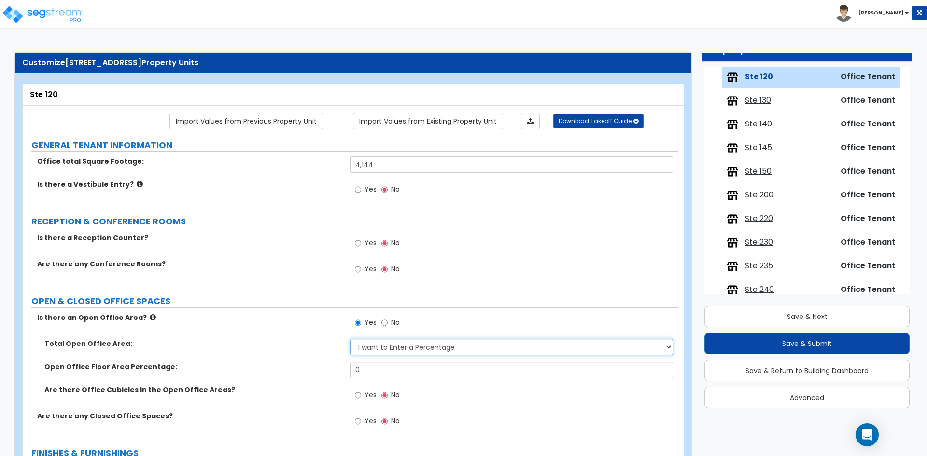
click at [440, 345] on select "I want to Enter a Percentage I want to Enter the Square Footage" at bounding box center [511, 347] width 322 height 16
select select "1"
click at [350, 339] on select "I want to Enter a Percentage I want to Enter the Square Footage" at bounding box center [511, 347] width 322 height 16
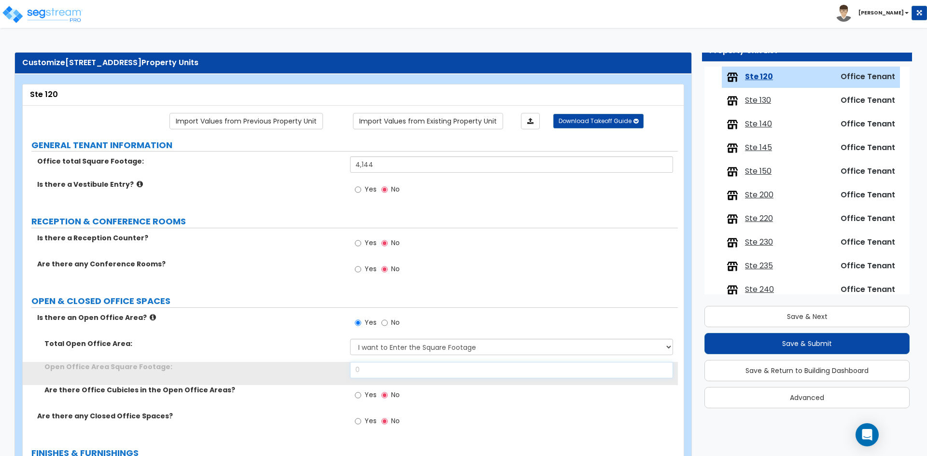
click at [370, 377] on input "0" at bounding box center [511, 370] width 322 height 16
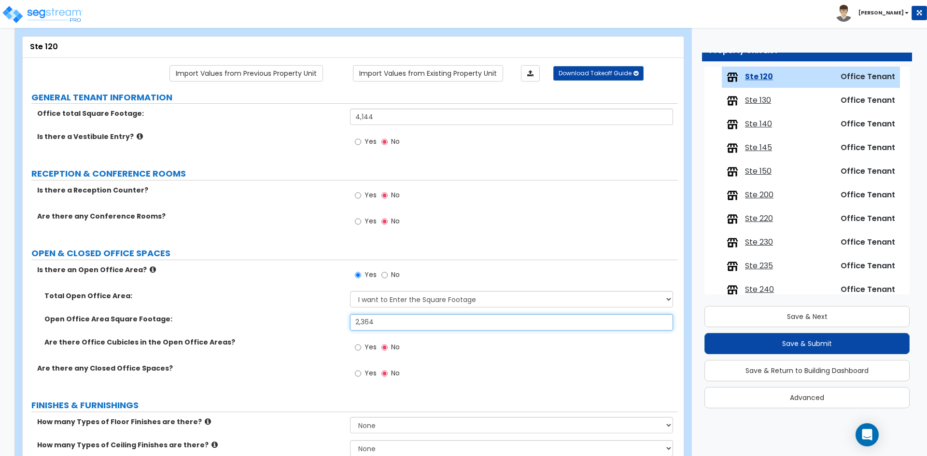
scroll to position [48, 0]
type input "2,364"
click at [363, 349] on label "Yes" at bounding box center [366, 348] width 22 height 16
click at [361, 349] on input "Yes" at bounding box center [358, 347] width 6 height 11
radio input "true"
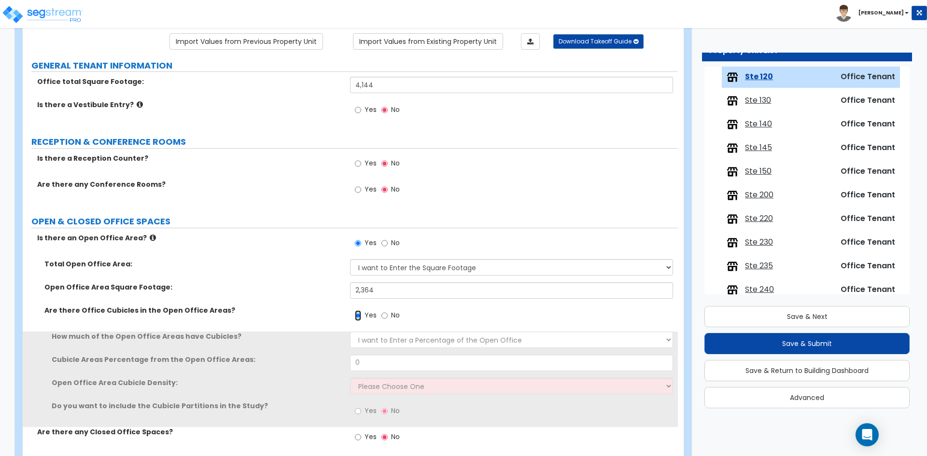
scroll to position [97, 0]
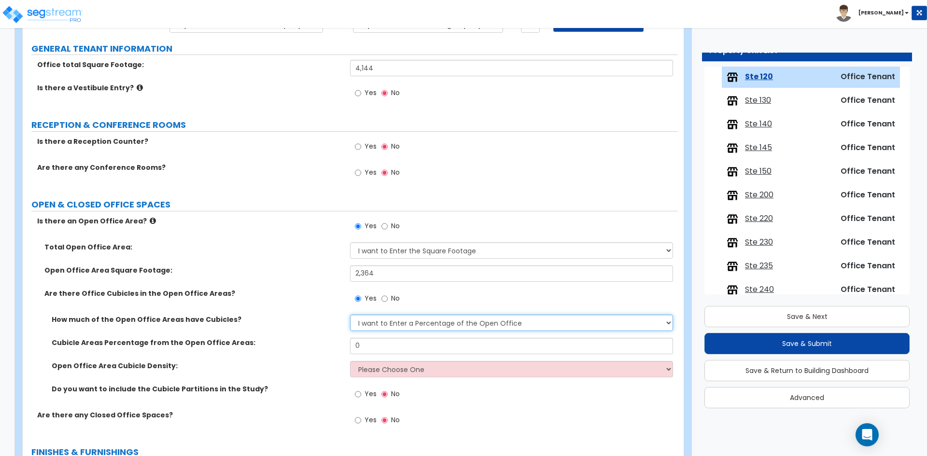
click at [403, 323] on select "I want to Enter a Percentage of the Open Office I want to enter the Square Foot…" at bounding box center [511, 323] width 322 height 16
click at [350, 315] on select "I want to Enter a Percentage of the Open Office I want to enter the Square Foot…" at bounding box center [511, 323] width 322 height 16
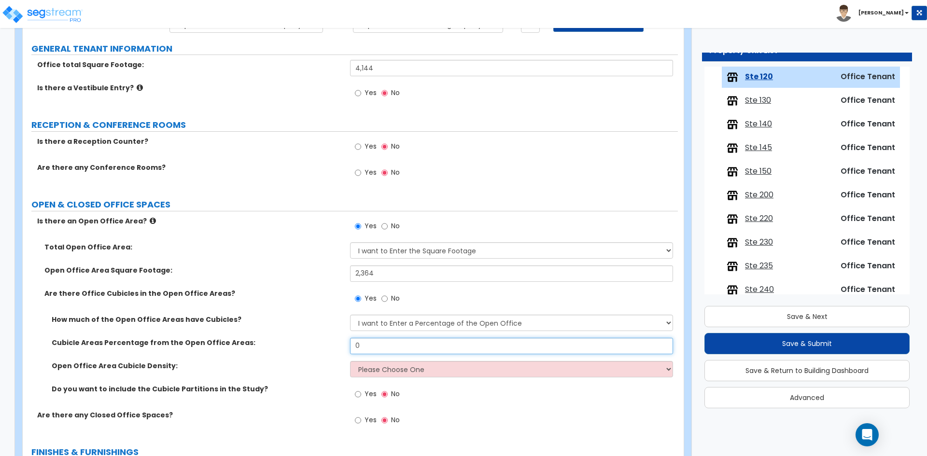
click at [402, 340] on input "0" at bounding box center [511, 346] width 322 height 16
type input "100"
click at [400, 370] on select "Please Choose One Low High I want to Enter the number of Cubicles" at bounding box center [511, 369] width 322 height 16
select select "1"
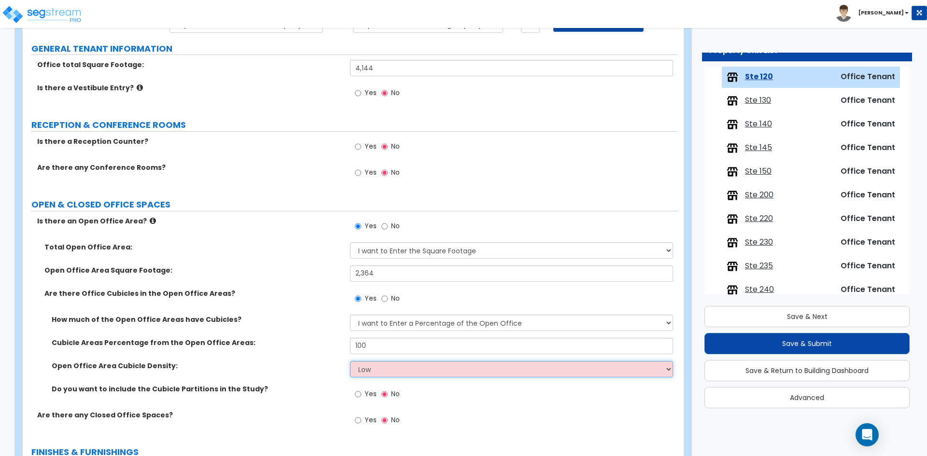
click at [350, 361] on select "Please Choose One Low High I want to Enter the number of Cubicles" at bounding box center [511, 369] width 322 height 16
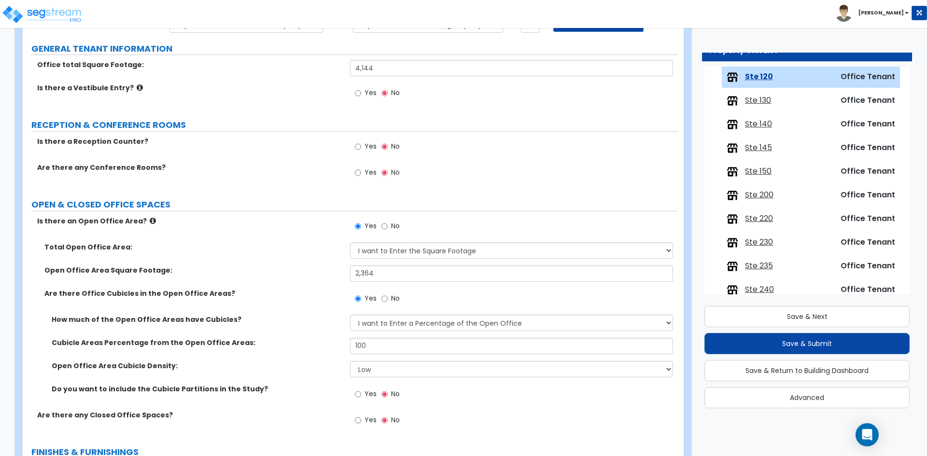
click at [271, 363] on label "Open Office Area Cubicle Density:" at bounding box center [197, 366] width 291 height 10
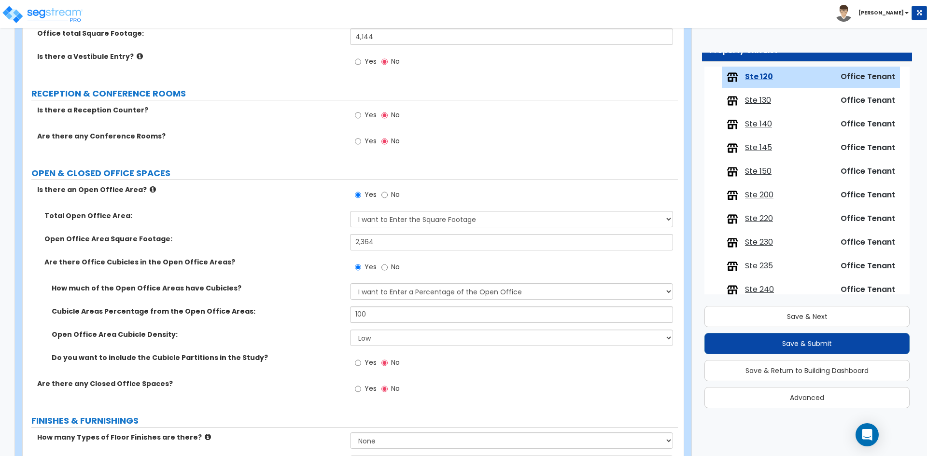
scroll to position [145, 0]
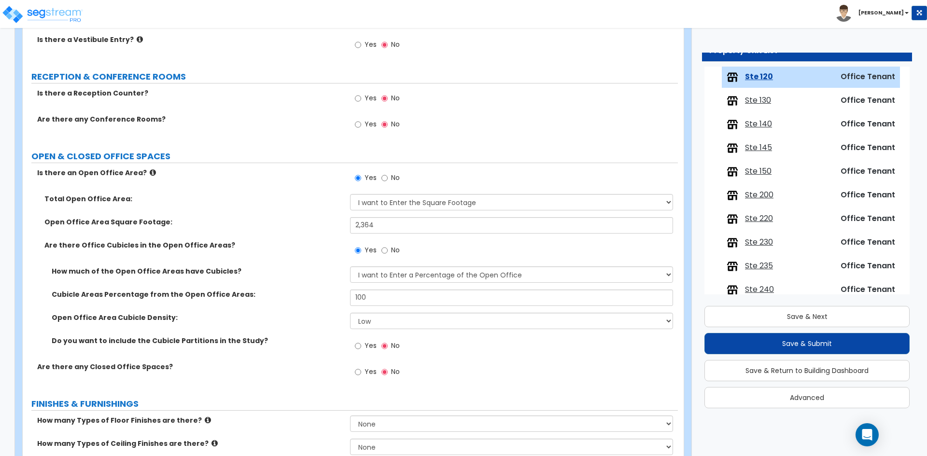
click at [370, 374] on span "Yes" at bounding box center [370, 372] width 12 height 10
click at [361, 374] on input "Yes" at bounding box center [358, 372] width 6 height 11
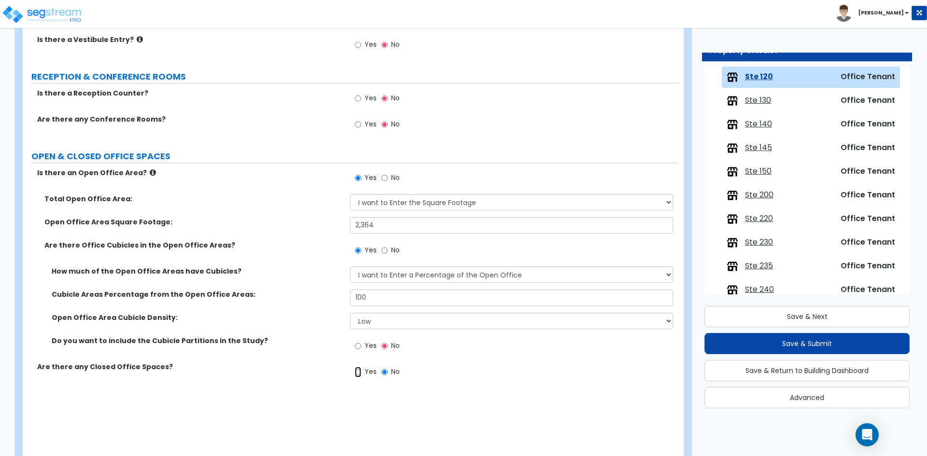
radio input "true"
select select "1"
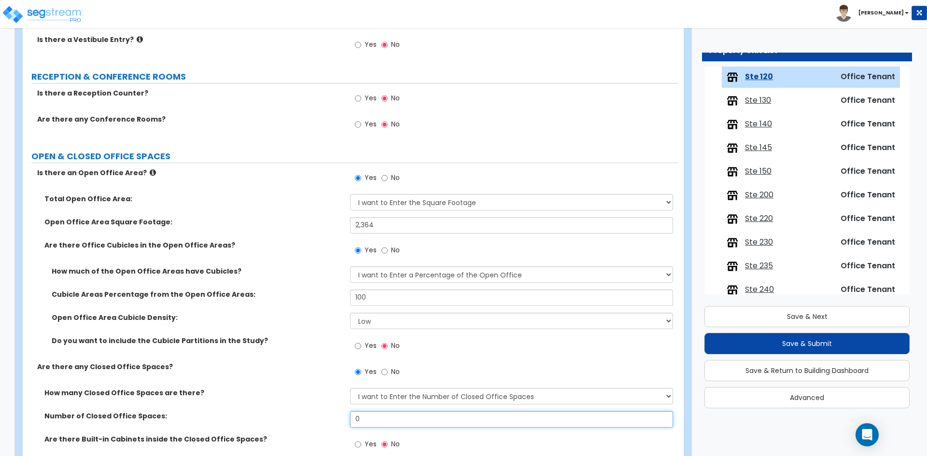
click at [391, 423] on input "0" at bounding box center [511, 419] width 322 height 16
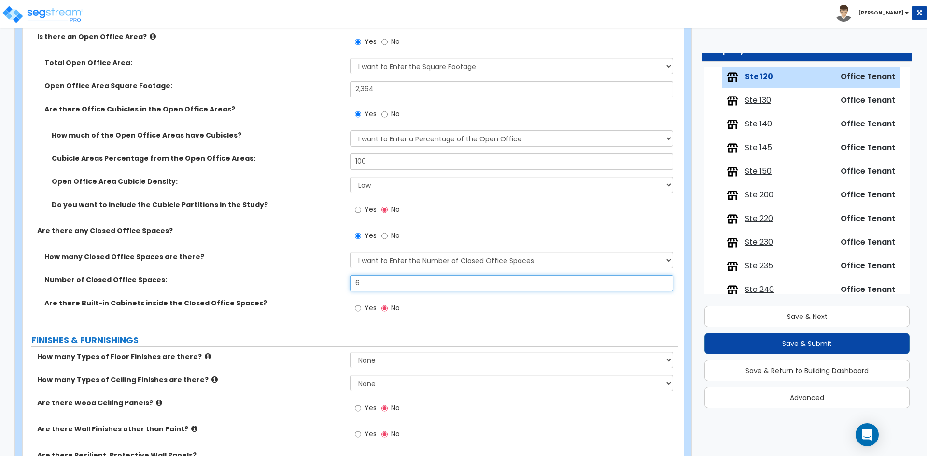
scroll to position [338, 0]
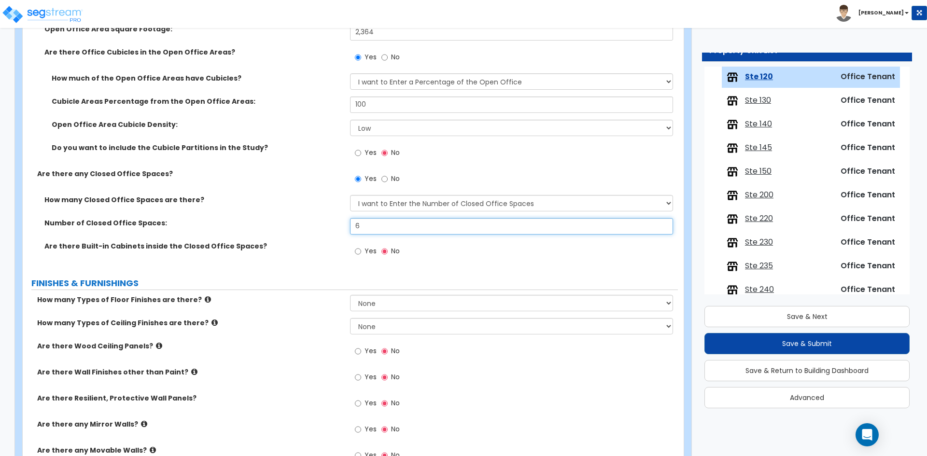
type input "6"
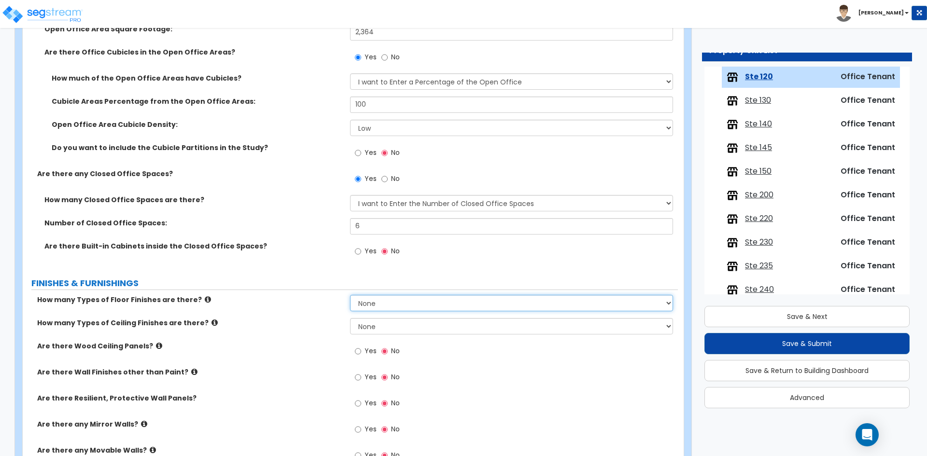
click at [436, 302] on select "None 1 2 3 4" at bounding box center [511, 303] width 322 height 16
select select "1"
click at [350, 295] on select "None 1 2 3 4" at bounding box center [511, 303] width 322 height 16
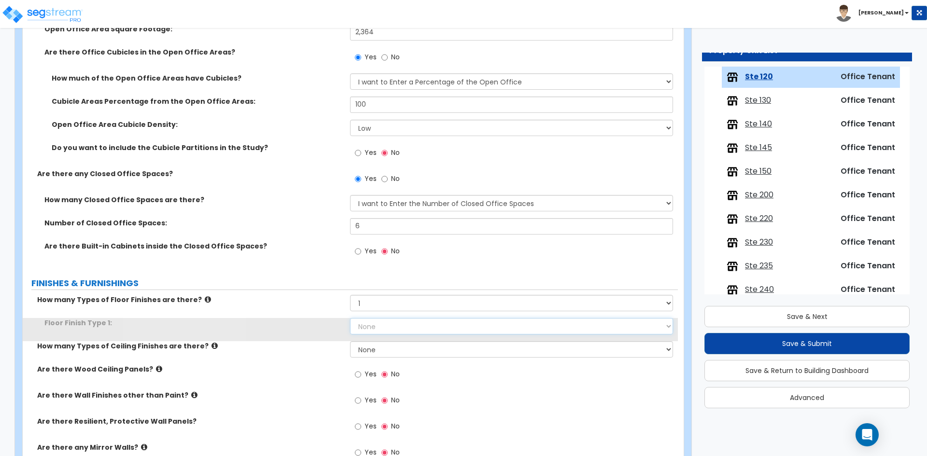
click at [379, 332] on select "None Tile Flooring Marble Flooring Hardwood Flooring Resilient Laminate Floorin…" at bounding box center [511, 326] width 322 height 16
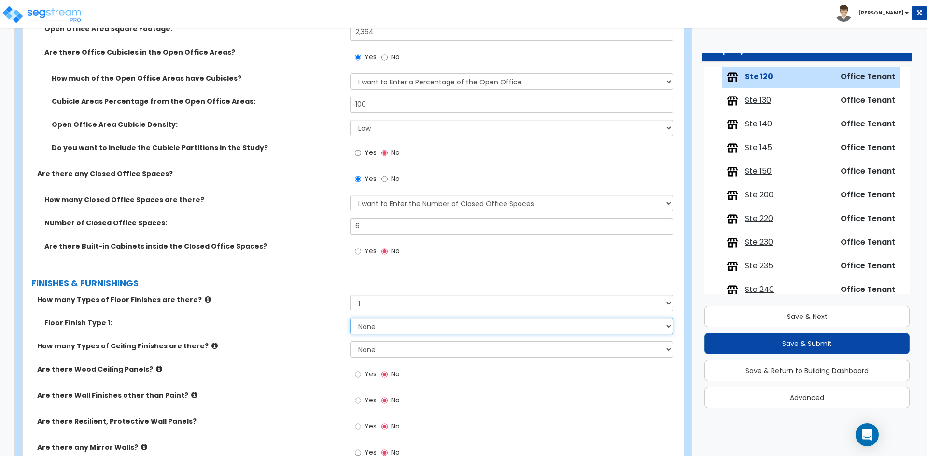
select select "7"
click at [350, 318] on select "None Tile Flooring Marble Flooring Hardwood Flooring Resilient Laminate Floorin…" at bounding box center [511, 326] width 322 height 16
click at [374, 346] on select "None 1 2 3" at bounding box center [511, 349] width 322 height 16
select select "1"
click at [350, 341] on select "None 1 2 3" at bounding box center [511, 349] width 322 height 16
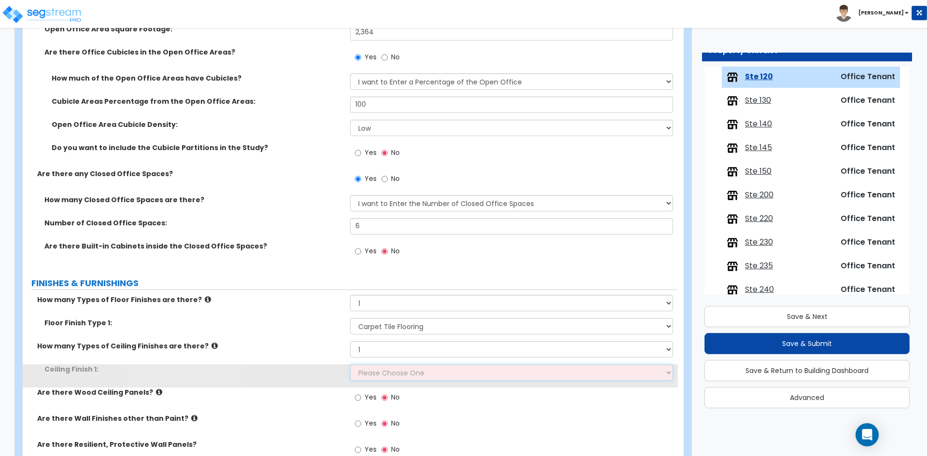
click at [379, 365] on select "Please Choose One Drop Ceiling Open Ceiling Drywall Ceiling" at bounding box center [511, 372] width 322 height 16
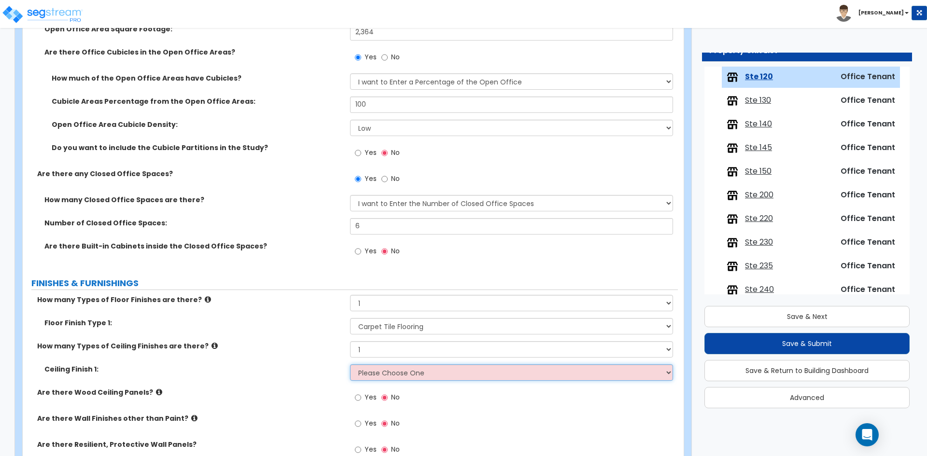
select select "1"
click at [350, 364] on select "Please Choose One Drop Ceiling Open Ceiling Drywall Ceiling" at bounding box center [511, 372] width 322 height 16
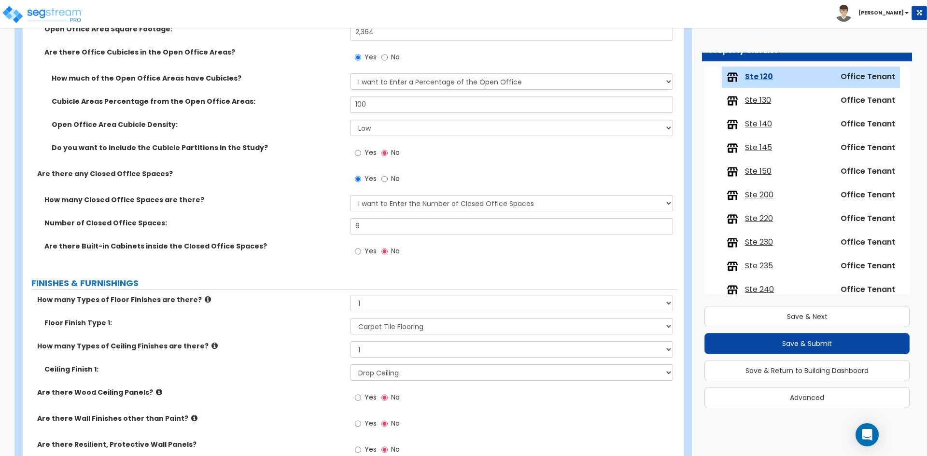
click at [300, 367] on label "Ceiling Finish 1:" at bounding box center [193, 369] width 298 height 10
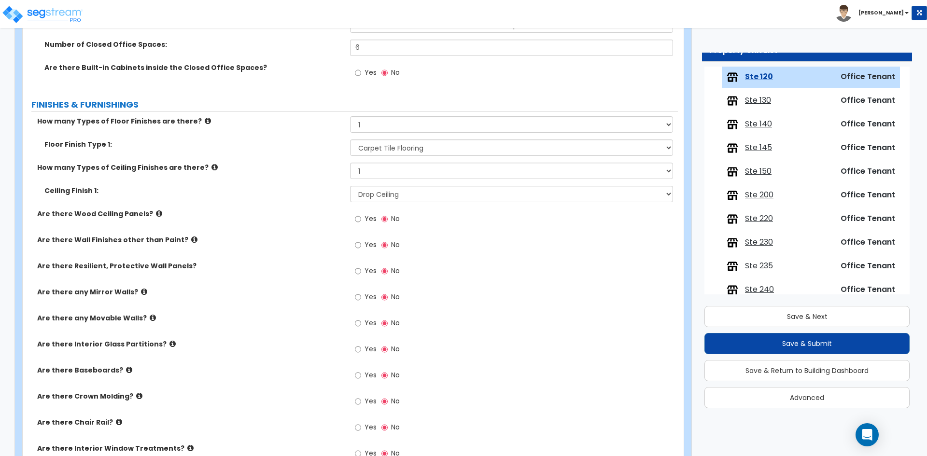
scroll to position [531, 0]
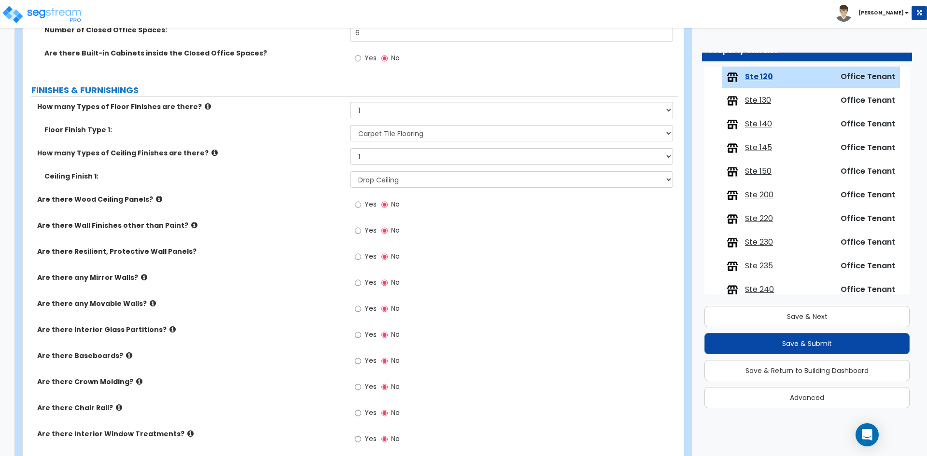
click at [367, 365] on label "Yes" at bounding box center [366, 362] width 22 height 16
click at [361, 365] on input "Yes" at bounding box center [358, 361] width 6 height 11
radio input "true"
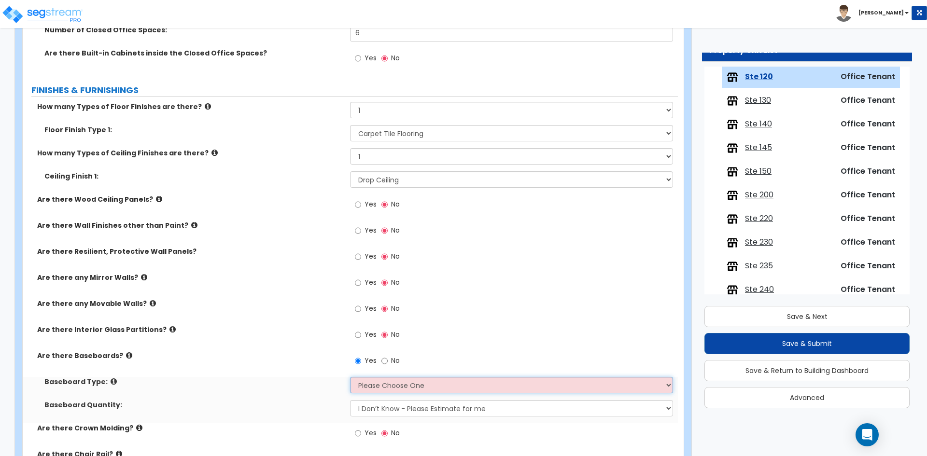
click at [391, 384] on select "Please Choose One Wood Vinyl Carpet Tile" at bounding box center [511, 385] width 322 height 16
select select "2"
click at [350, 377] on select "Please Choose One Wood Vinyl Carpet Tile" at bounding box center [511, 385] width 322 height 16
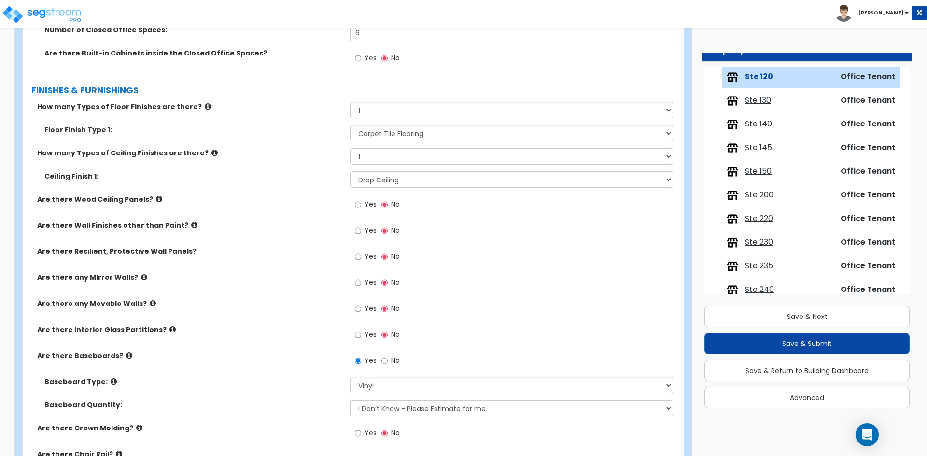
click at [245, 359] on label "Are there Baseboards?" at bounding box center [190, 356] width 306 height 10
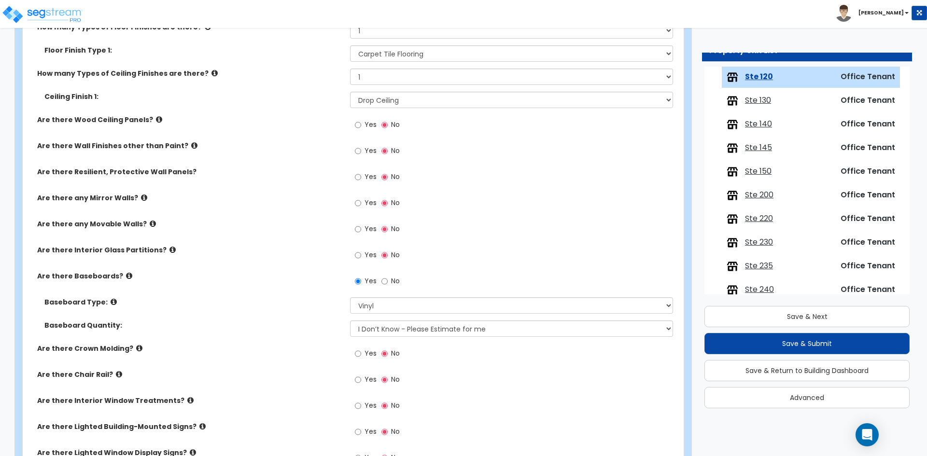
scroll to position [628, 0]
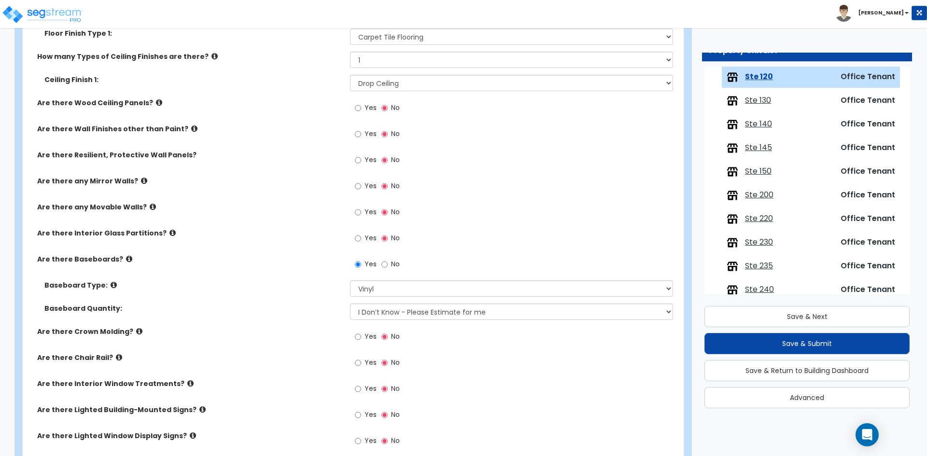
click at [367, 388] on span "Yes" at bounding box center [370, 389] width 12 height 10
click at [361, 388] on input "Yes" at bounding box center [358, 389] width 6 height 11
radio input "true"
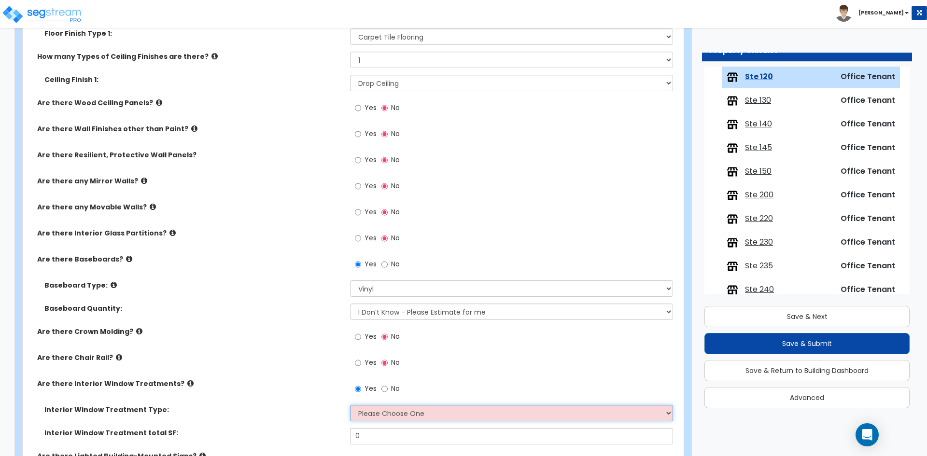
click at [392, 413] on select "Please Choose One Vertical Blinds Window Shades Venetian Blinds Wood Shutters" at bounding box center [511, 413] width 322 height 16
select select "3"
click at [350, 405] on select "Please Choose One Vertical Blinds Window Shades Venetian Blinds Wood Shutters" at bounding box center [511, 413] width 322 height 16
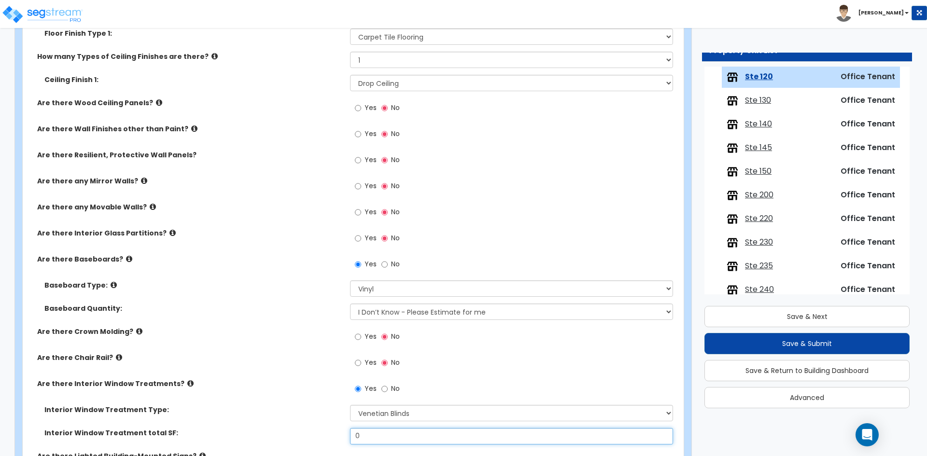
click at [393, 439] on input "0" at bounding box center [511, 436] width 322 height 16
type input "804"
click at [327, 368] on div "Are there Chair Rail? Yes No" at bounding box center [350, 366] width 655 height 26
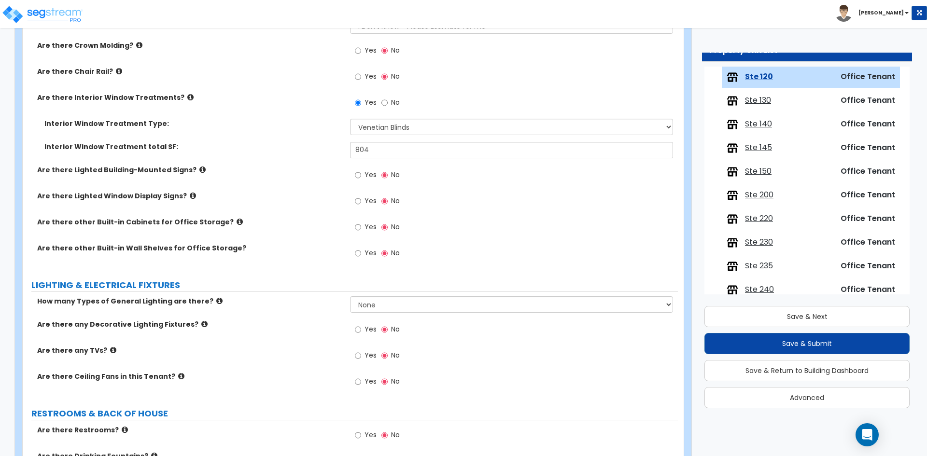
scroll to position [917, 0]
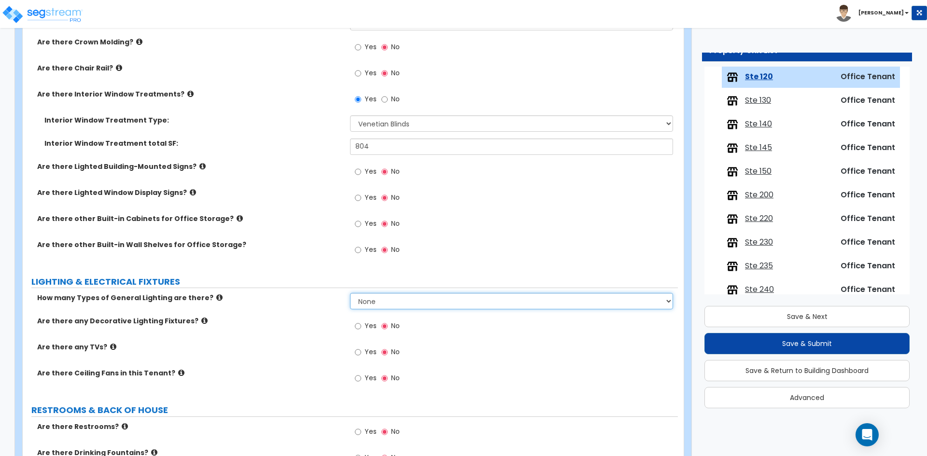
click at [418, 299] on select "None 1 2 3" at bounding box center [511, 301] width 322 height 16
select select "1"
click at [350, 293] on select "None 1 2 3" at bounding box center [511, 301] width 322 height 16
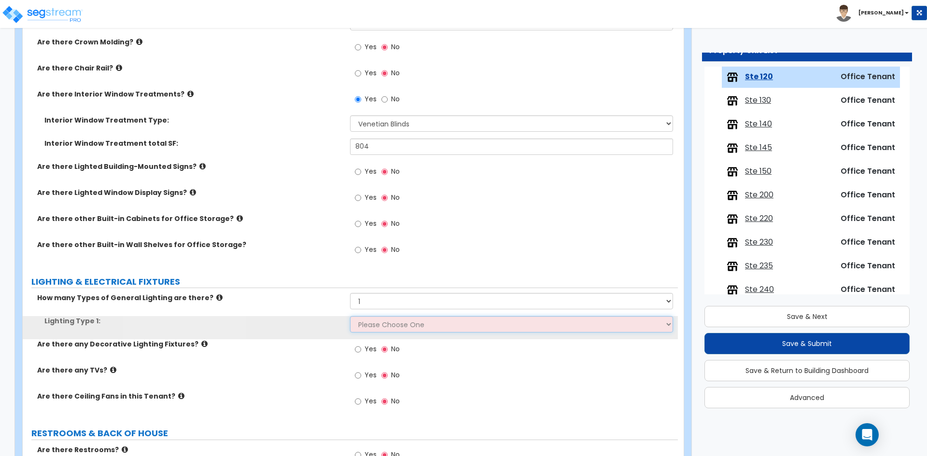
click at [383, 329] on select "Please Choose One LED Surface-Mounted LED Recessed Fluorescent Surface-Mounted …" at bounding box center [511, 324] width 322 height 16
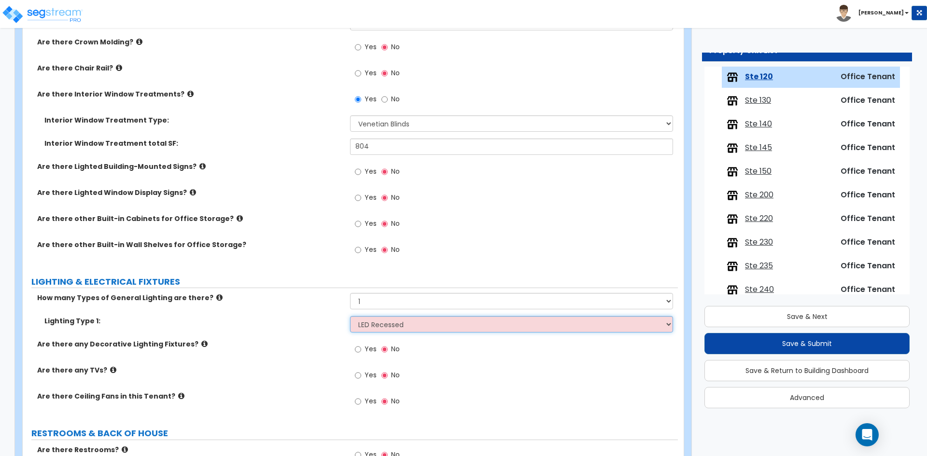
click at [350, 316] on select "Please Choose One LED Surface-Mounted LED Recessed Fluorescent Surface-Mounted …" at bounding box center [511, 324] width 322 height 16
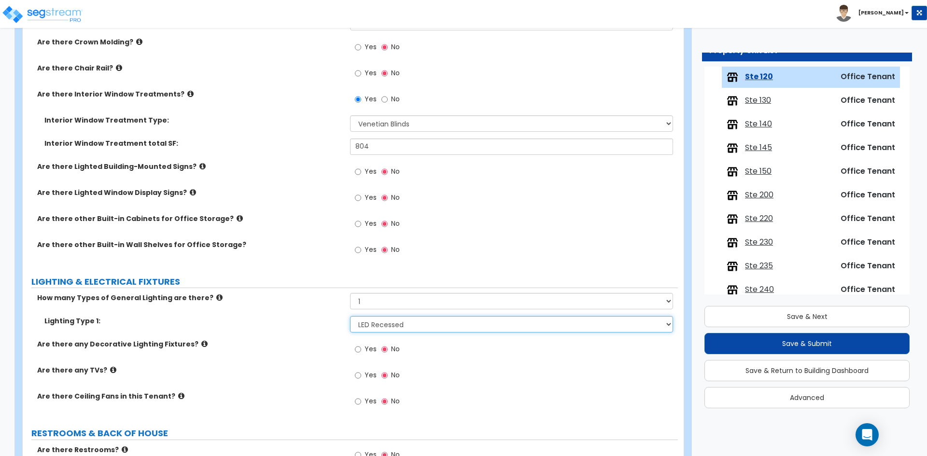
click at [416, 321] on select "Please Choose One LED Surface-Mounted LED Recessed Fluorescent Surface-Mounted …" at bounding box center [511, 324] width 322 height 16
select select "4"
click at [350, 316] on select "Please Choose One LED Surface-Mounted LED Recessed Fluorescent Surface-Mounted …" at bounding box center [511, 324] width 322 height 16
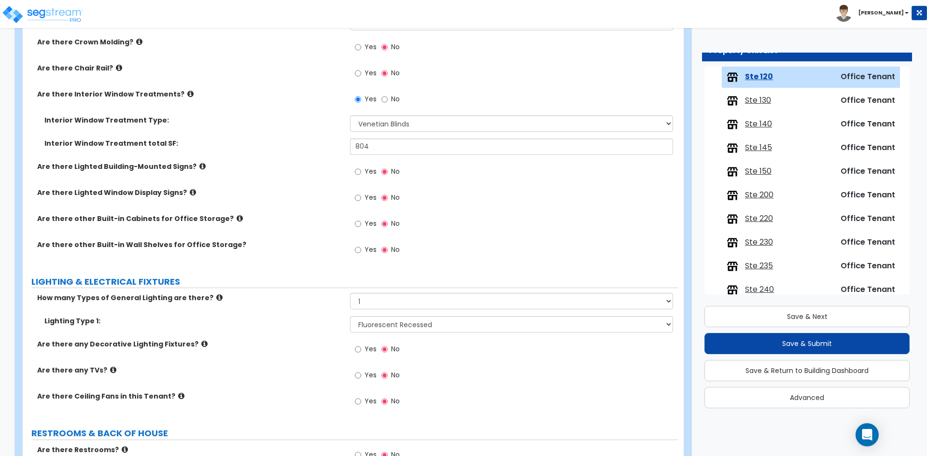
click at [226, 371] on label "Are there any TVs?" at bounding box center [190, 370] width 306 height 10
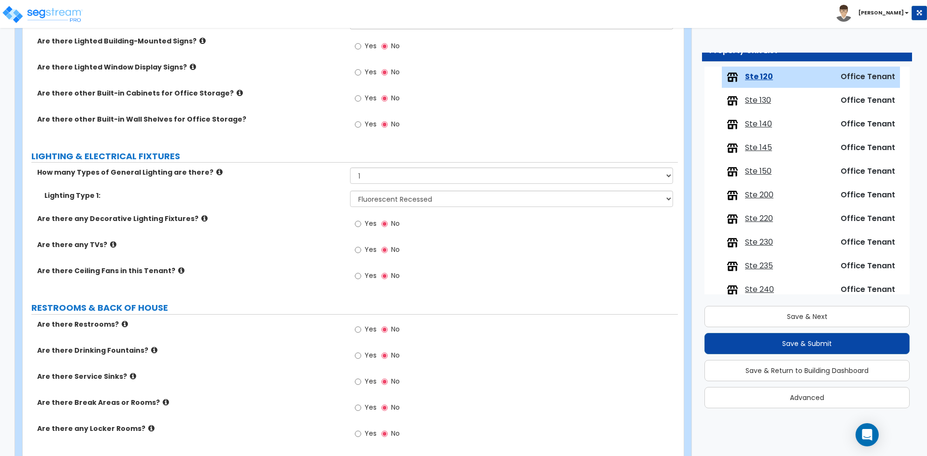
scroll to position [1062, 0]
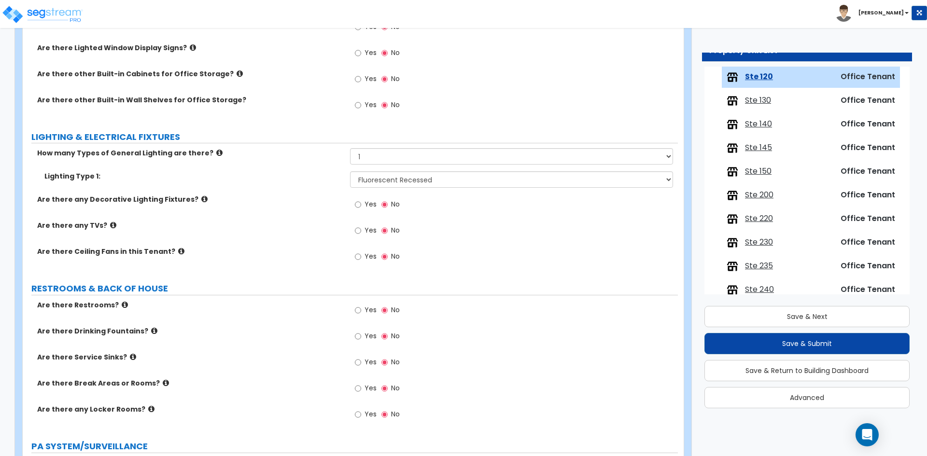
click at [364, 390] on label "Yes" at bounding box center [366, 389] width 22 height 16
click at [361, 390] on input "Yes" at bounding box center [358, 388] width 6 height 11
radio input "true"
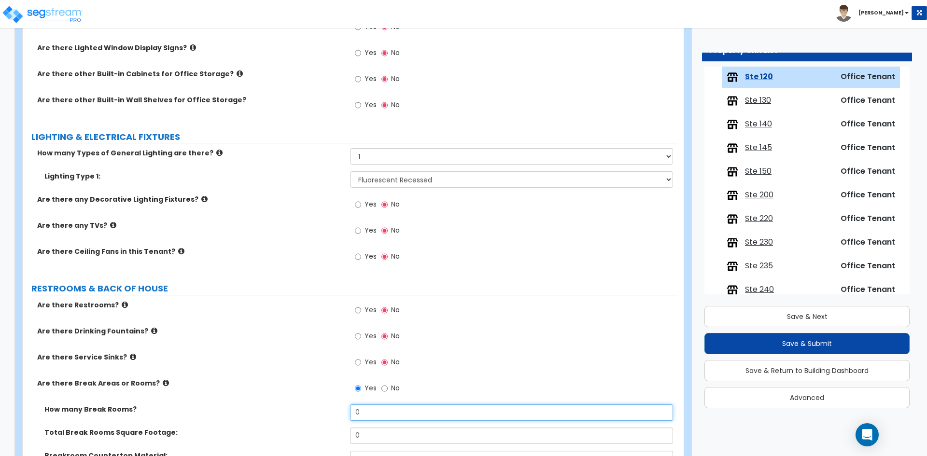
click at [394, 414] on input "0" at bounding box center [511, 413] width 322 height 16
type input "1"
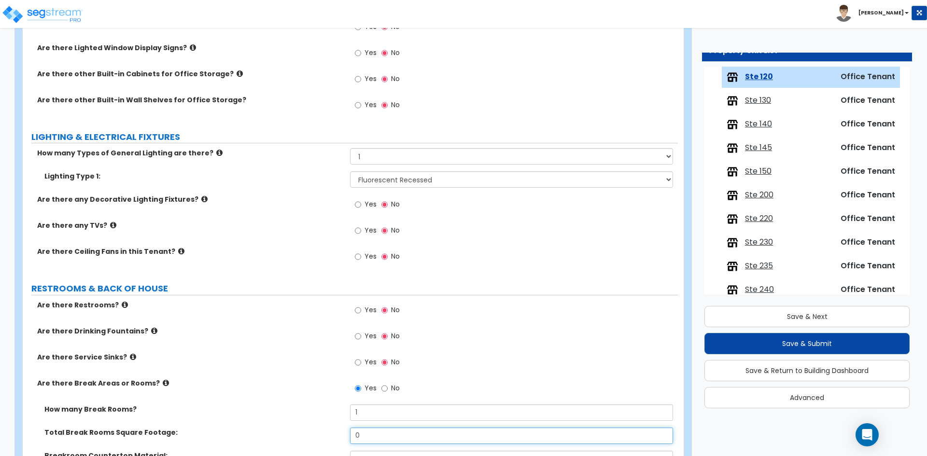
click at [379, 435] on input "0" at bounding box center [511, 436] width 322 height 16
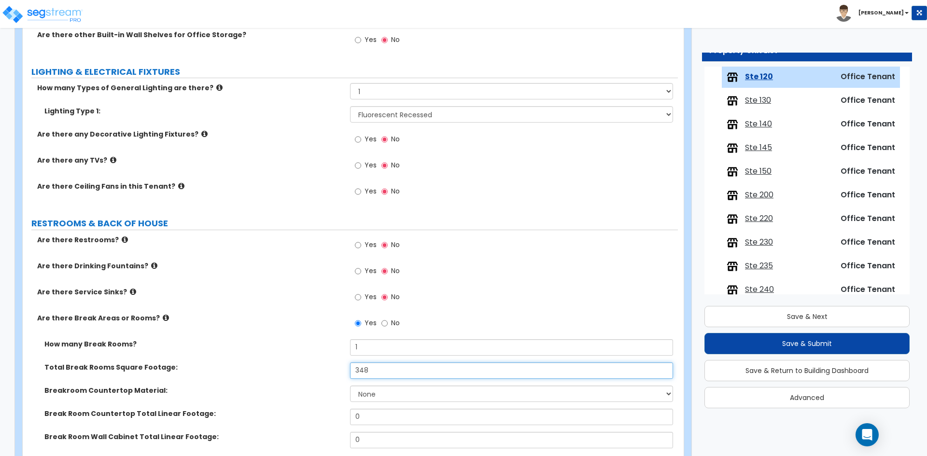
scroll to position [1158, 0]
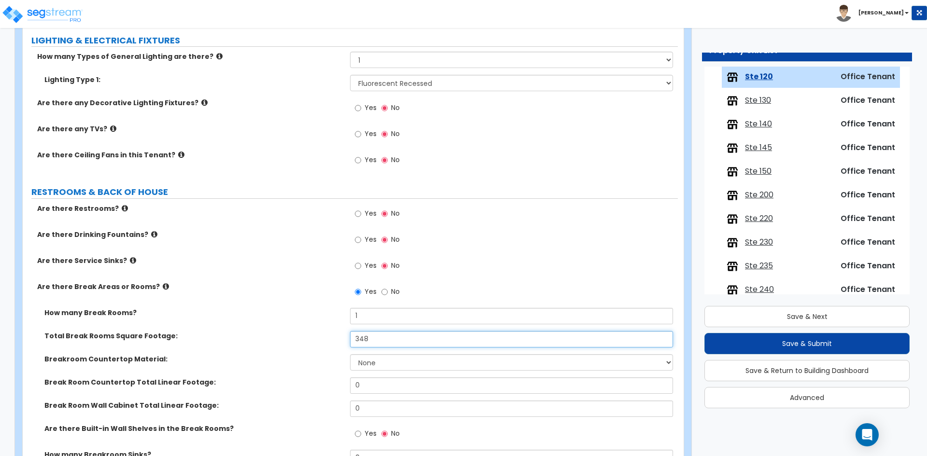
type input "348"
click at [424, 354] on select "None Plastic Laminate Solid Surface Stone Quartz Marble Tile Wood Stainless Ste…" at bounding box center [511, 362] width 322 height 16
select select "1"
click at [350, 354] on select "None Plastic Laminate Solid Surface Stone Quartz Marble Tile Wood Stainless Ste…" at bounding box center [511, 362] width 322 height 16
click at [287, 334] on label "Total Break Rooms Square Footage:" at bounding box center [193, 336] width 298 height 10
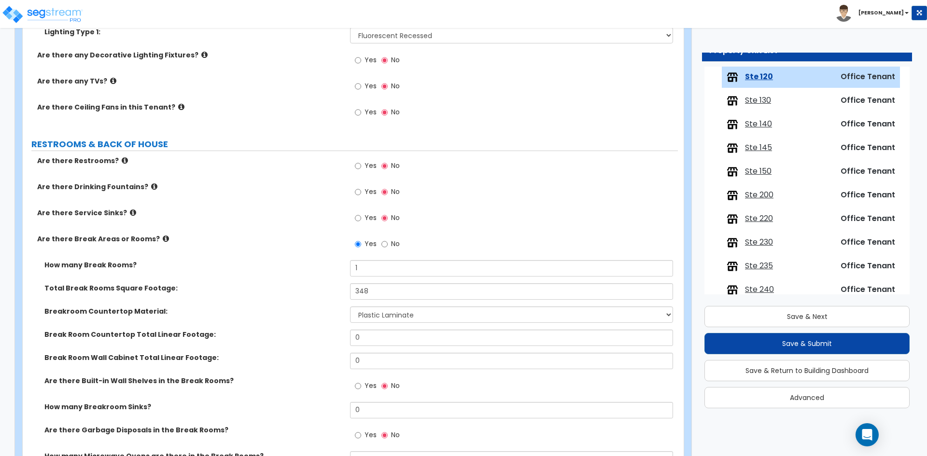
scroll to position [1207, 0]
click at [413, 341] on input "0" at bounding box center [511, 337] width 322 height 16
type input "6"
click at [370, 365] on input "0" at bounding box center [511, 360] width 322 height 16
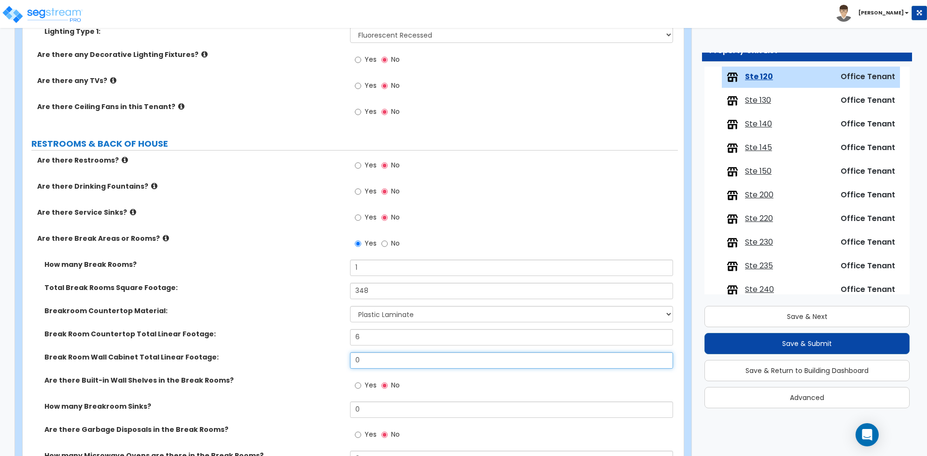
click at [370, 365] on input "0" at bounding box center [511, 360] width 322 height 16
type input "6"
click at [313, 328] on div "Breakroom Countertop Material: None Plastic Laminate Solid Surface Stone Quartz…" at bounding box center [350, 317] width 655 height 23
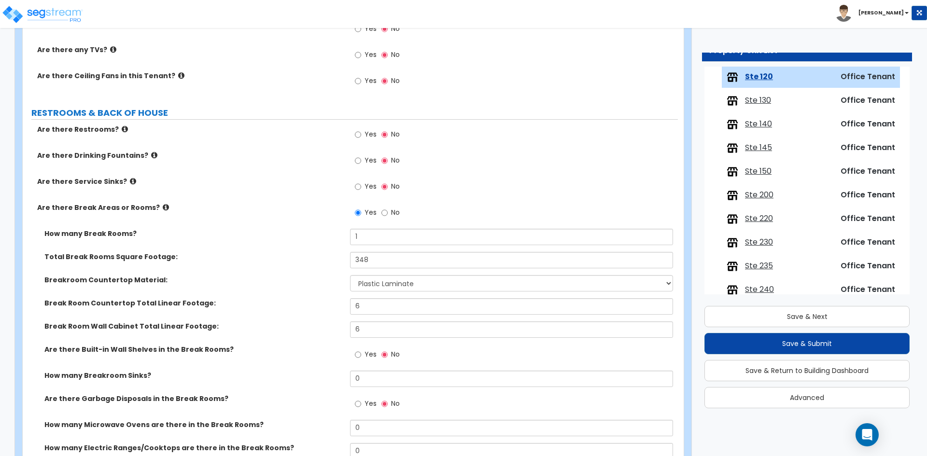
scroll to position [1255, 0]
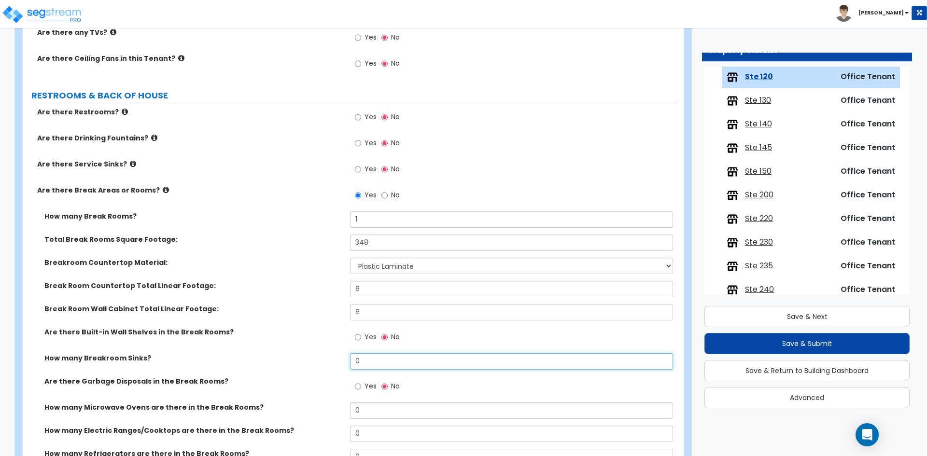
click at [377, 363] on input "0" at bounding box center [511, 361] width 322 height 16
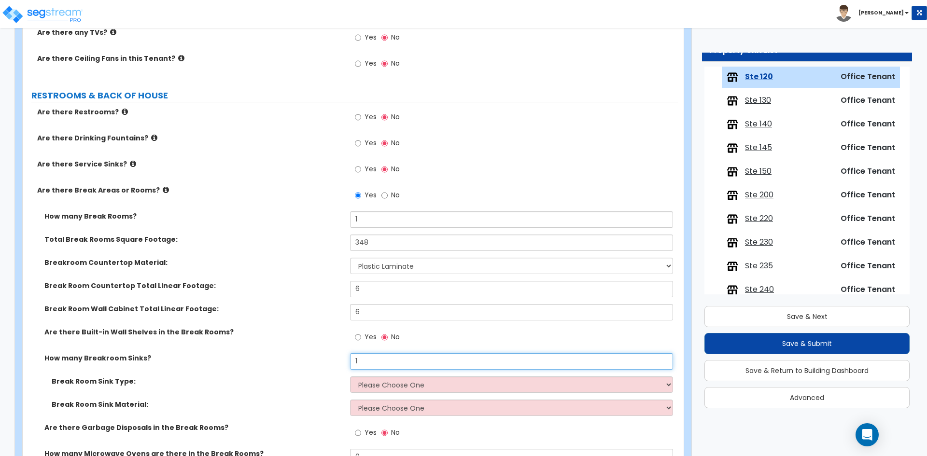
type input "1"
click at [242, 359] on label "How many Breakroom Sinks?" at bounding box center [193, 358] width 298 height 10
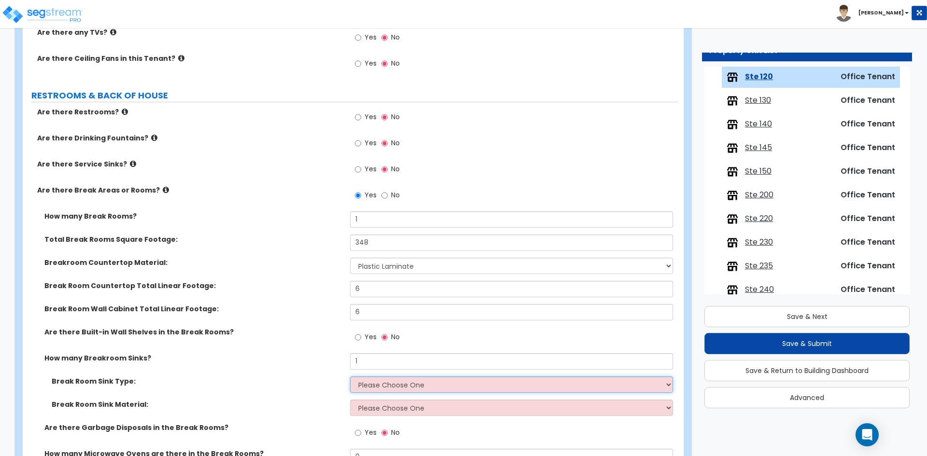
click at [394, 389] on select "Please Choose One Single Sink Double Sink" at bounding box center [511, 385] width 322 height 16
select select "1"
click at [350, 377] on select "Please Choose One Single Sink Double Sink" at bounding box center [511, 385] width 322 height 16
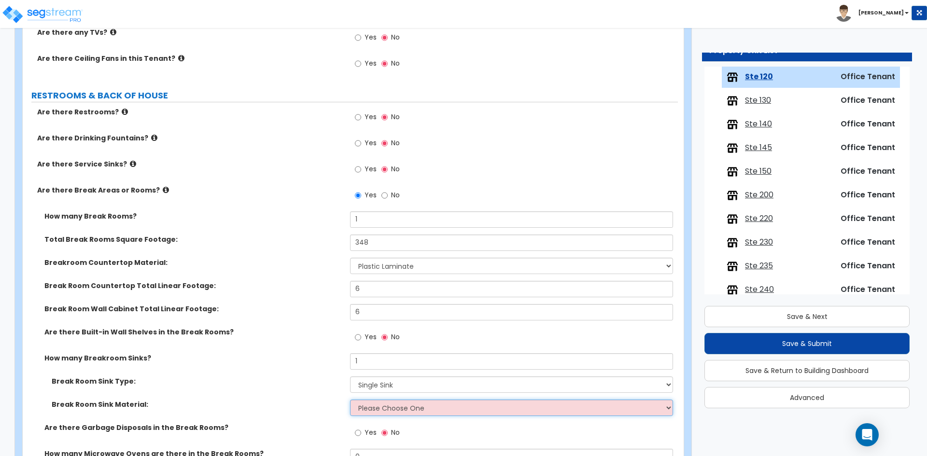
click at [379, 410] on select "Please Choose One Stainless Steel Porcelain Enamel Cast Iron" at bounding box center [511, 408] width 322 height 16
select select "1"
click at [350, 400] on select "Please Choose One Stainless Steel Porcelain Enamel Cast Iron" at bounding box center [511, 408] width 322 height 16
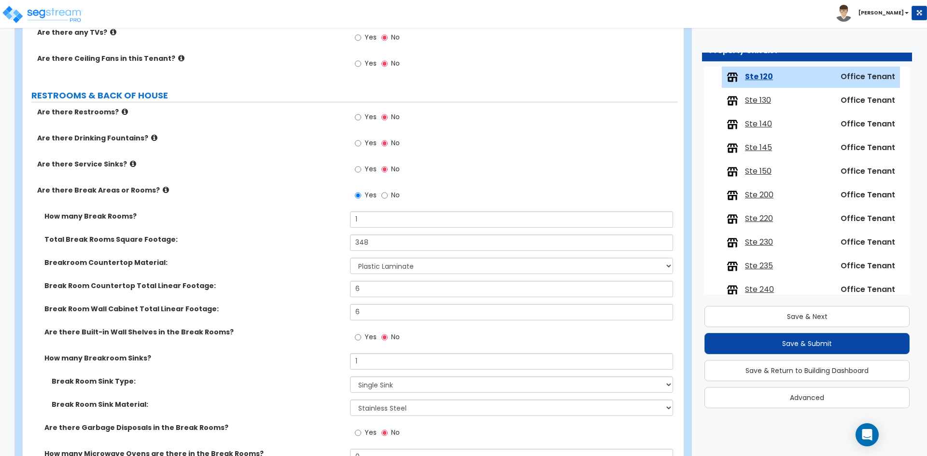
click at [268, 350] on div "Are there Built-in Wall Shelves in the Break Rooms? Yes No" at bounding box center [350, 340] width 655 height 26
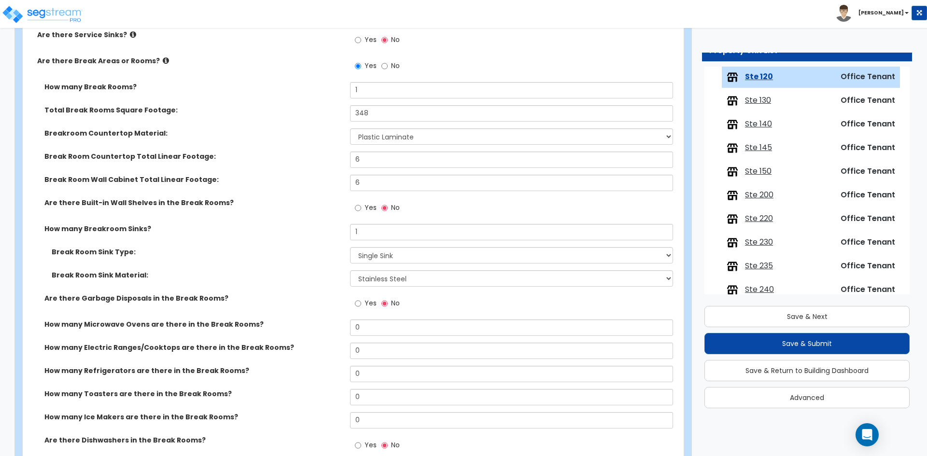
scroll to position [1400, 0]
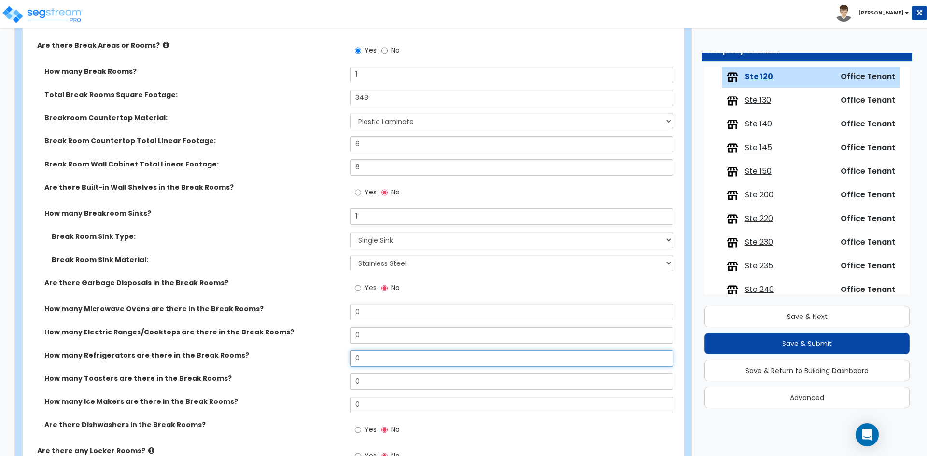
click at [368, 365] on input "0" at bounding box center [511, 358] width 322 height 16
type input "1"
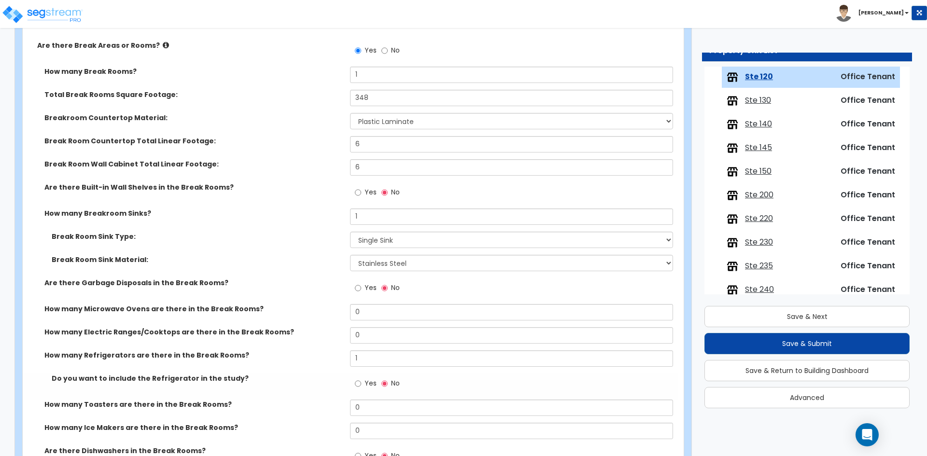
click at [287, 356] on label "How many Refrigerators are there in the Break Rooms?" at bounding box center [193, 355] width 298 height 10
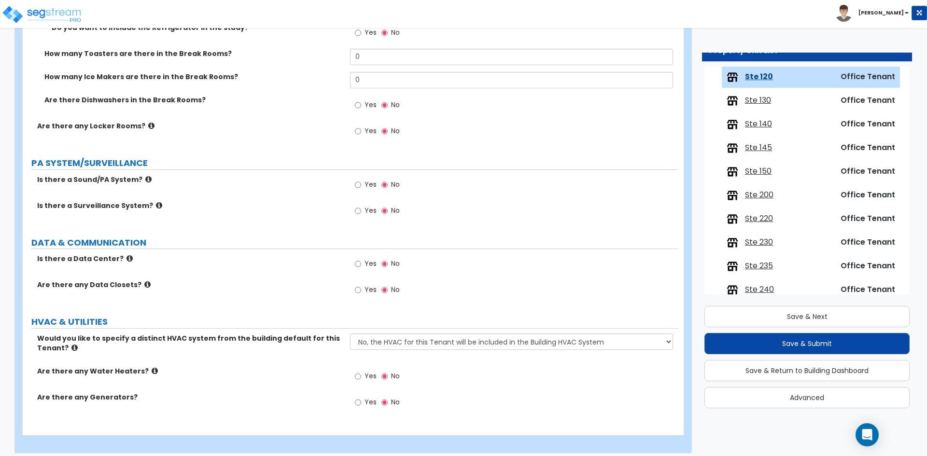
scroll to position [1758, 0]
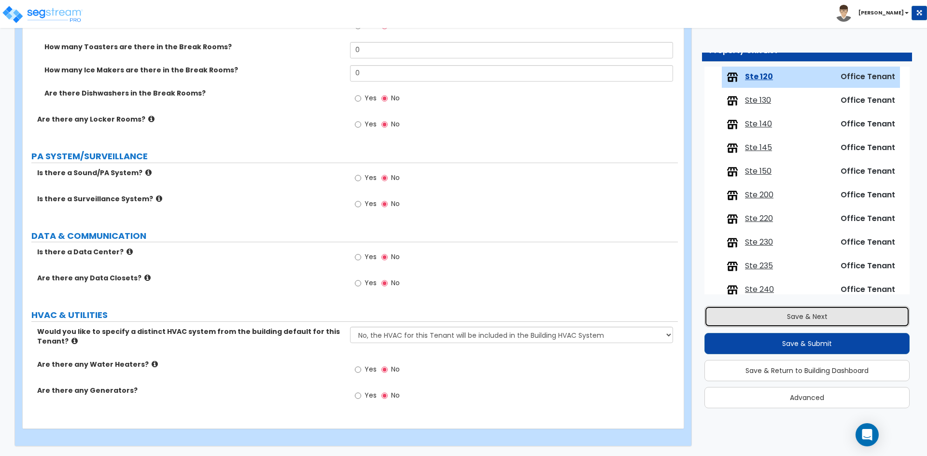
click at [808, 323] on button "Save & Next" at bounding box center [806, 316] width 205 height 21
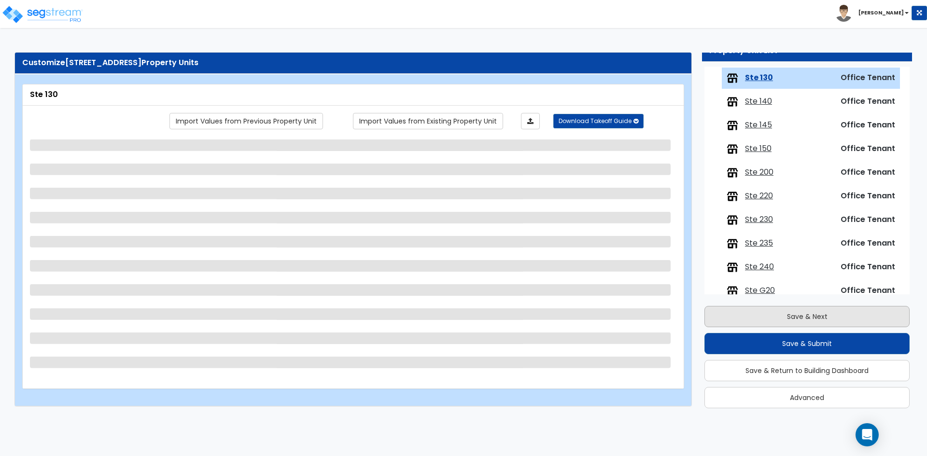
scroll to position [159, 0]
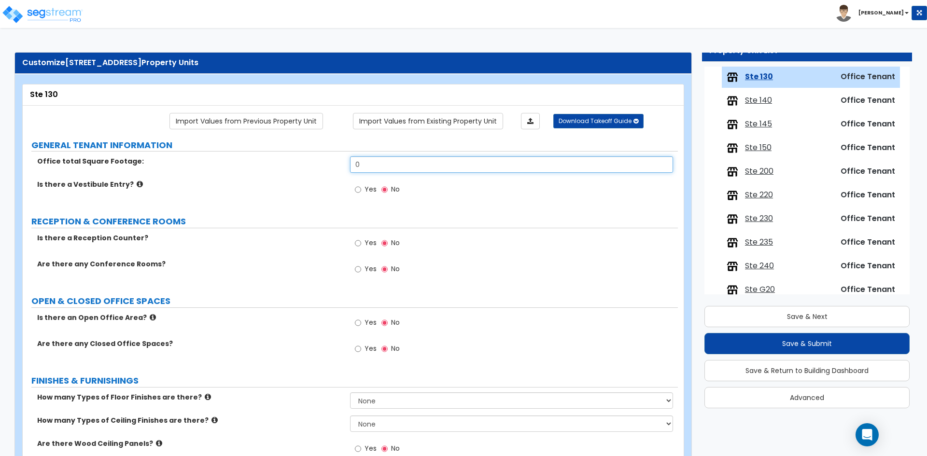
click at [405, 167] on input "0" at bounding box center [511, 164] width 322 height 16
type input "662"
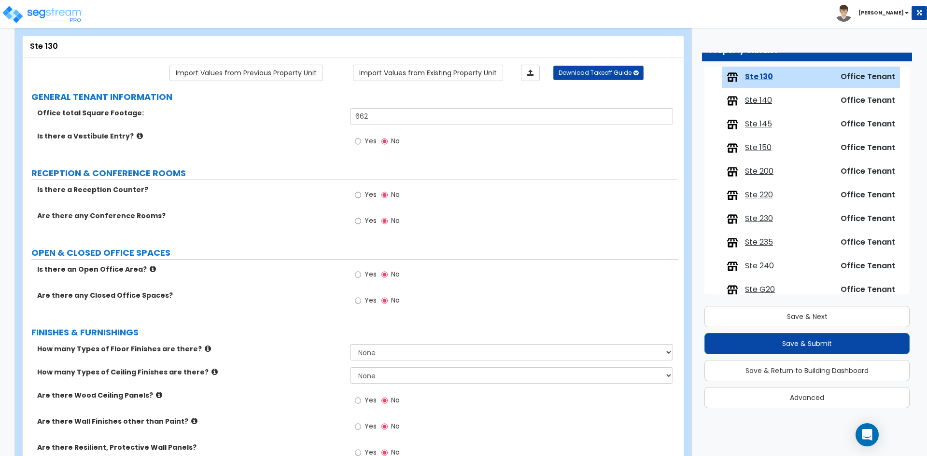
click at [368, 276] on span "Yes" at bounding box center [370, 274] width 12 height 10
click at [361, 276] on input "Yes" at bounding box center [358, 274] width 6 height 11
radio input "true"
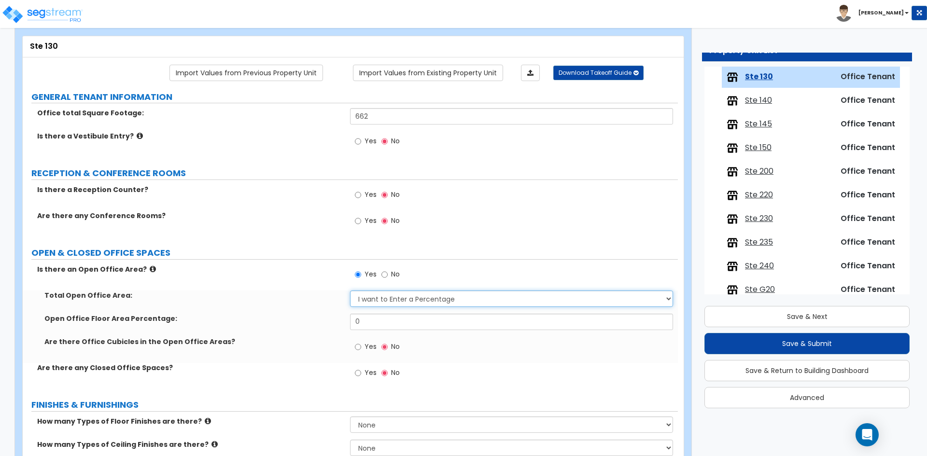
click at [395, 297] on select "I want to Enter a Percentage I want to Enter the Square Footage" at bounding box center [511, 299] width 322 height 16
drag, startPoint x: 289, startPoint y: 316, endPoint x: 345, endPoint y: 317, distance: 55.5
click at [292, 317] on label "Open Office Floor Area Percentage:" at bounding box center [193, 319] width 298 height 10
click at [381, 321] on input "0" at bounding box center [511, 322] width 322 height 16
drag, startPoint x: 381, startPoint y: 321, endPoint x: 381, endPoint y: 315, distance: 6.3
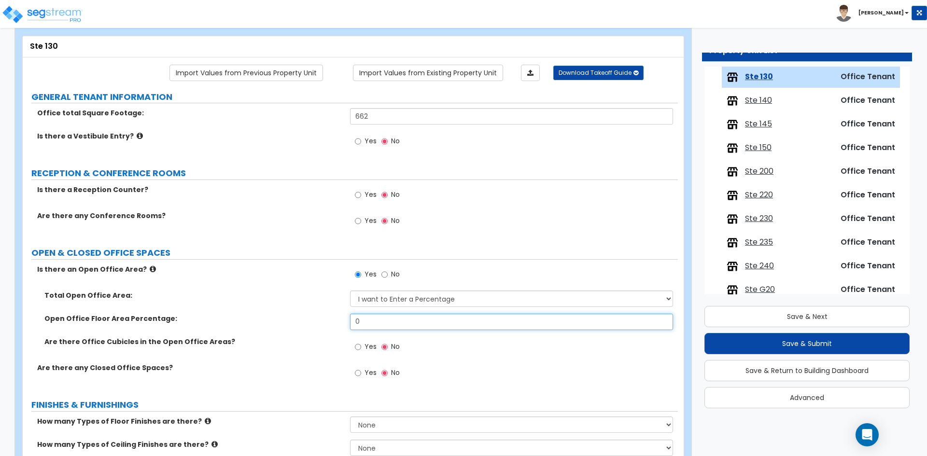
click at [381, 320] on input "0" at bounding box center [511, 322] width 322 height 16
type input "100"
drag, startPoint x: 285, startPoint y: 293, endPoint x: 271, endPoint y: 294, distance: 14.0
click at [284, 293] on label "Total Open Office Area:" at bounding box center [193, 296] width 298 height 10
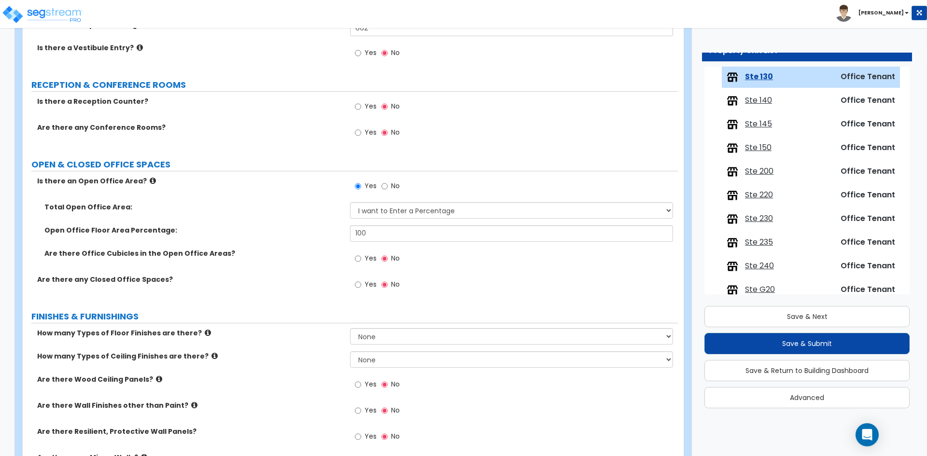
scroll to position [145, 0]
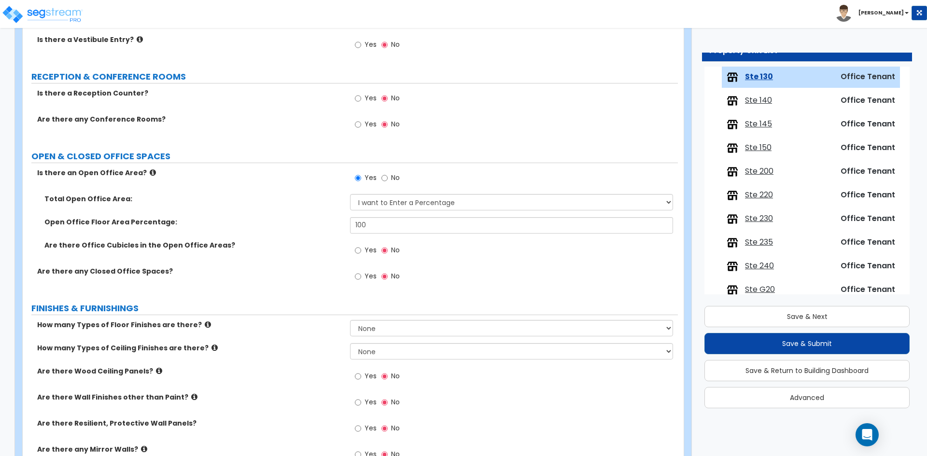
click at [365, 249] on span "Yes" at bounding box center [370, 250] width 12 height 10
click at [361, 249] on input "Yes" at bounding box center [358, 250] width 6 height 11
radio input "true"
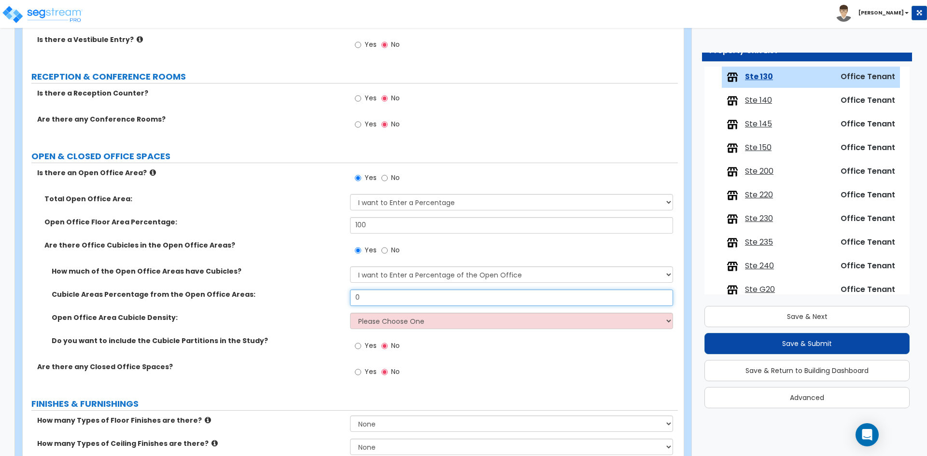
click at [375, 297] on input "0" at bounding box center [511, 298] width 322 height 16
type input "100"
click at [371, 323] on select "Please Choose One Low High I want to Enter the number of Cubicles" at bounding box center [511, 321] width 322 height 16
click at [350, 313] on select "Please Choose One Low High I want to Enter the number of Cubicles" at bounding box center [511, 321] width 322 height 16
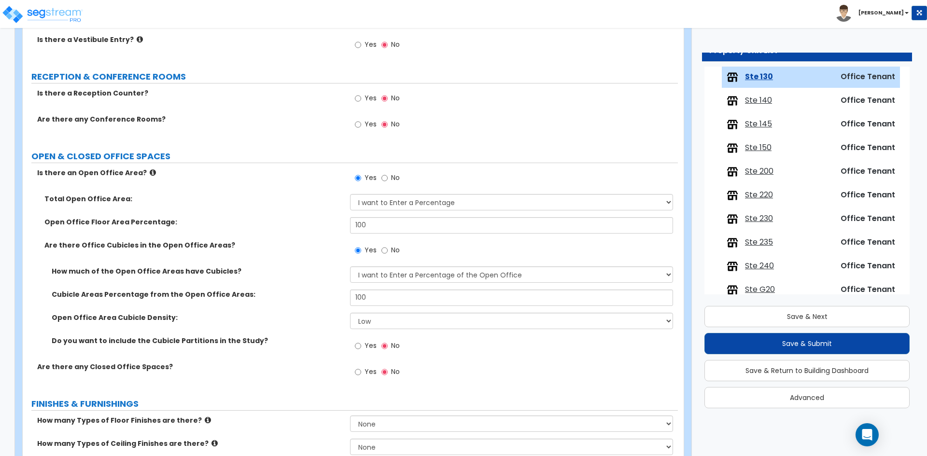
click at [251, 288] on div "How much of the Open Office Areas have Cubicles? I want to Enter a Percentage o…" at bounding box center [350, 277] width 655 height 23
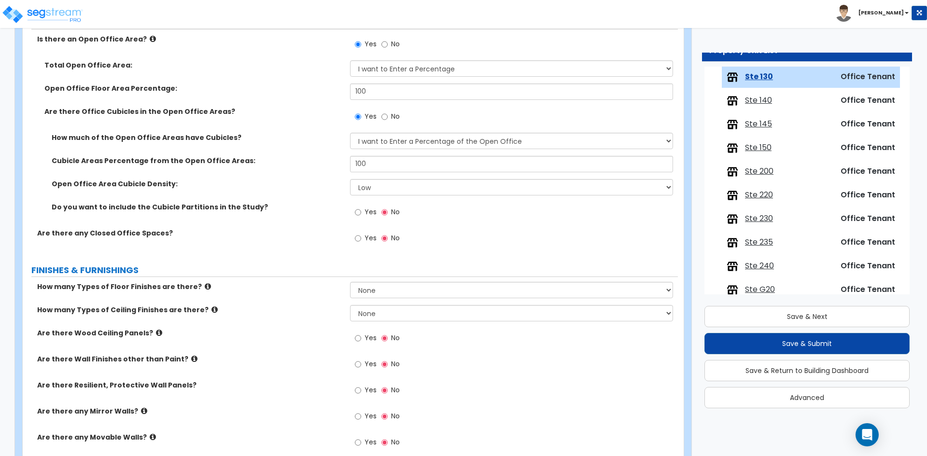
scroll to position [290, 0]
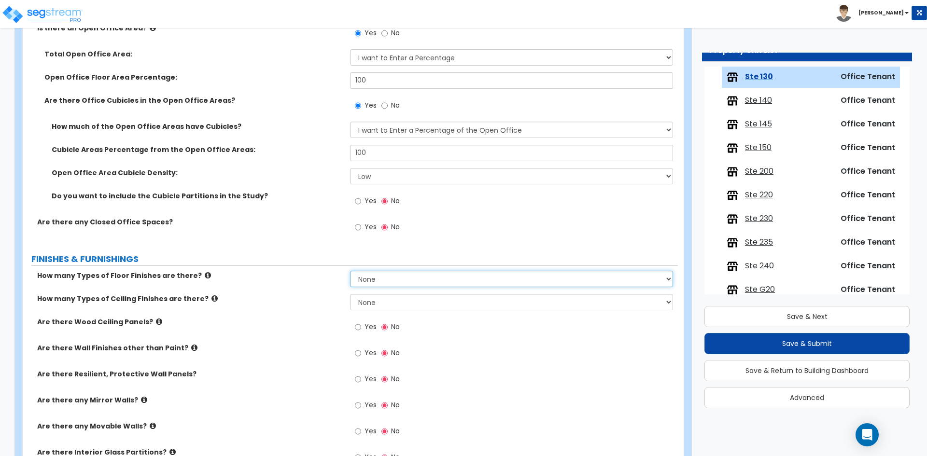
click at [401, 277] on select "None 1 2 3 4" at bounding box center [511, 279] width 322 height 16
click at [350, 271] on select "None 1 2 3 4" at bounding box center [511, 279] width 322 height 16
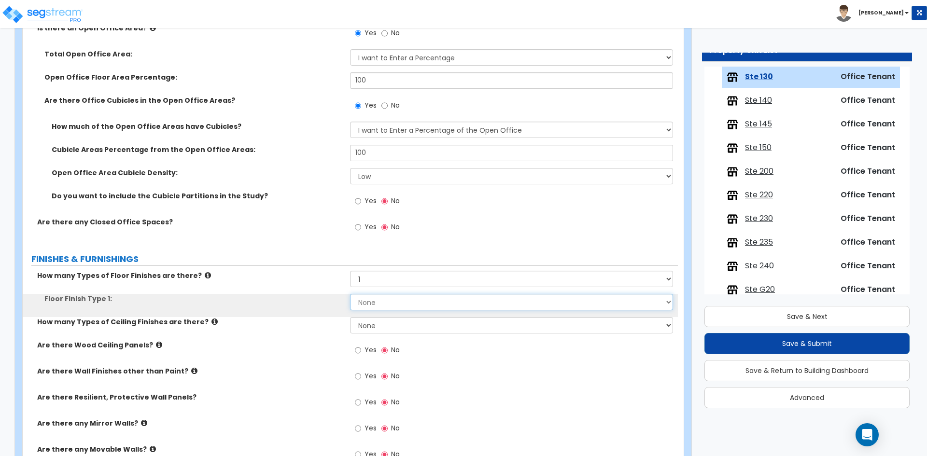
click at [375, 305] on select "None Tile Flooring Marble Flooring Hardwood Flooring Resilient Laminate Floorin…" at bounding box center [511, 302] width 322 height 16
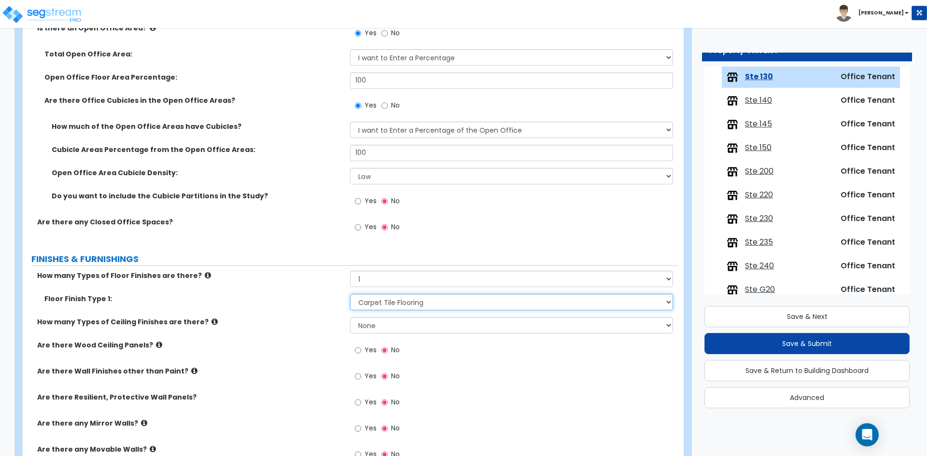
click at [350, 294] on select "None Tile Flooring Marble Flooring Hardwood Flooring Resilient Laminate Floorin…" at bounding box center [511, 302] width 322 height 16
click at [379, 319] on select "None 1 2 3" at bounding box center [511, 325] width 322 height 16
click at [350, 317] on select "None 1 2 3" at bounding box center [511, 325] width 322 height 16
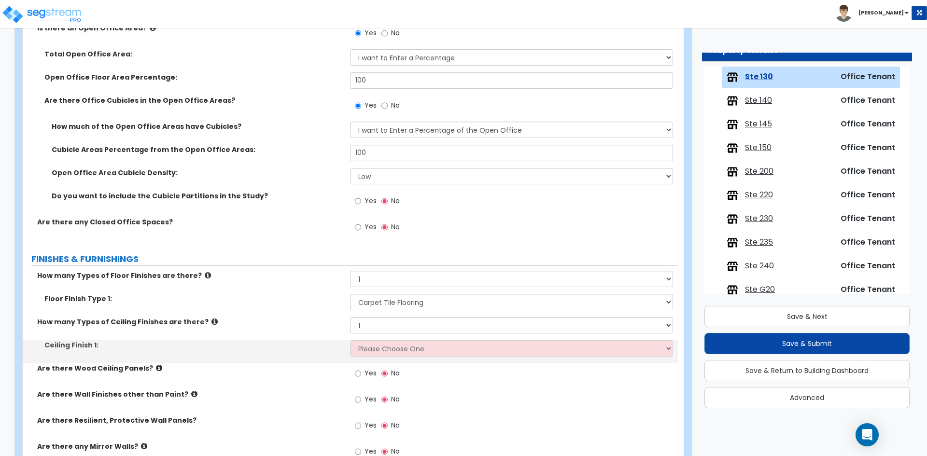
click at [375, 357] on div "Ceiling Finish 1: Please Choose One Drop Ceiling Open Ceiling Drywall Ceiling" at bounding box center [350, 351] width 655 height 23
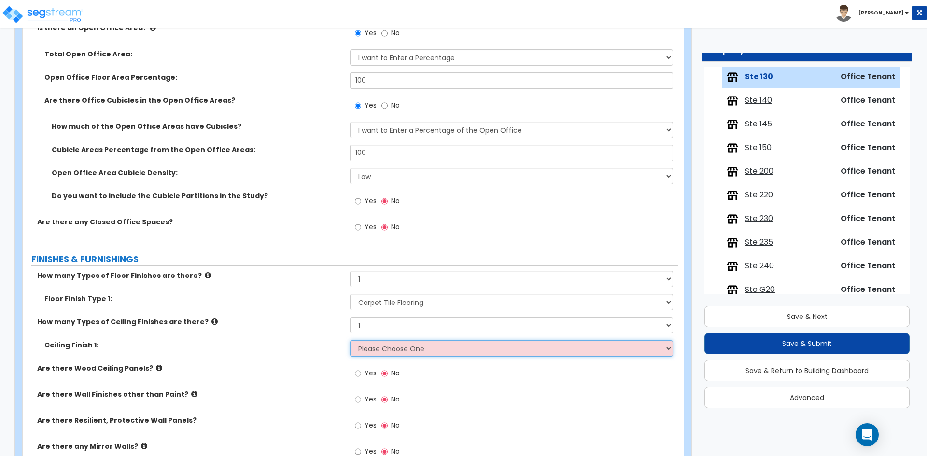
click at [375, 353] on select "Please Choose One Drop Ceiling Open Ceiling Drywall Ceiling" at bounding box center [511, 348] width 322 height 16
click at [350, 340] on select "Please Choose One Drop Ceiling Open Ceiling Drywall Ceiling" at bounding box center [511, 348] width 322 height 16
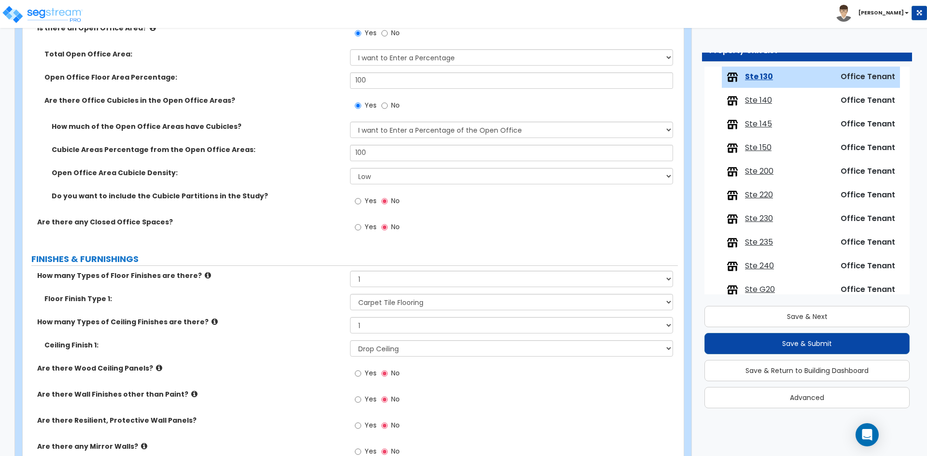
click at [303, 354] on div "Ceiling Finish 1: Please Choose One Drop Ceiling Open Ceiling Drywall Ceiling" at bounding box center [350, 351] width 655 height 23
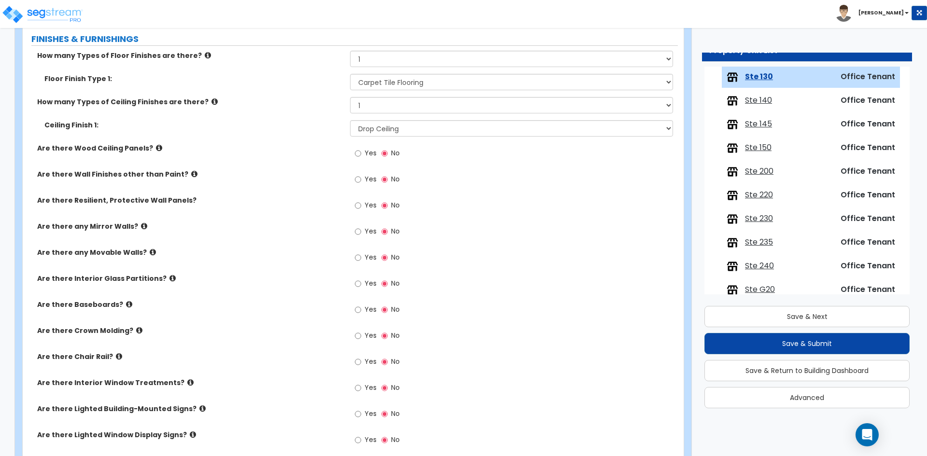
scroll to position [531, 0]
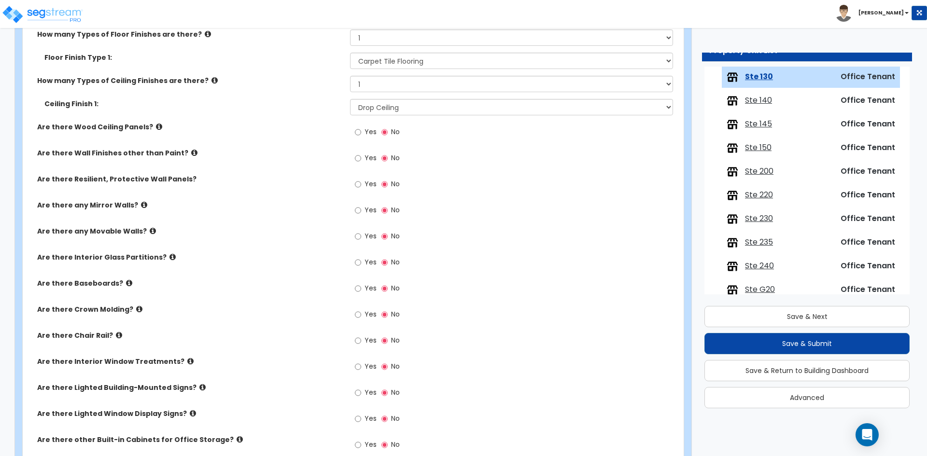
click at [365, 289] on span "Yes" at bounding box center [370, 288] width 12 height 10
click at [361, 289] on input "Yes" at bounding box center [358, 288] width 6 height 11
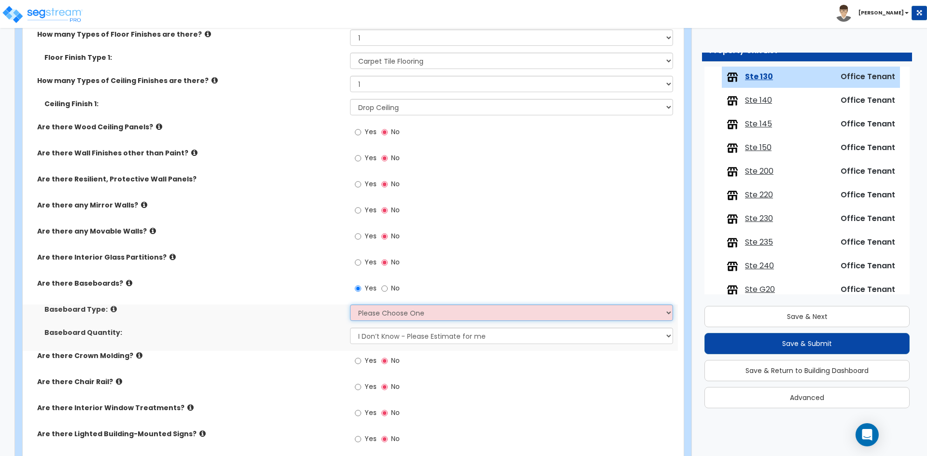
click at [373, 315] on select "Please Choose One Wood Vinyl Carpet Tile" at bounding box center [511, 313] width 322 height 16
click at [350, 305] on select "Please Choose One Wood Vinyl Carpet Tile" at bounding box center [511, 313] width 322 height 16
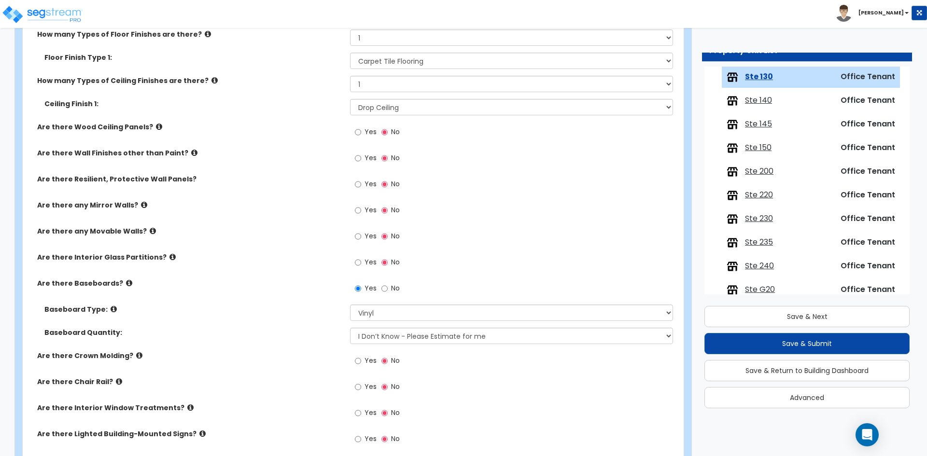
click at [242, 316] on div "Baseboard Type: Please Choose One Wood Vinyl Carpet Tile" at bounding box center [350, 316] width 655 height 23
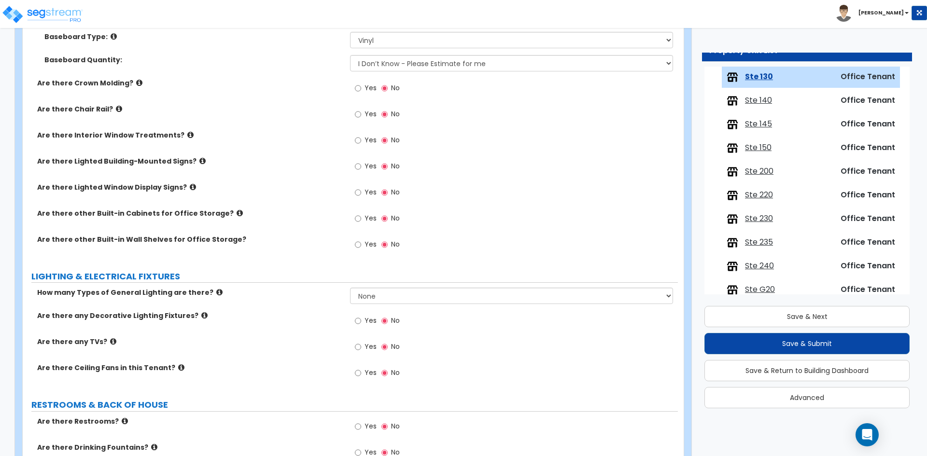
scroll to position [821, 0]
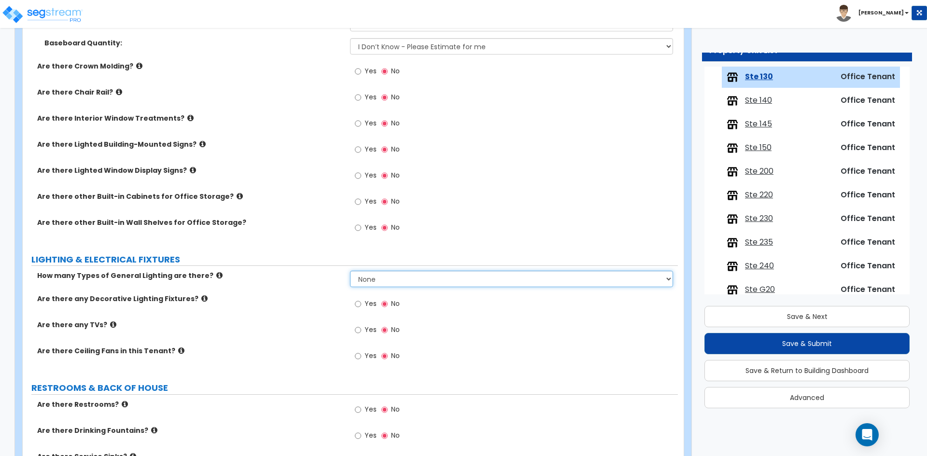
click at [371, 286] on select "None 1 2 3" at bounding box center [511, 279] width 322 height 16
click at [350, 271] on select "None 1 2 3" at bounding box center [511, 279] width 322 height 16
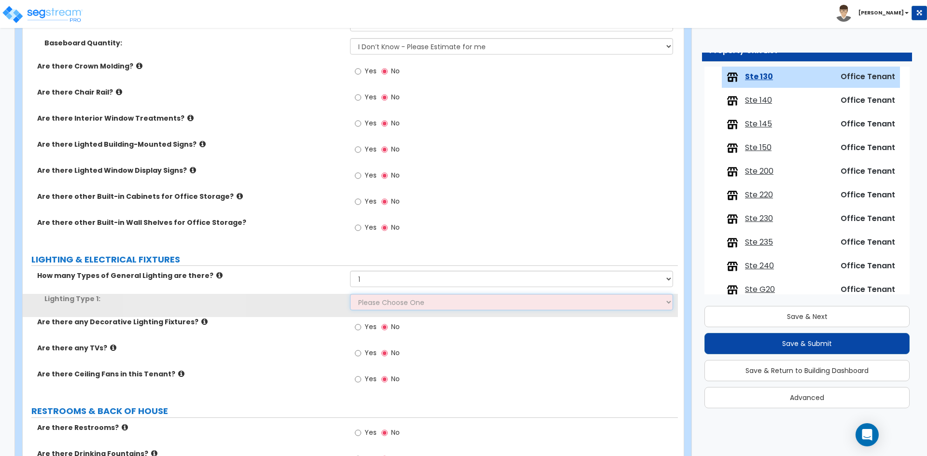
click at [377, 299] on select "Please Choose One LED Surface-Mounted LED Recessed Fluorescent Surface-Mounted …" at bounding box center [511, 302] width 322 height 16
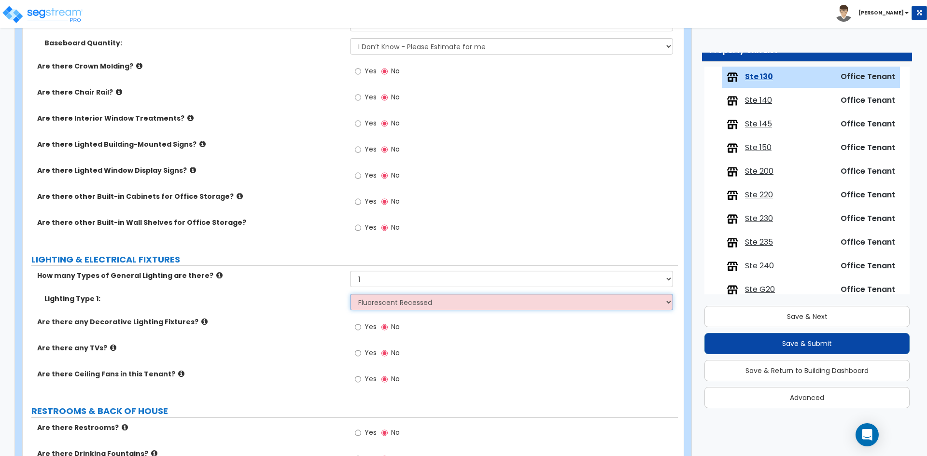
click at [350, 294] on select "Please Choose One LED Surface-Mounted LED Recessed Fluorescent Surface-Mounted …" at bounding box center [511, 302] width 322 height 16
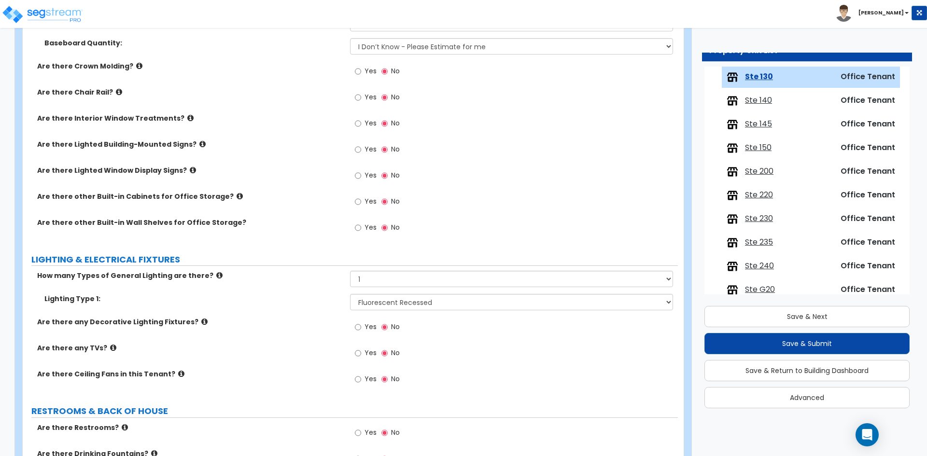
click at [251, 348] on label "Are there any TVs?" at bounding box center [190, 348] width 306 height 10
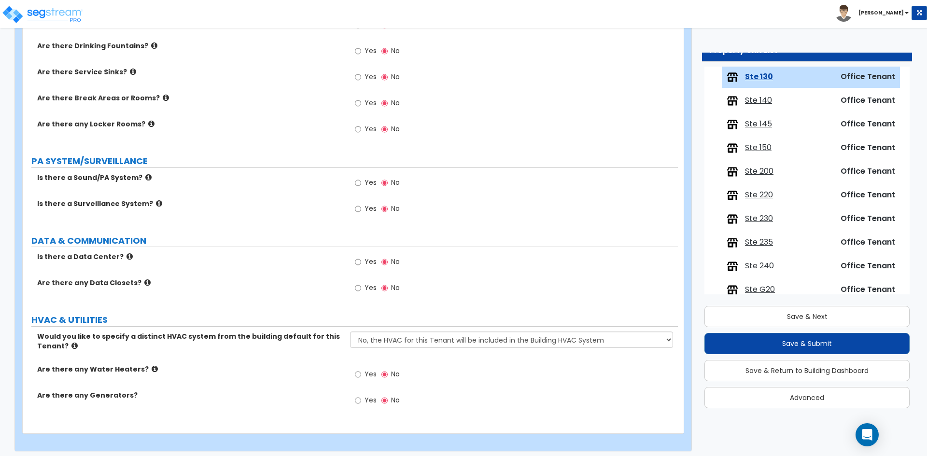
scroll to position [1233, 0]
